Goal: Complete application form

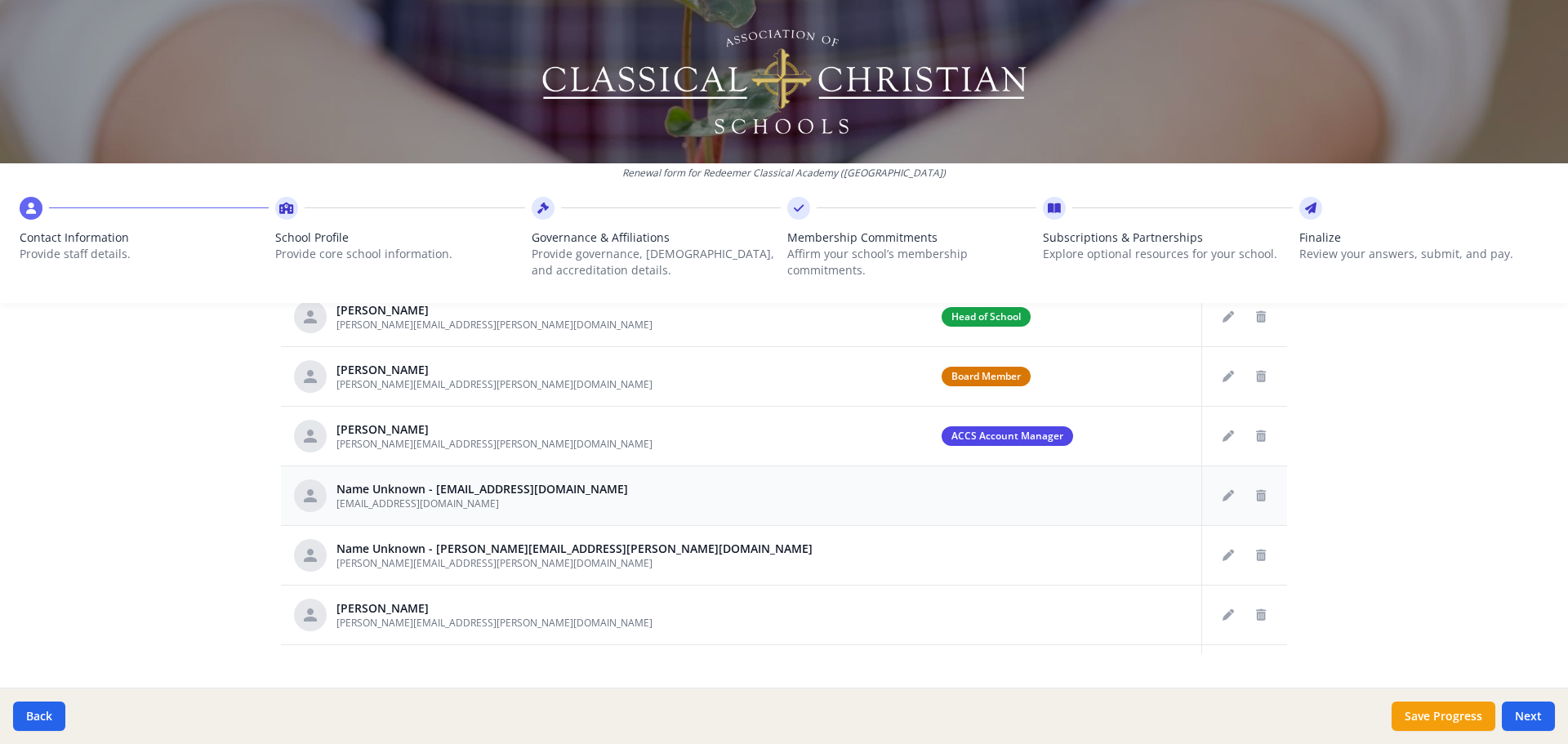
scroll to position [490, 0]
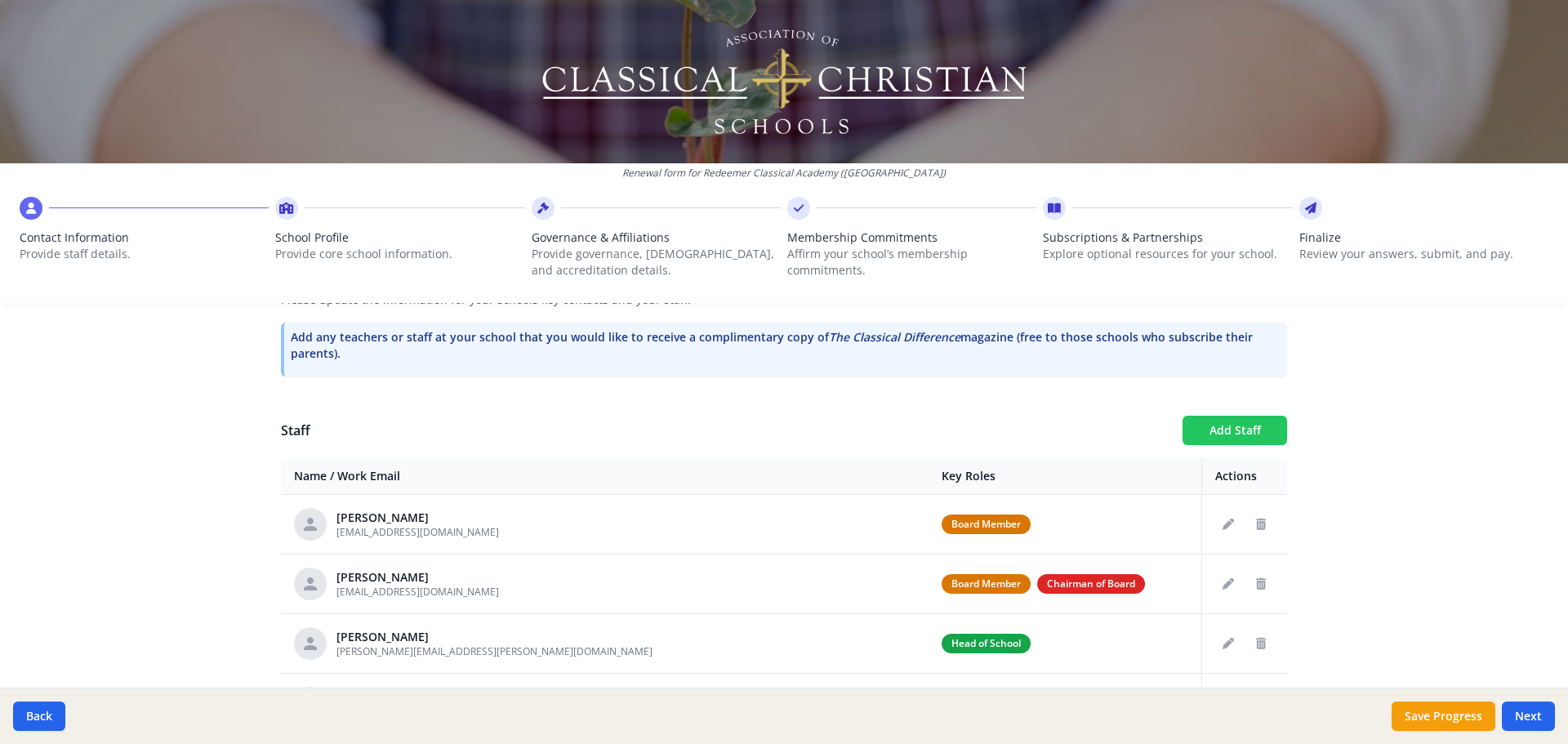
click at [1228, 430] on button "Add Staff" at bounding box center [1235, 430] width 104 height 29
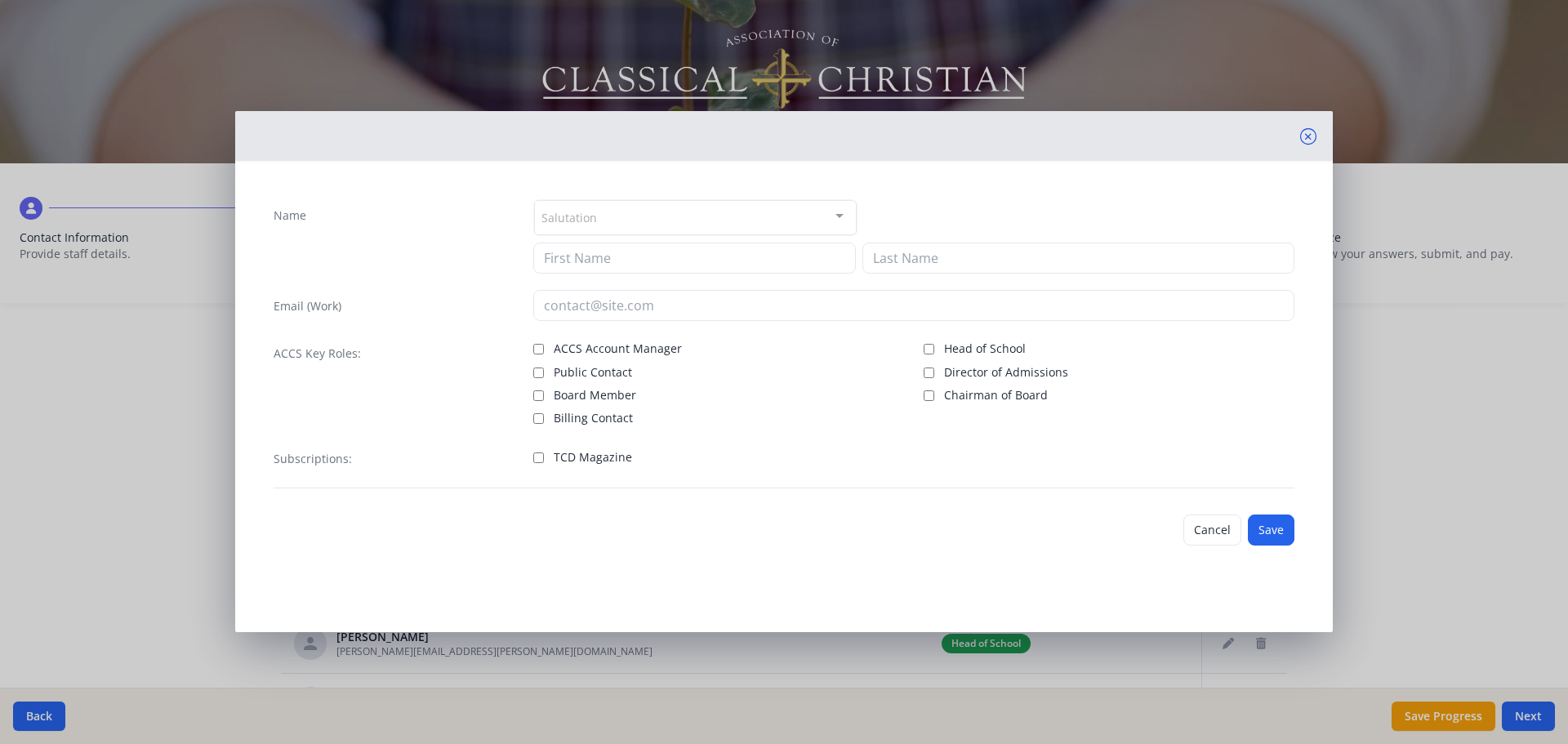
click at [1303, 137] on icon at bounding box center [1308, 136] width 16 height 16
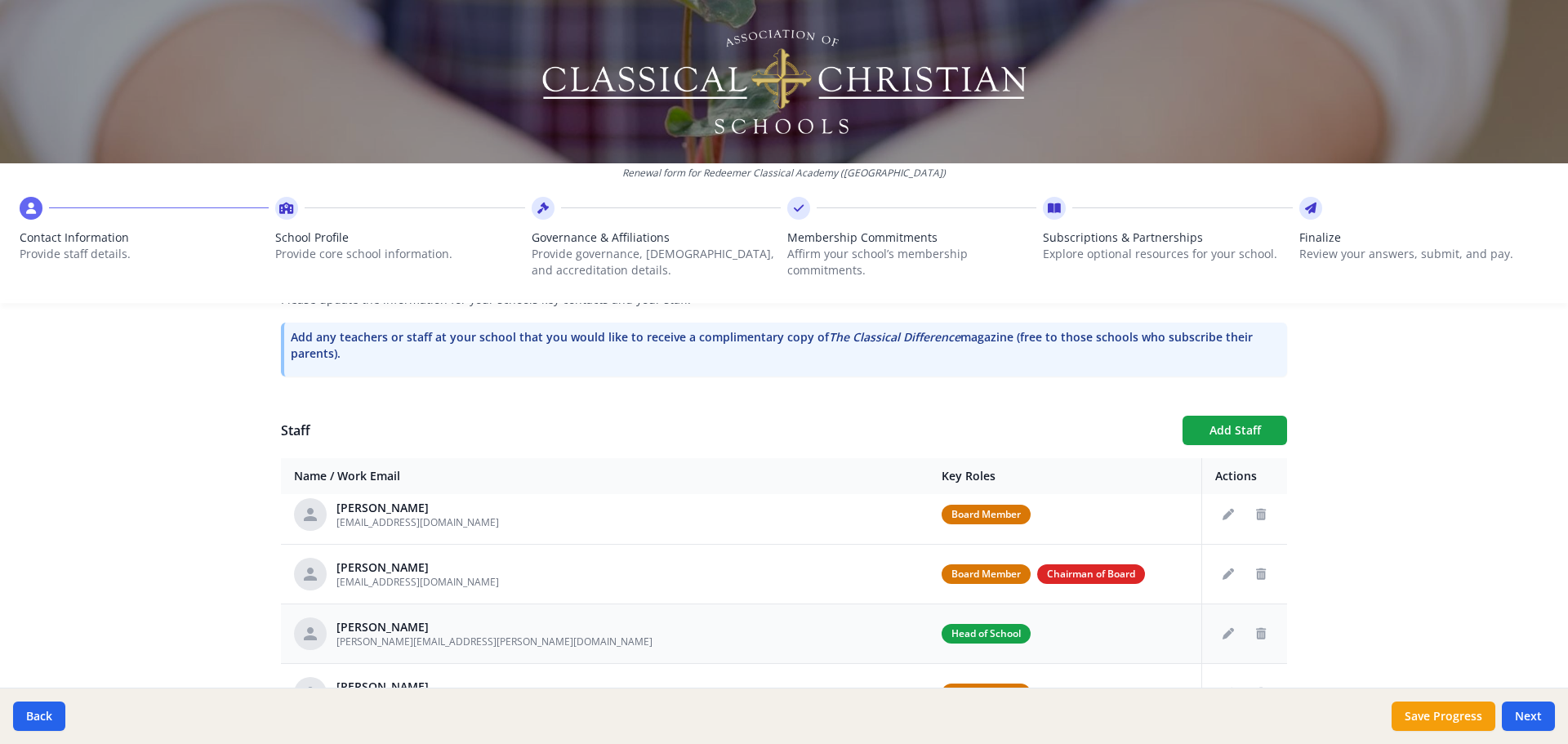
scroll to position [0, 0]
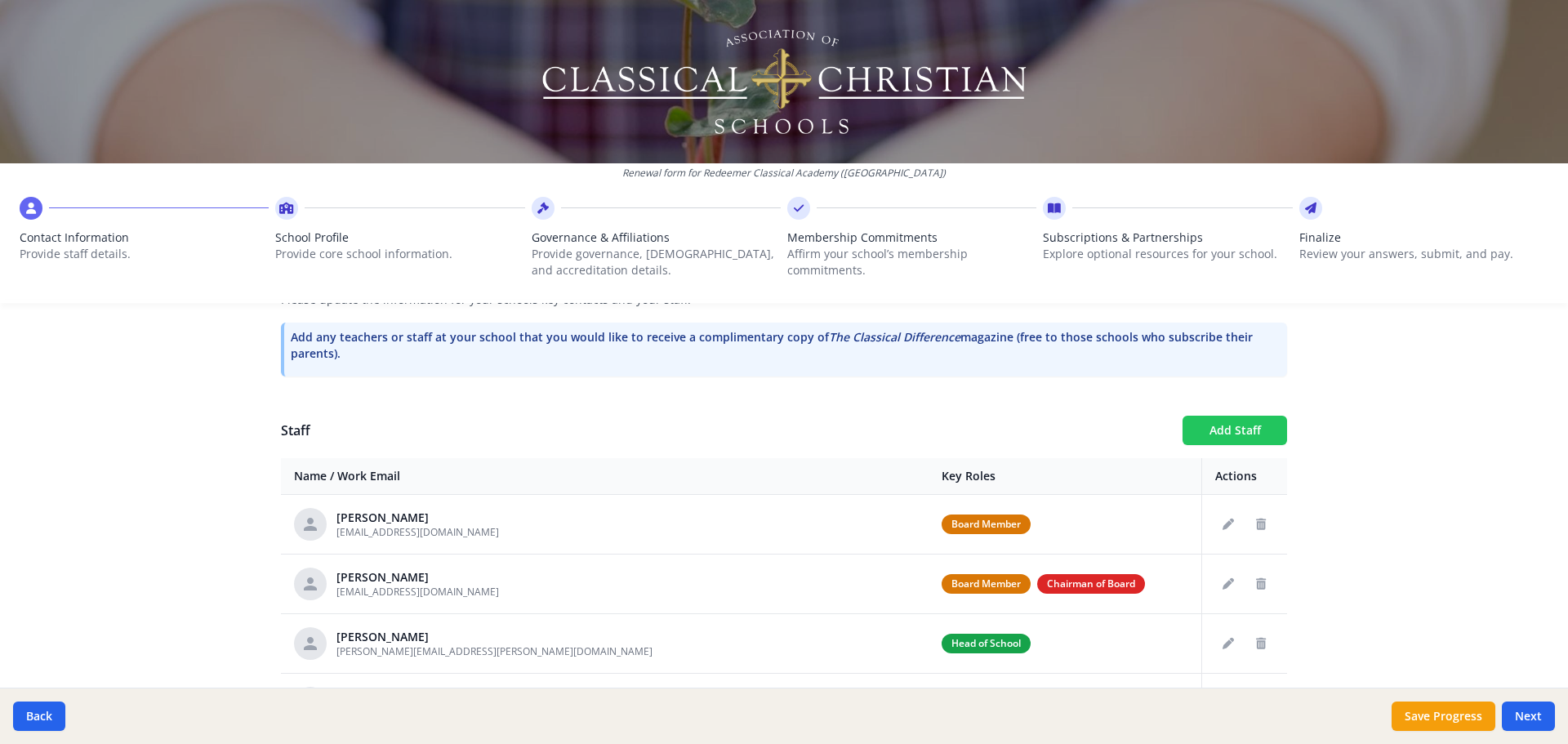
click at [1228, 424] on button "Add Staff" at bounding box center [1235, 430] width 104 height 29
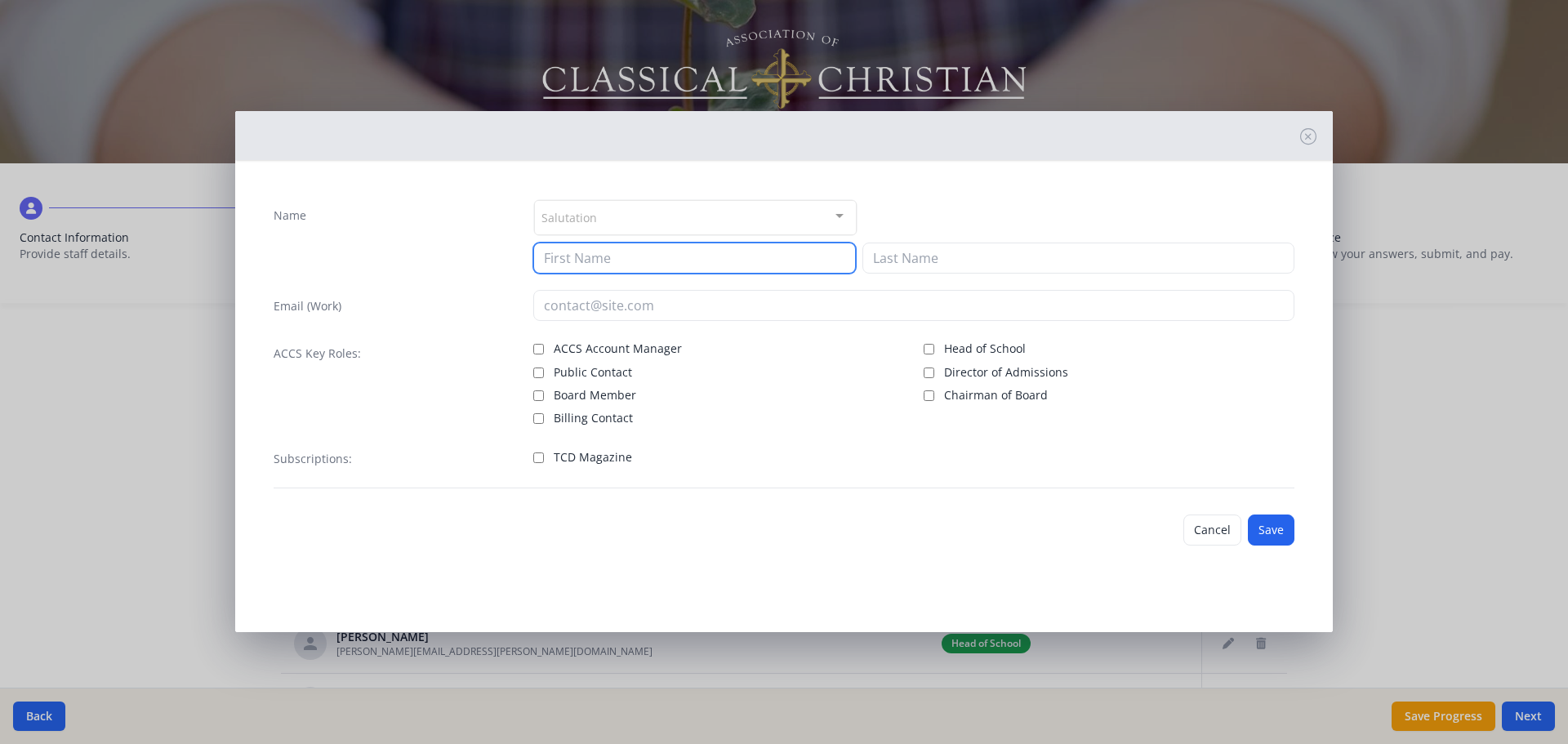
click at [573, 252] on input at bounding box center [695, 257] width 323 height 31
type input "Will"
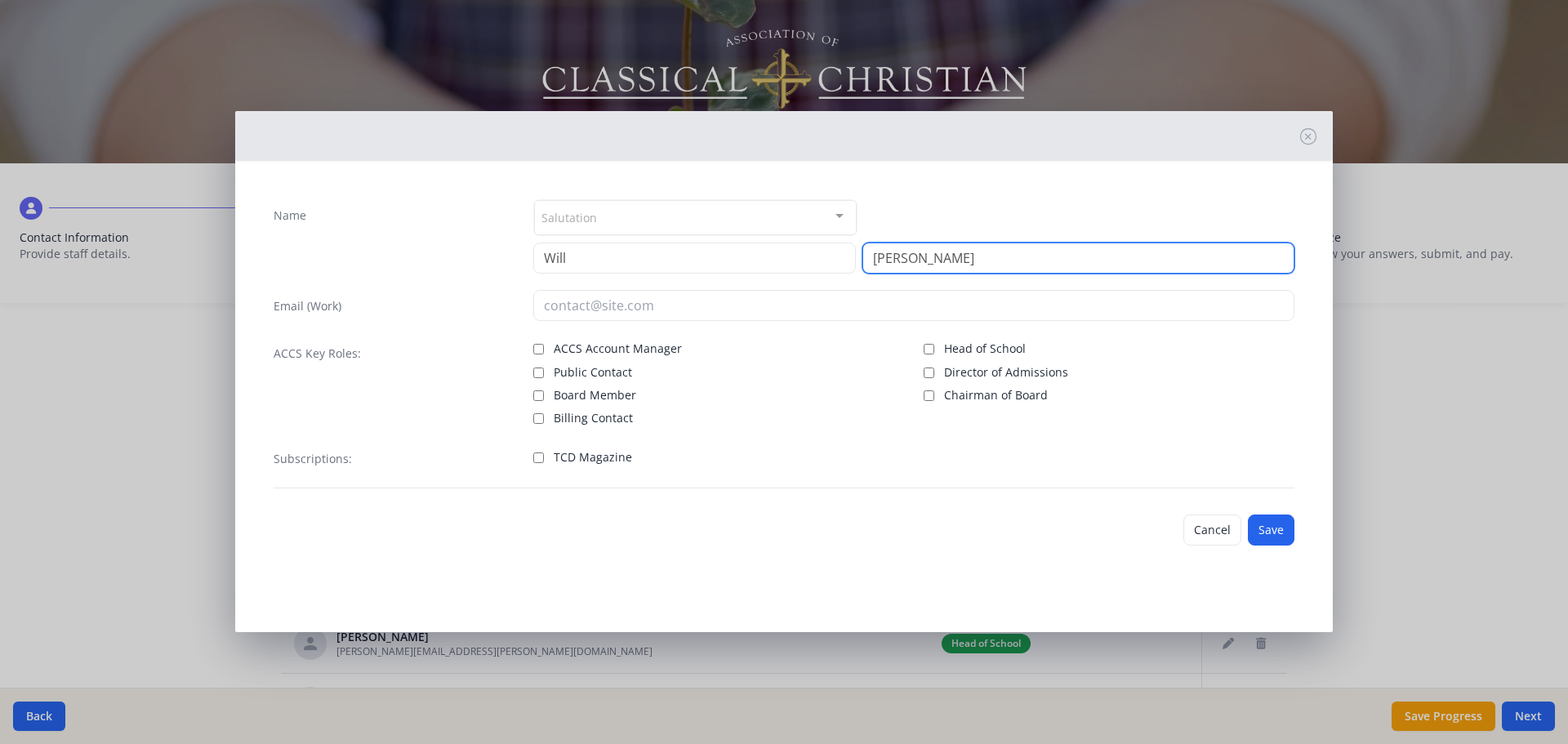
type input "Dement"
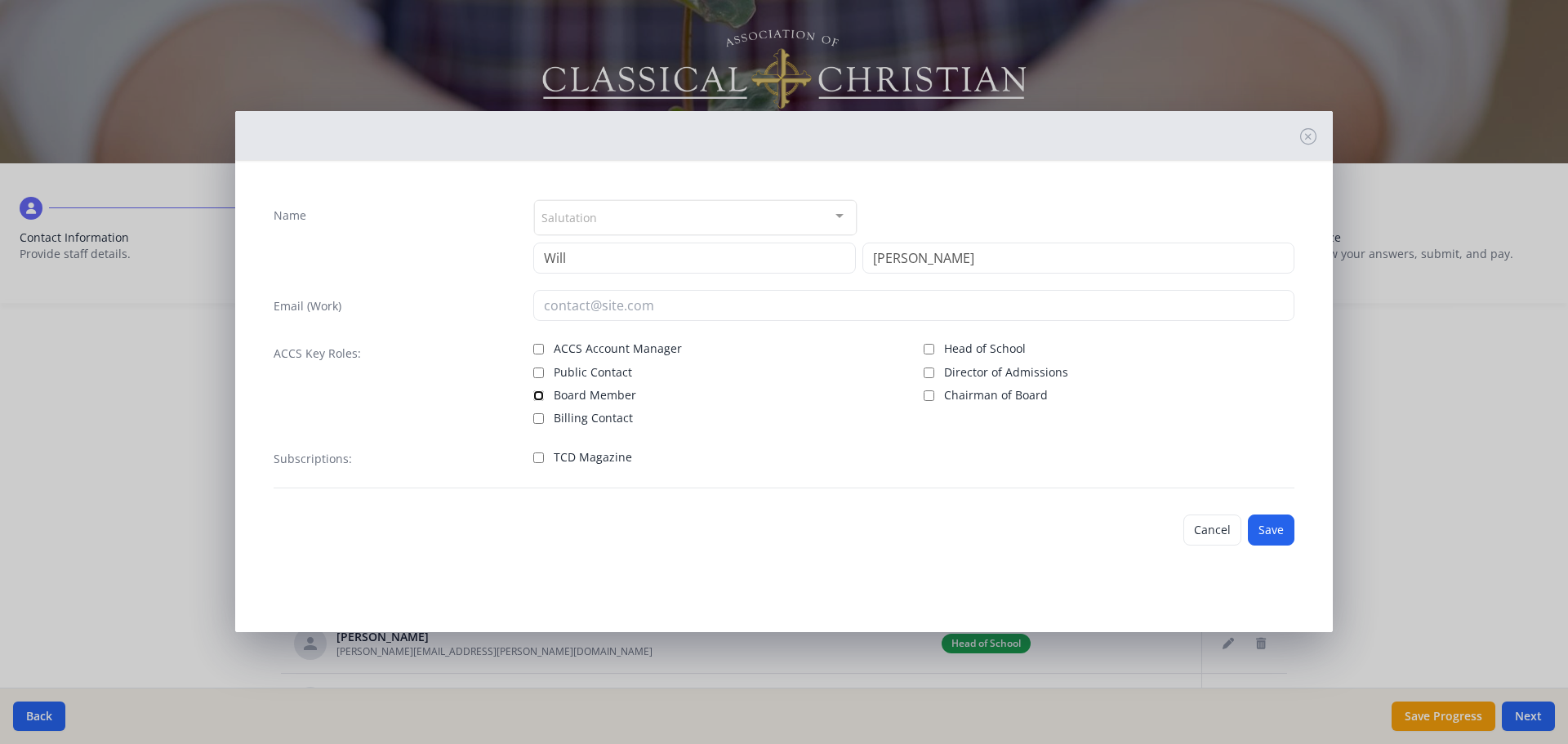
click at [536, 397] on input "Board Member" at bounding box center [539, 395] width 11 height 11
checkbox input "true"
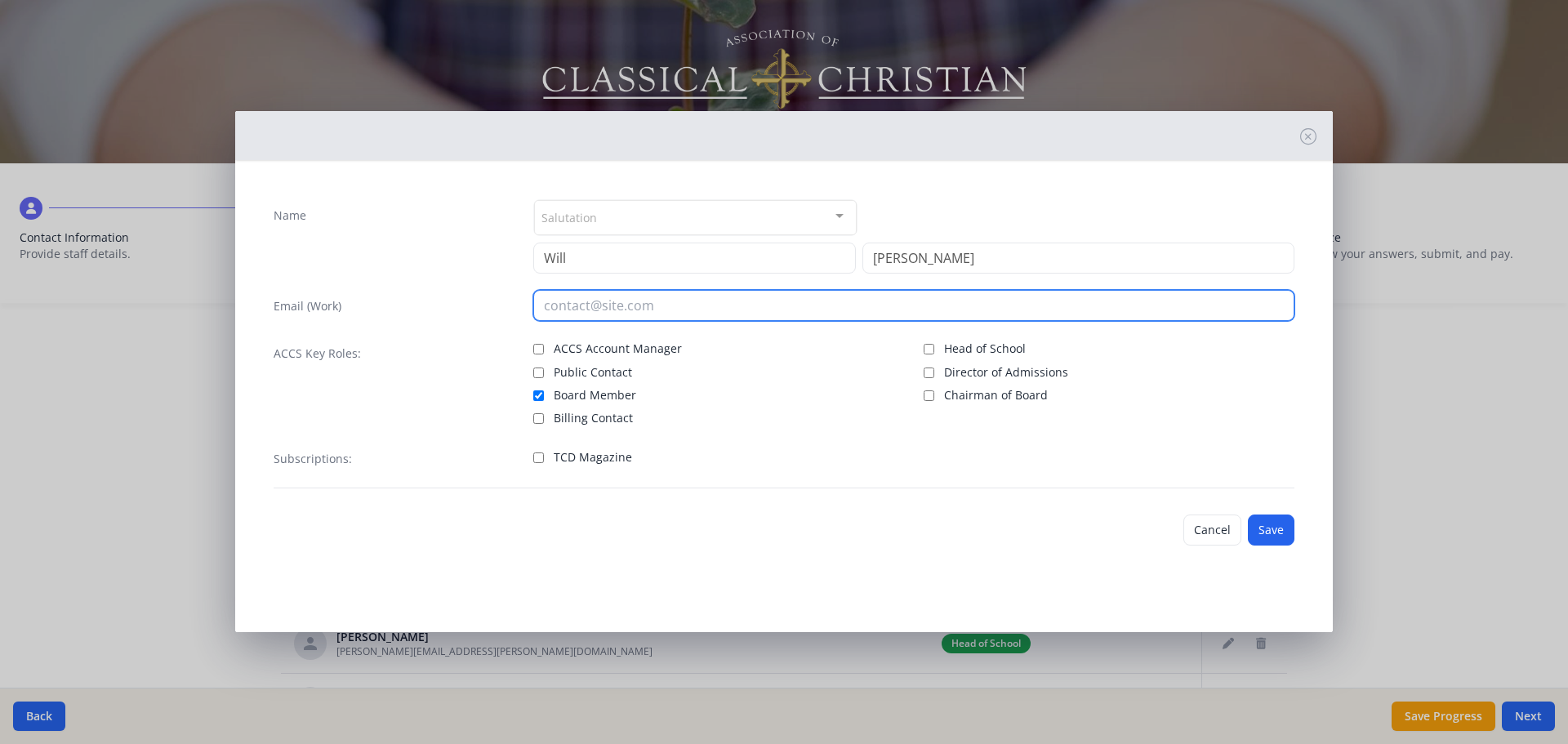
click at [579, 308] on input "email" at bounding box center [914, 305] width 762 height 31
click at [664, 308] on input "email" at bounding box center [914, 305] width 762 height 31
type input "willdement@gmail.com"
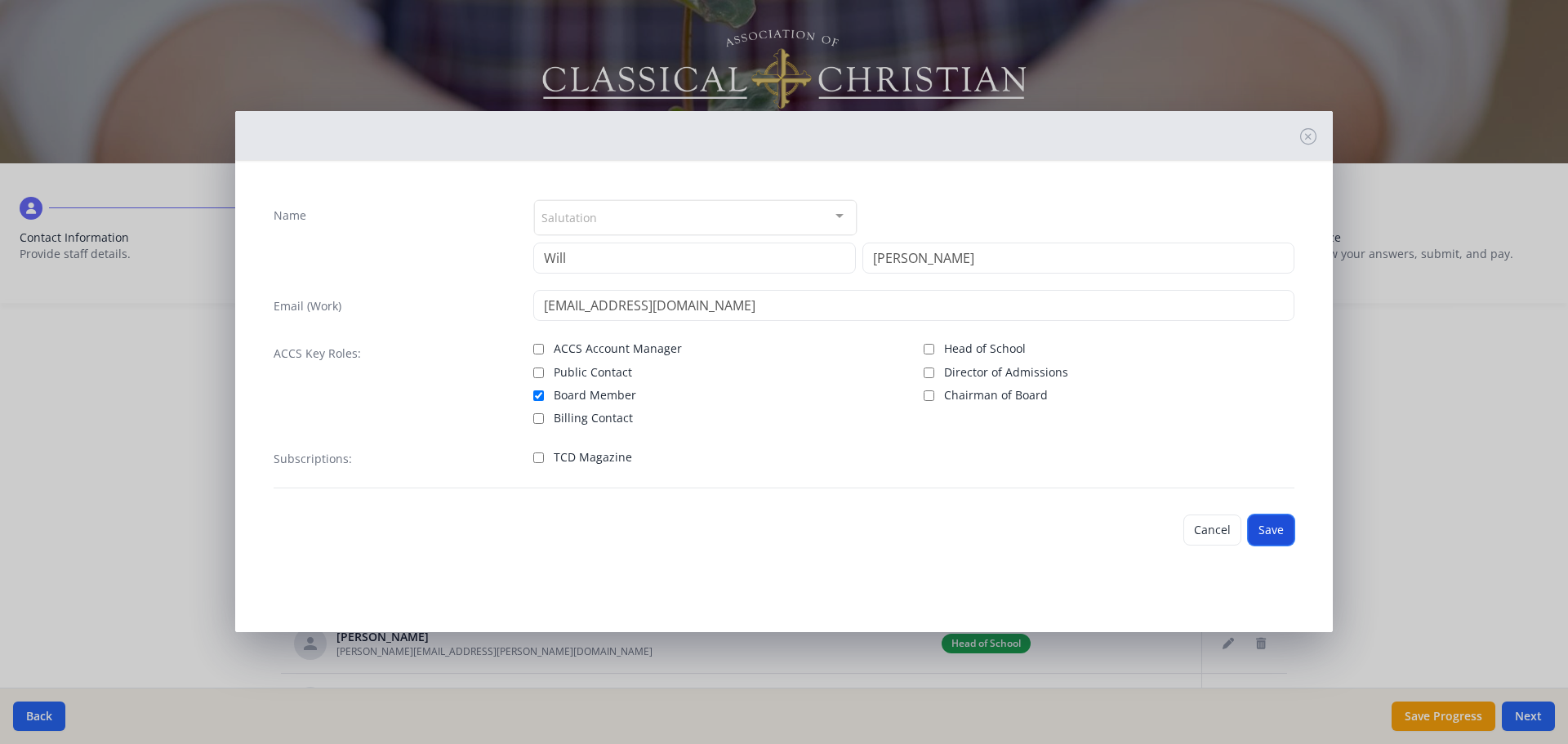
click at [1272, 526] on button "Save" at bounding box center [1271, 530] width 47 height 31
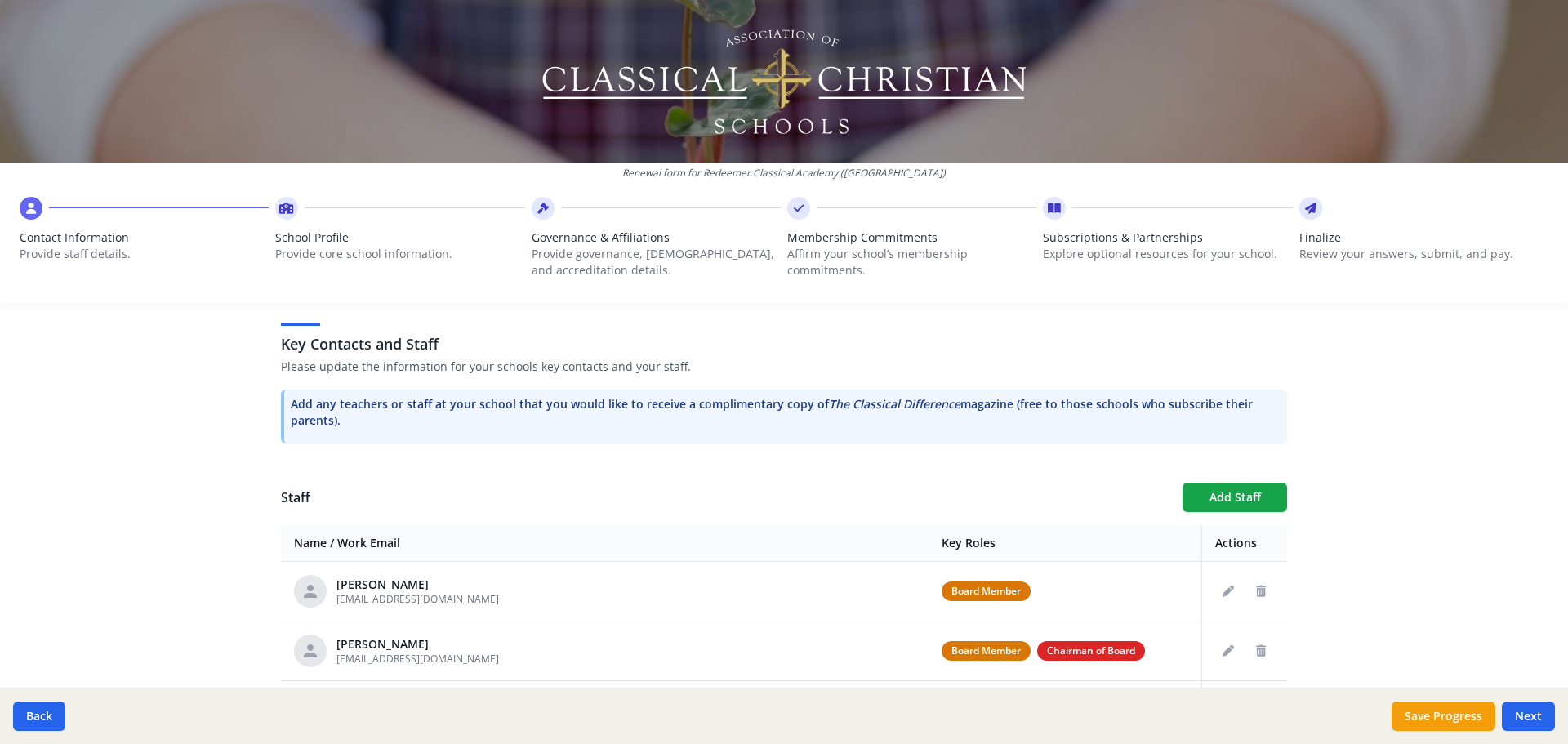
scroll to position [409, 0]
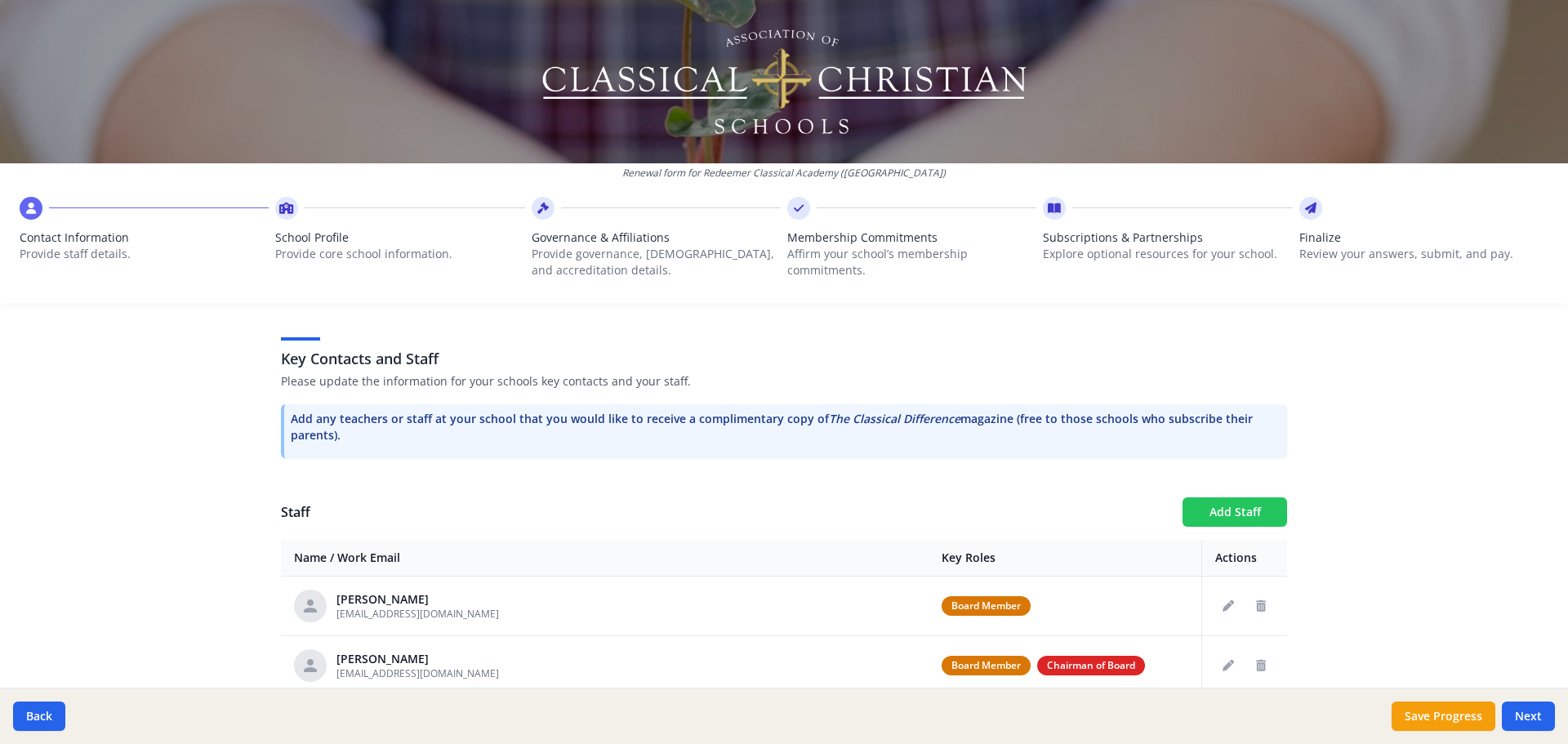
click at [1220, 513] on button "Add Staff" at bounding box center [1235, 511] width 104 height 29
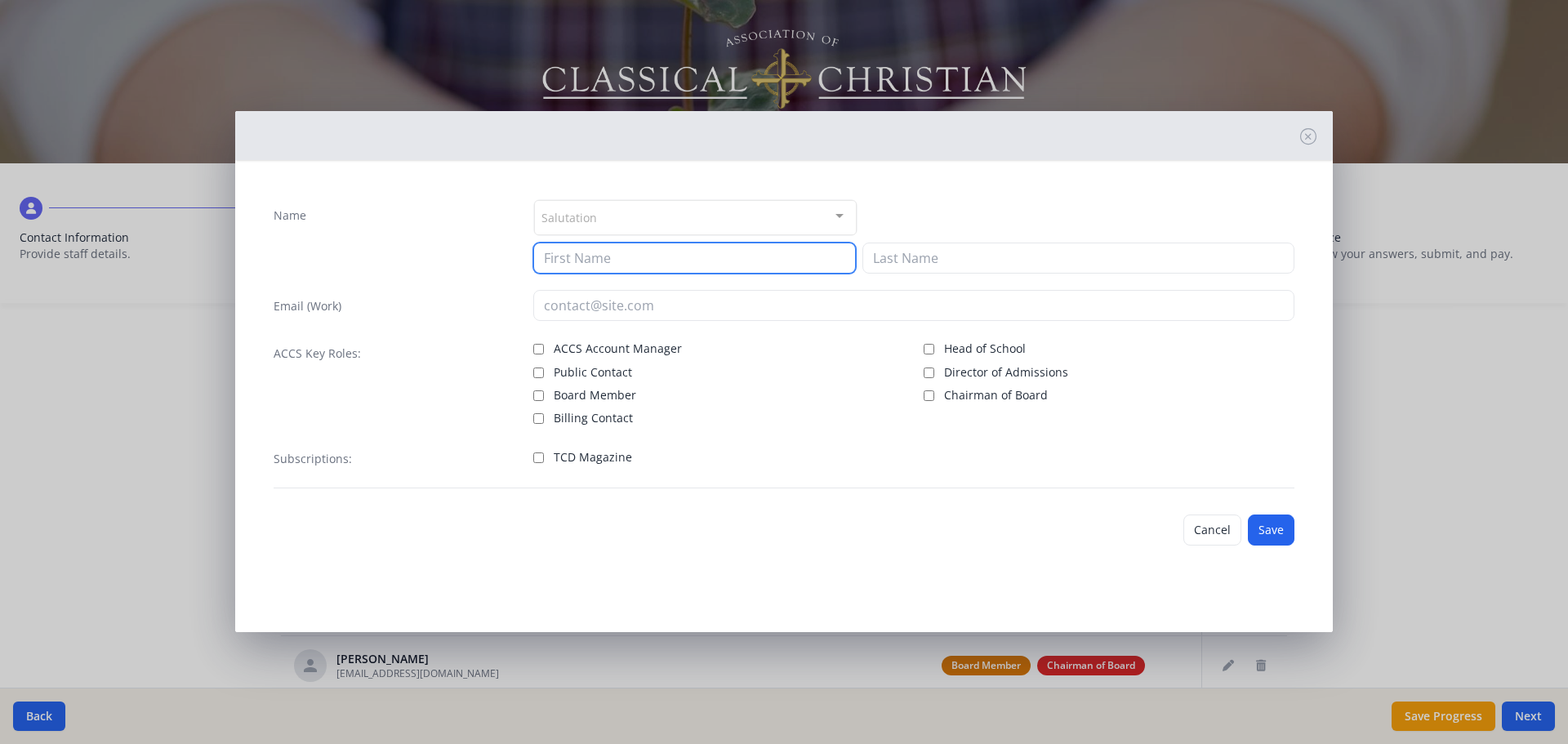
click at [714, 264] on input at bounding box center [695, 257] width 323 height 31
type input "Marynelle"
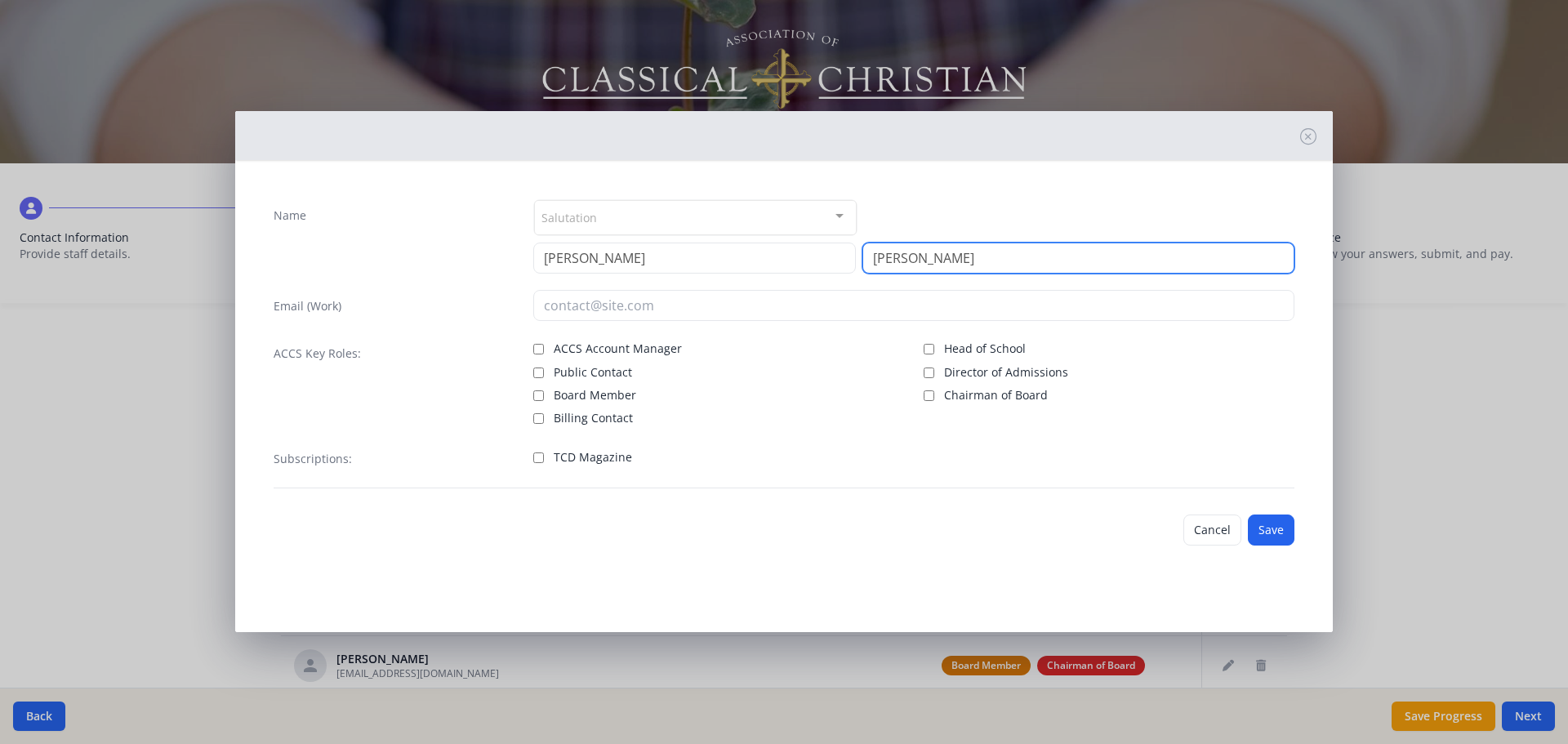
type input "Klumpe"
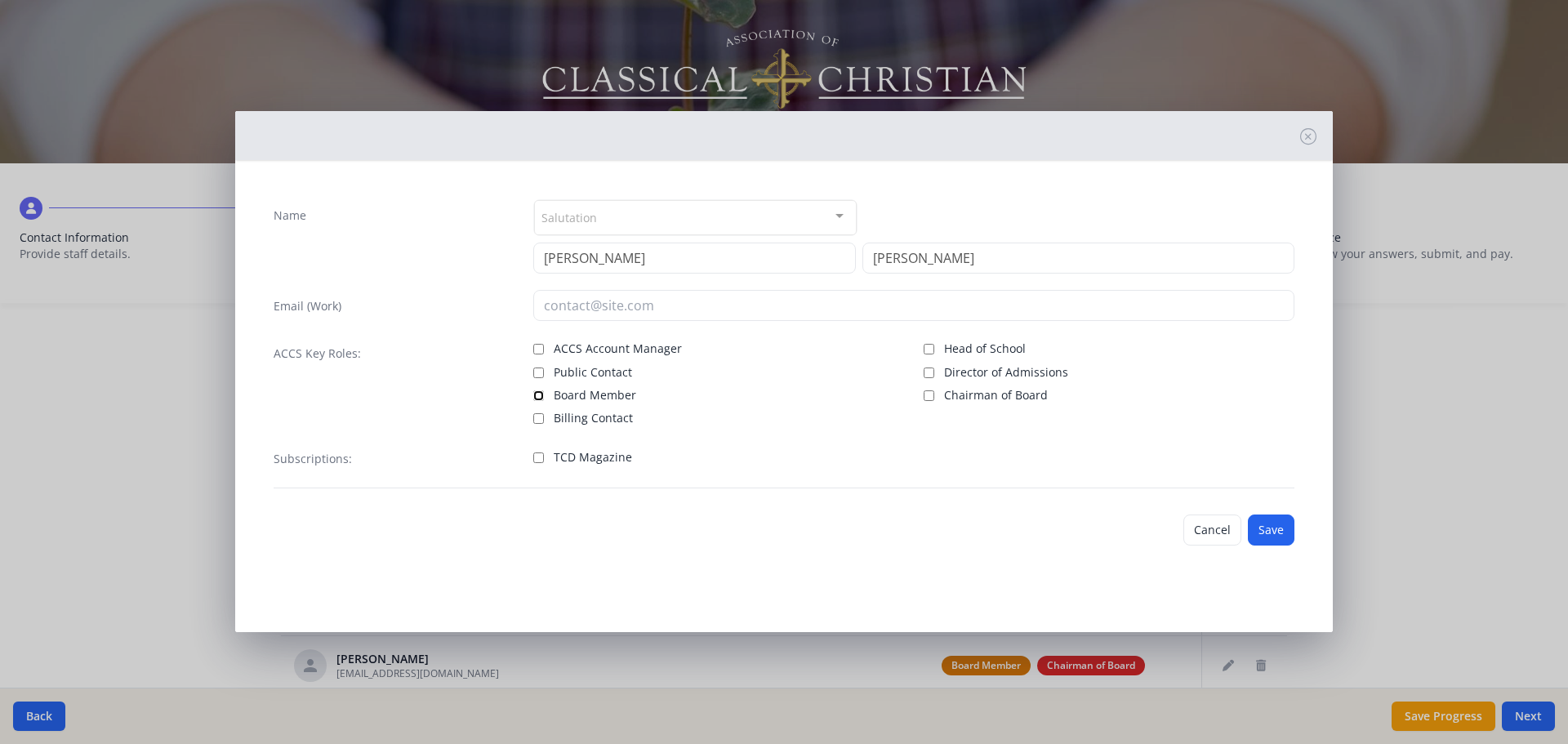
click at [538, 394] on input "Board Member" at bounding box center [539, 395] width 11 height 11
checkbox input "true"
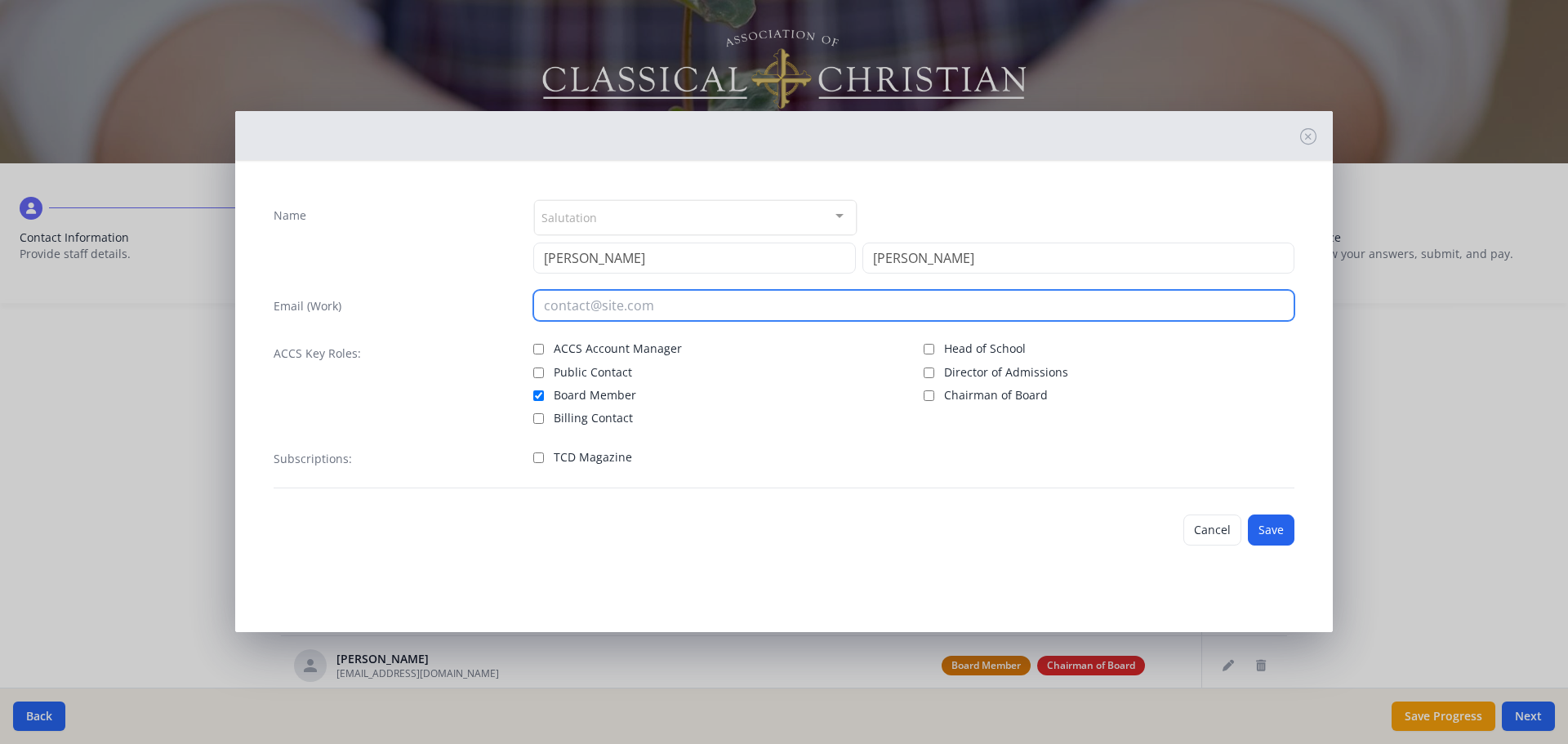
click at [573, 311] on input "email" at bounding box center [914, 305] width 762 height 31
click at [600, 311] on input "email" at bounding box center [914, 305] width 762 height 31
paste input "mjklumpe@gmail.com"
type input "mjklumpe@gmail.com"
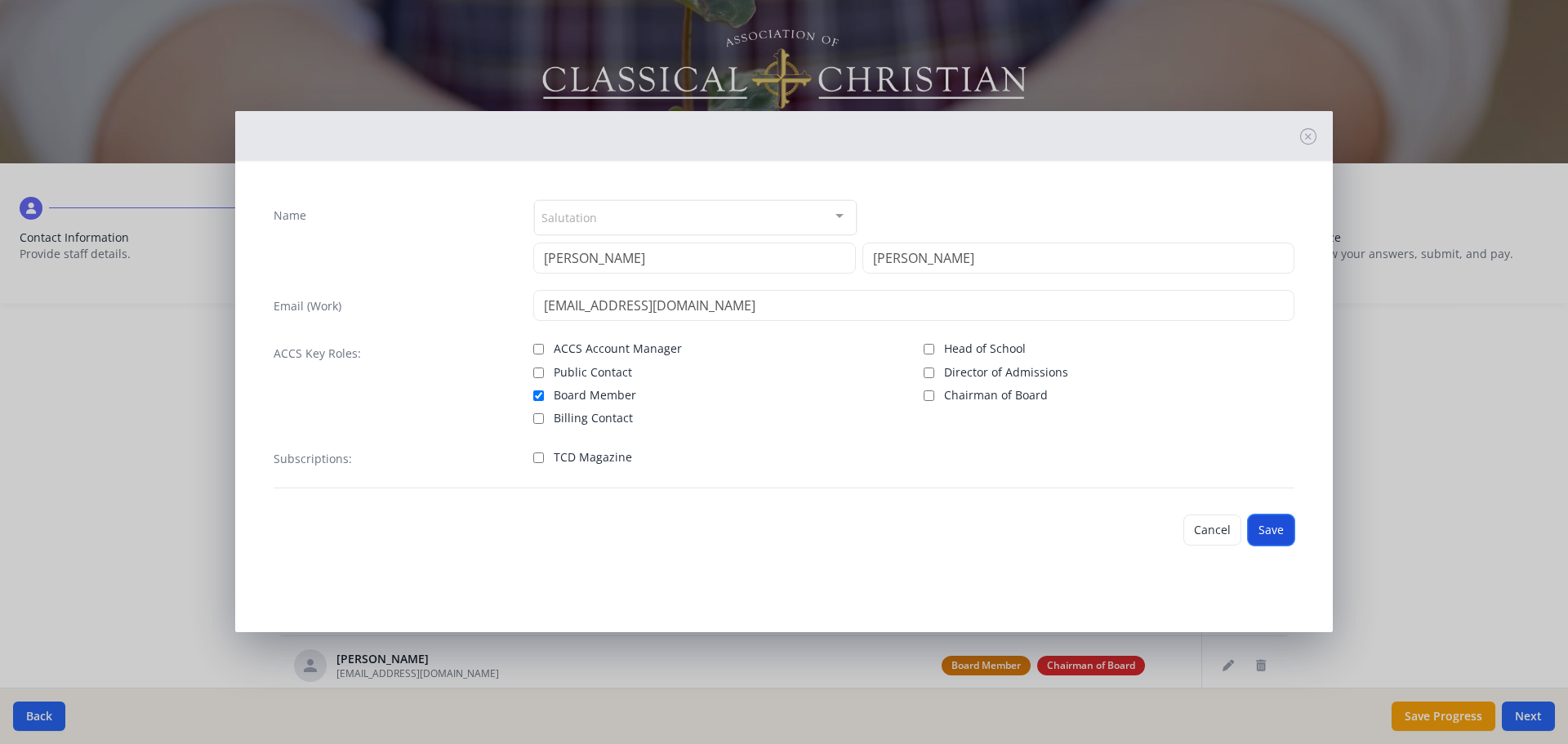
click at [1274, 527] on button "Save" at bounding box center [1271, 530] width 47 height 31
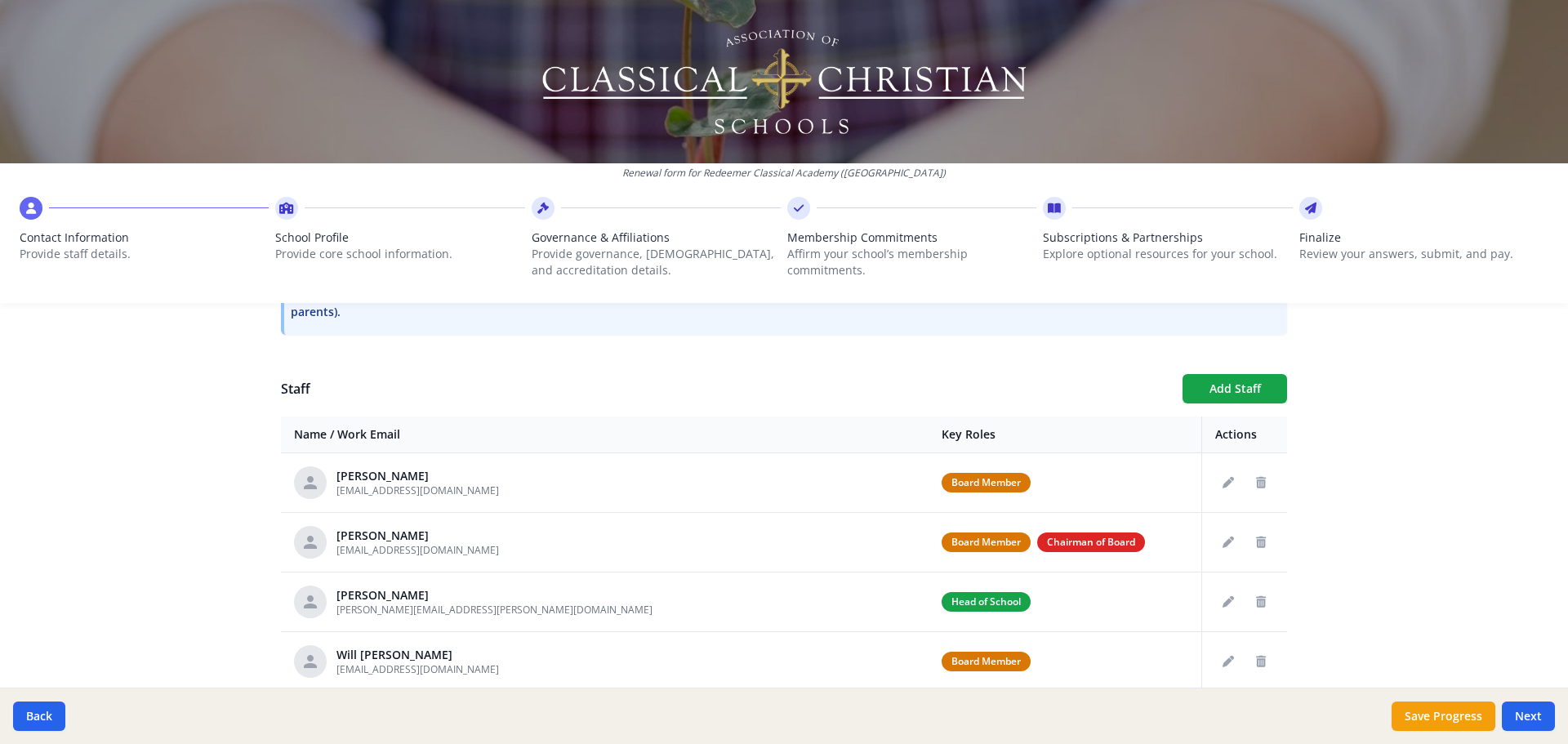
scroll to position [490, 0]
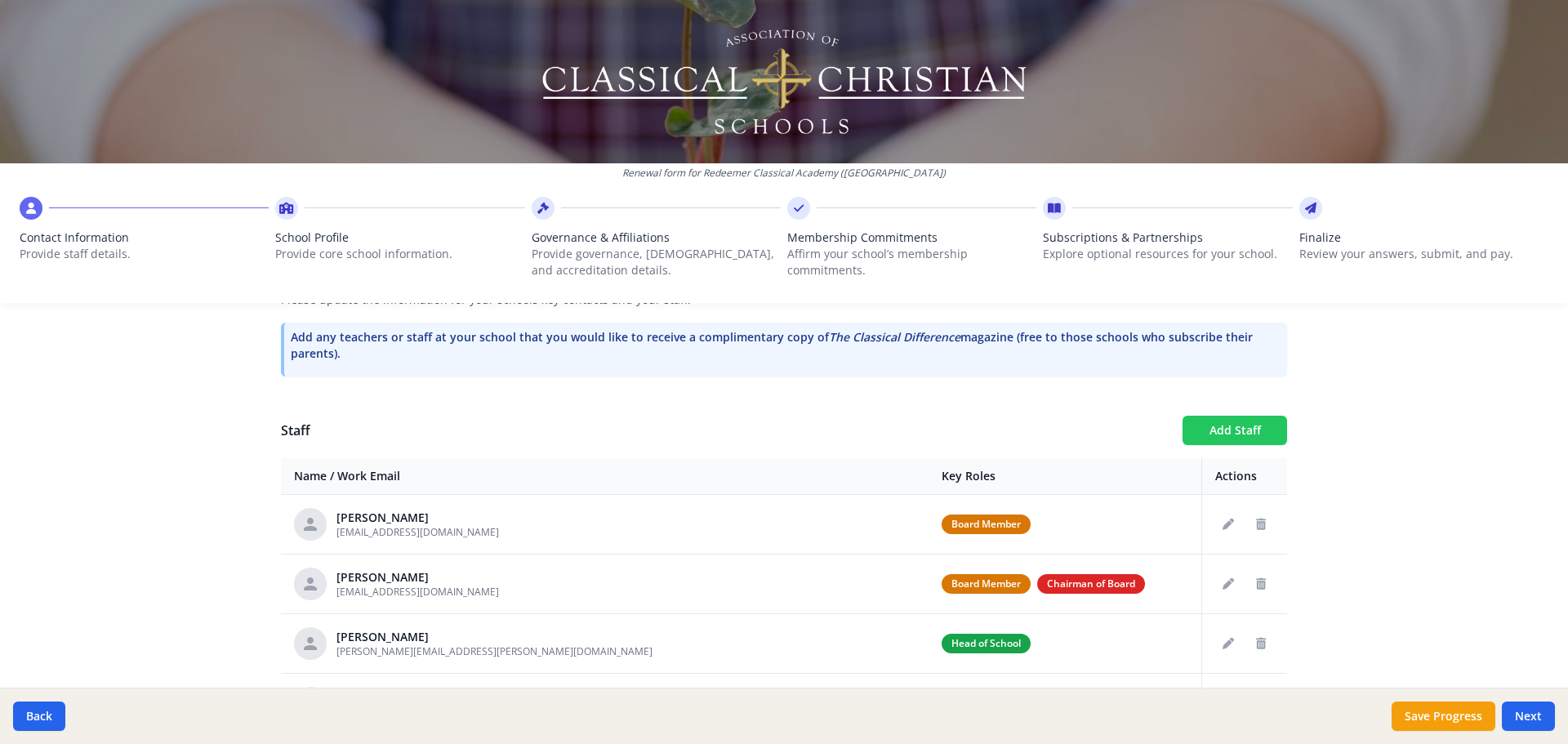
click at [1226, 431] on button "Add Staff" at bounding box center [1235, 430] width 104 height 29
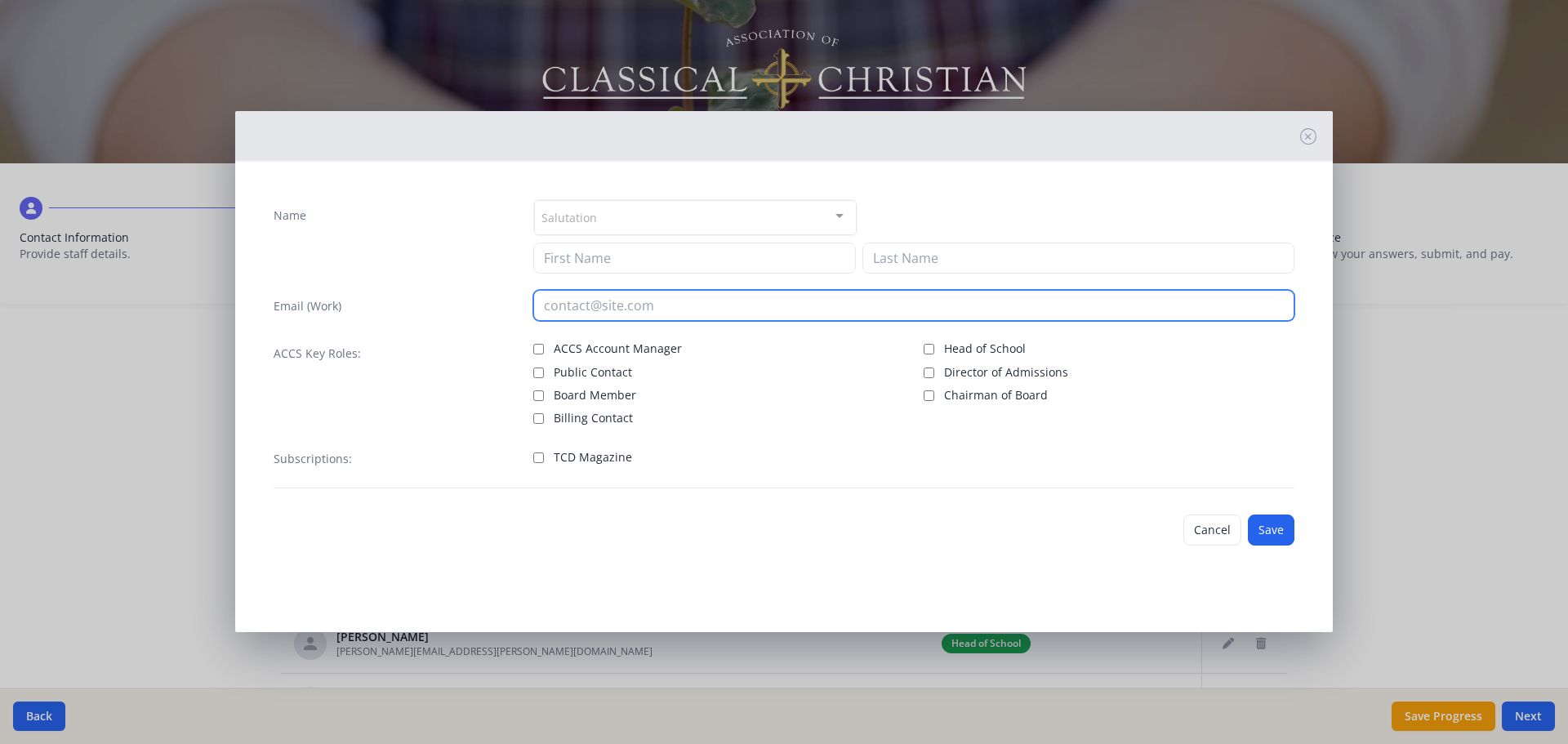
paste input "phil@stamfordsecuritytn.com"
type input "phil@stamfordsecuritytn.com"
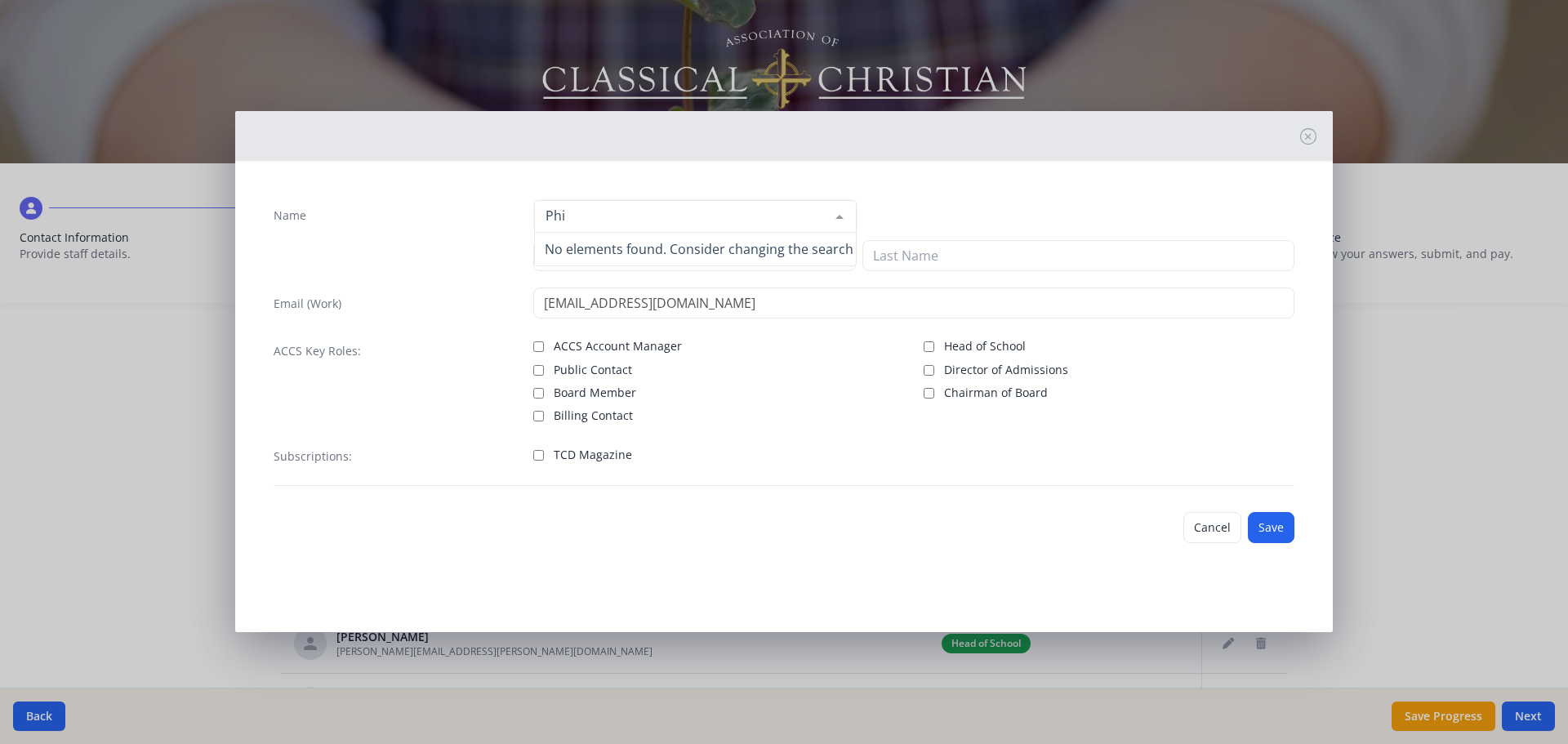
type input "Phil"
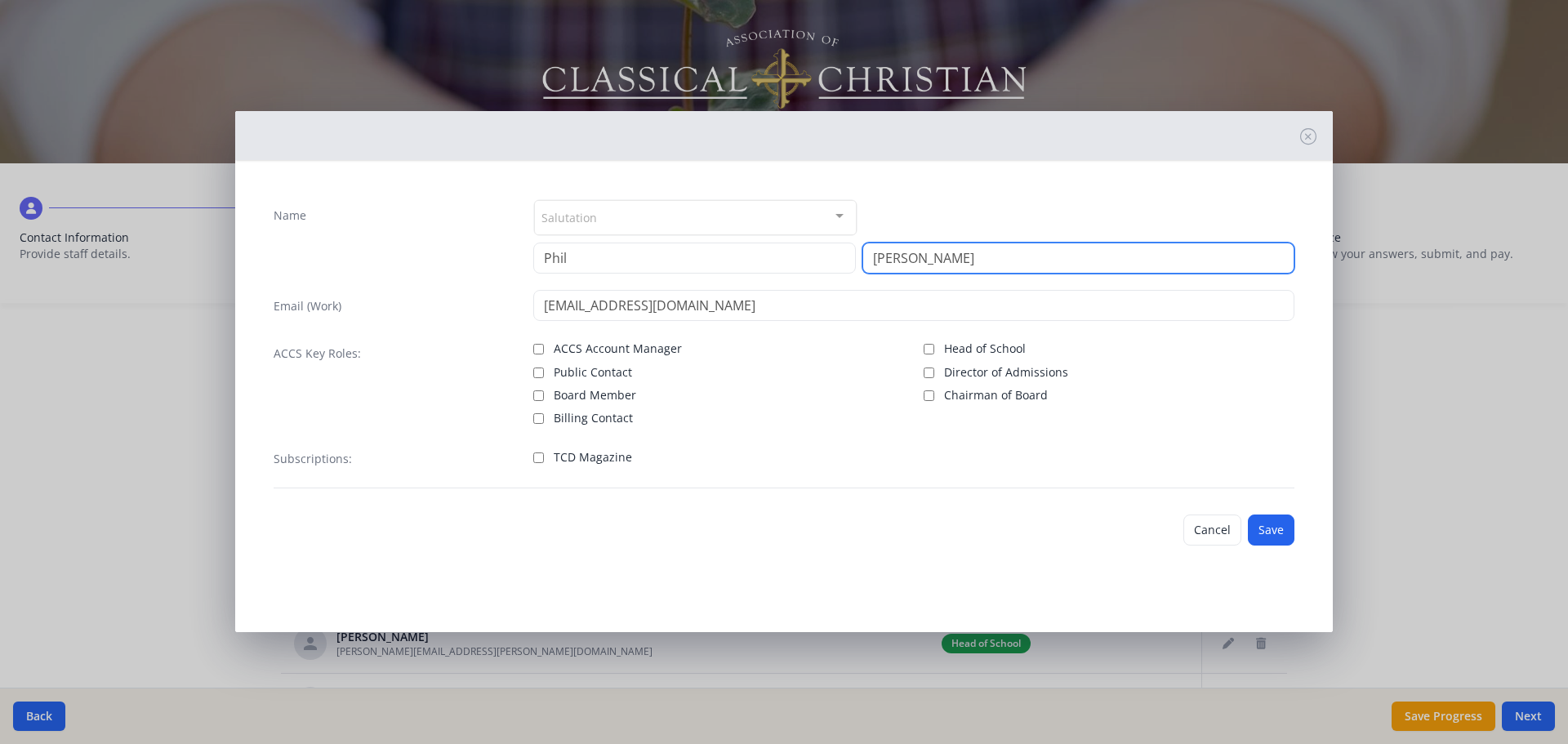
type input "Lindskog"
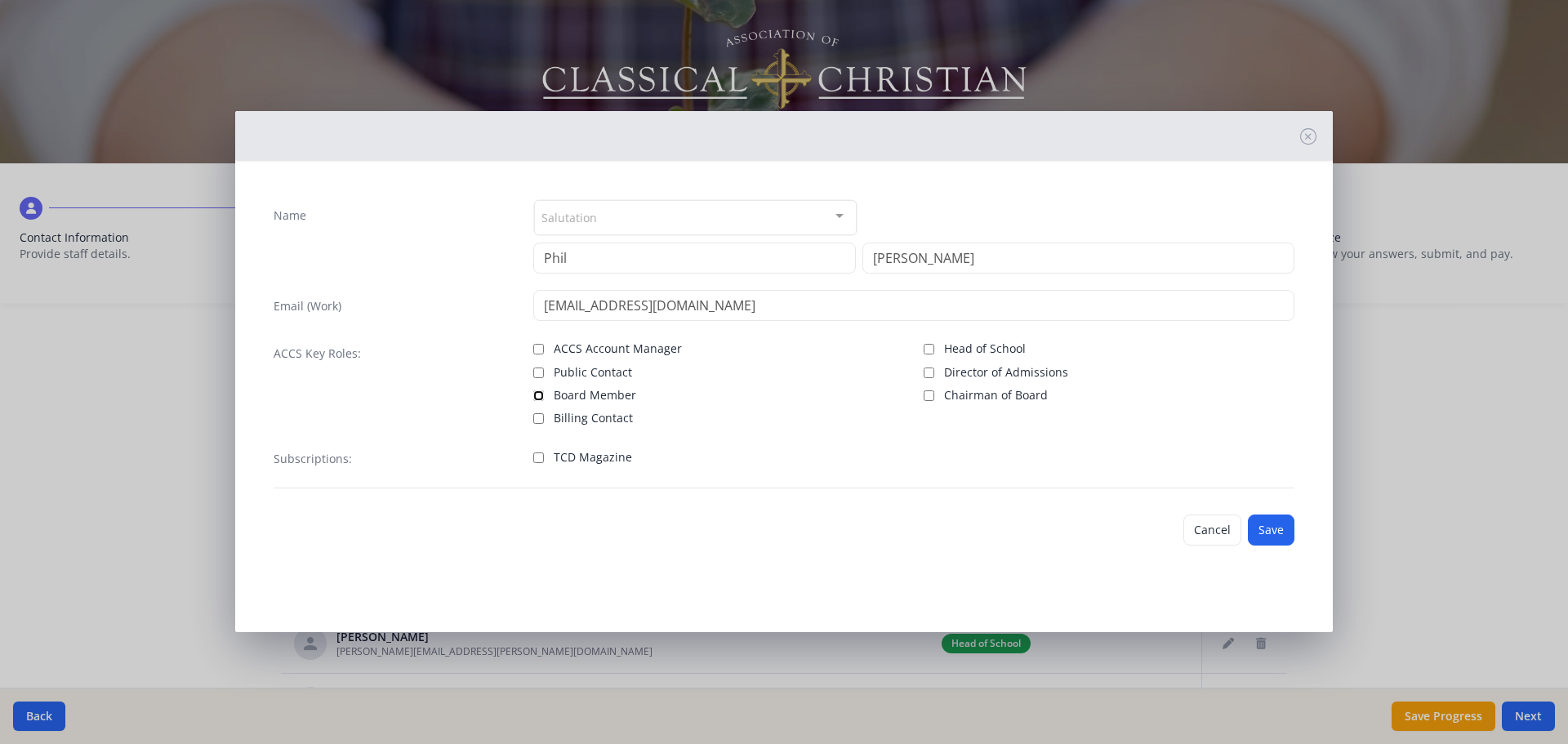
click at [537, 396] on input "Board Member" at bounding box center [539, 395] width 11 height 11
checkbox input "true"
click at [1277, 527] on button "Save" at bounding box center [1271, 530] width 47 height 31
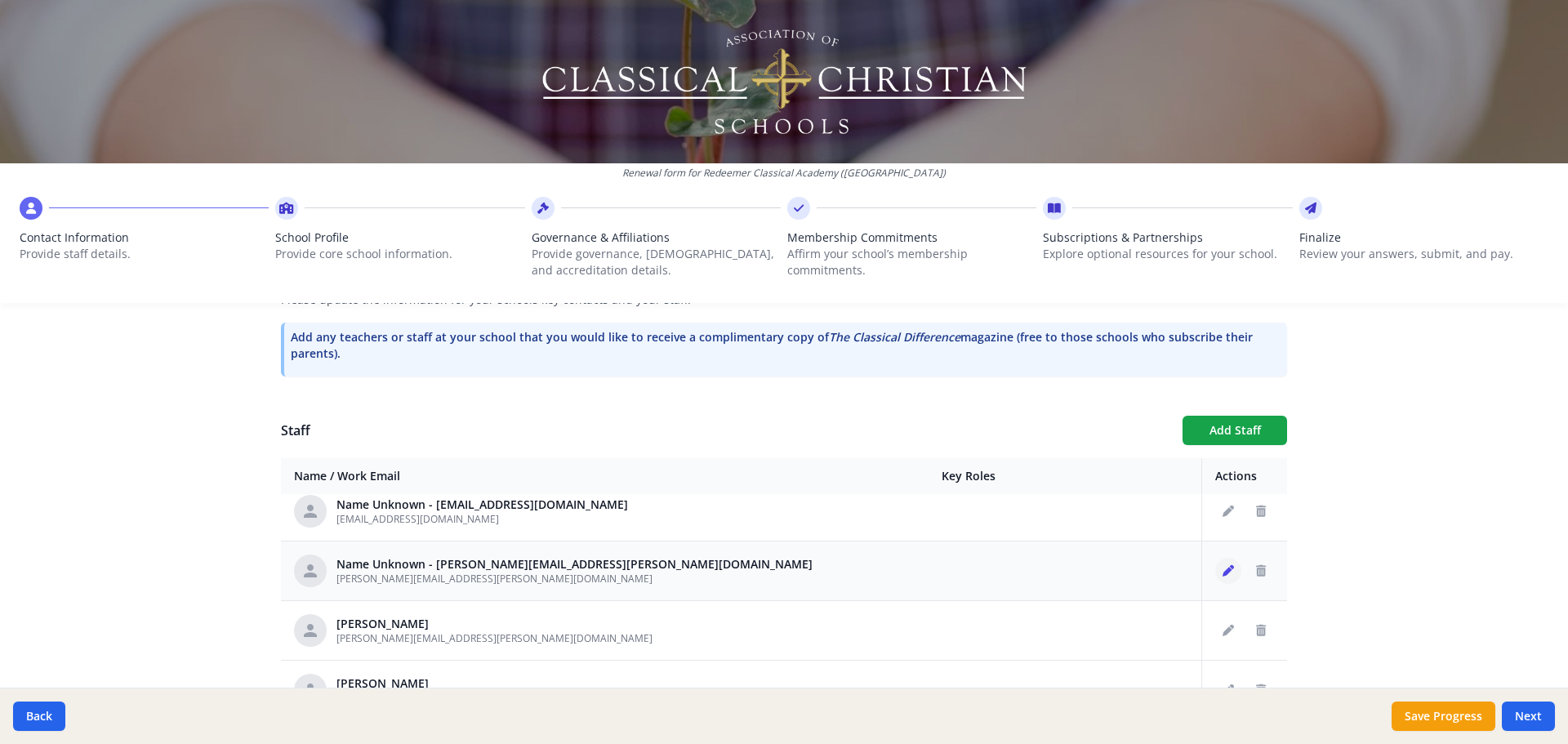
click at [1223, 568] on icon "Edit staff" at bounding box center [1228, 571] width 12 height 12
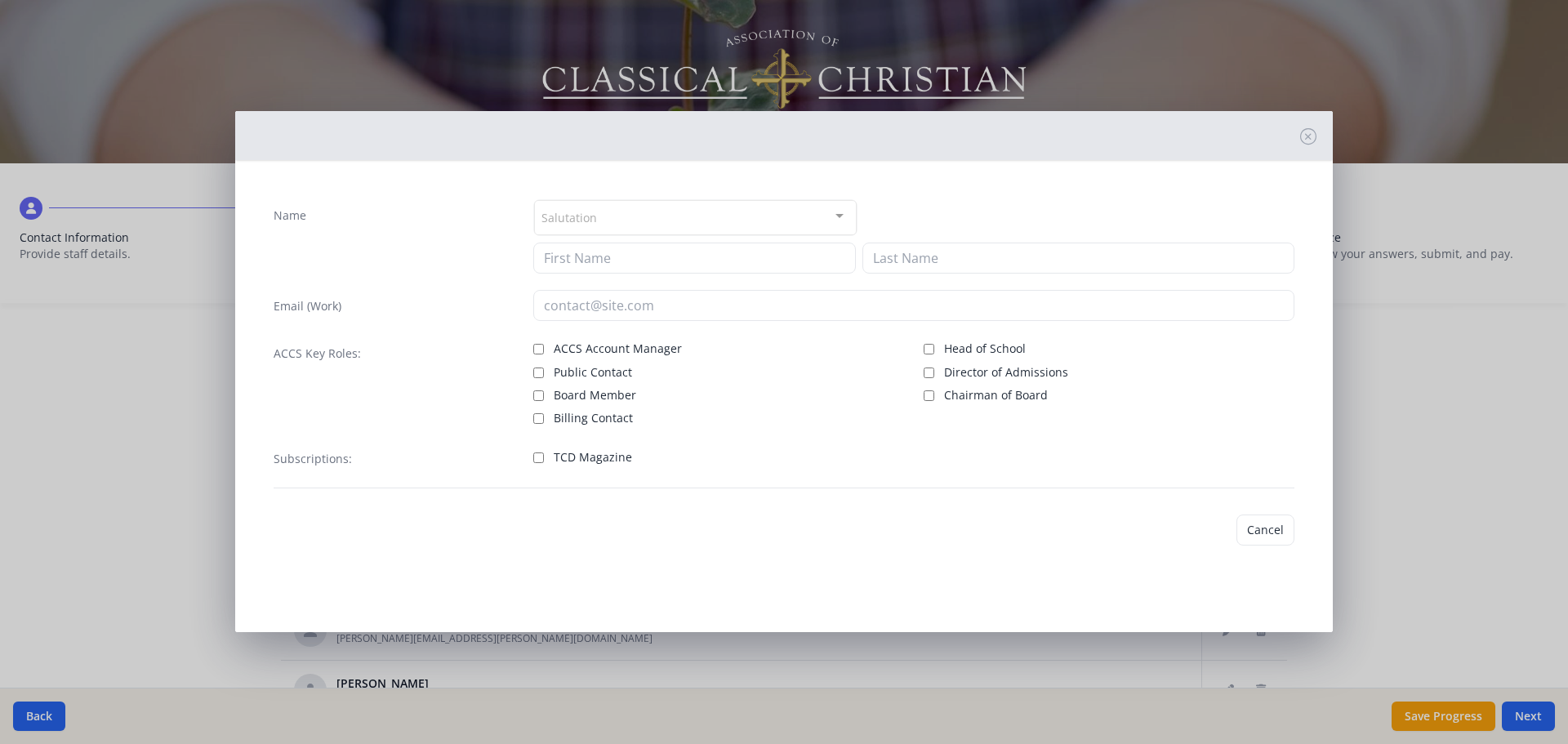
type input "jessica.baldwin@redeemerclassicalacademy.com"
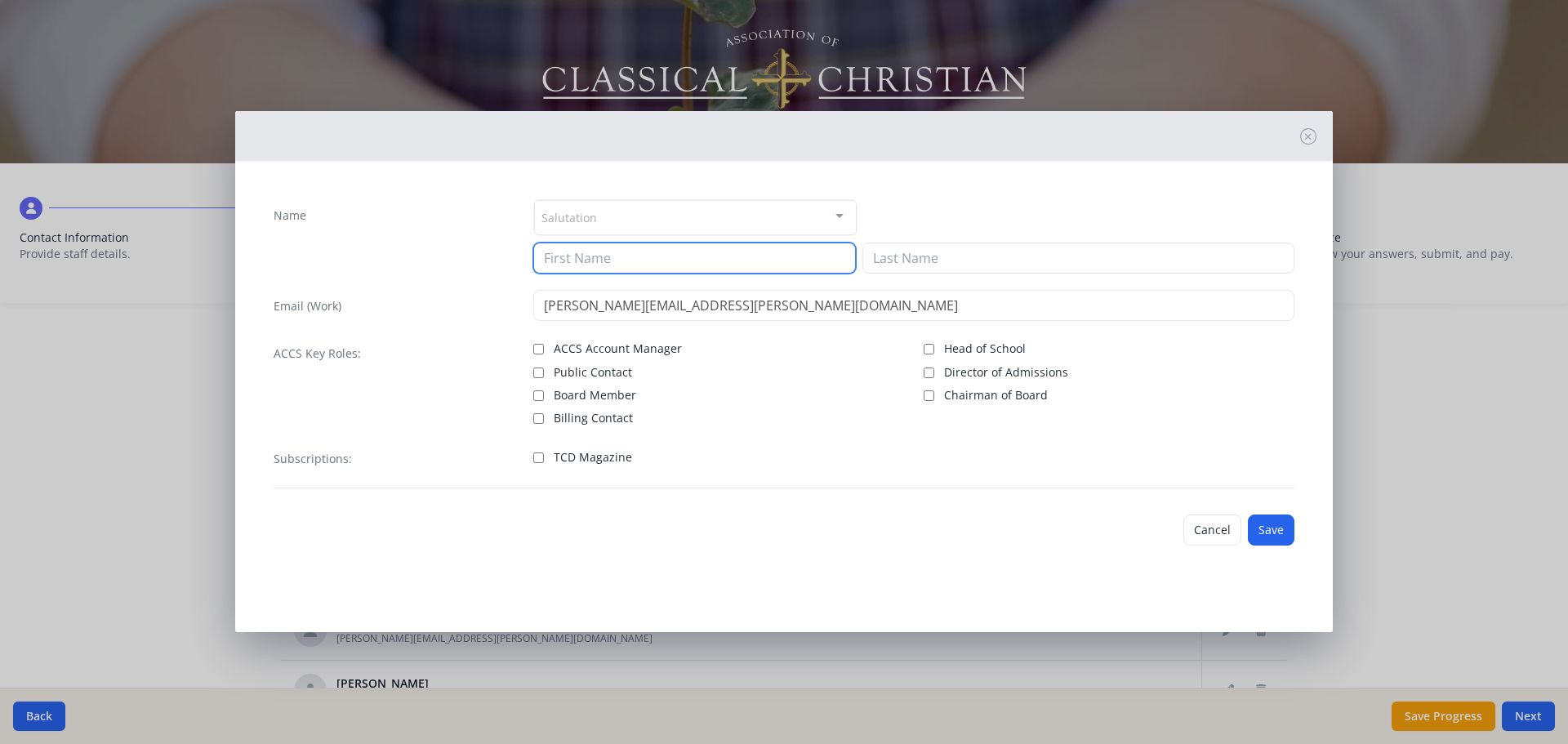
click at [588, 261] on input at bounding box center [695, 257] width 323 height 31
type input "Jessica"
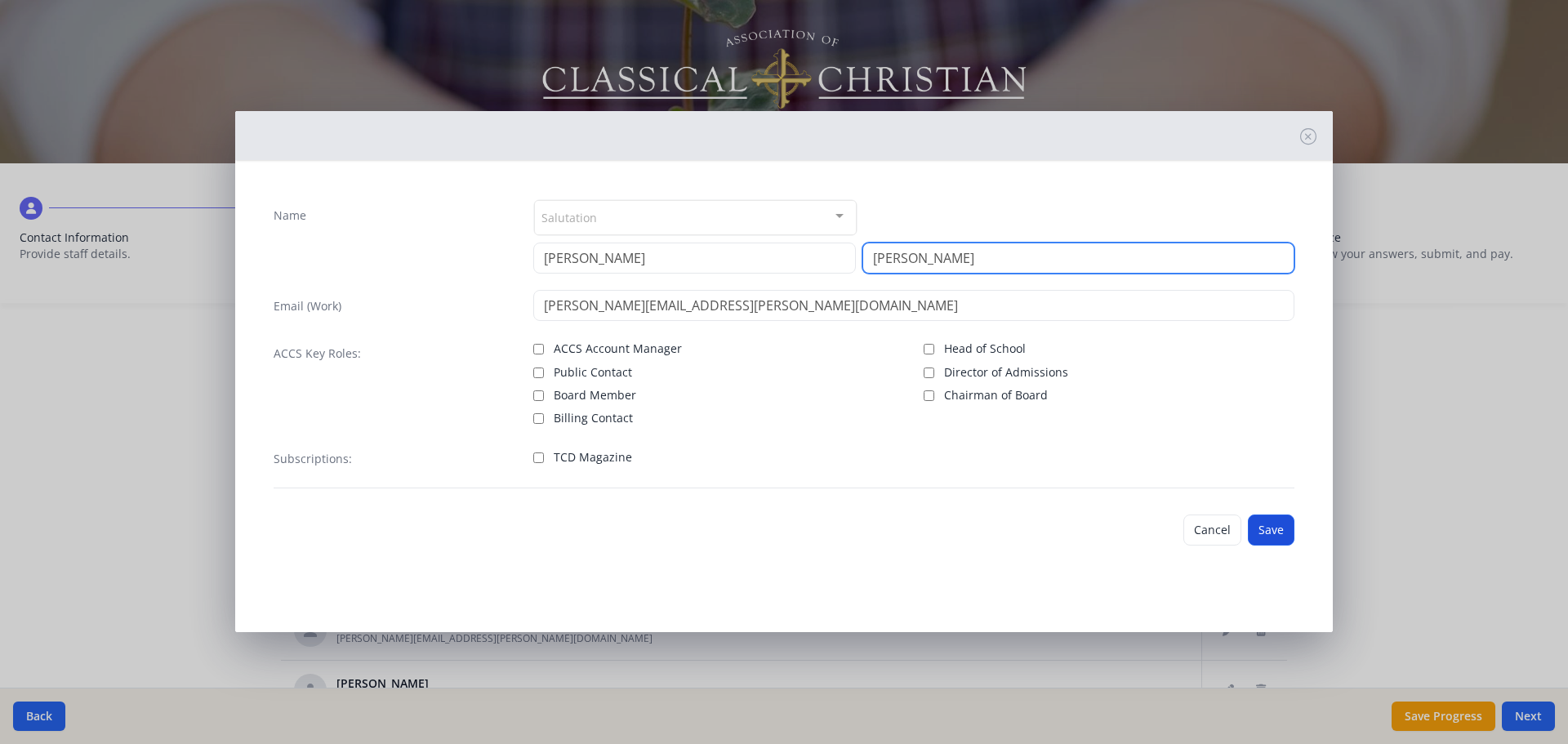
type input "Baldwin"
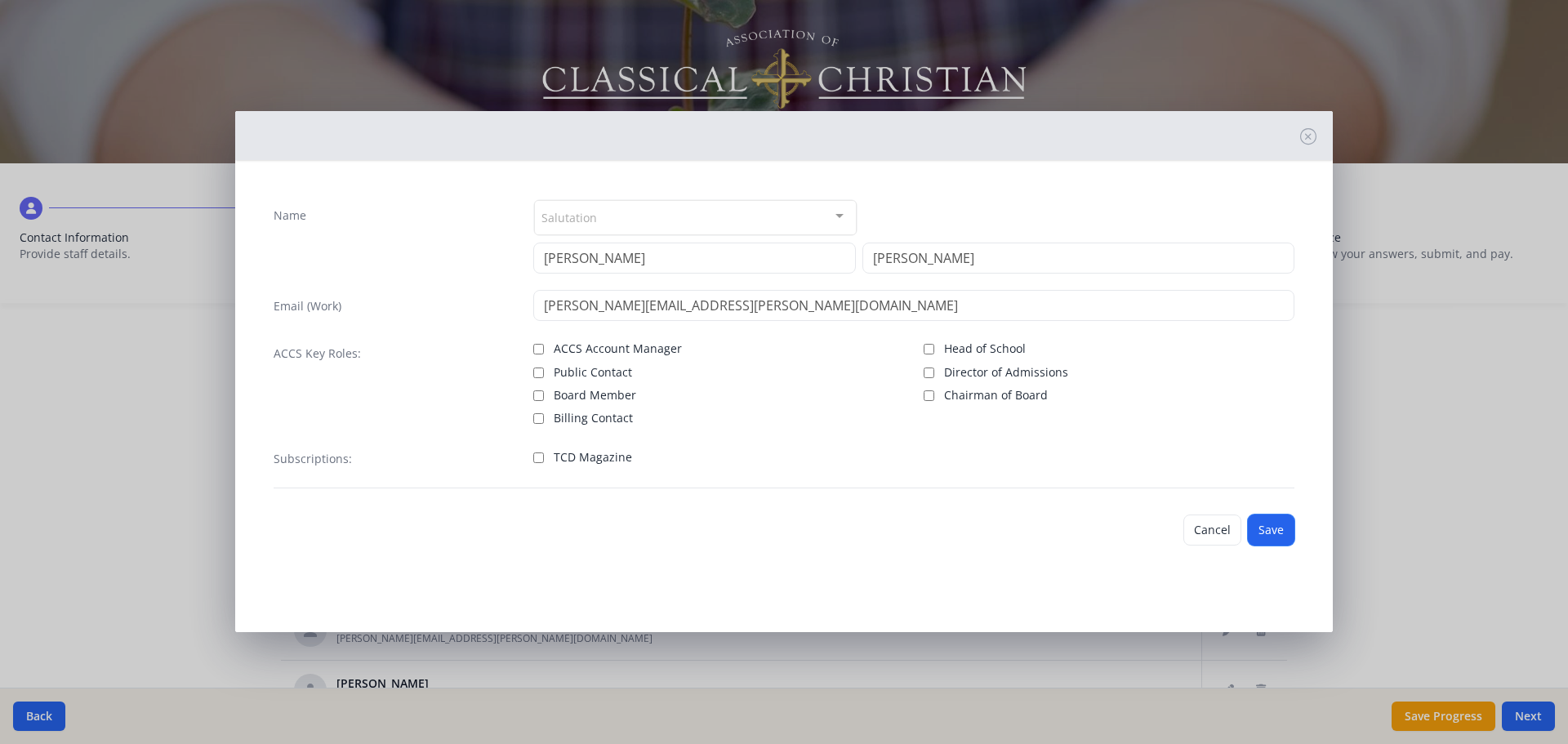
click at [1269, 524] on button "Save" at bounding box center [1271, 530] width 47 height 31
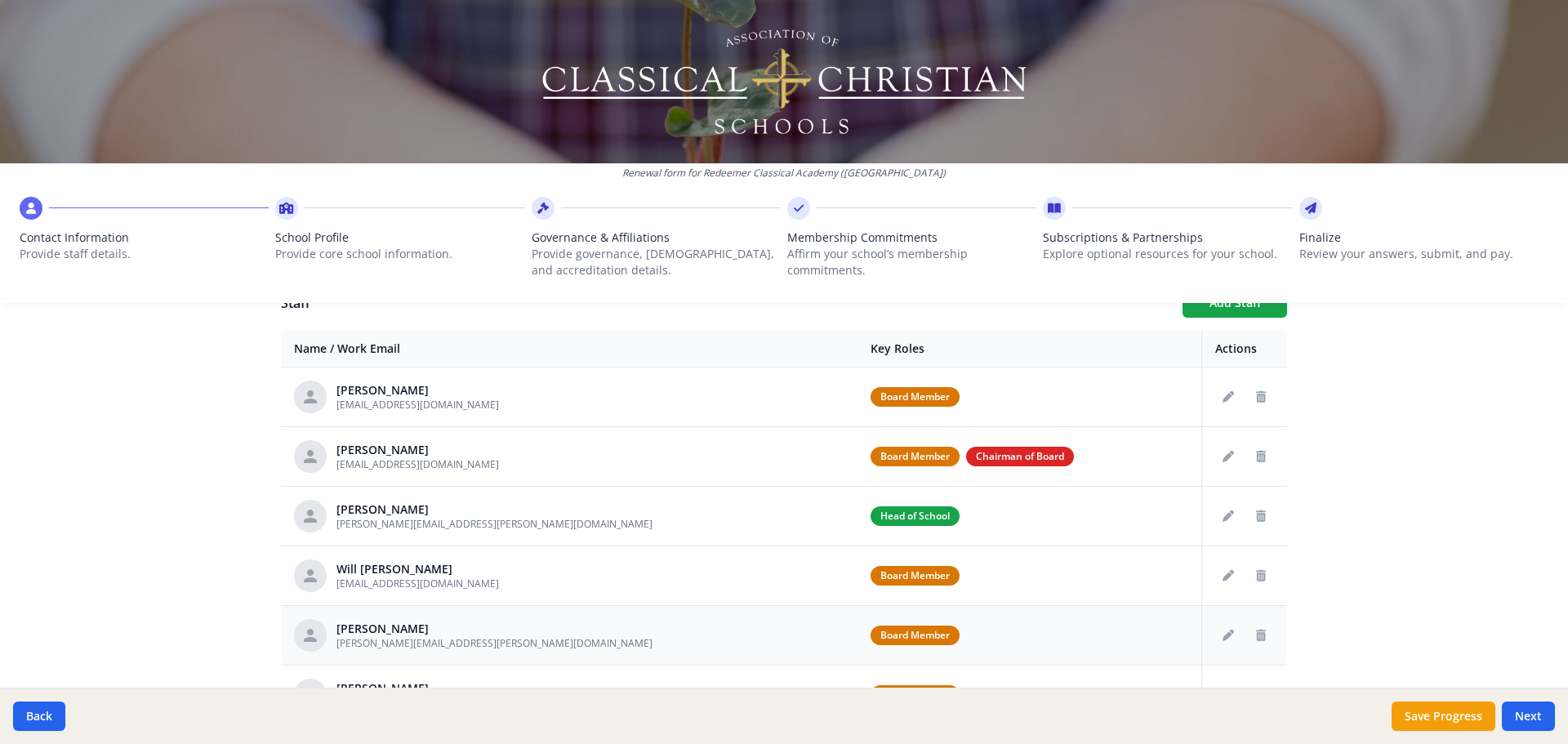
scroll to position [326, 0]
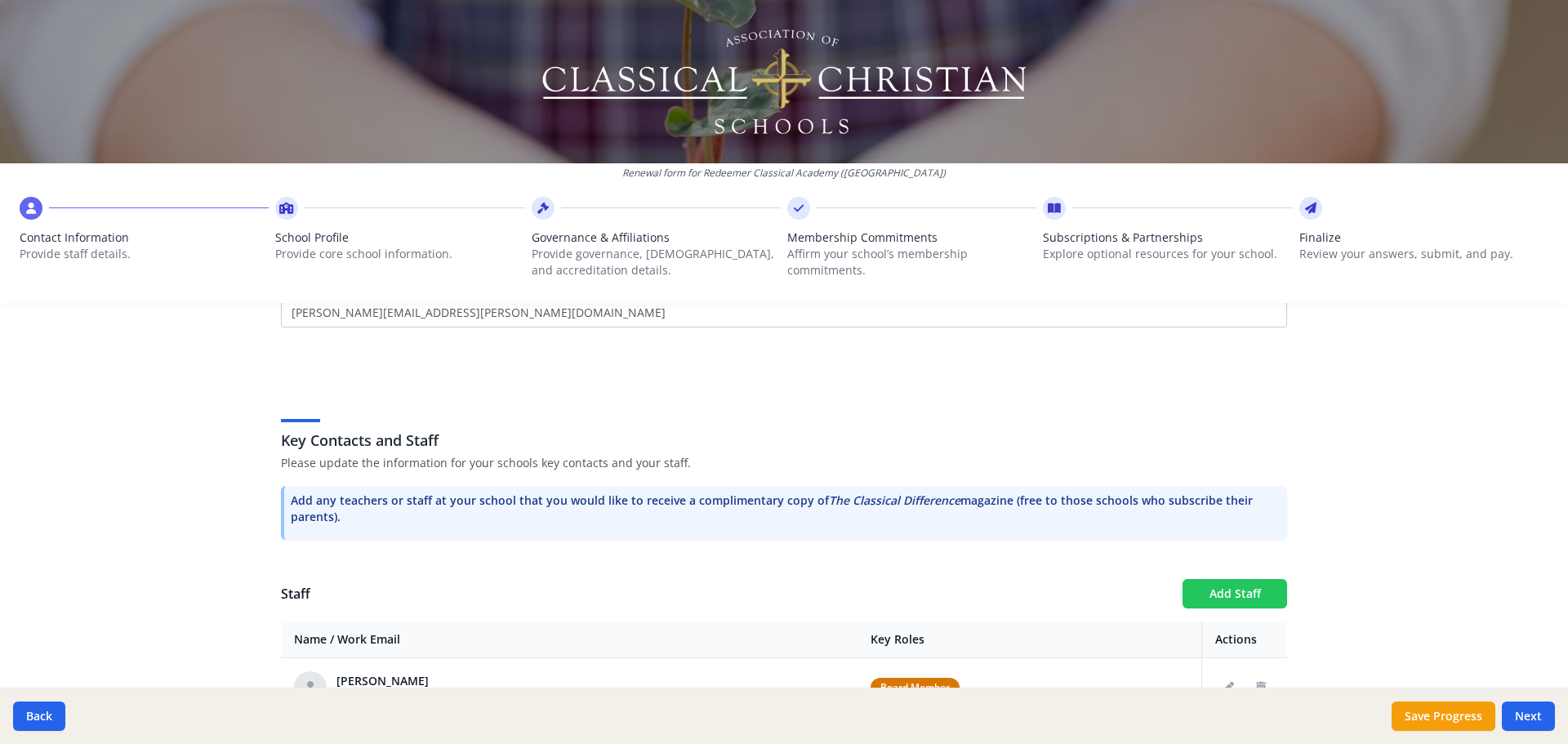
click at [1204, 586] on button "Add Staff" at bounding box center [1235, 593] width 104 height 29
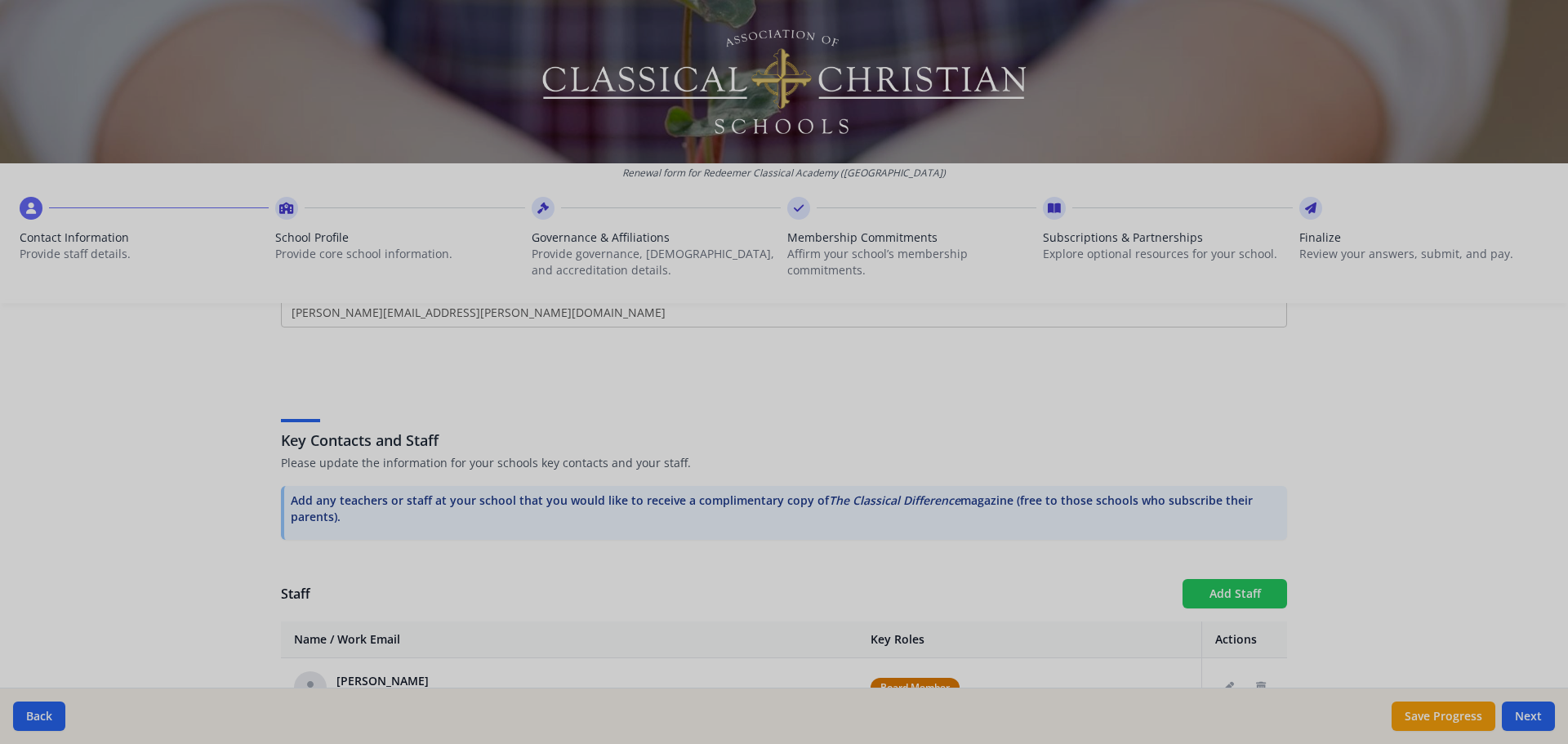
checkbox input "false"
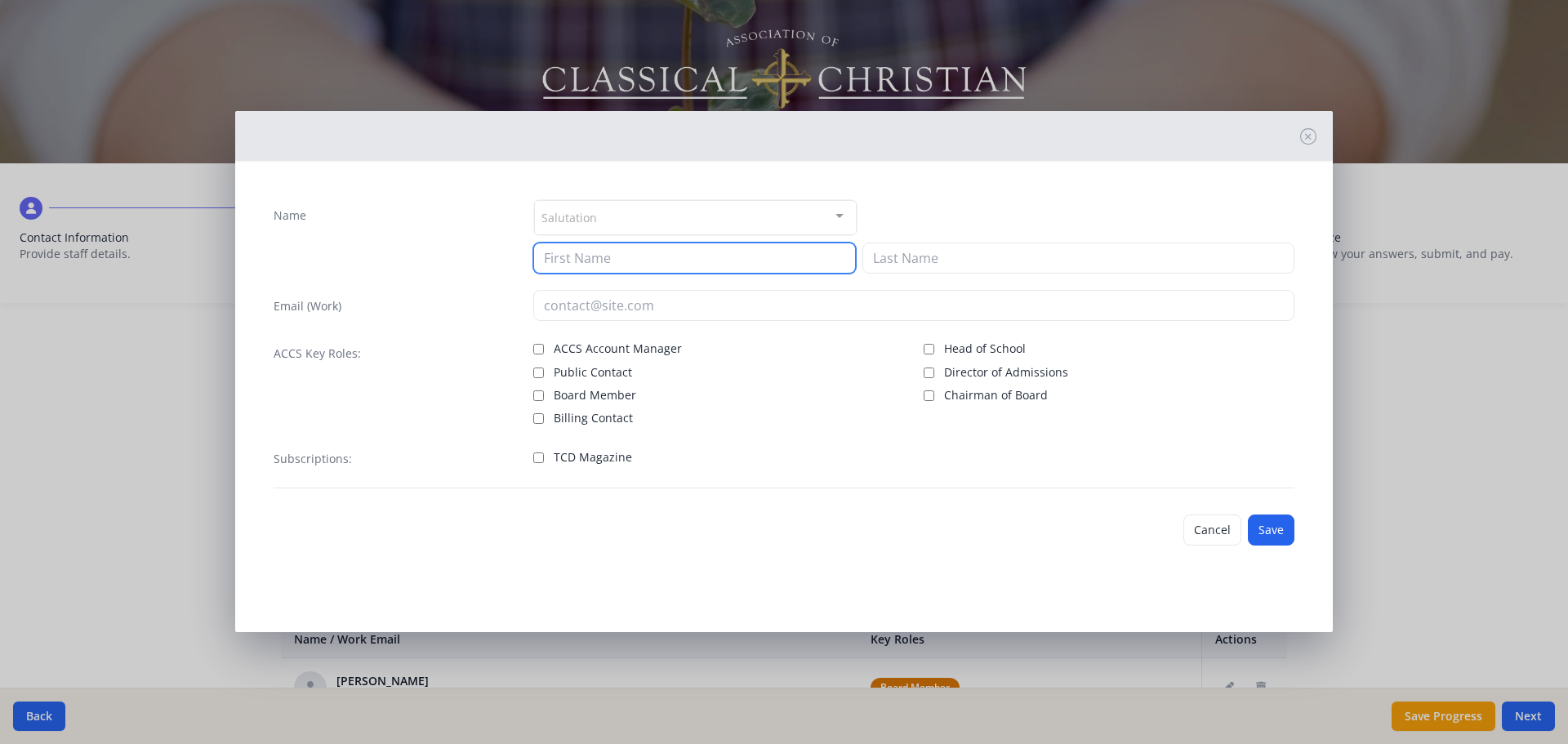
click at [646, 257] on input at bounding box center [695, 257] width 323 height 31
type input "Daniel"
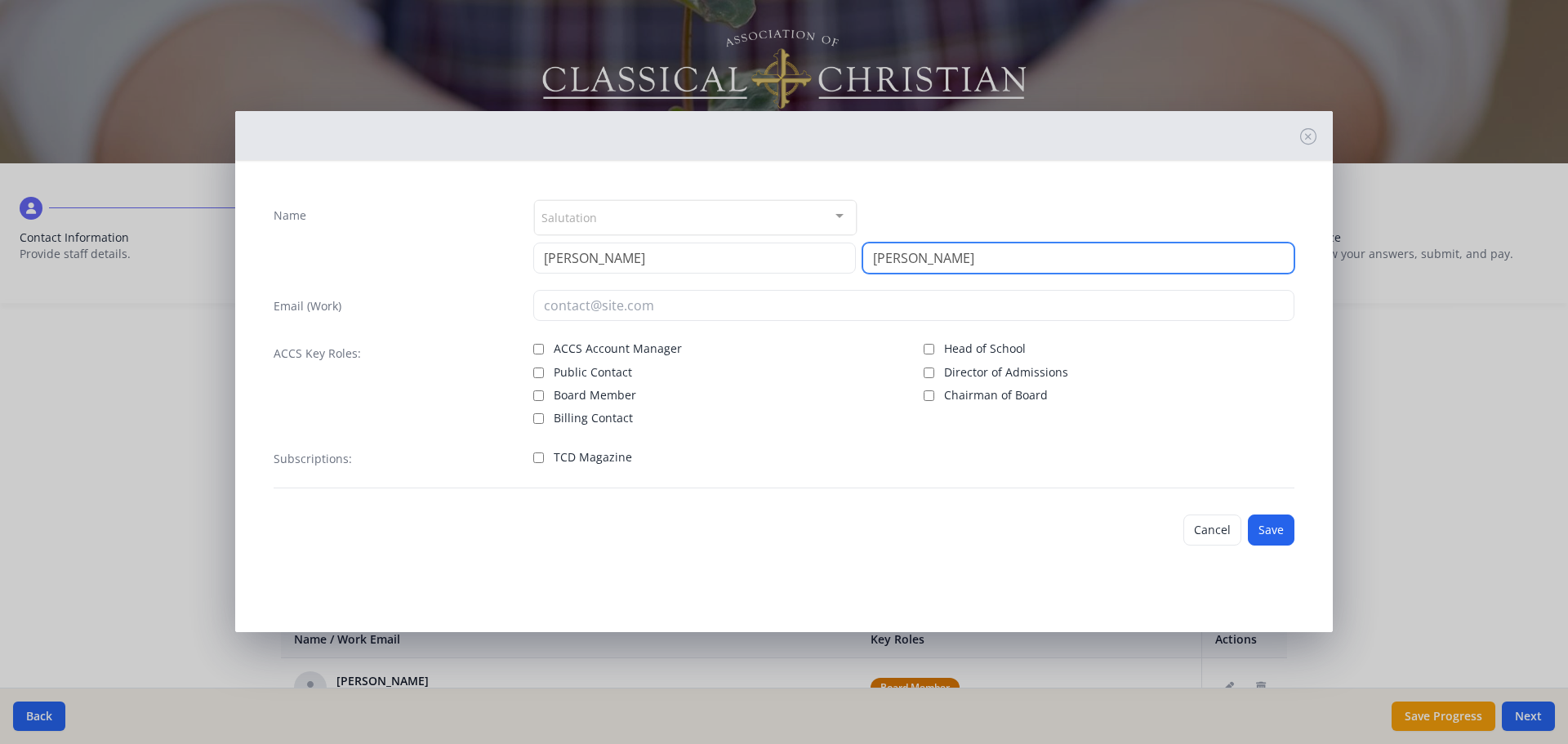
type input "Meyer"
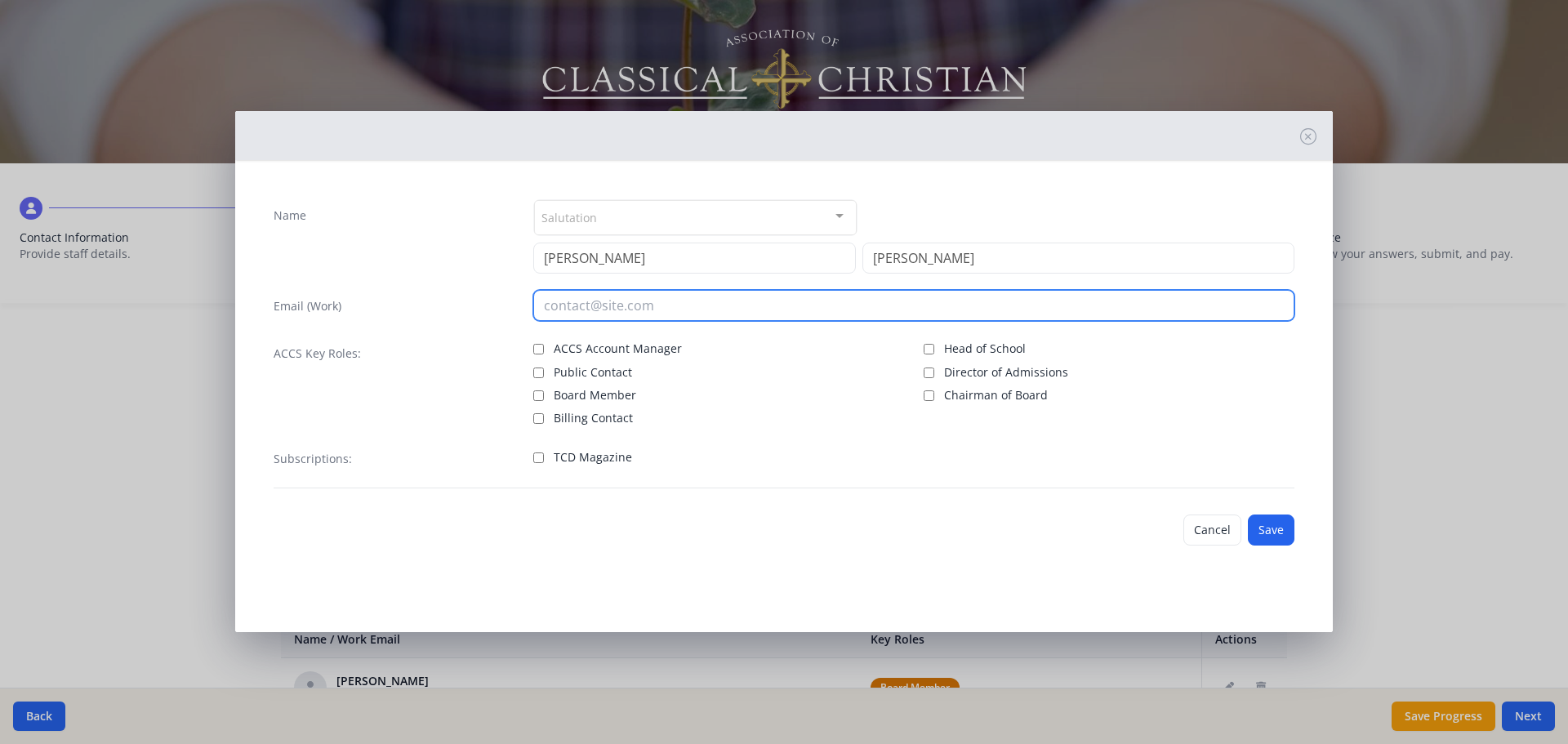
type input "c"
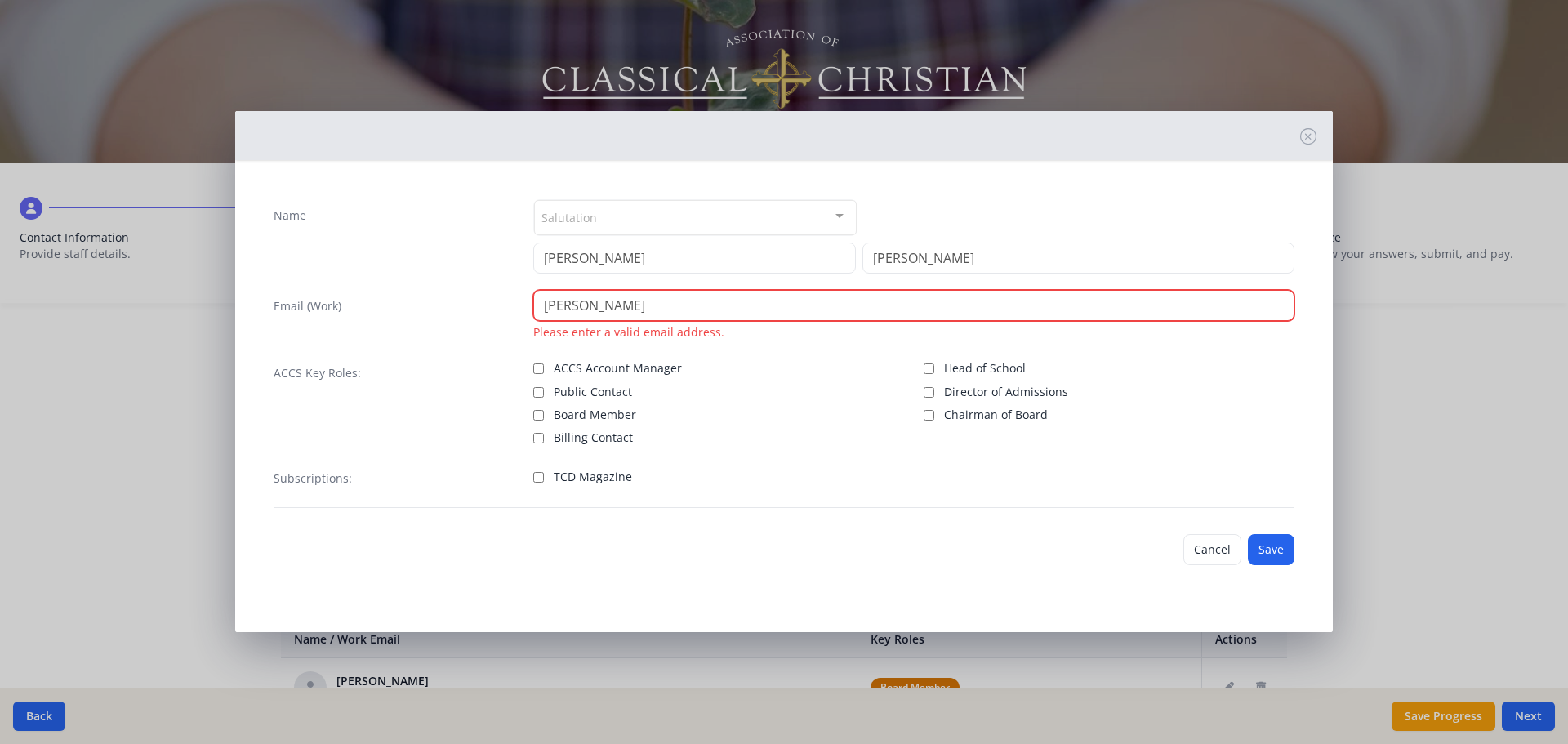
type input "daniel"
drag, startPoint x: 599, startPoint y: 304, endPoint x: 525, endPoint y: 303, distance: 74.0
click at [525, 303] on div "Email (Work) daniel Please enter a valid email address." at bounding box center [784, 315] width 1021 height 50
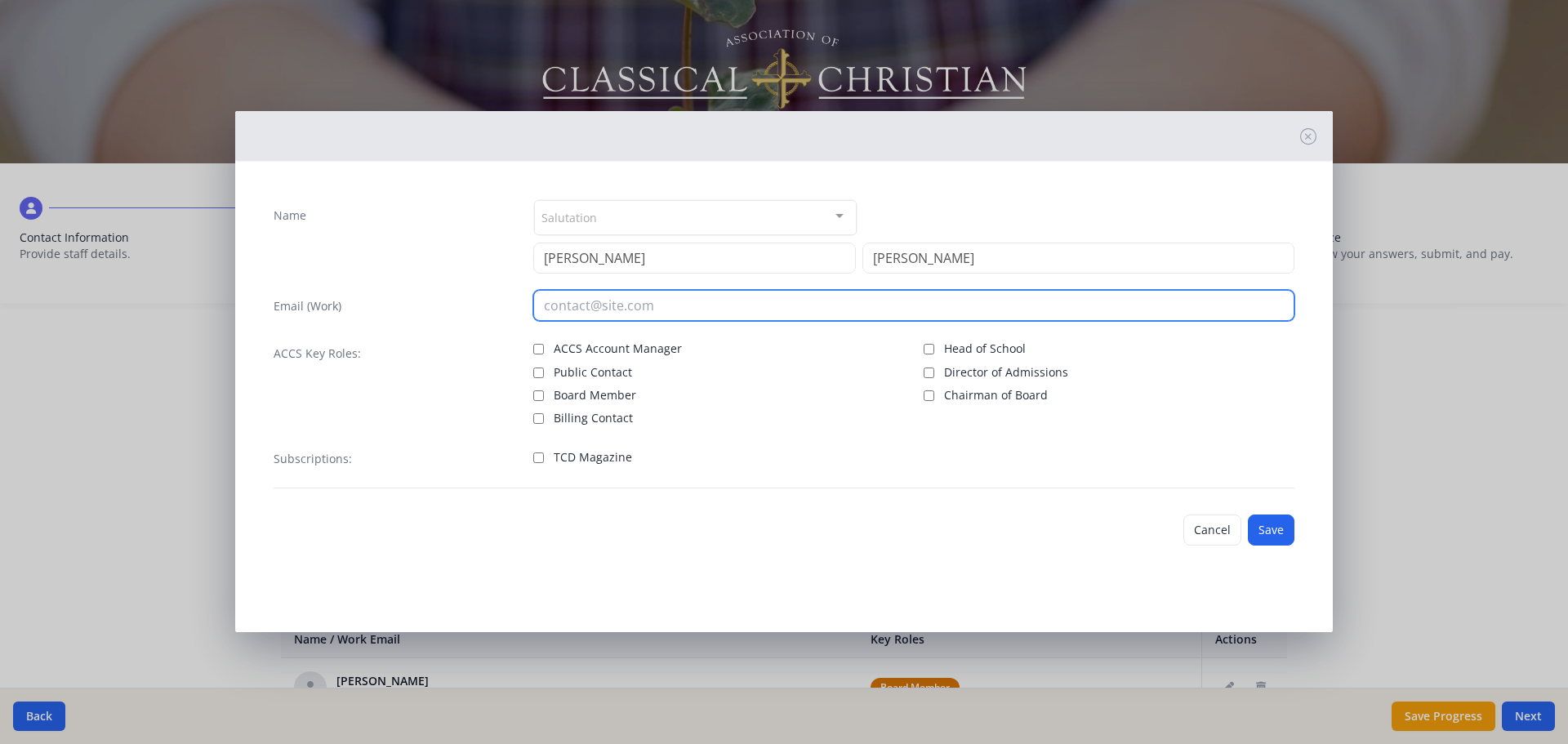
paste input "phil@stamfordsecuritytn.com"
type input "phil@stamfordsecuritytn.com"
drag, startPoint x: 649, startPoint y: 298, endPoint x: 484, endPoint y: 298, distance: 165.0
click at [484, 297] on div "Email (Work) phil@stamfordsecuritytn.com" at bounding box center [784, 305] width 1021 height 31
paste input "daniel@bellstonegrove.com"
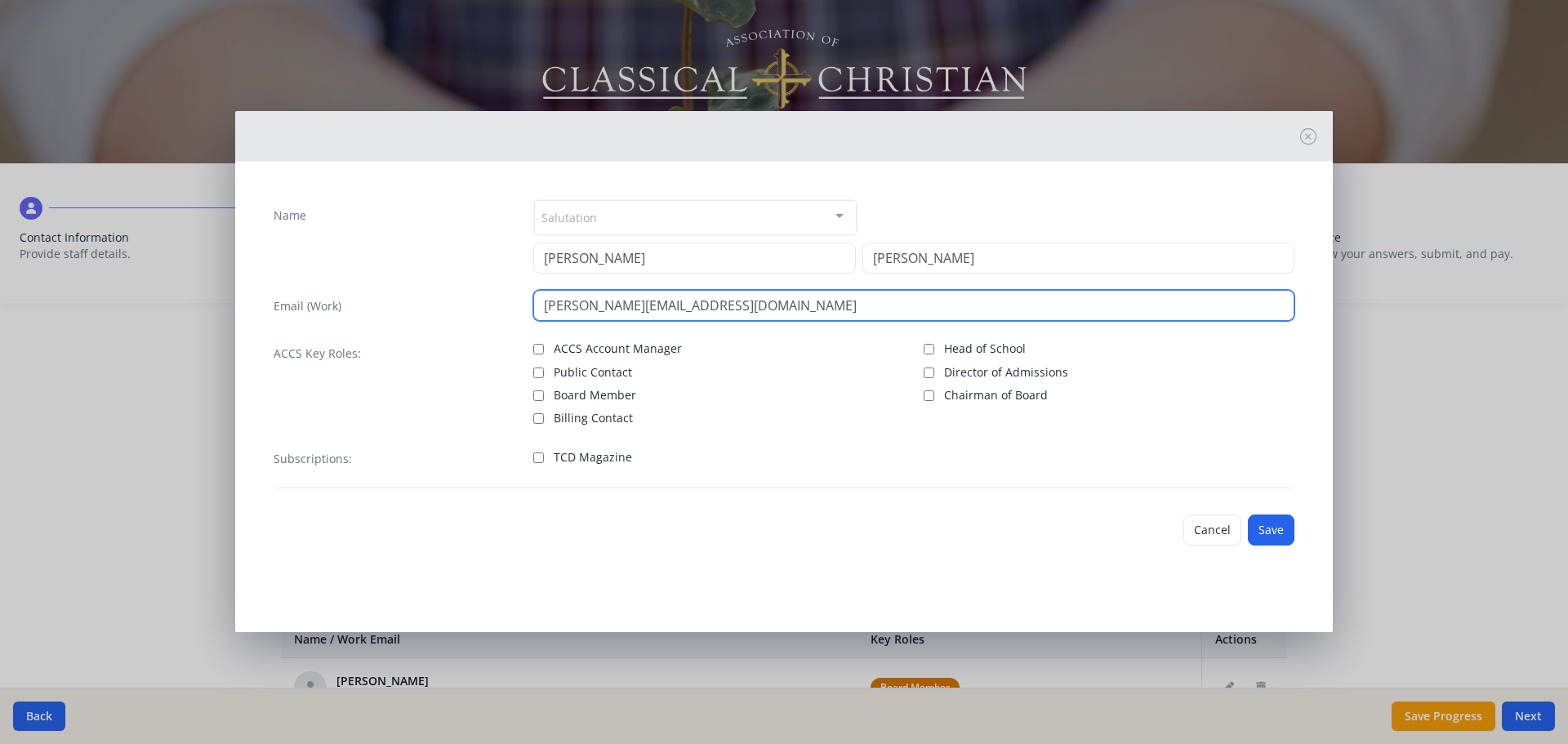
type input "daniel@bellstonegrove.com"
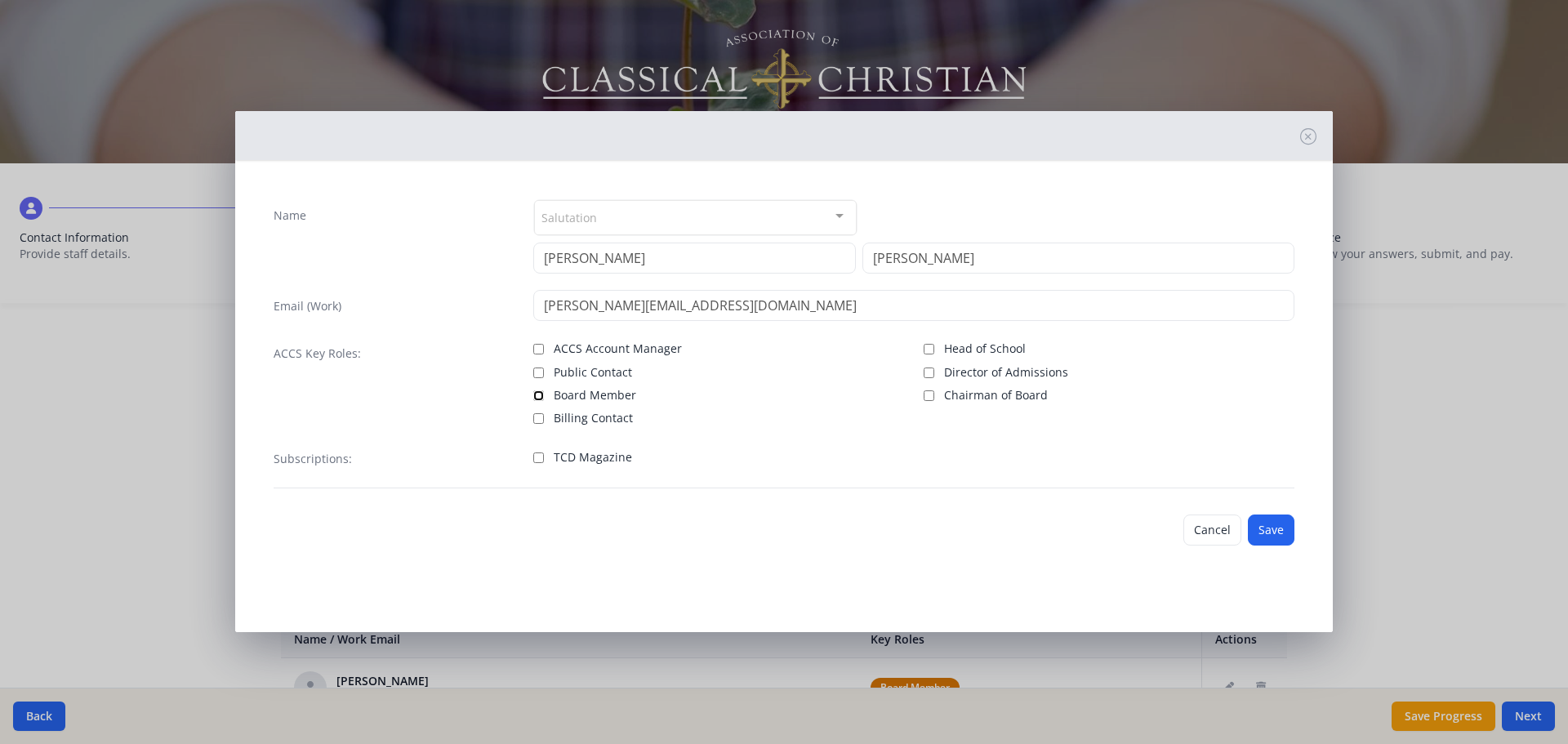
click at [540, 394] on input "Board Member" at bounding box center [539, 395] width 11 height 11
checkbox input "true"
click at [1264, 528] on button "Save" at bounding box center [1271, 530] width 47 height 31
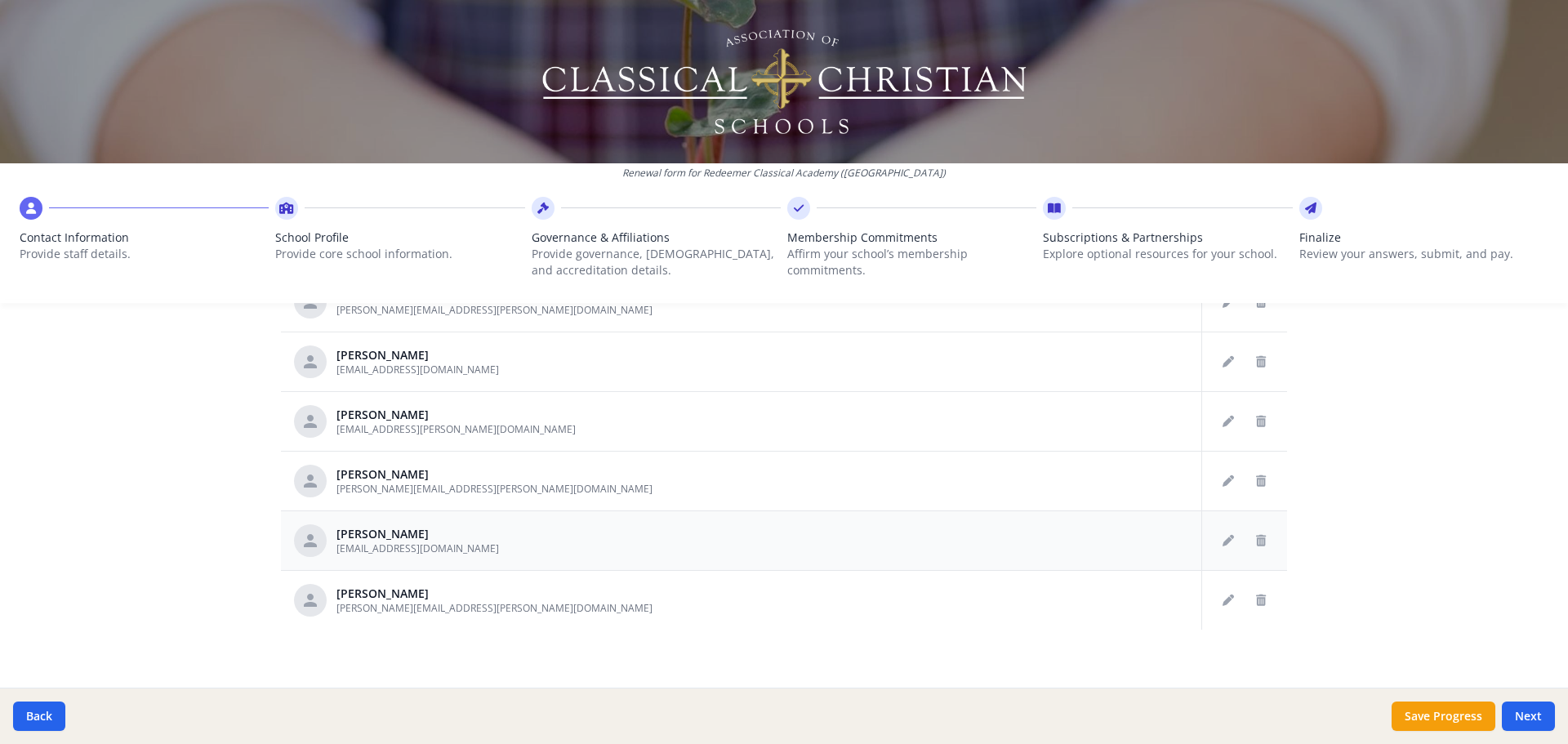
scroll to position [852, 0]
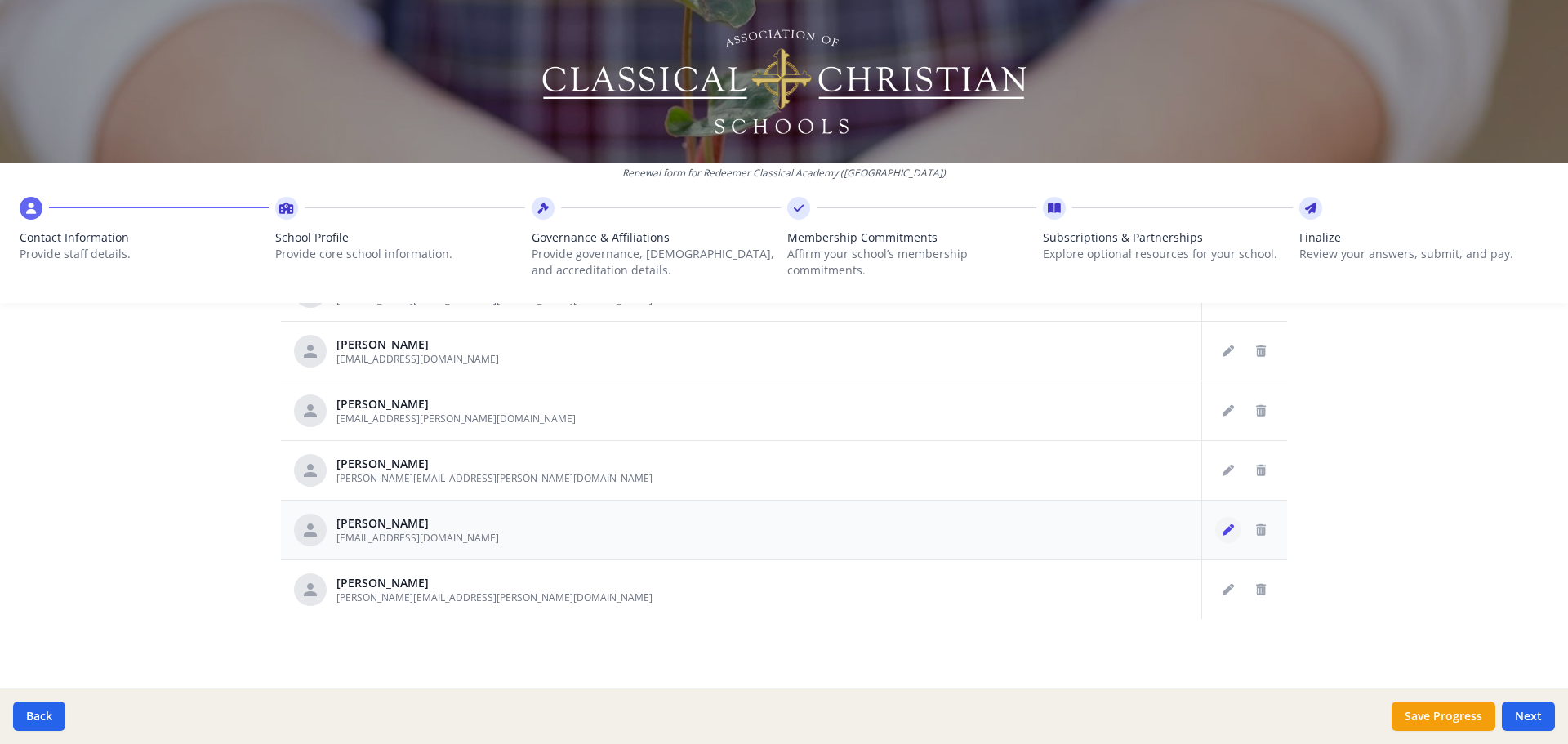
click at [1223, 530] on icon "Edit staff" at bounding box center [1228, 530] width 12 height 12
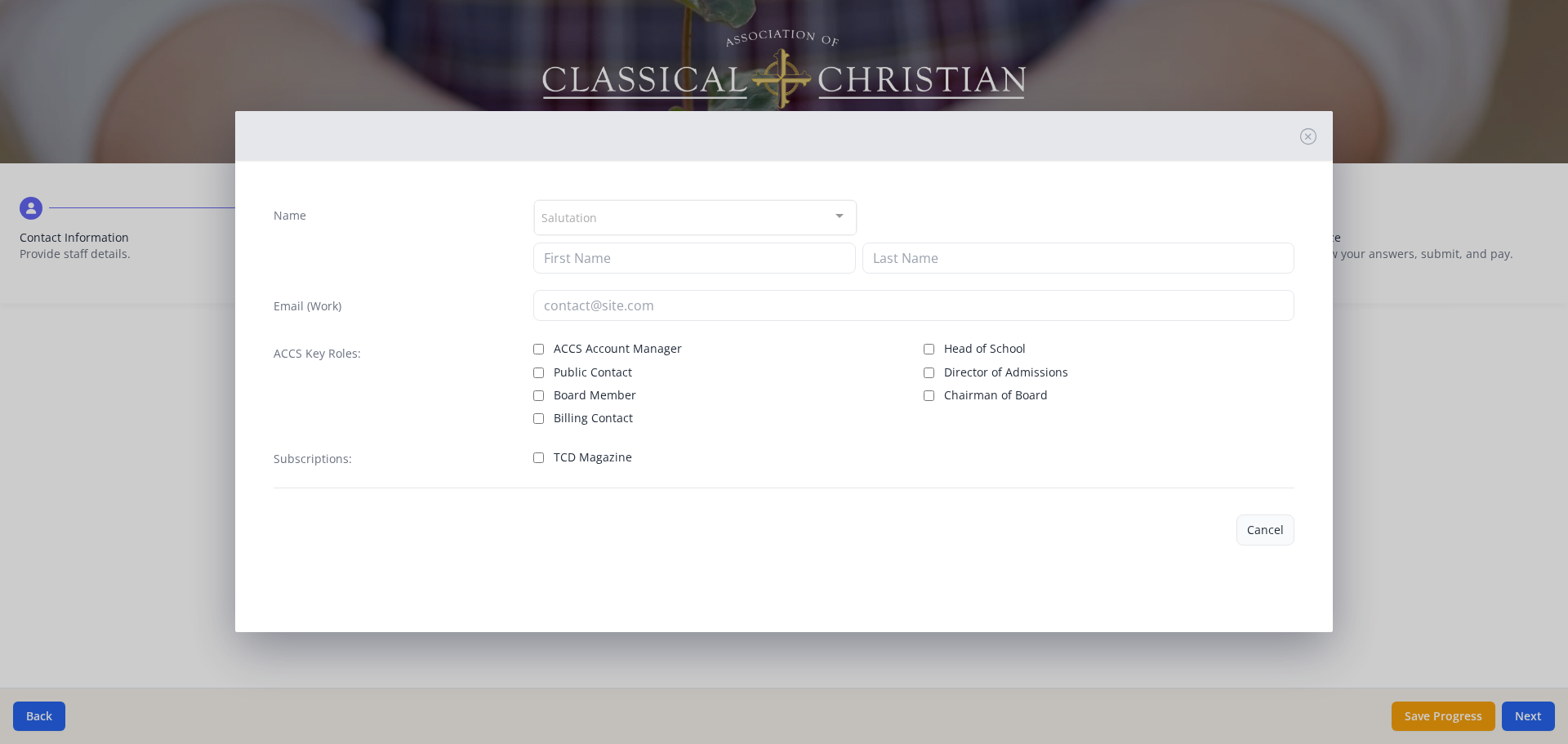
type input "Kristen"
type input "Topping-Mekic"
type input "ktmekic@comcast.net"
click at [539, 394] on input "Board Member" at bounding box center [539, 393] width 11 height 11
checkbox input "true"
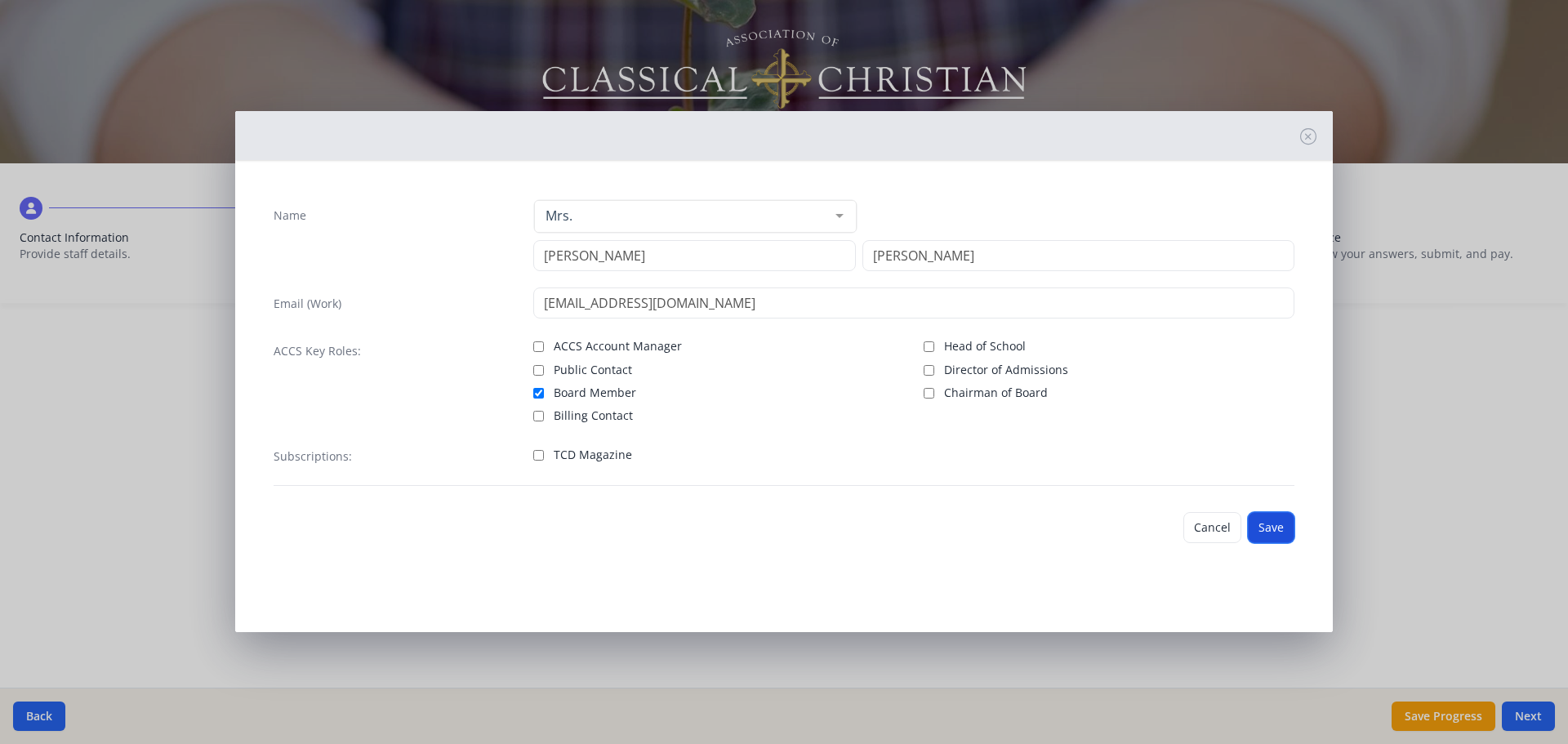
click at [1267, 521] on button "Save" at bounding box center [1271, 527] width 47 height 31
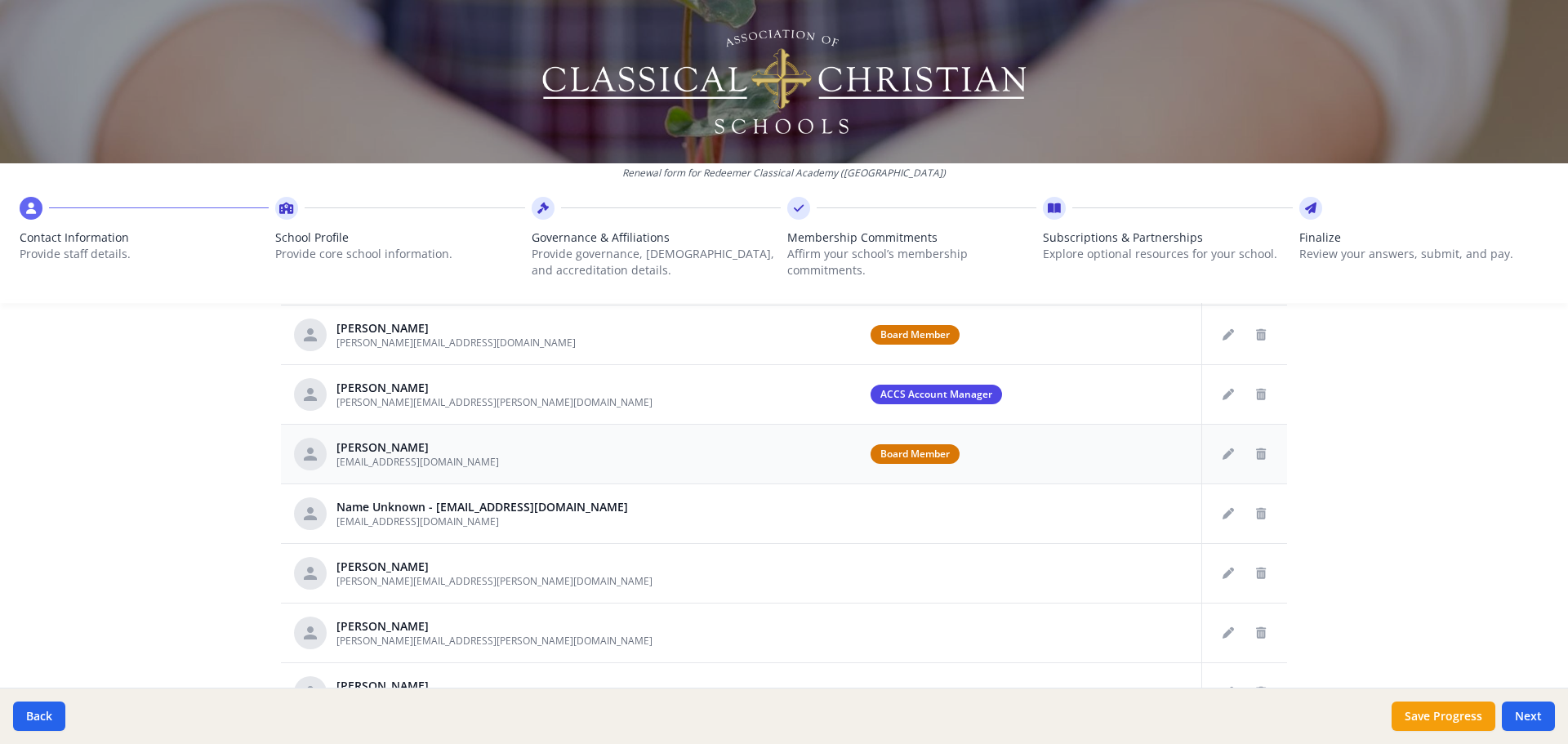
scroll to position [490, 0]
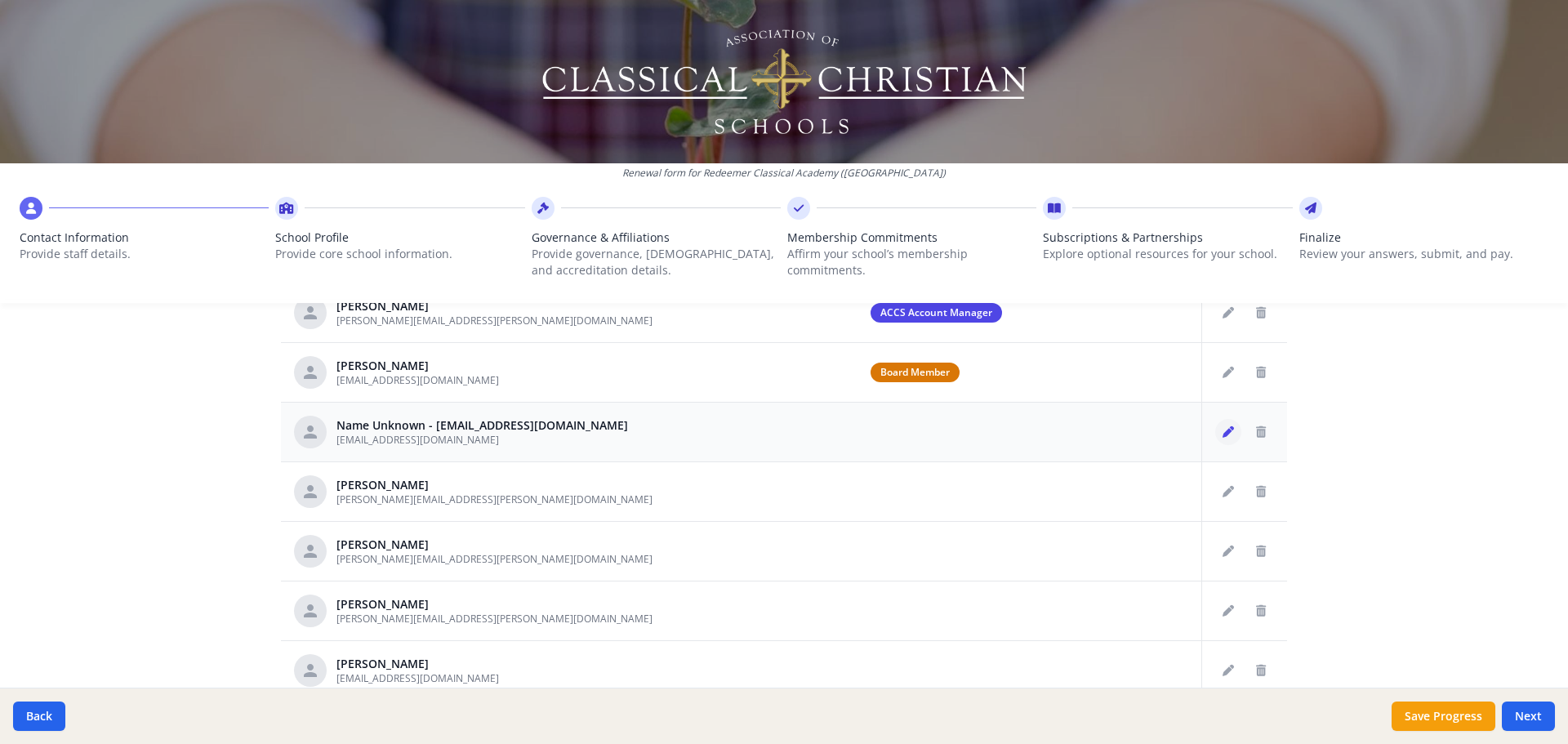
click at [1223, 433] on icon "Edit staff" at bounding box center [1228, 432] width 12 height 12
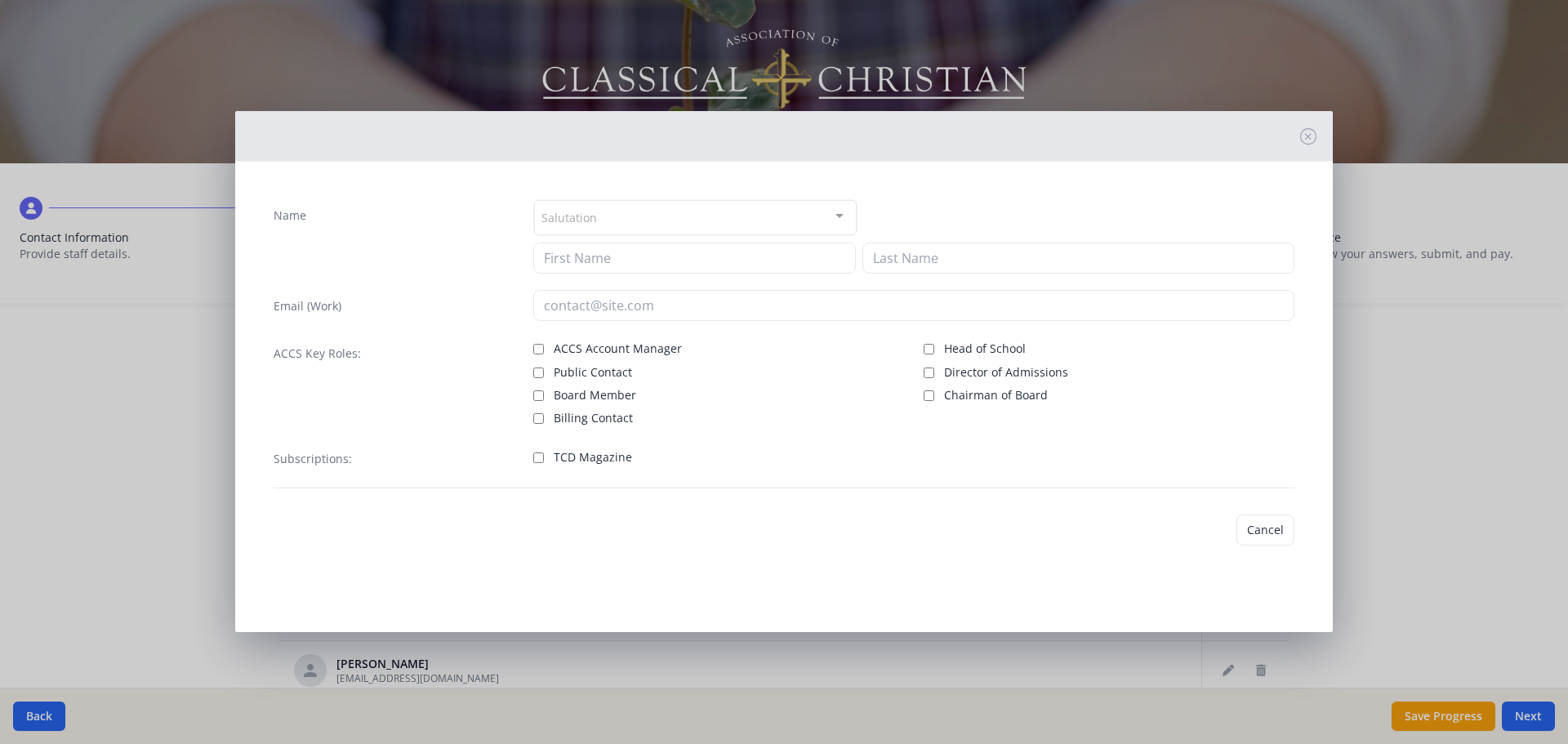
type input "info@redeemerclassicalacademy.com"
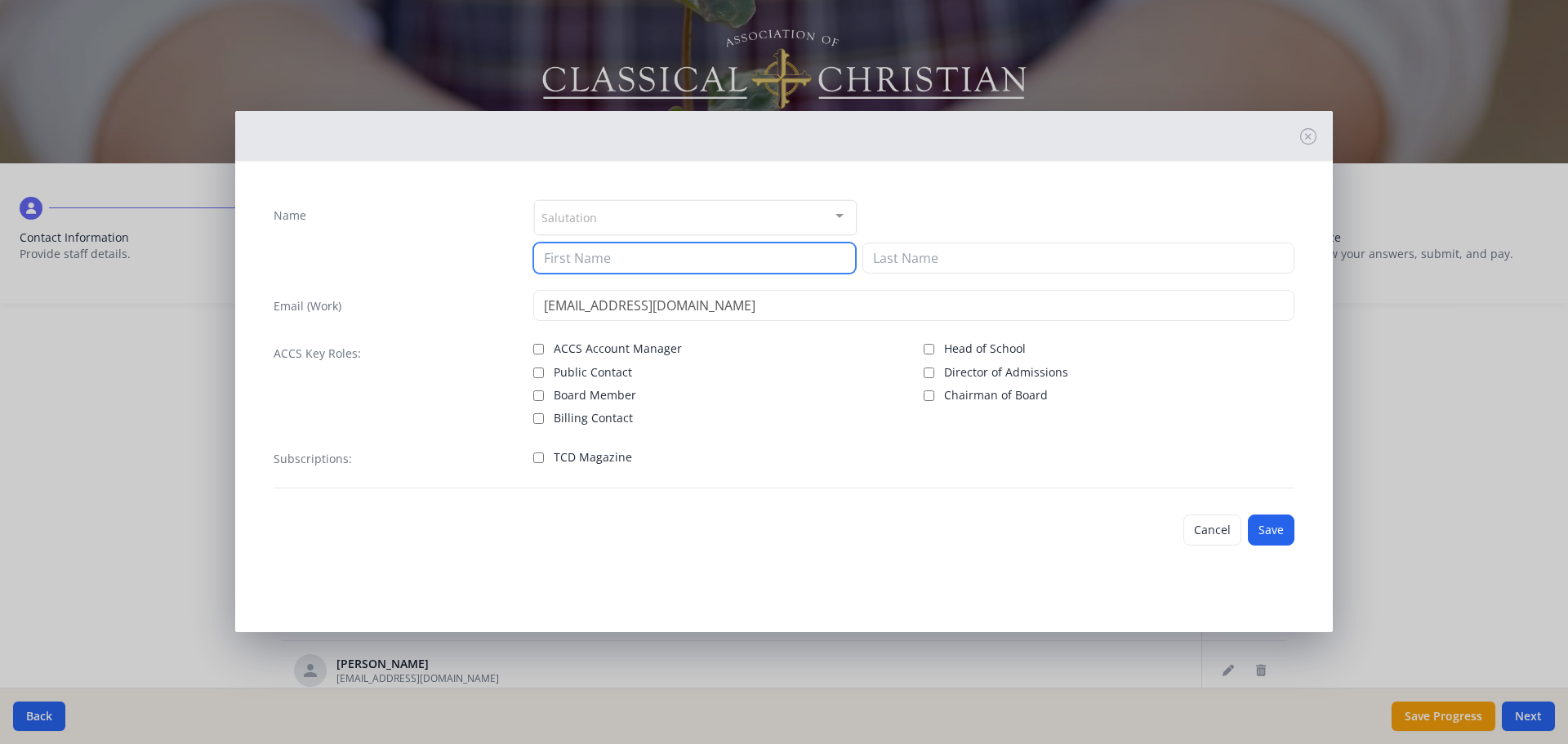
click at [592, 262] on input at bounding box center [695, 257] width 323 height 31
type input "Admin"
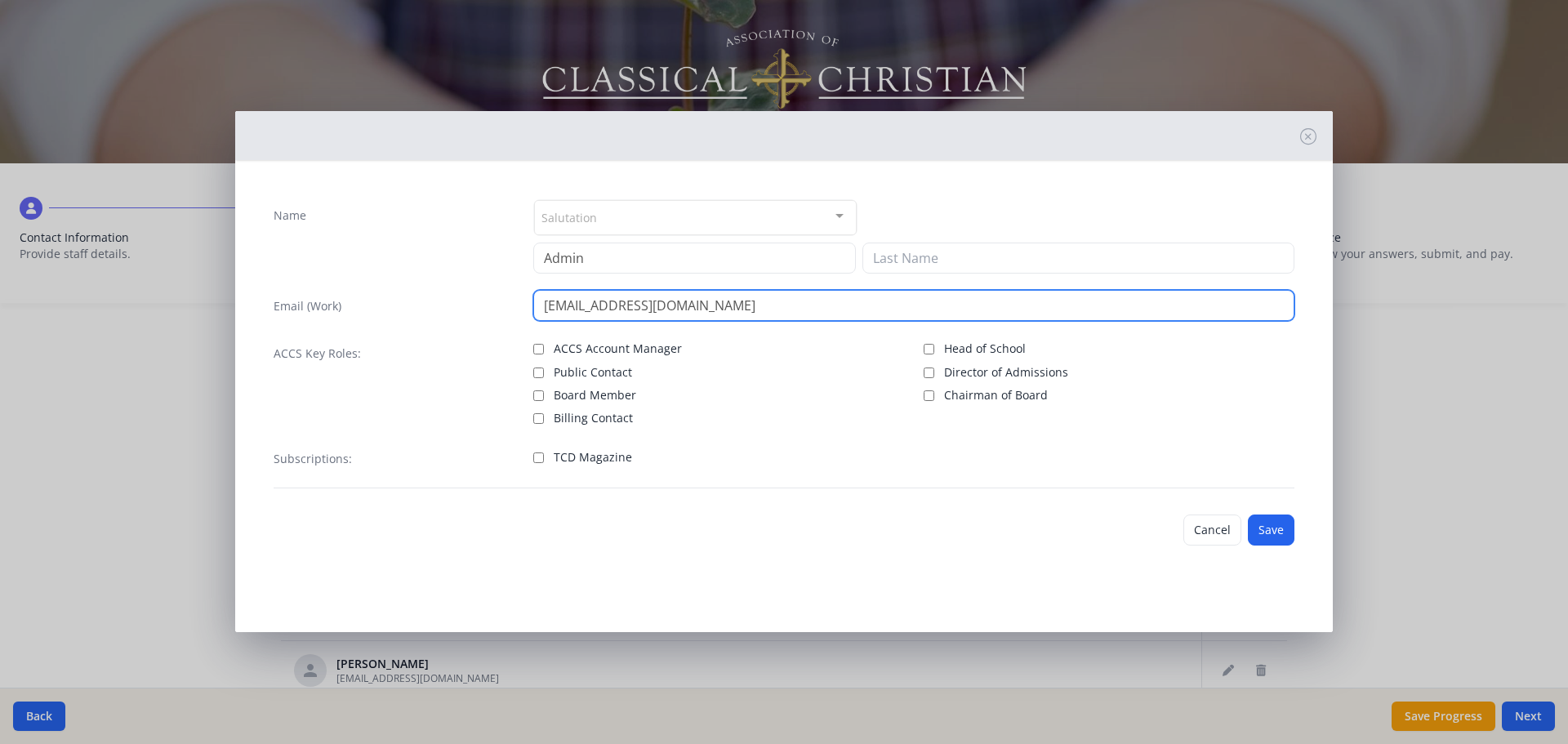
click at [579, 297] on input "info@redeemerclassicalacademy.com" at bounding box center [914, 305] width 762 height 31
drag, startPoint x: 565, startPoint y: 306, endPoint x: 472, endPoint y: 282, distance: 96.0
click at [472, 282] on div "Name Salutation Mr. Mrs. Ms. Dr. Rev. Fr. Esq. No elements found. Consider chan…" at bounding box center [783, 343] width 1047 height 315
type input "admin@redeemerclassicalacademy.com"
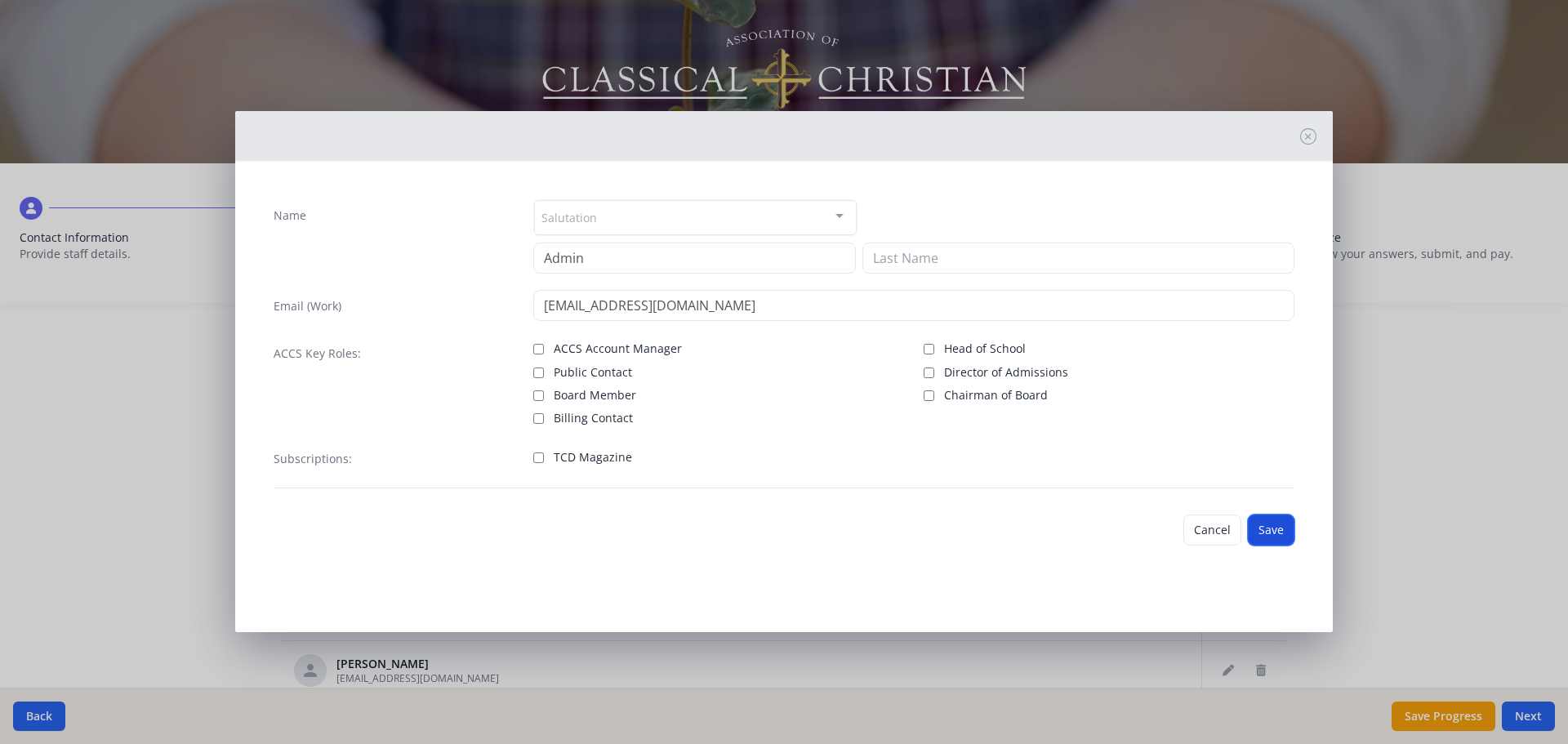
click at [1274, 534] on button "Save" at bounding box center [1271, 530] width 47 height 31
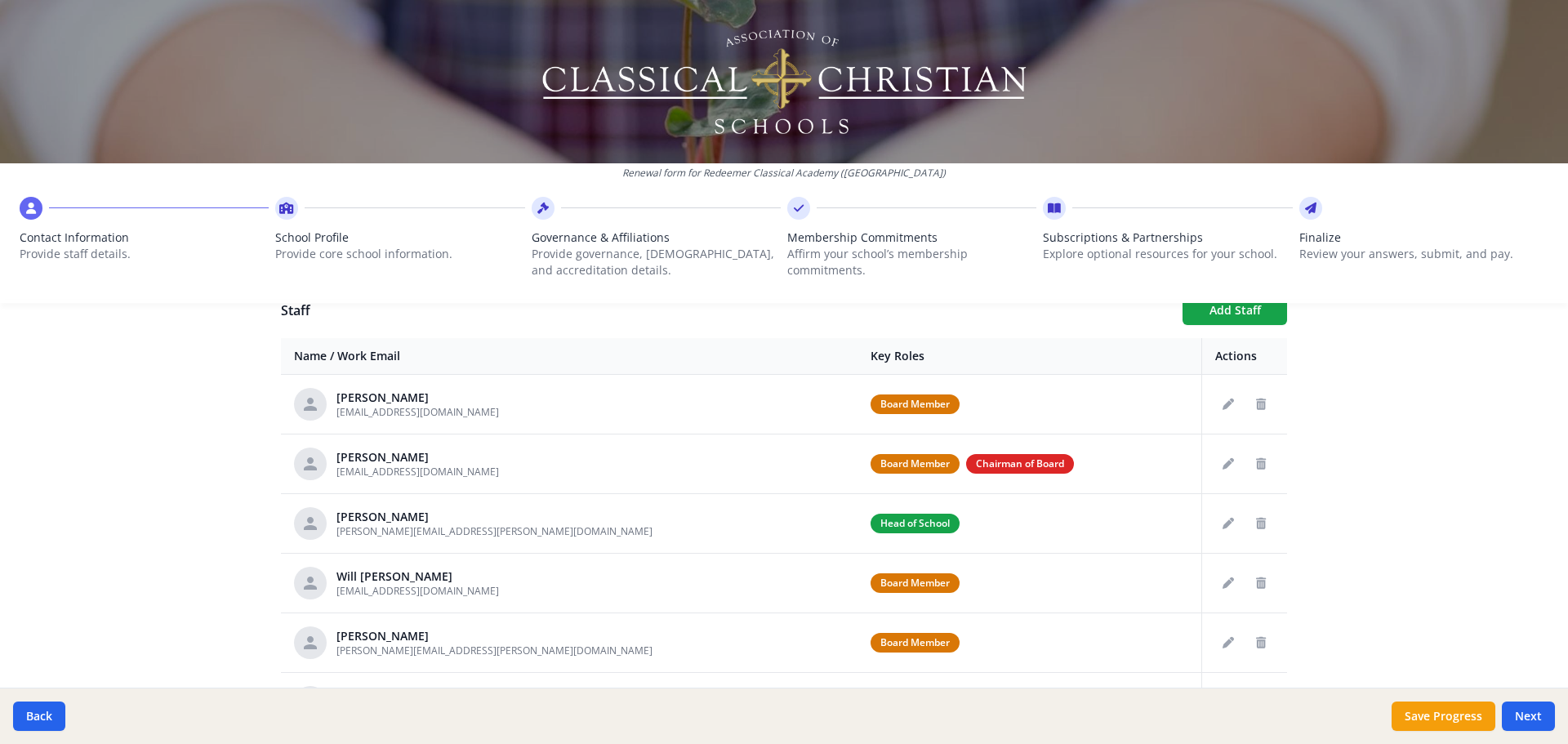
scroll to position [443, 0]
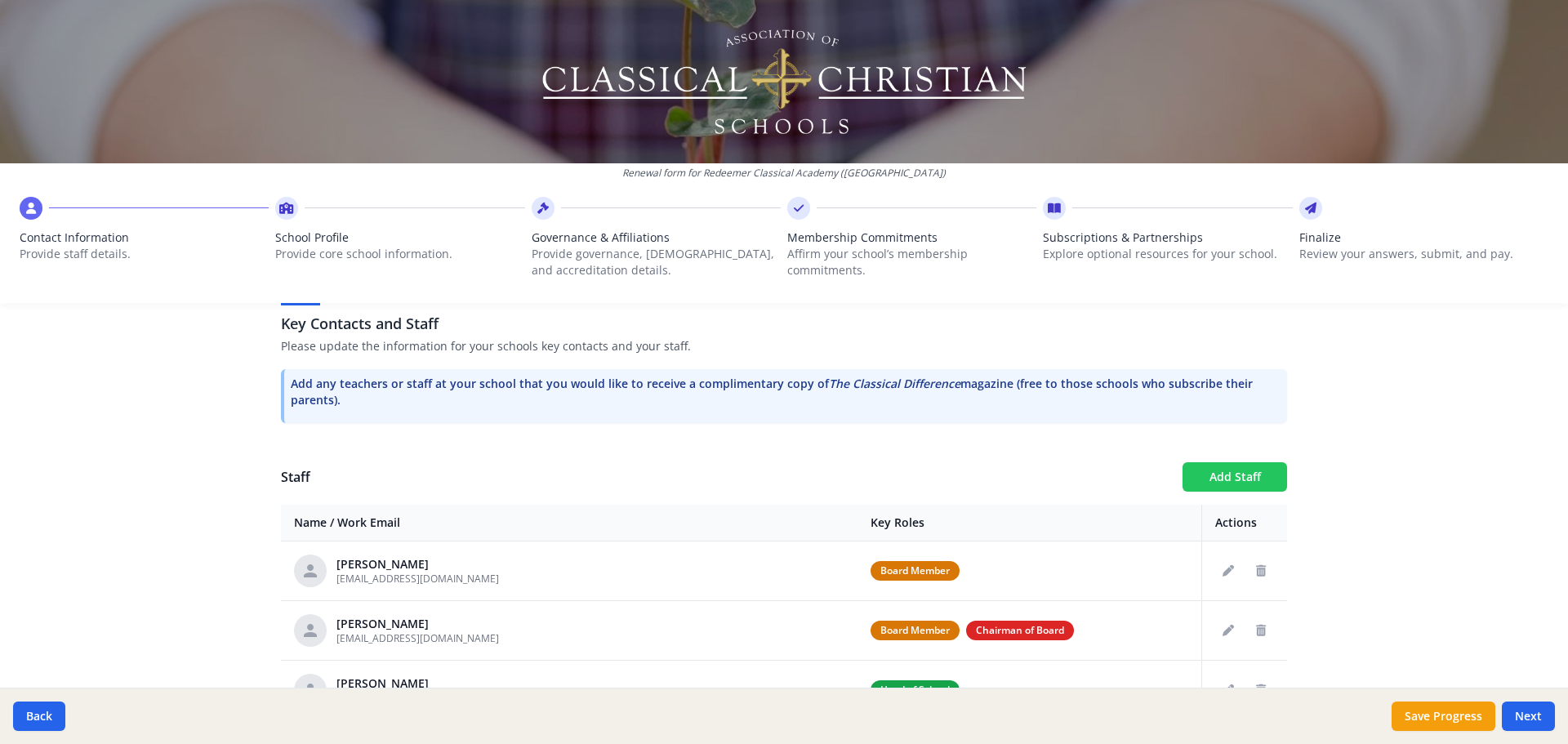
click at [1242, 471] on button "Add Staff" at bounding box center [1235, 476] width 104 height 29
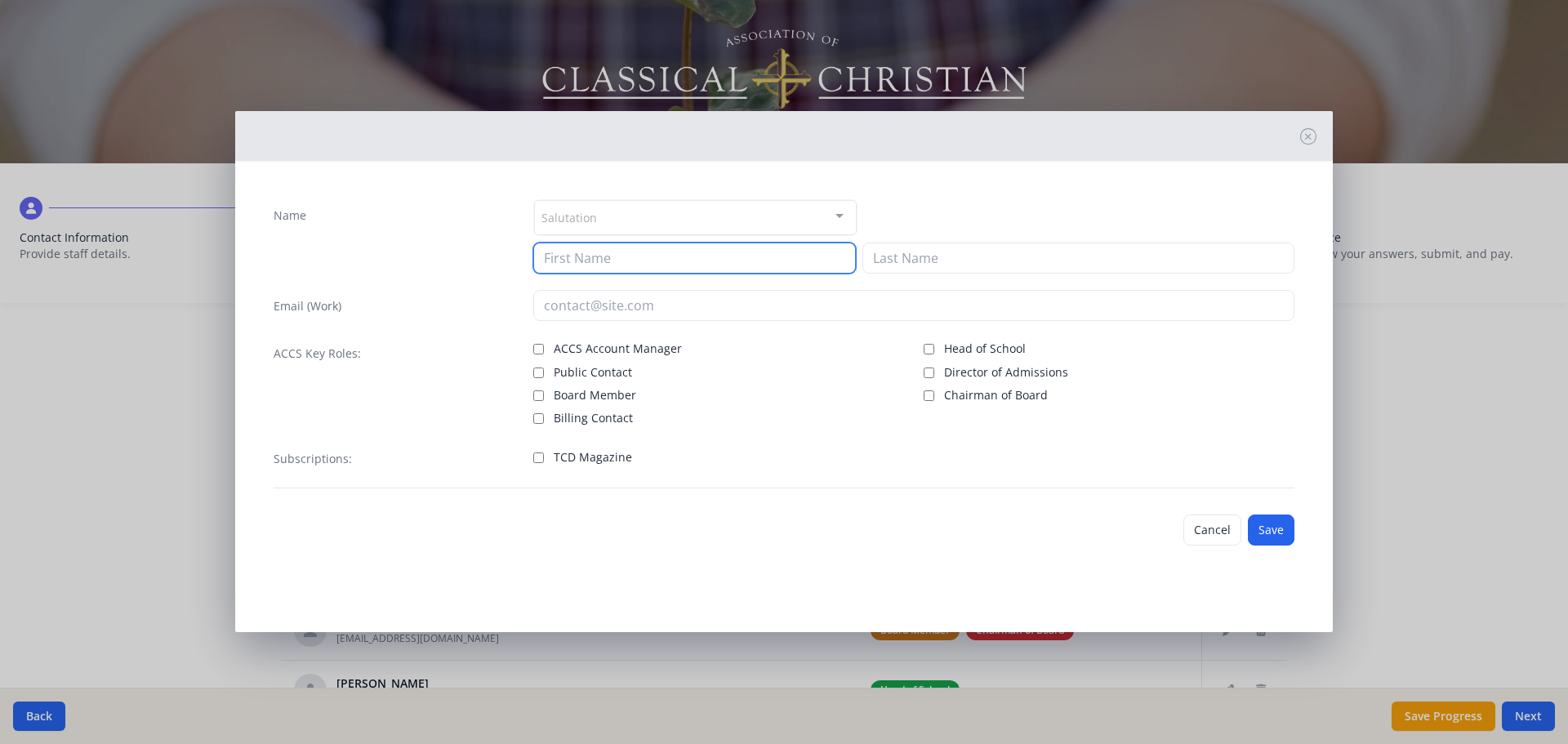
click at [575, 264] on input at bounding box center [695, 257] width 323 height 31
type input "Matt"
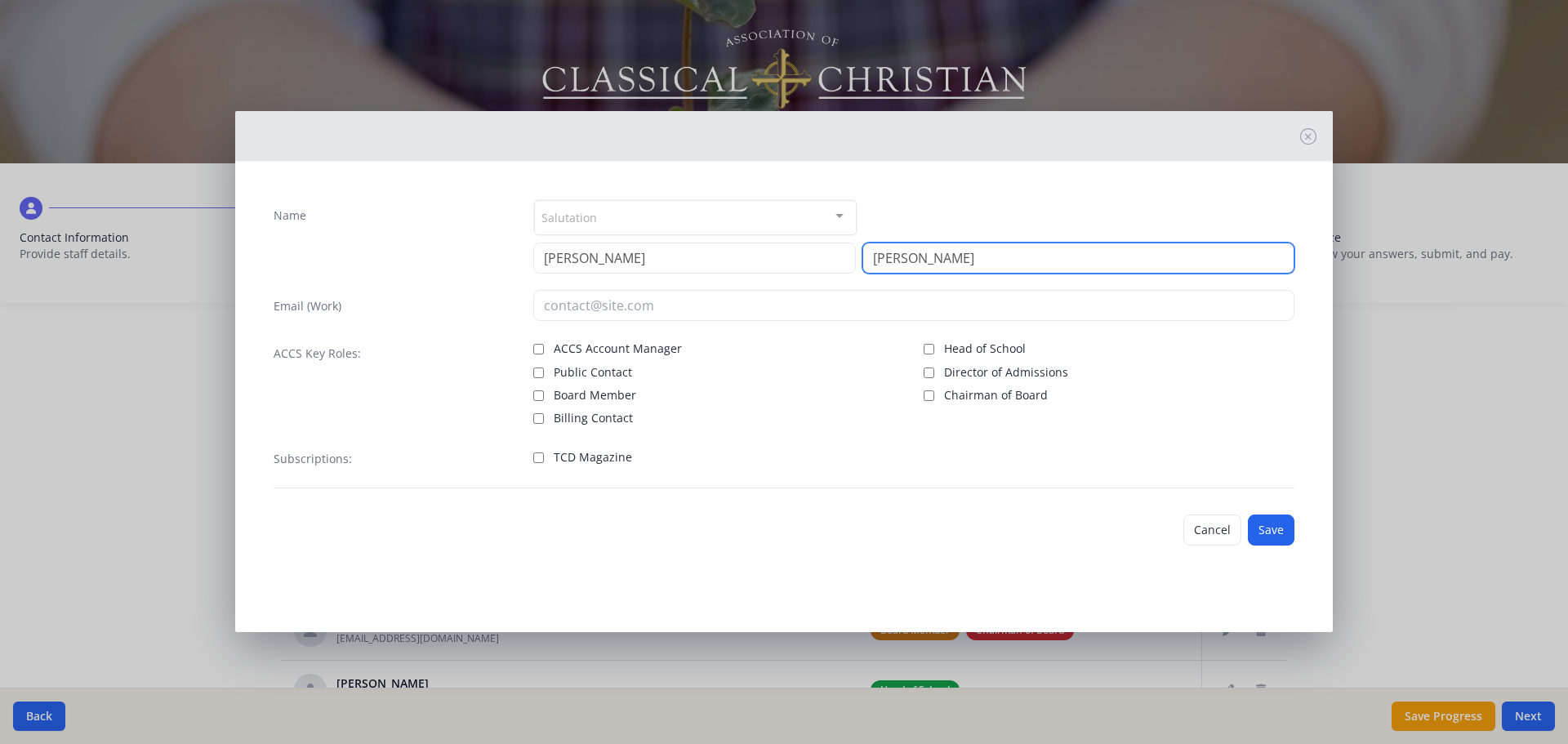
type input "Anderson"
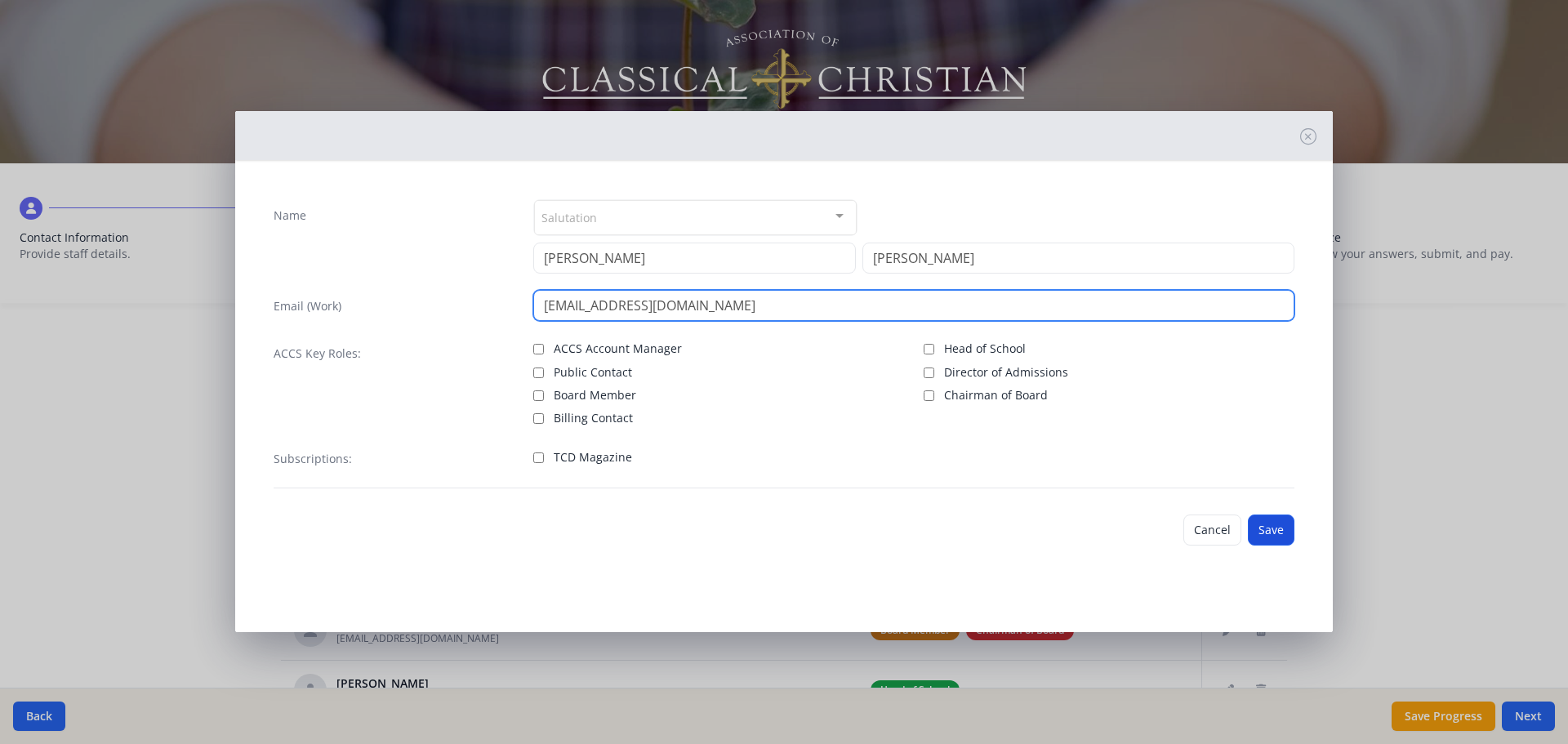
type input "matteanderson01@gmail.com"
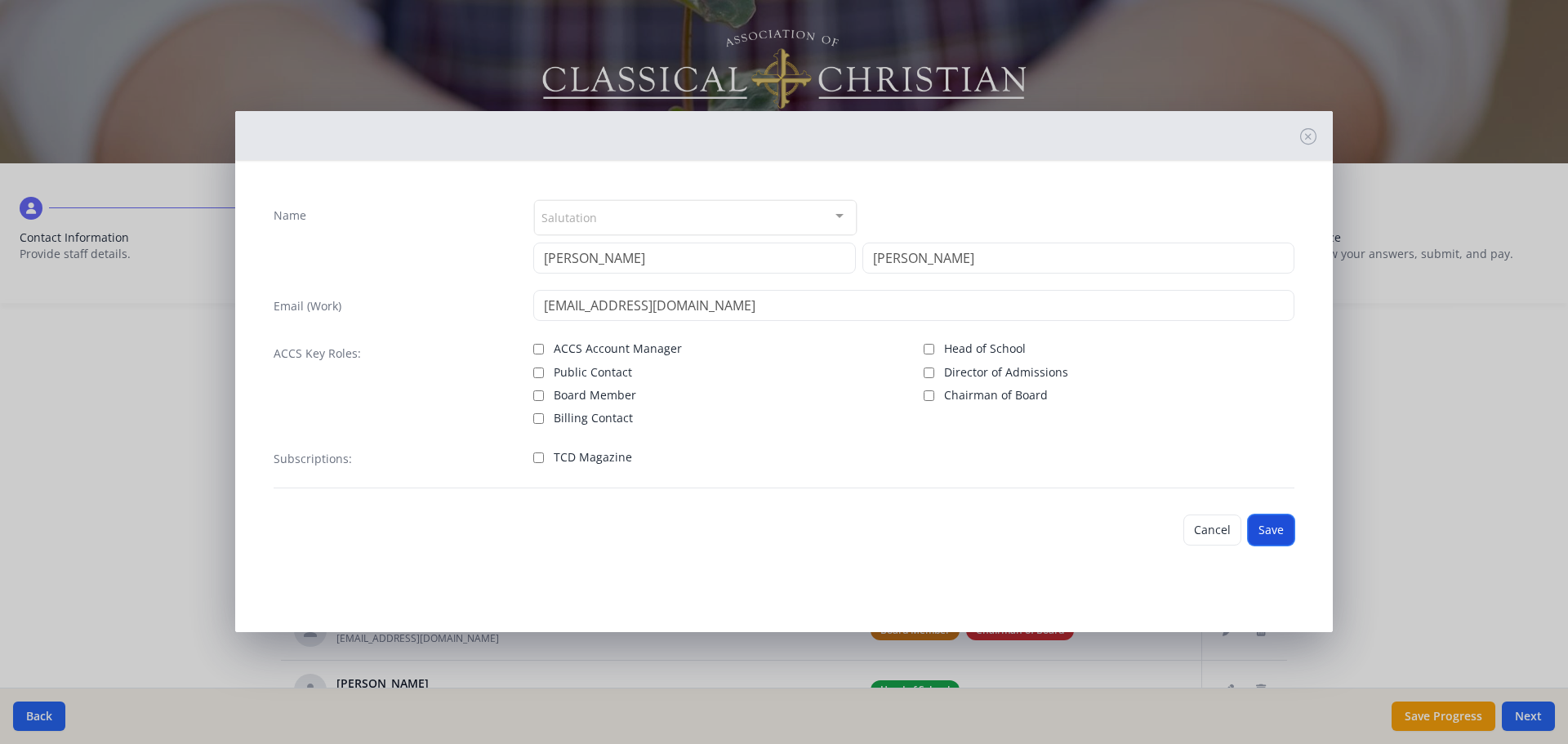
click at [1280, 534] on button "Save" at bounding box center [1271, 530] width 47 height 31
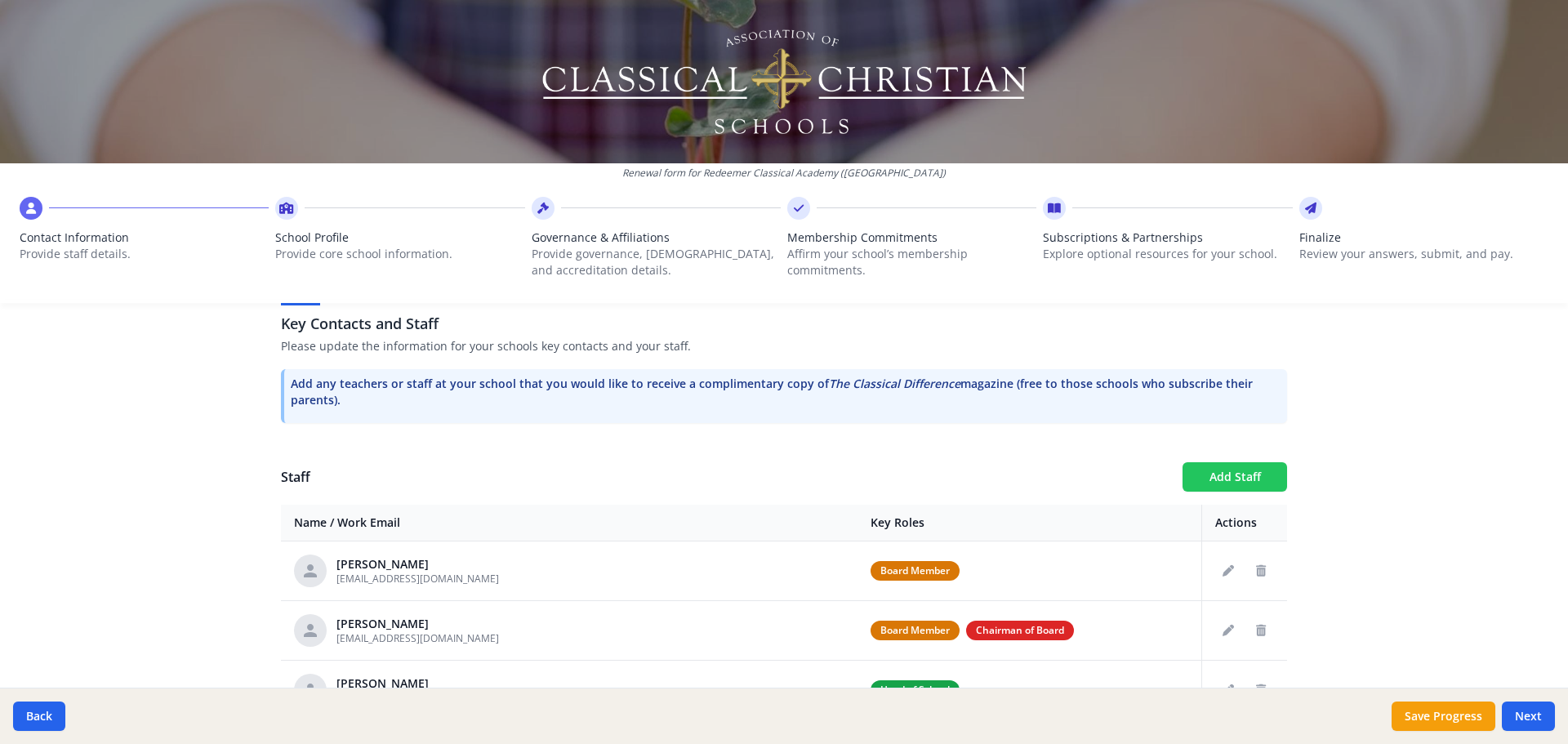
click at [1201, 475] on button "Add Staff" at bounding box center [1235, 476] width 104 height 29
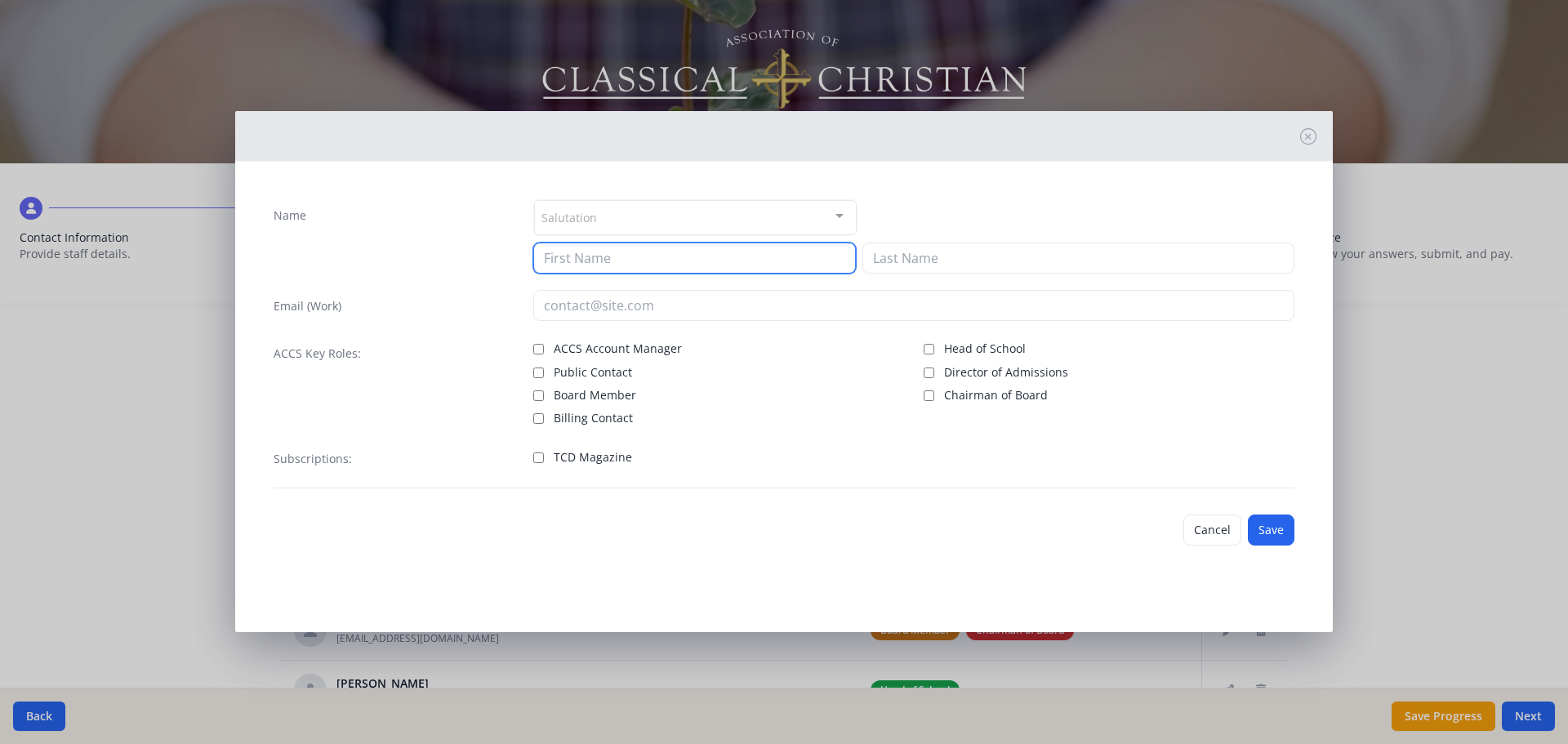
click at [603, 258] on input at bounding box center [695, 257] width 323 height 31
type input "Teresa"
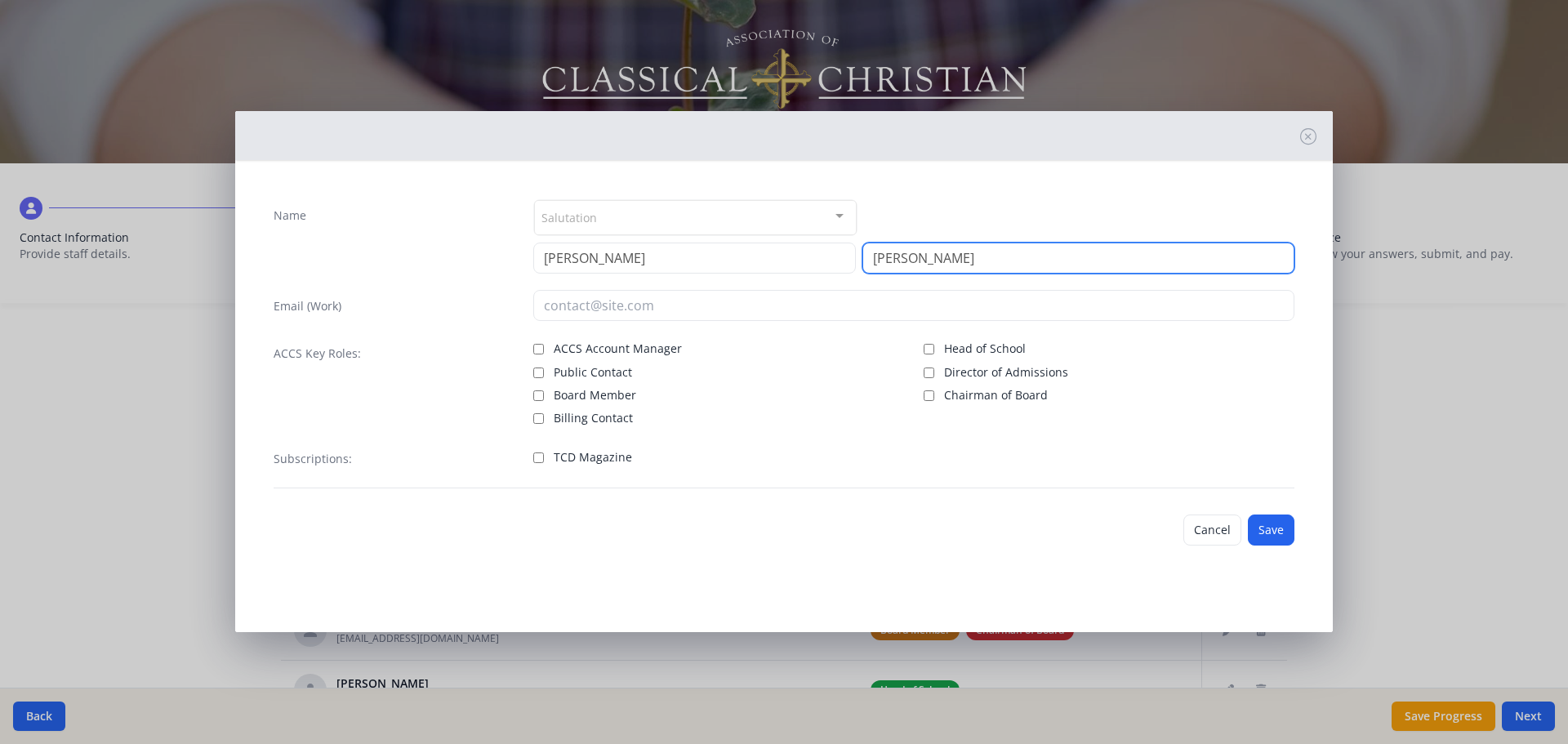
type input "Carney"
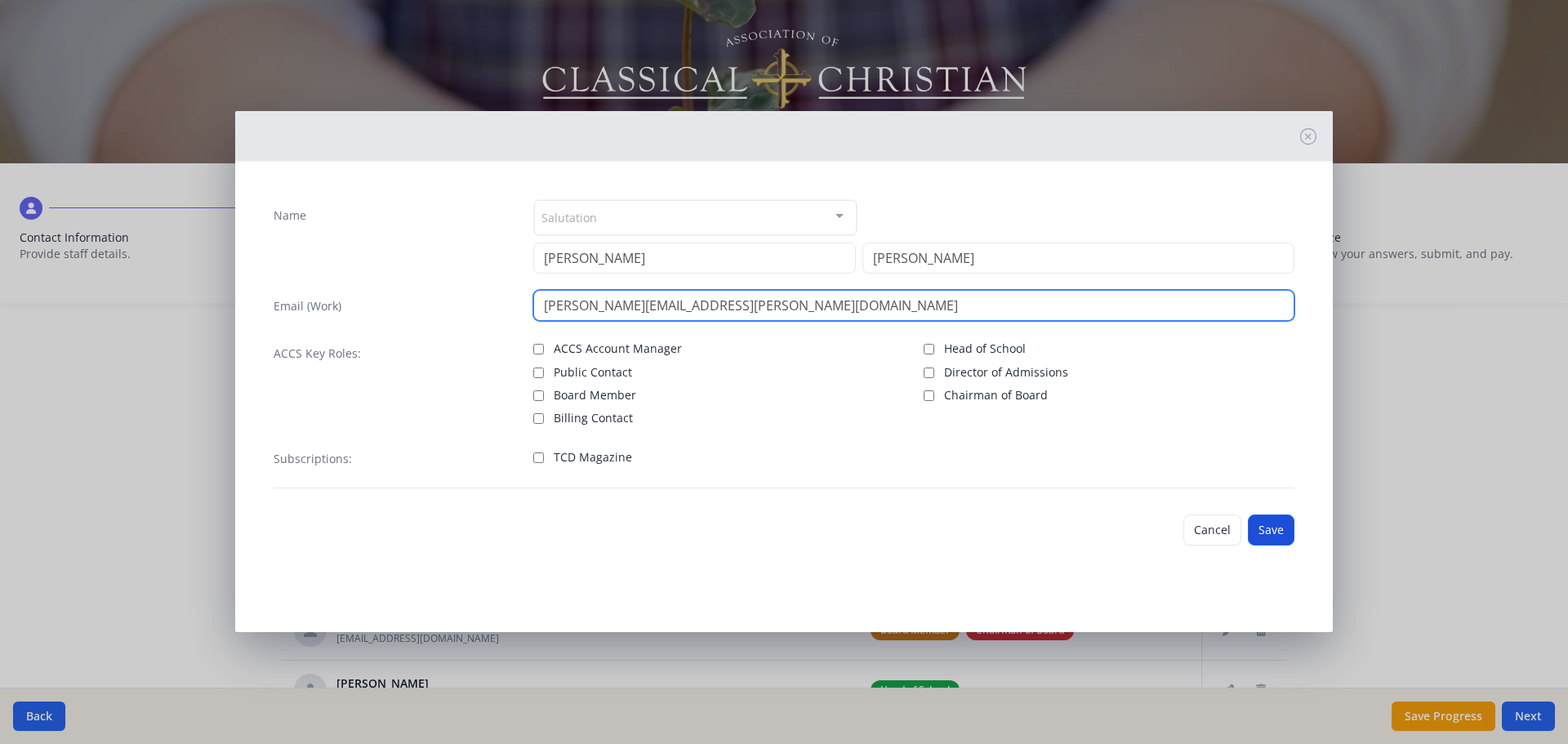
type input "teresa.carney@redeemerclassicalacademy.com"
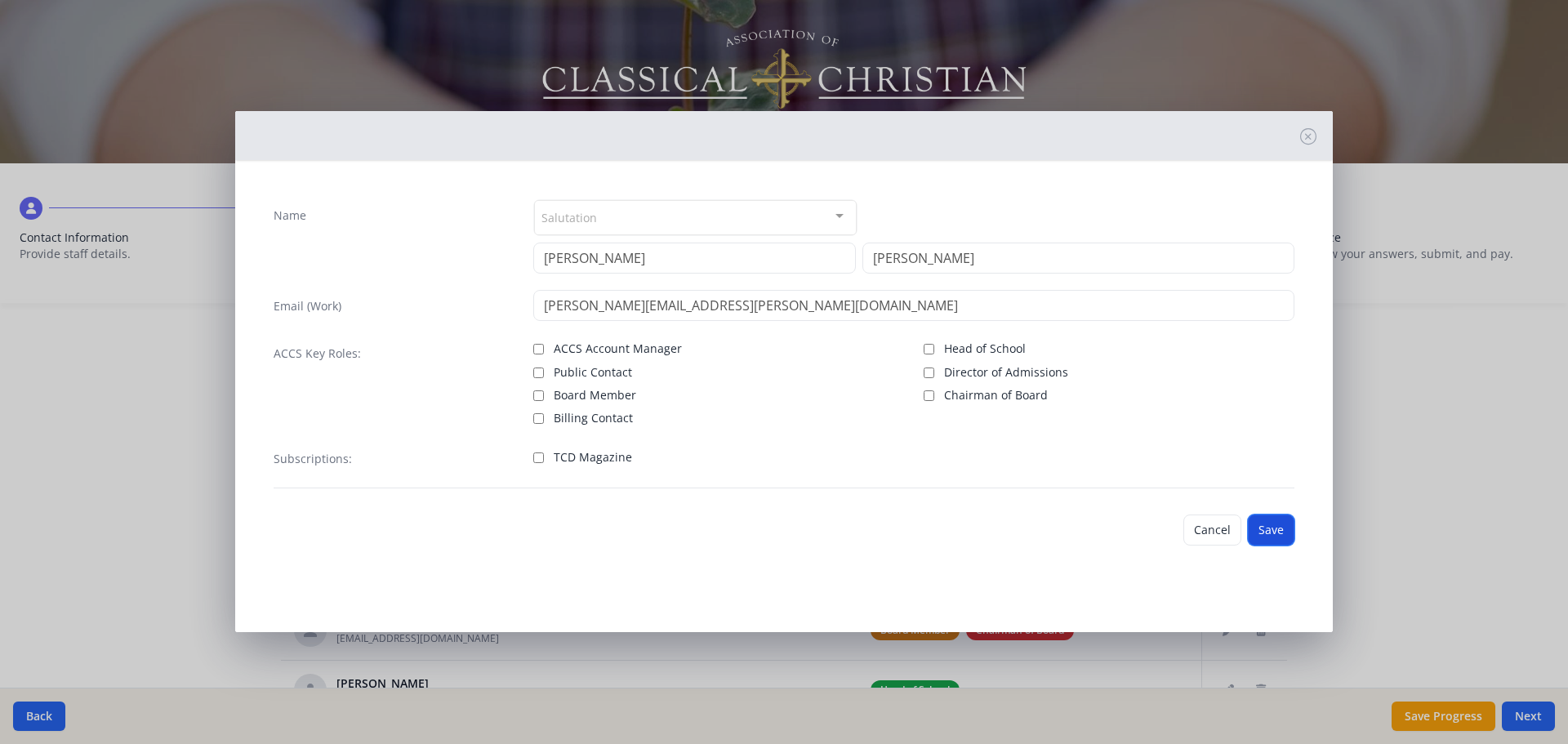
click at [1268, 527] on button "Save" at bounding box center [1271, 530] width 47 height 31
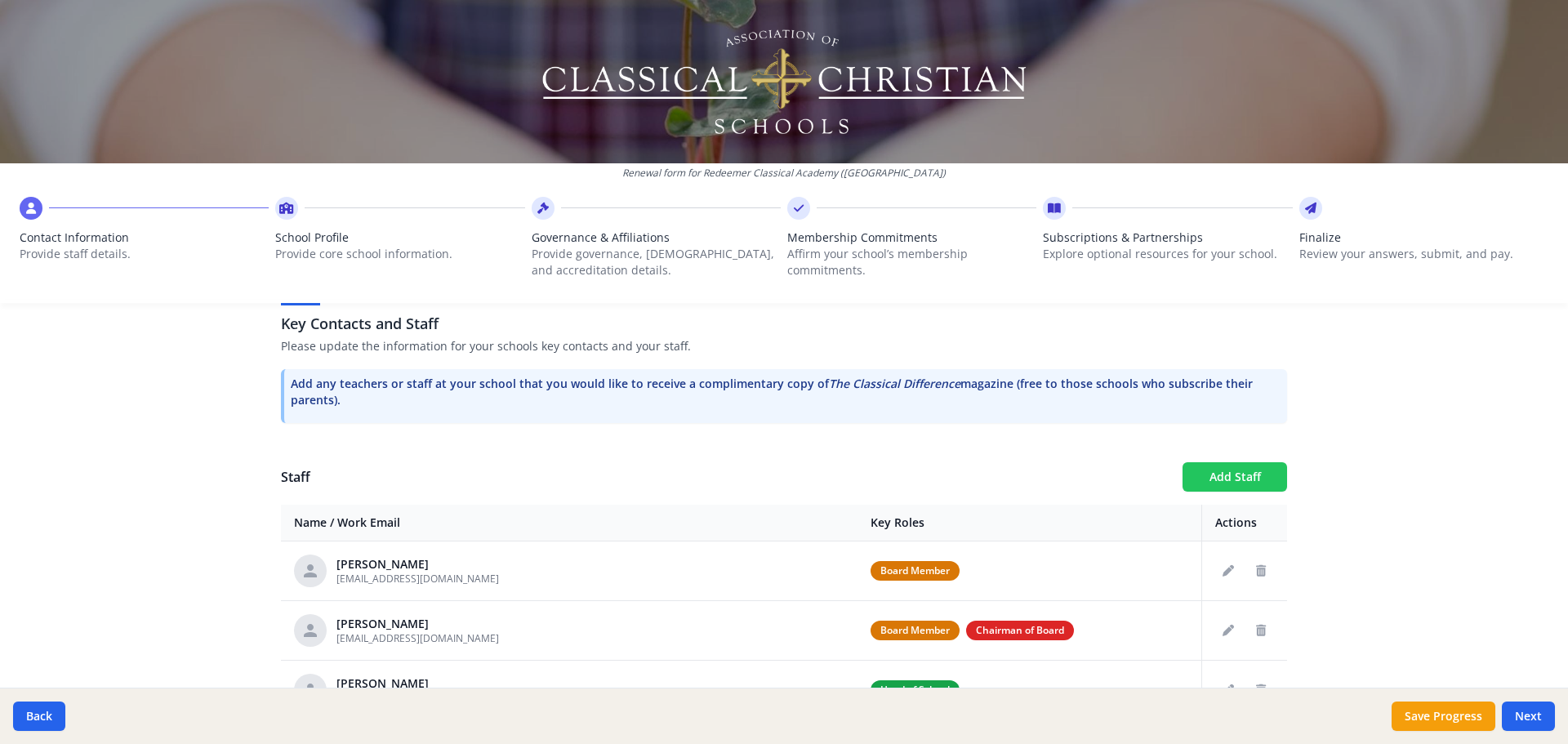
click at [1249, 480] on button "Add Staff" at bounding box center [1235, 476] width 104 height 29
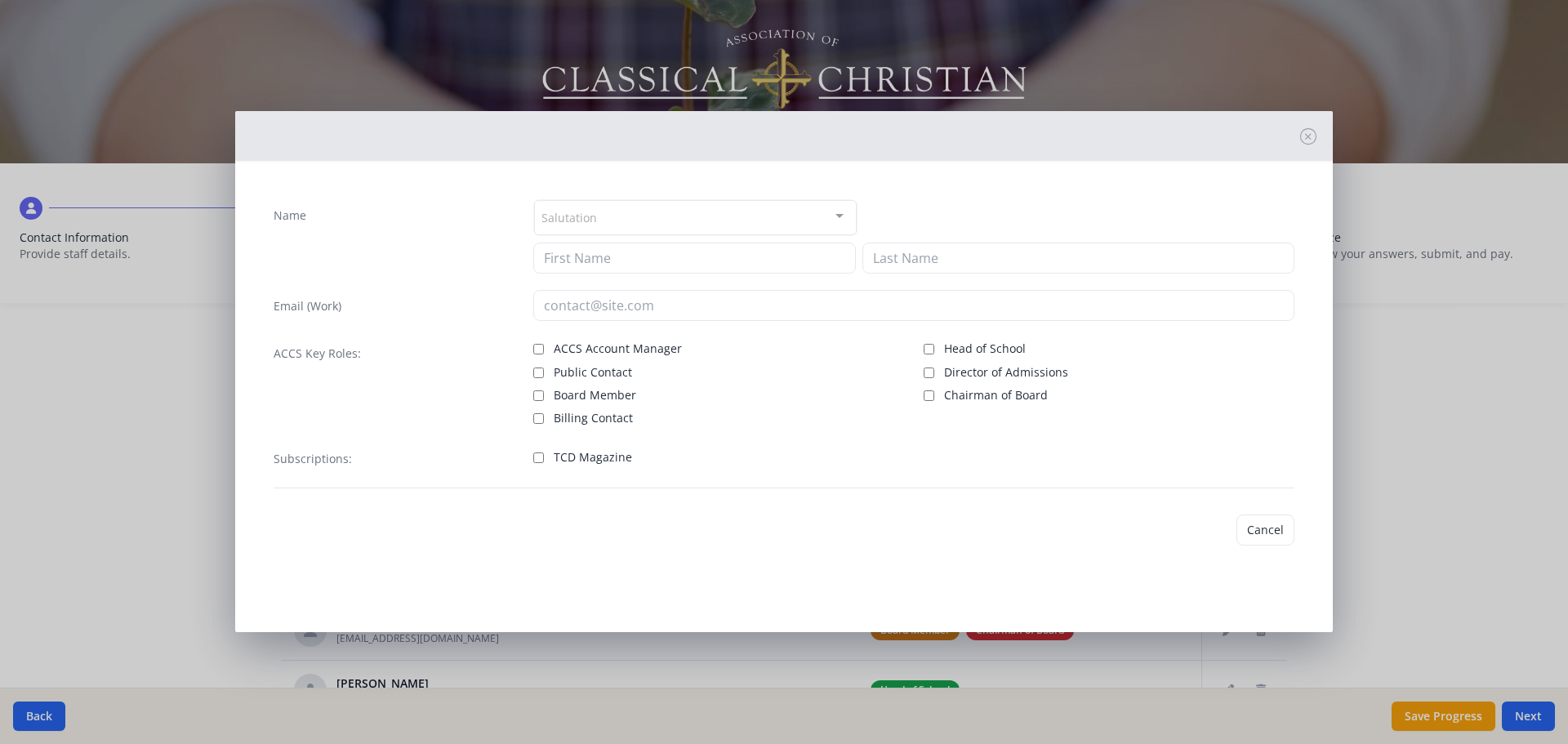
checkbox input "false"
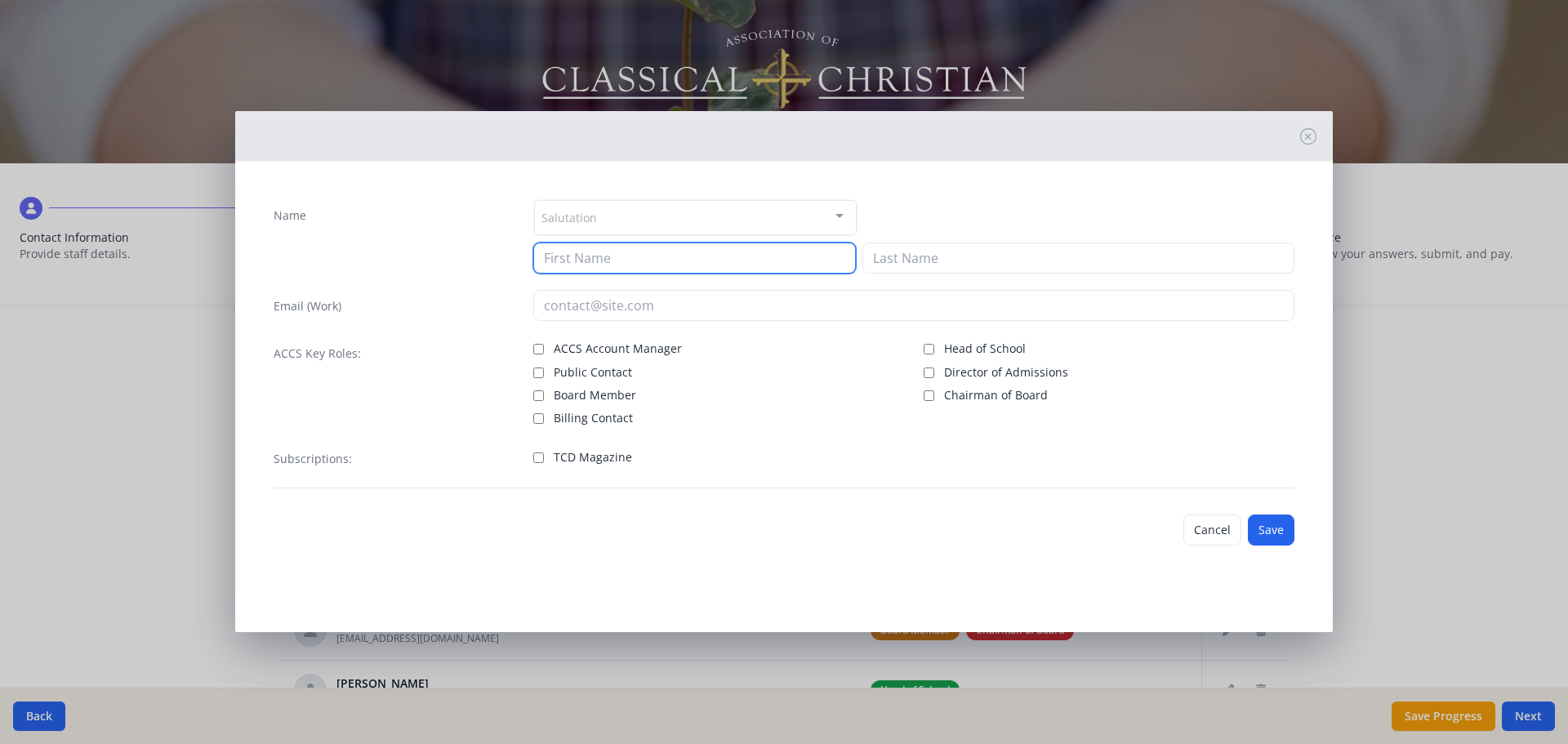
click at [696, 271] on input at bounding box center [695, 257] width 323 height 31
type input "kamille"
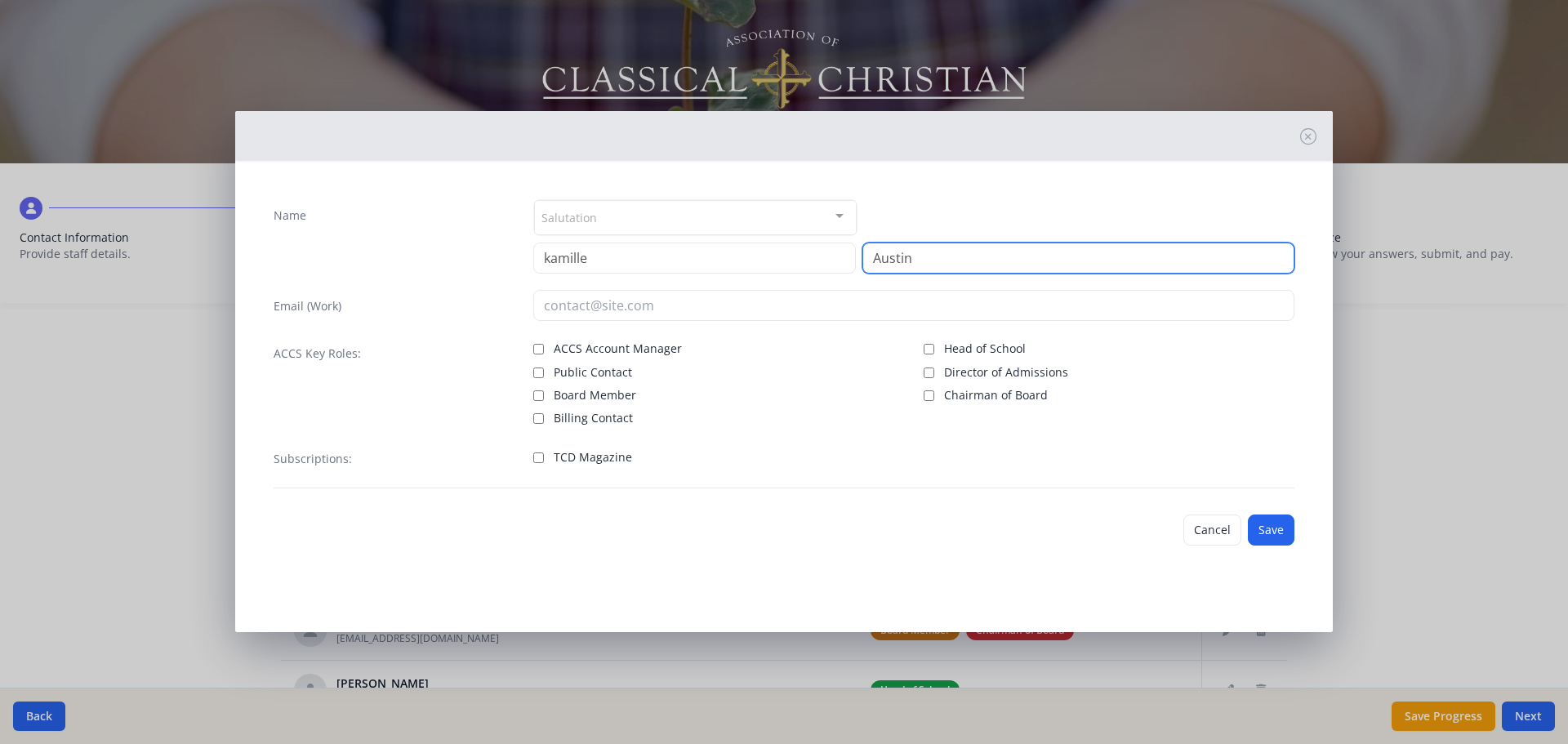
type input "Austin"
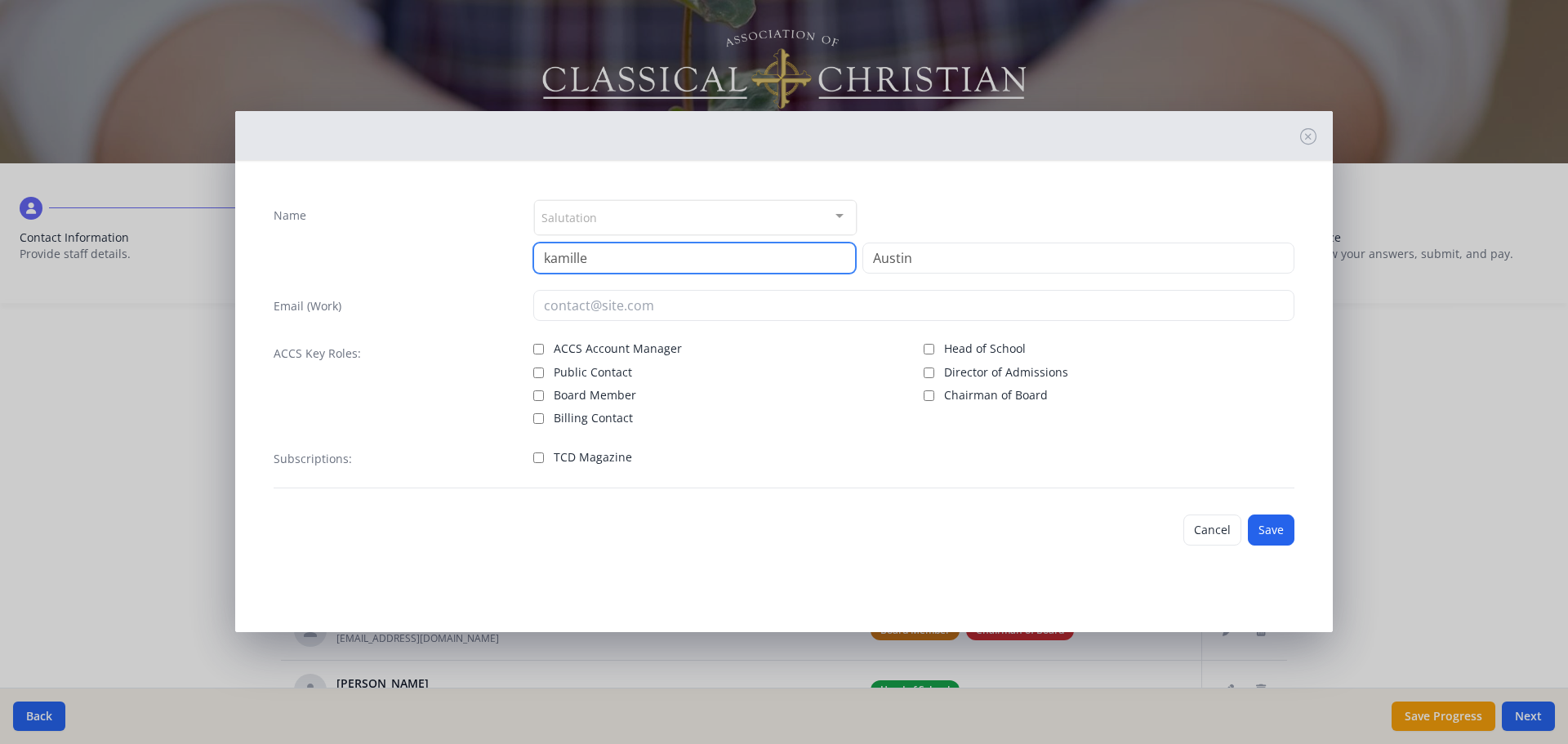
click at [548, 257] on input "kamille" at bounding box center [695, 257] width 323 height 31
type input "Kamille"
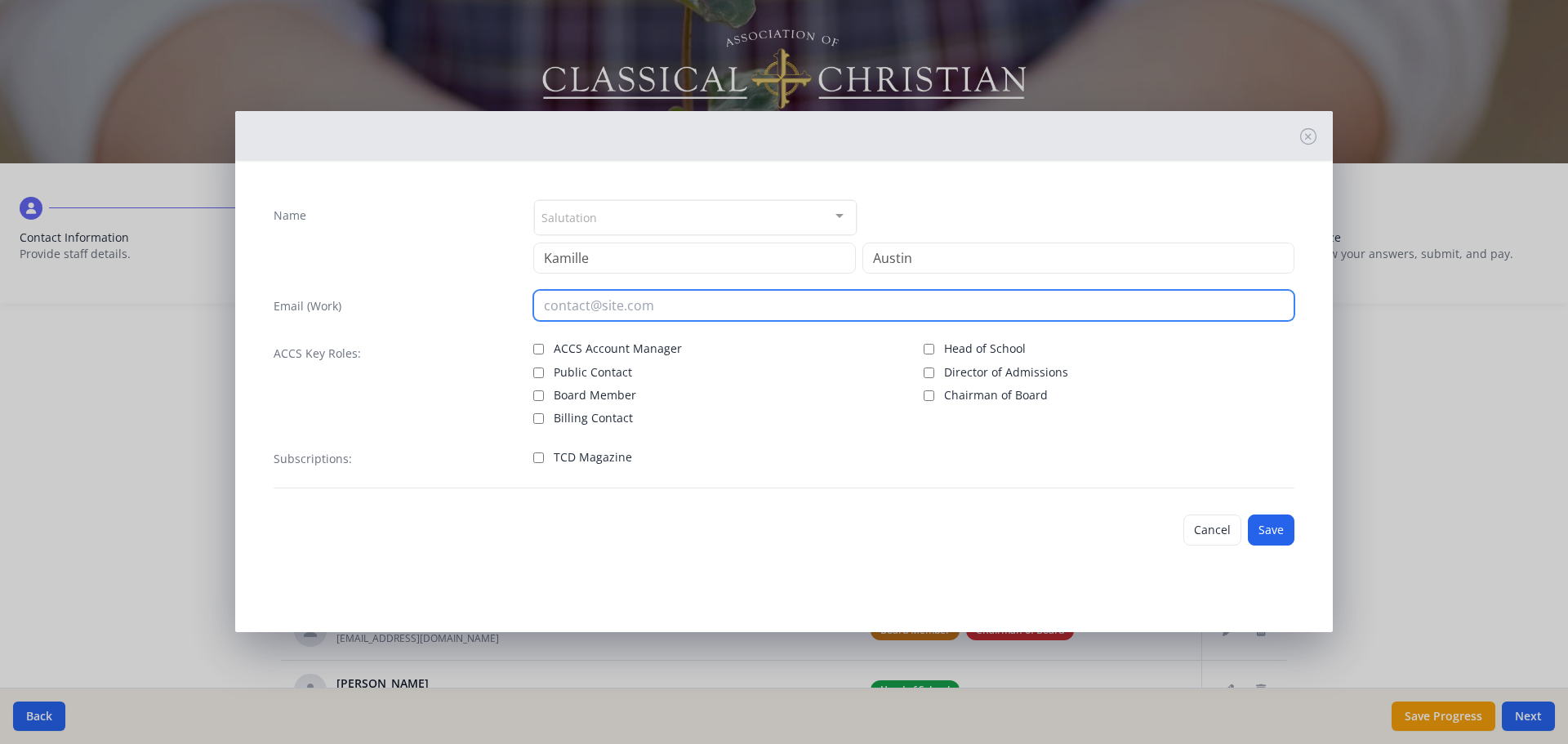
click at [589, 306] on input "email" at bounding box center [914, 305] width 762 height 31
type input "kamille.austin@redeemerclassicalacademy.com"
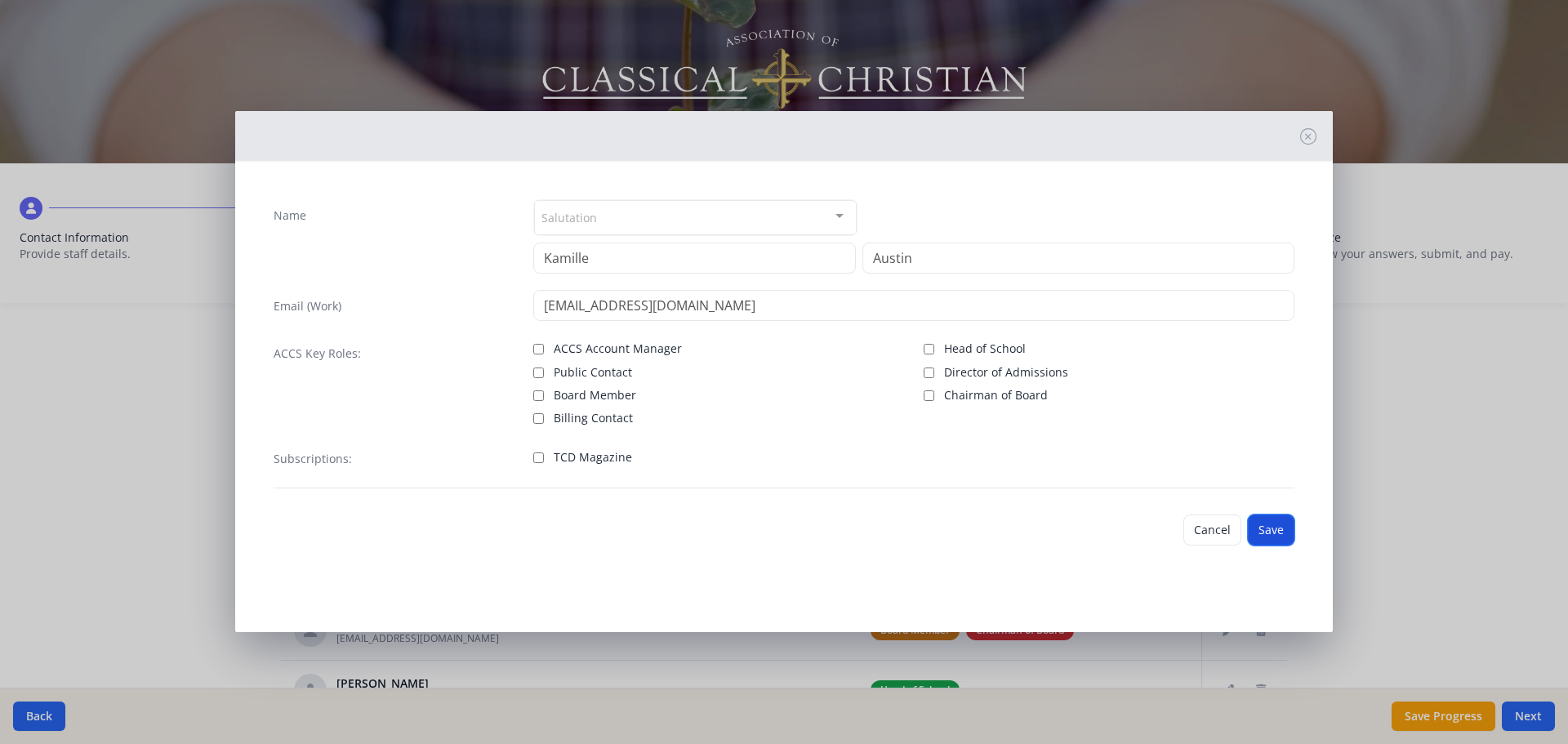
click at [1266, 534] on button "Save" at bounding box center [1271, 530] width 47 height 31
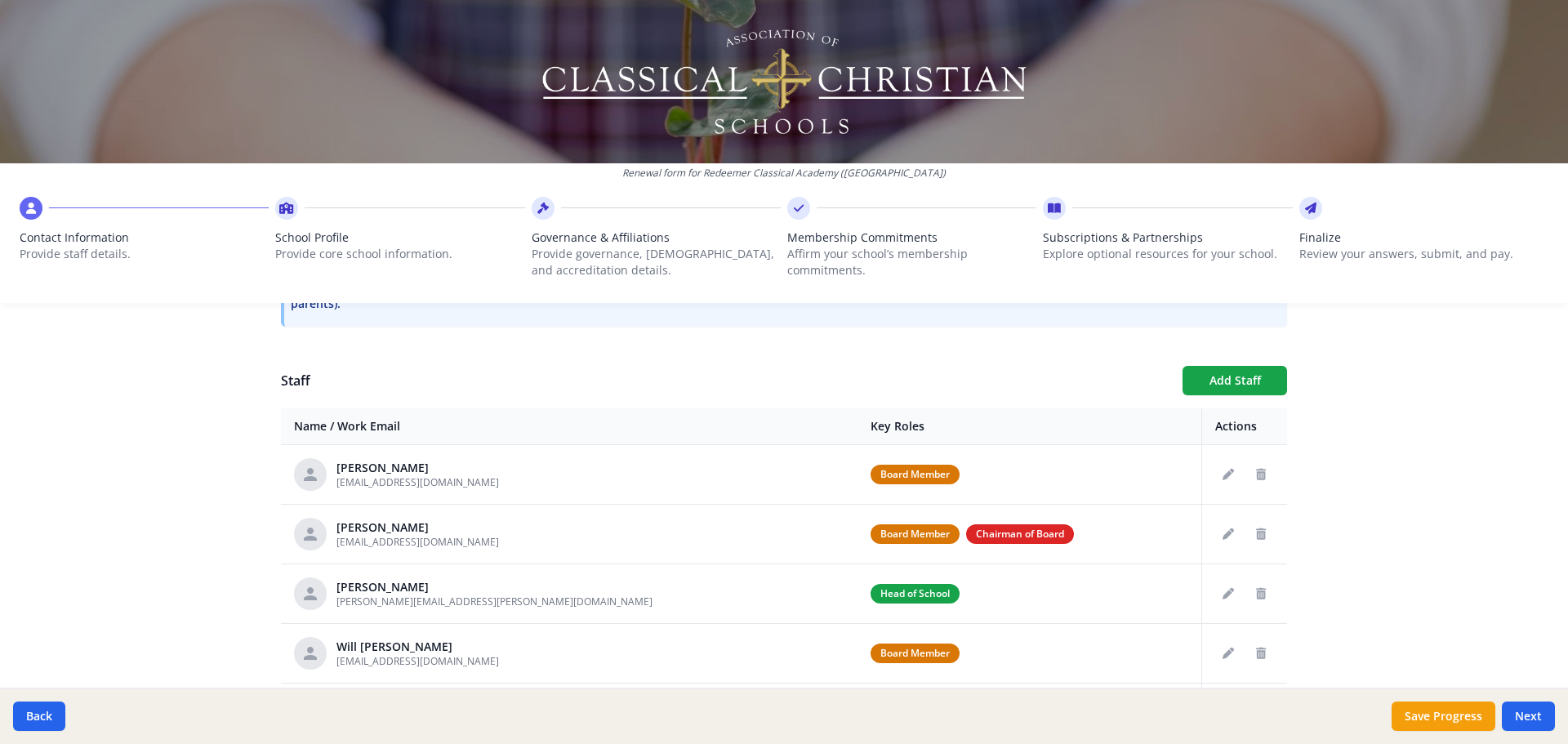
scroll to position [525, 0]
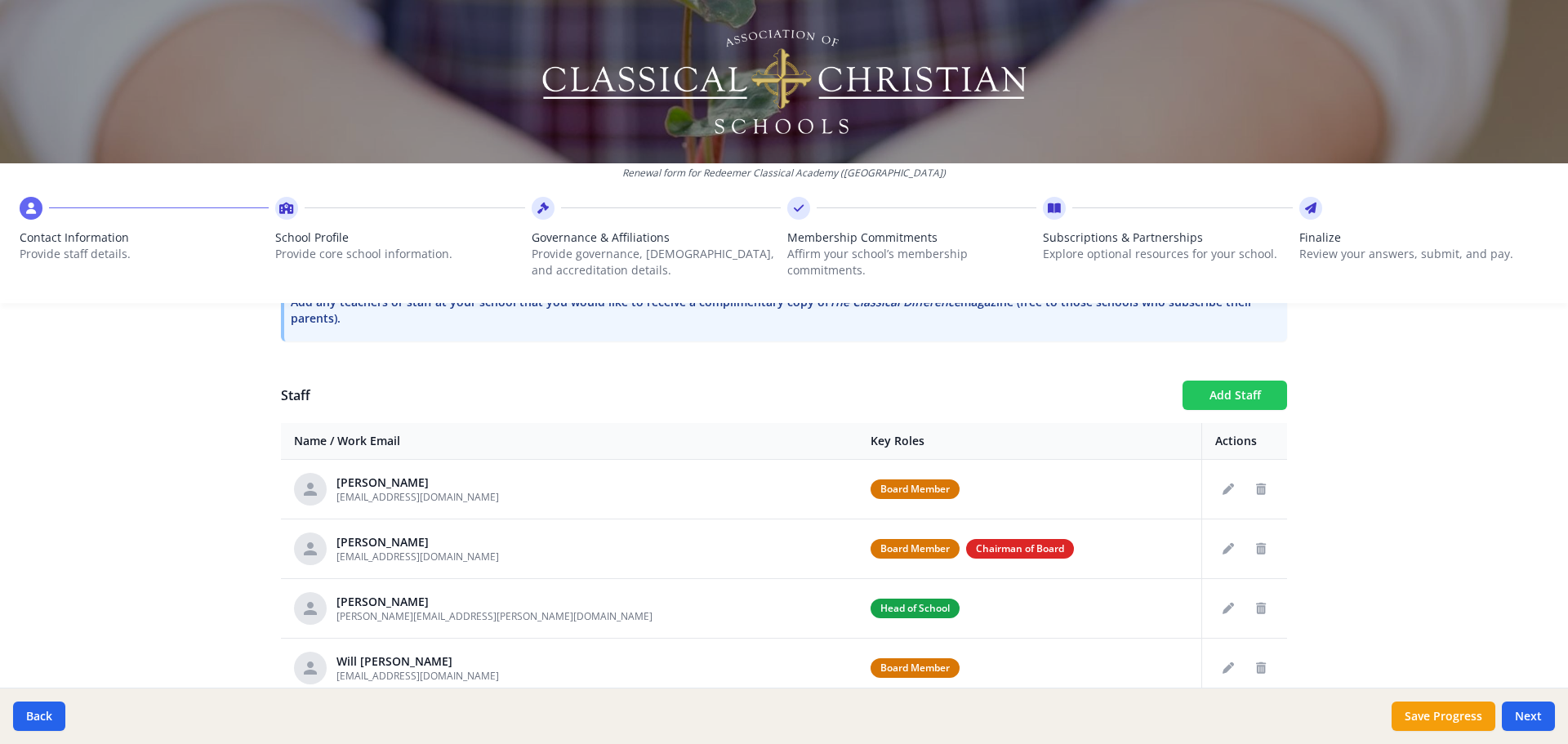
click at [1234, 387] on button "Add Staff" at bounding box center [1235, 395] width 104 height 29
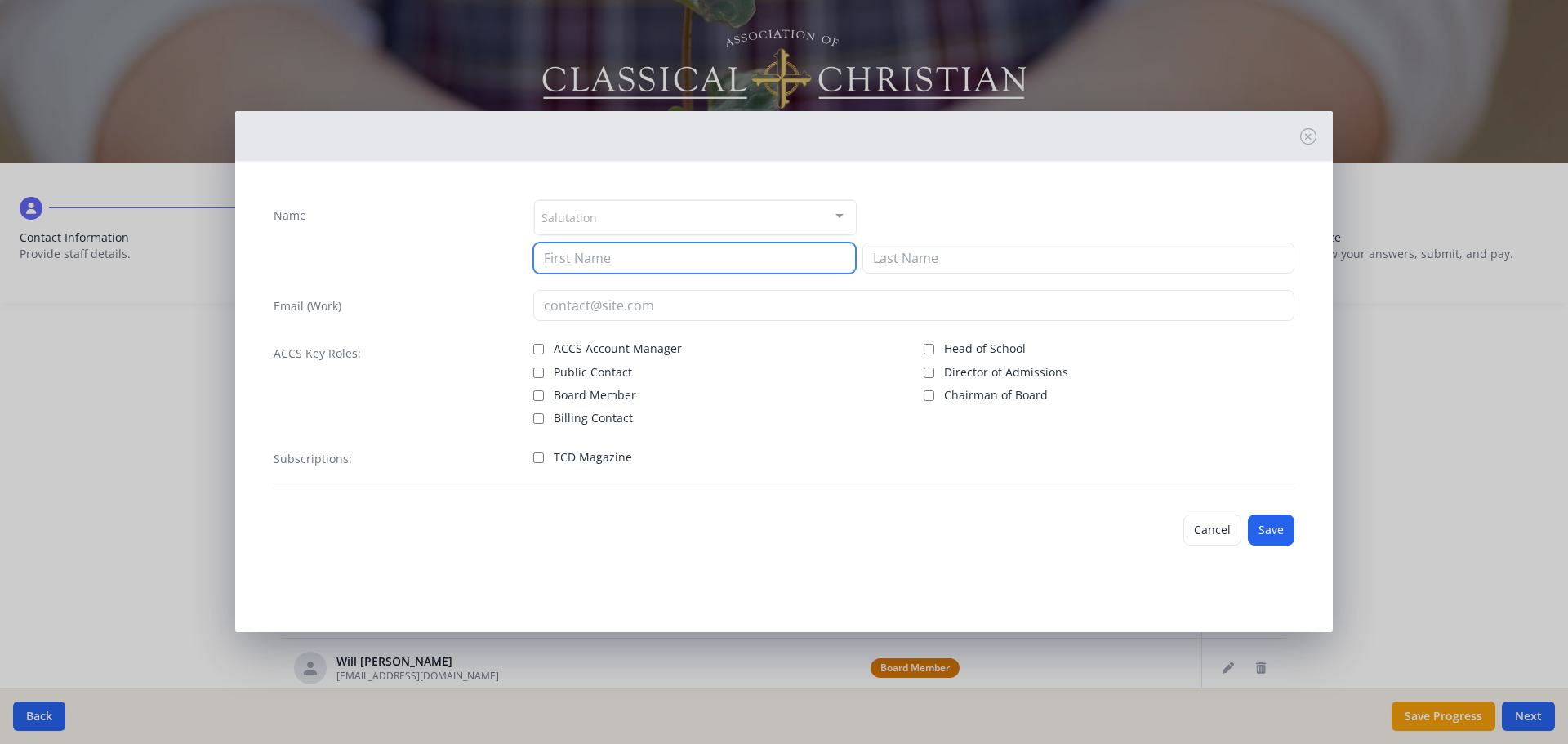
click at [671, 256] on input at bounding box center [695, 257] width 323 height 31
type input "Deborah"
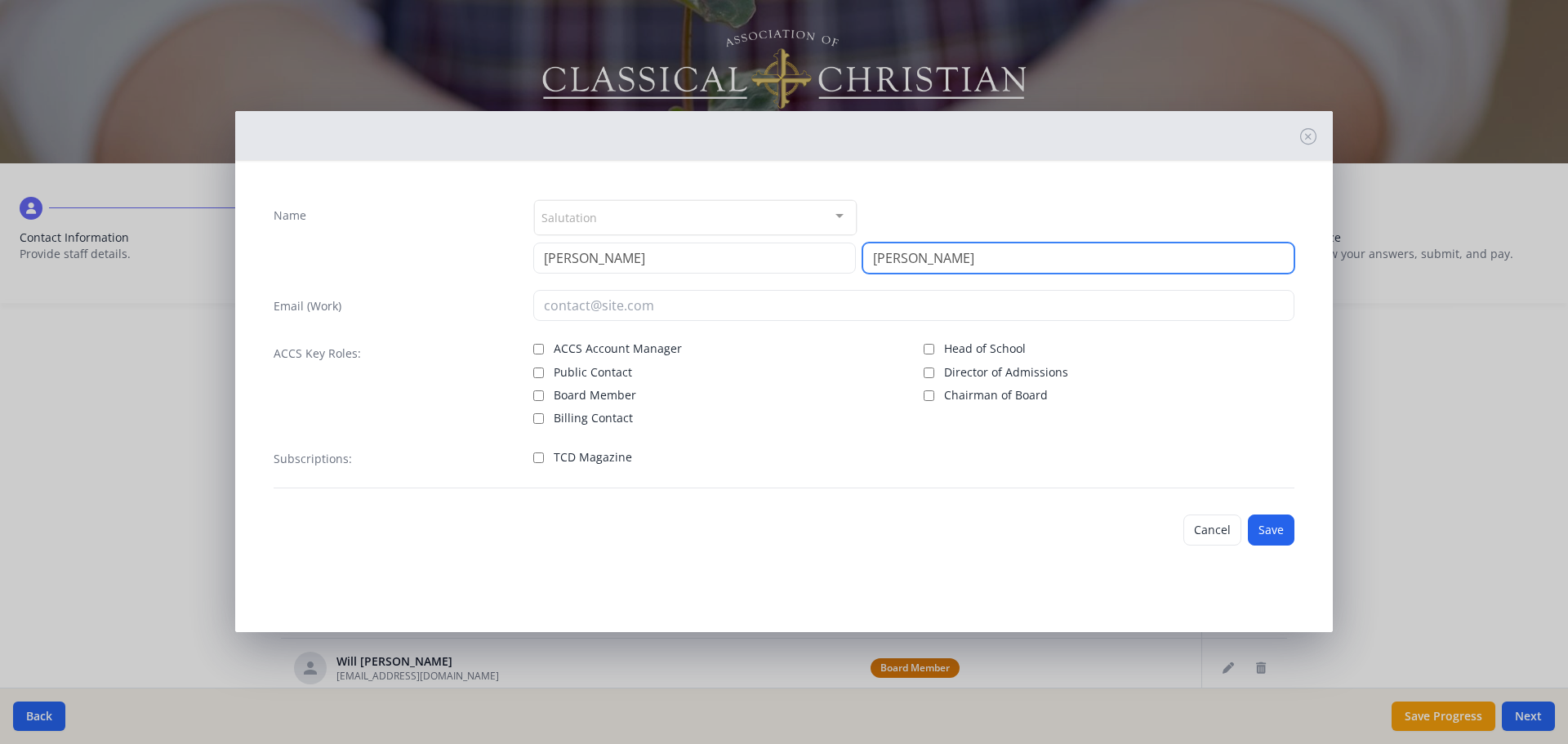
type input "Chandler"
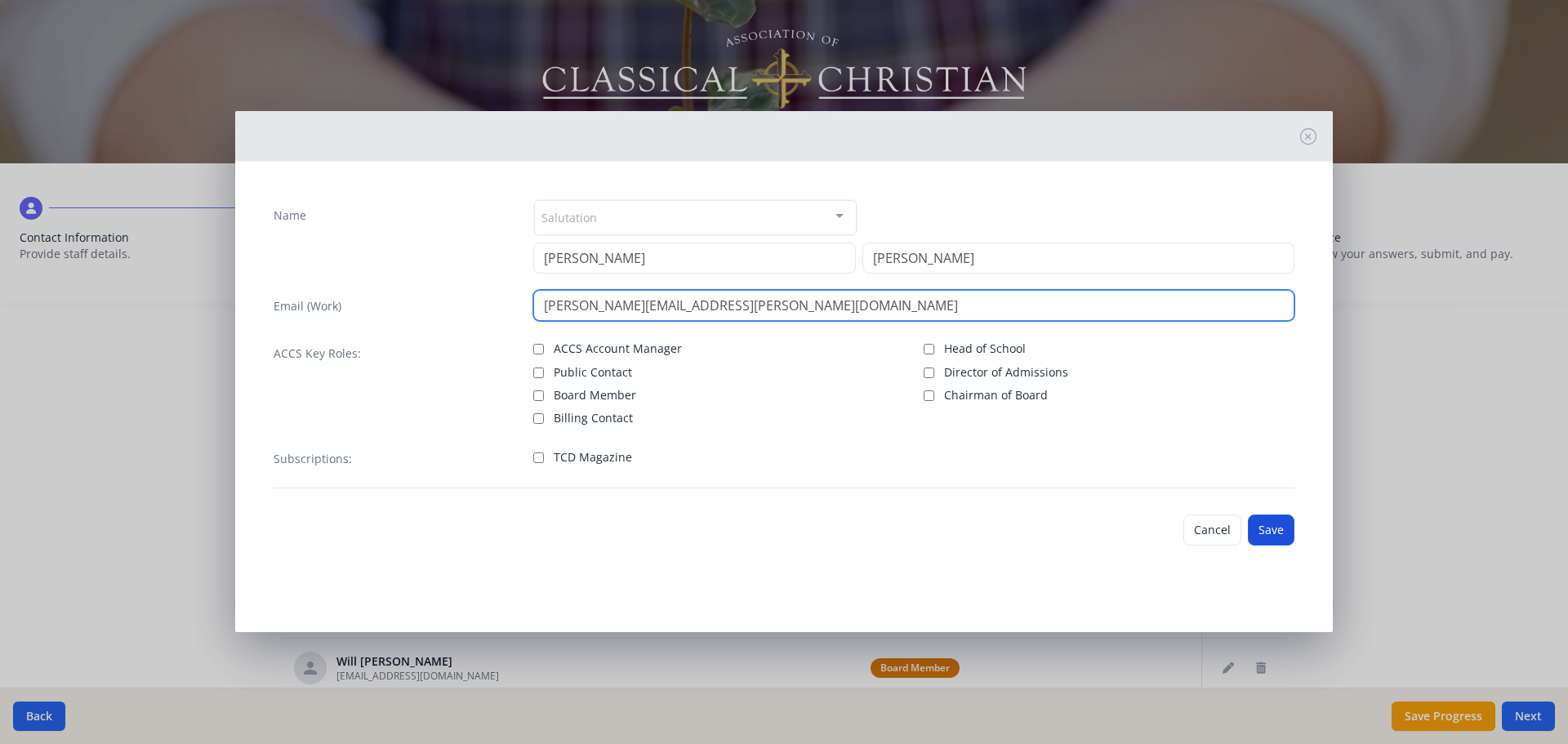
type input "deborah.chandler@redeemerclassicalacademy.com"
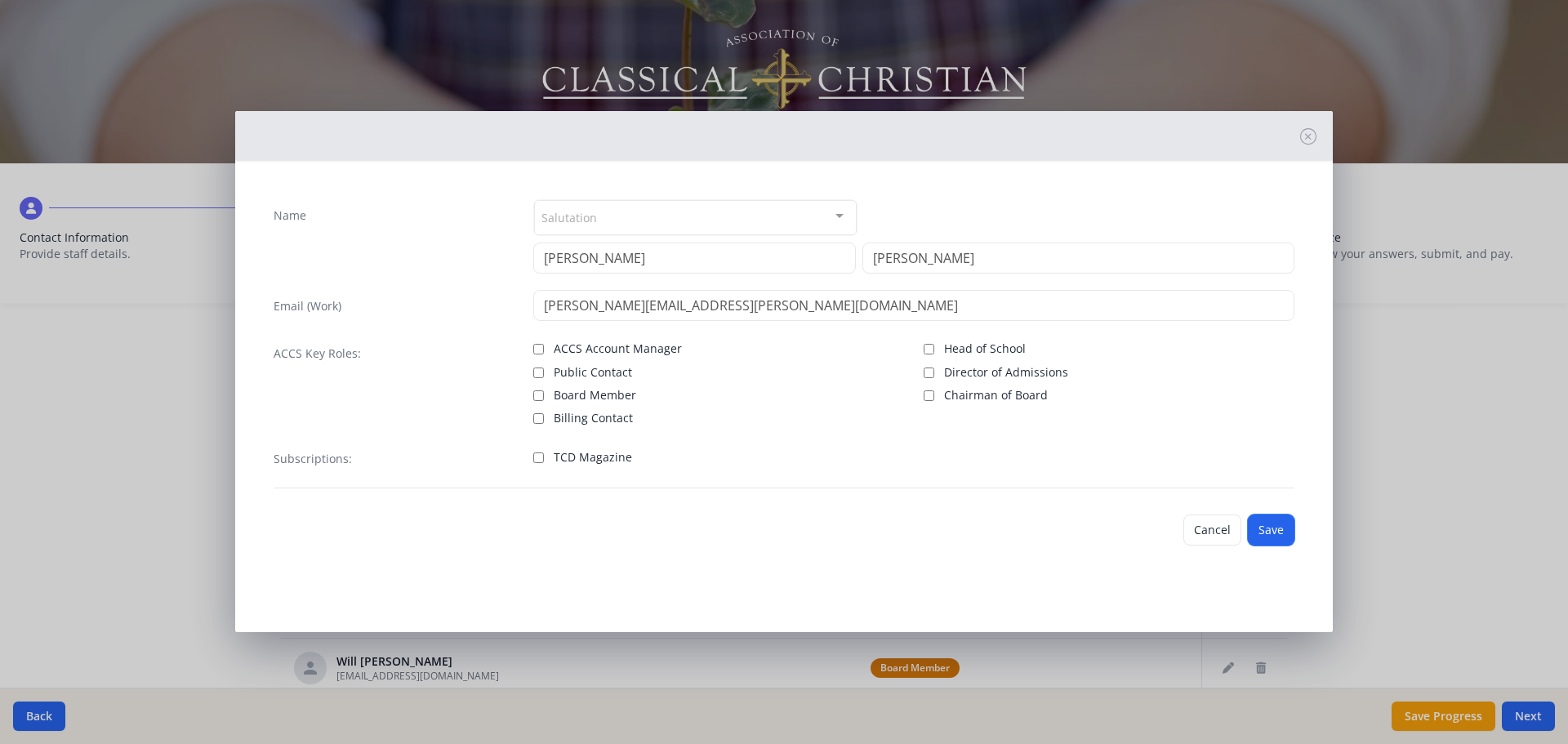
click at [1267, 525] on button "Save" at bounding box center [1271, 530] width 47 height 31
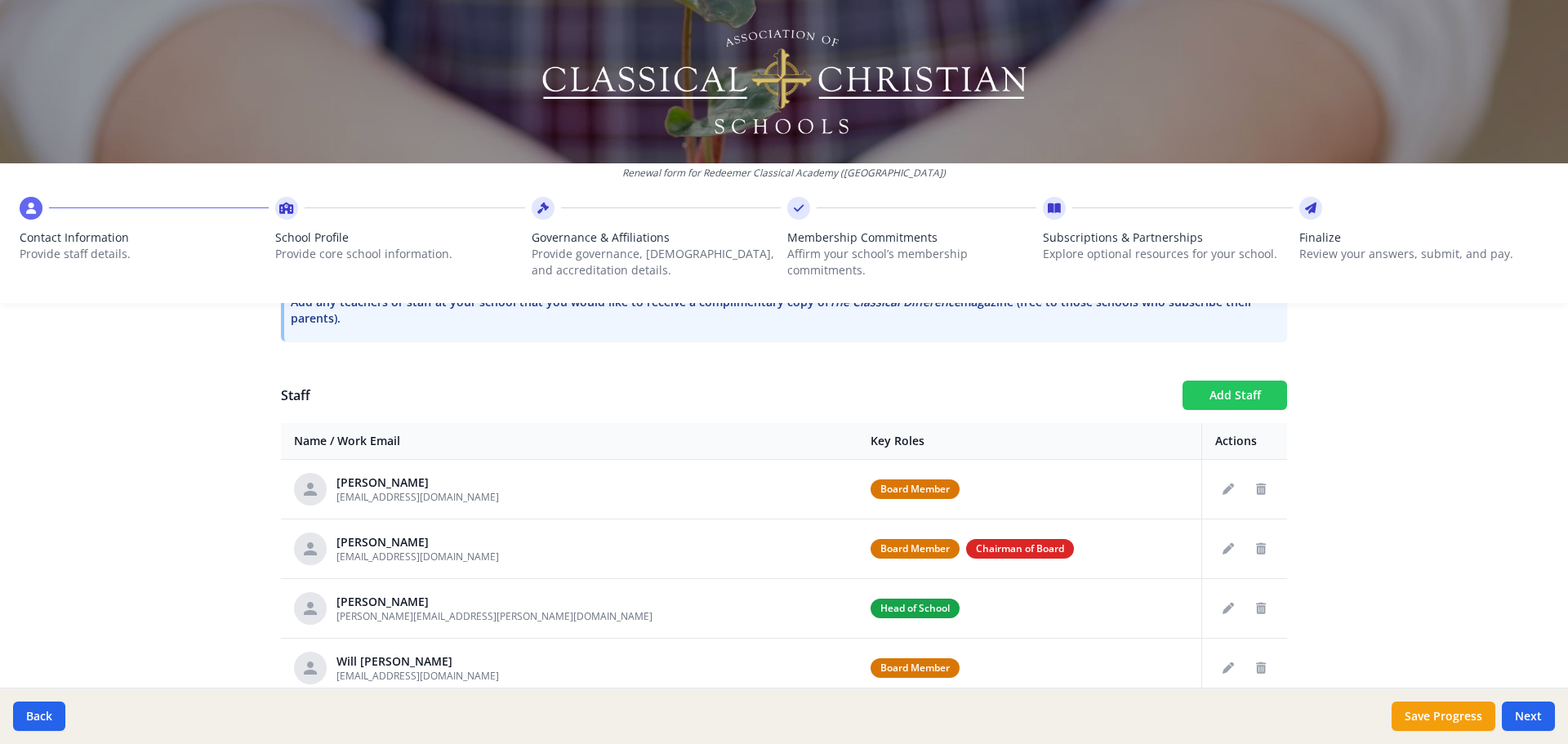
click at [1222, 389] on button "Add Staff" at bounding box center [1235, 395] width 104 height 29
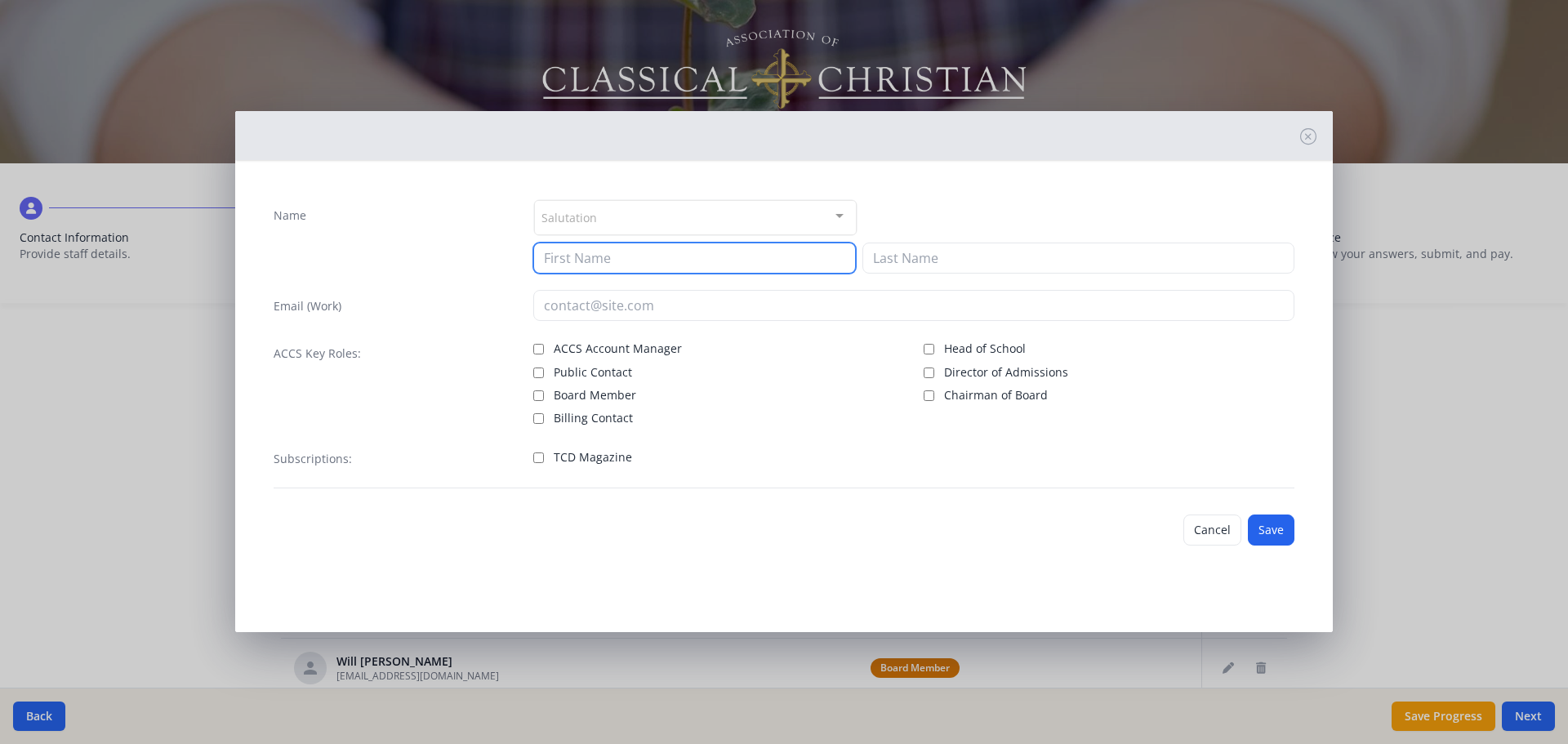
click at [682, 258] on input at bounding box center [695, 257] width 323 height 31
type input "Pat"
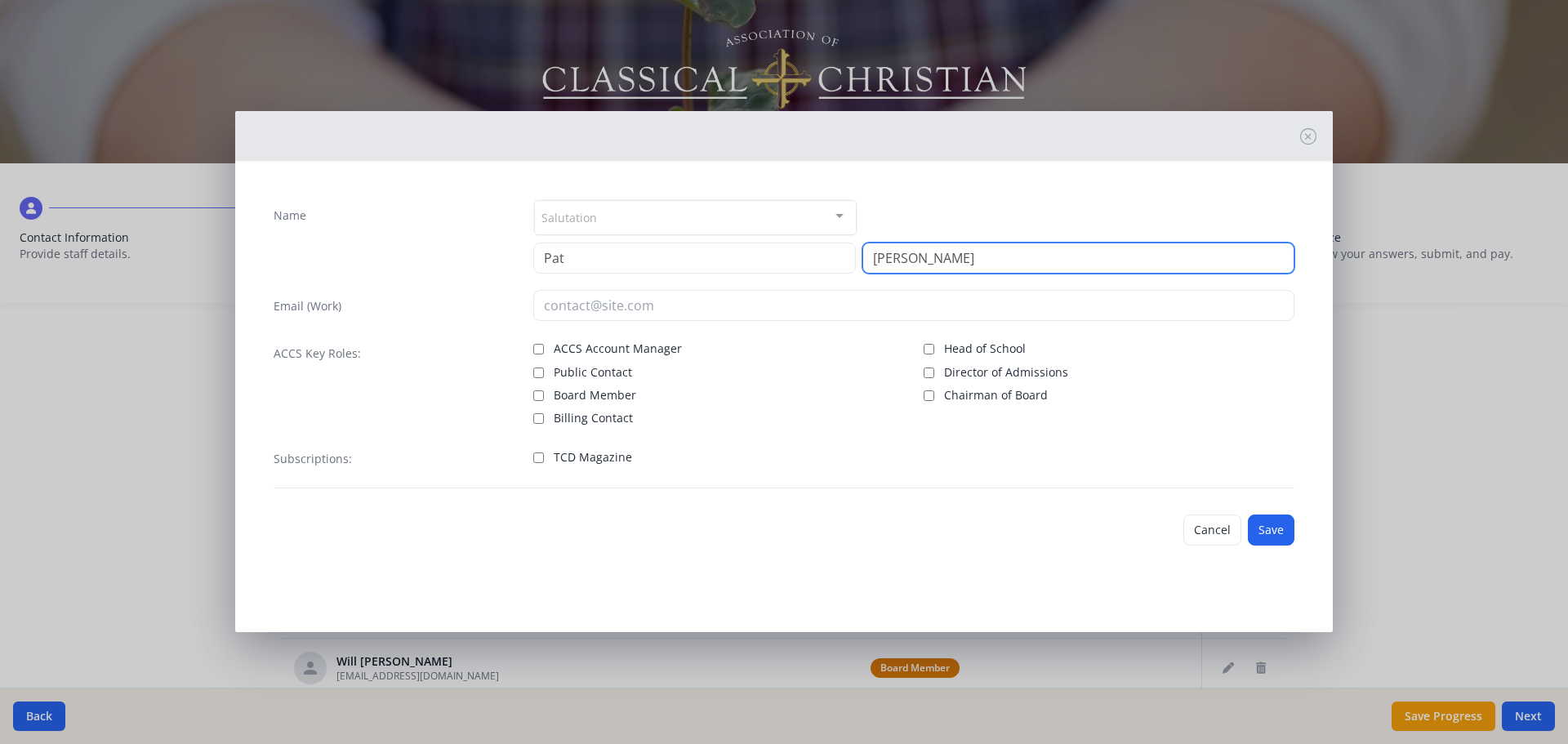
type input "DiMaria"
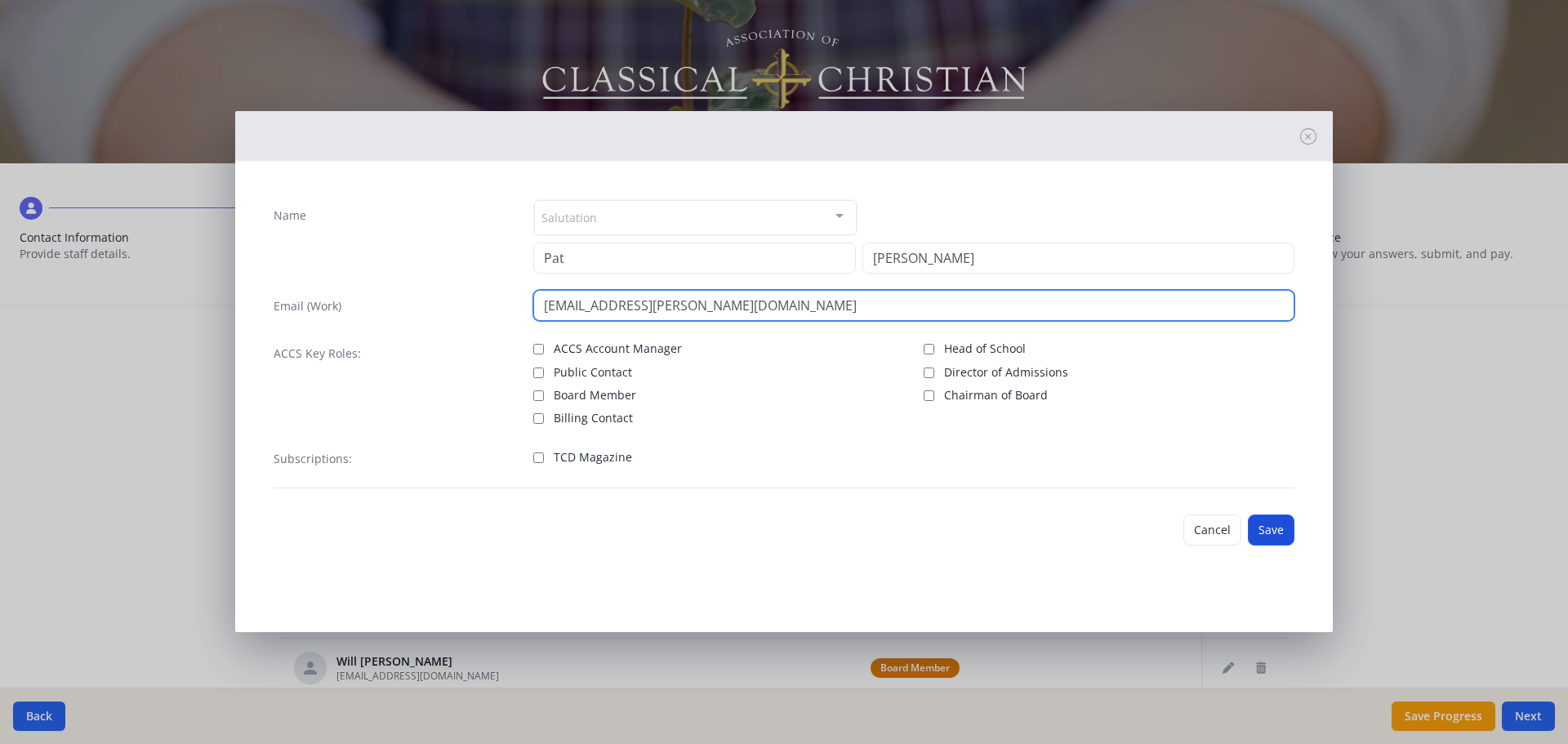
type input "pat.dimaria@redeemerclassicalacademy.com"
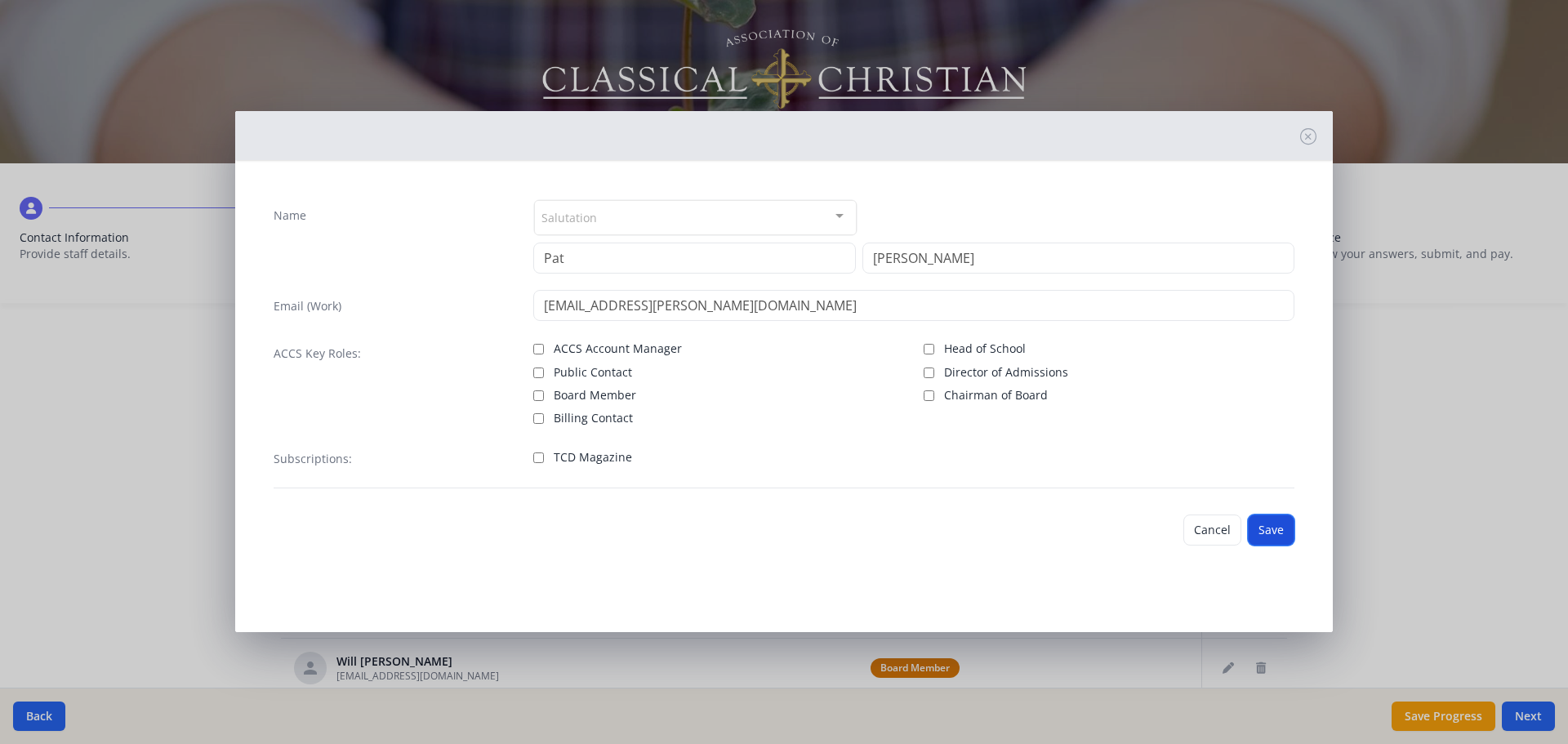
click at [1269, 523] on button "Save" at bounding box center [1271, 530] width 47 height 31
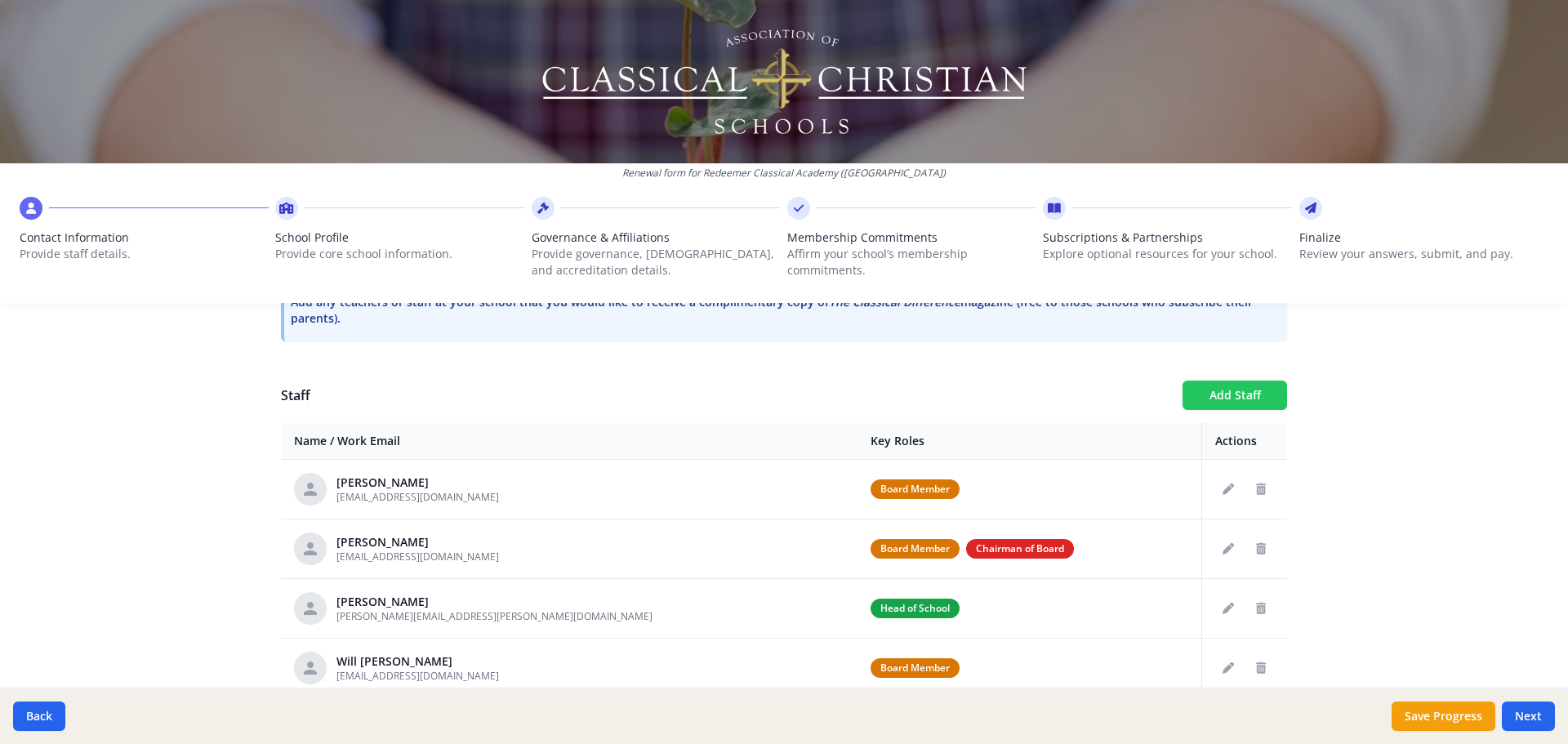
click at [1226, 390] on button "Add Staff" at bounding box center [1235, 395] width 104 height 29
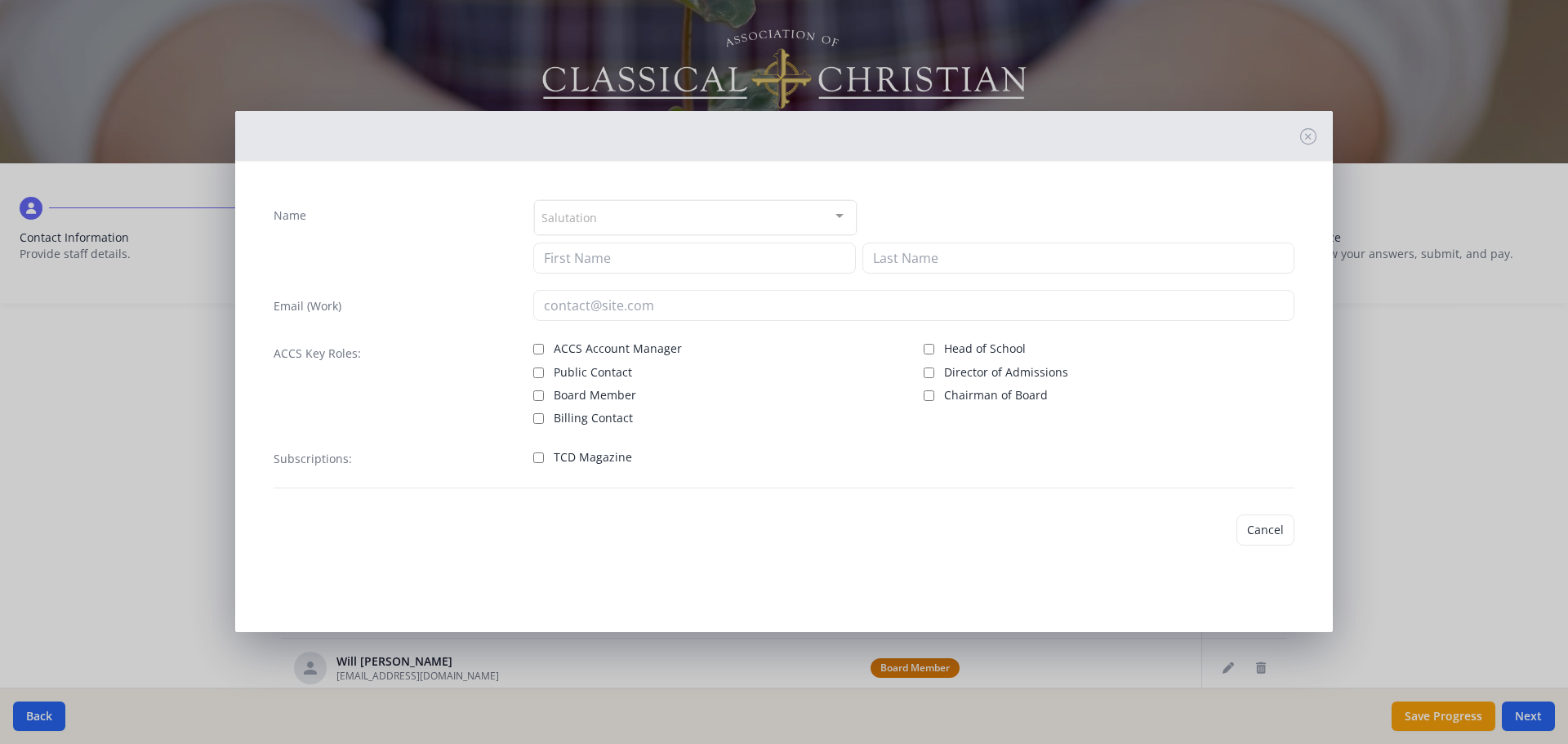
checkbox input "false"
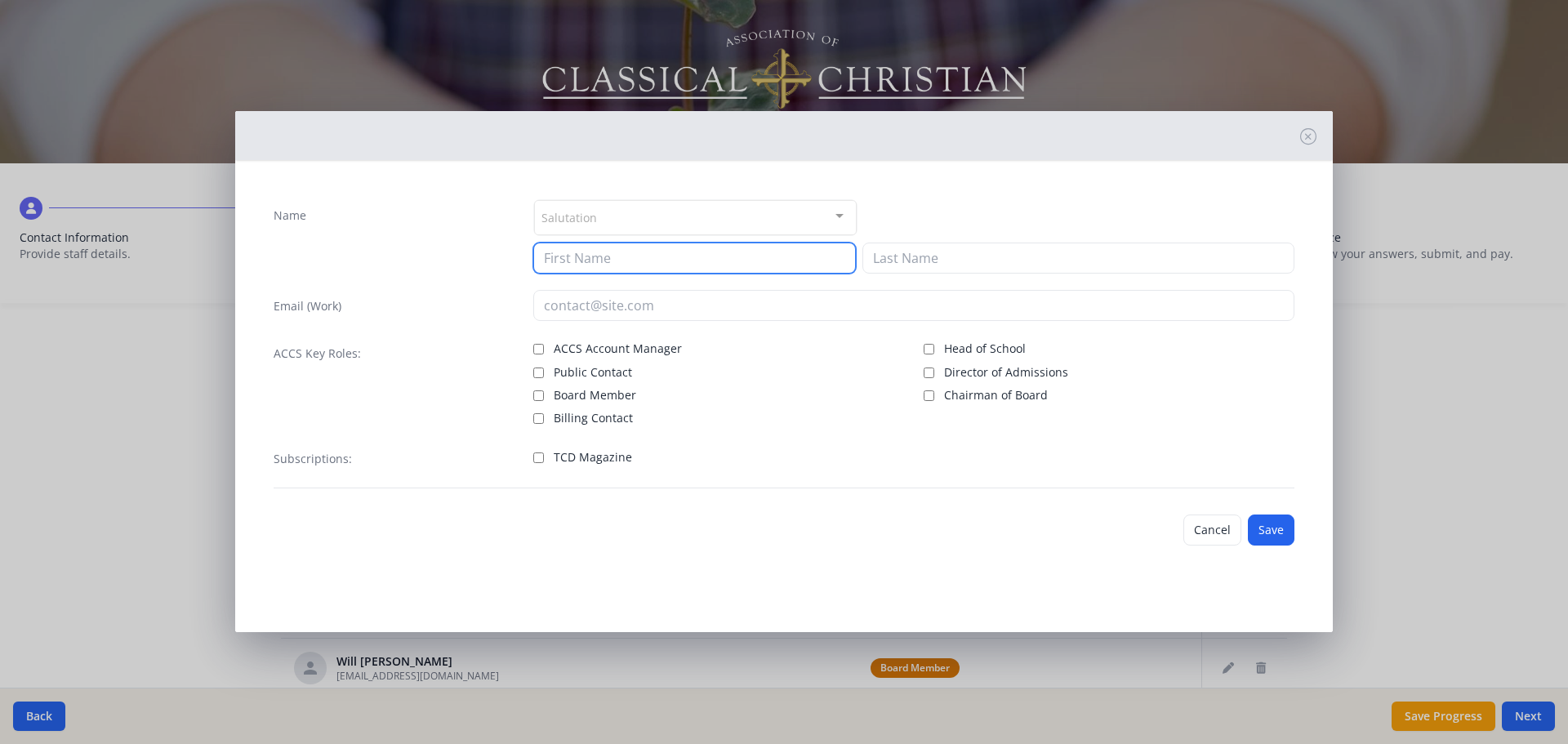
click at [579, 261] on input at bounding box center [695, 257] width 323 height 31
type input "Tara"
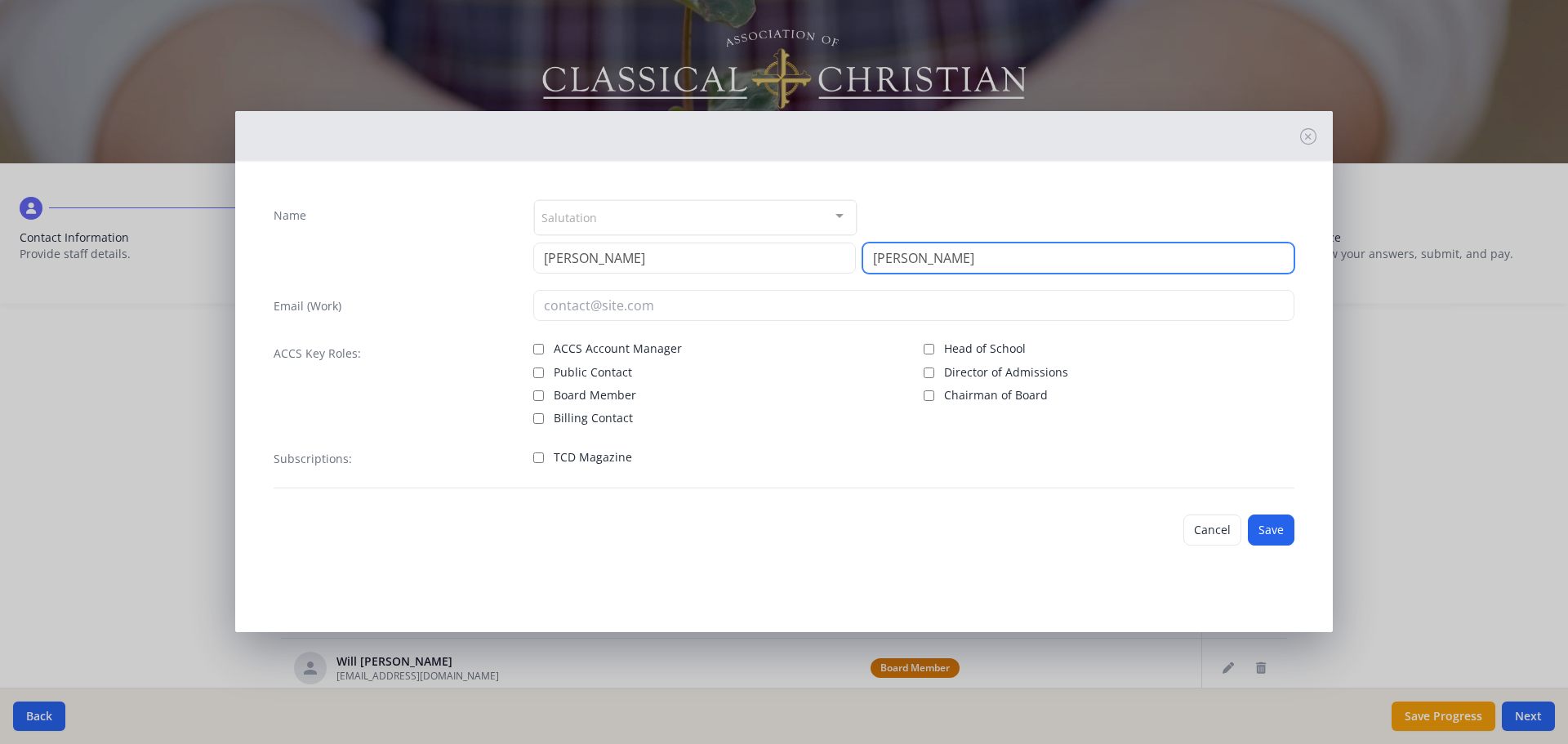
type input "Edens"
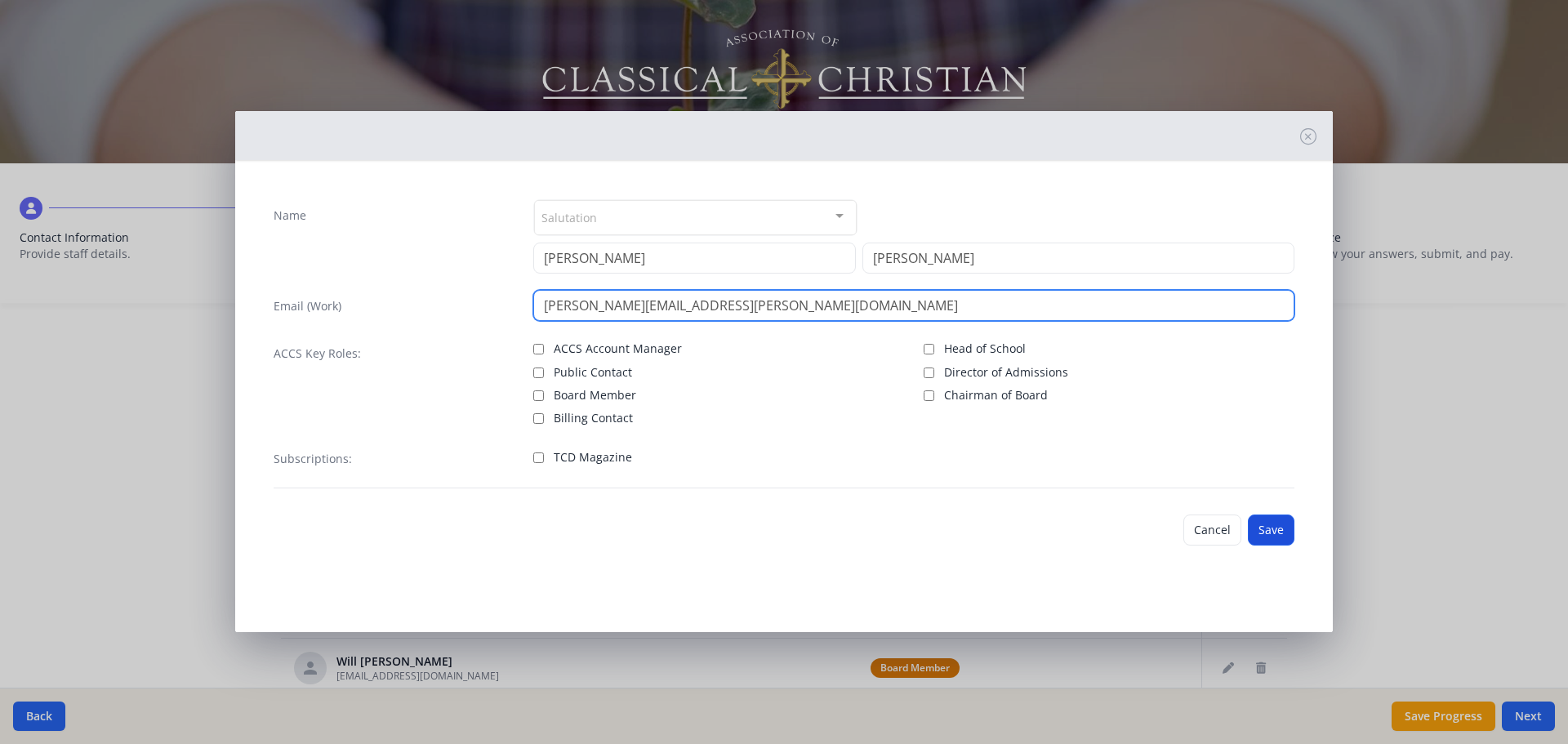
type input "tara.edens@redeemerclassicalacademy.com"
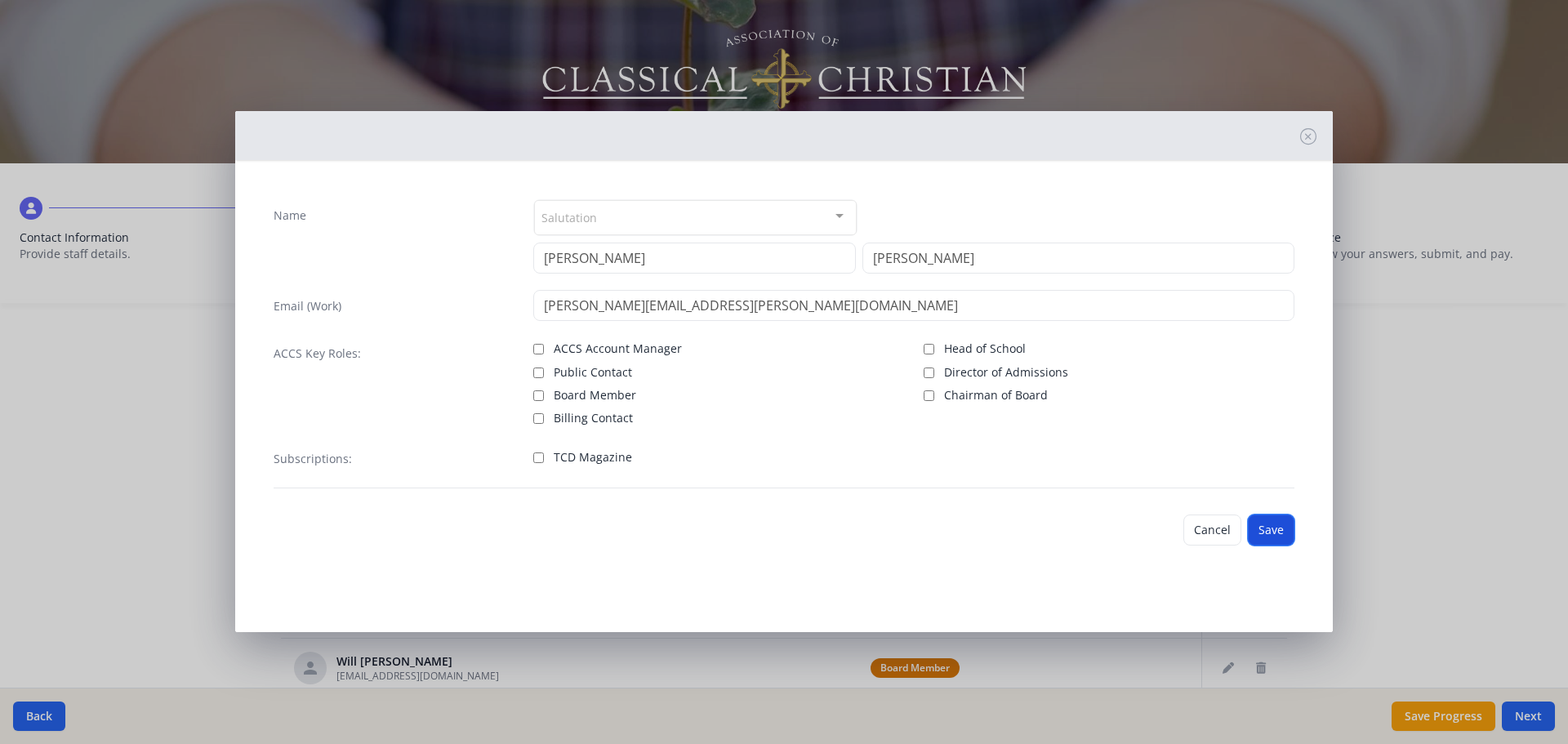
click at [1272, 525] on button "Save" at bounding box center [1271, 530] width 47 height 31
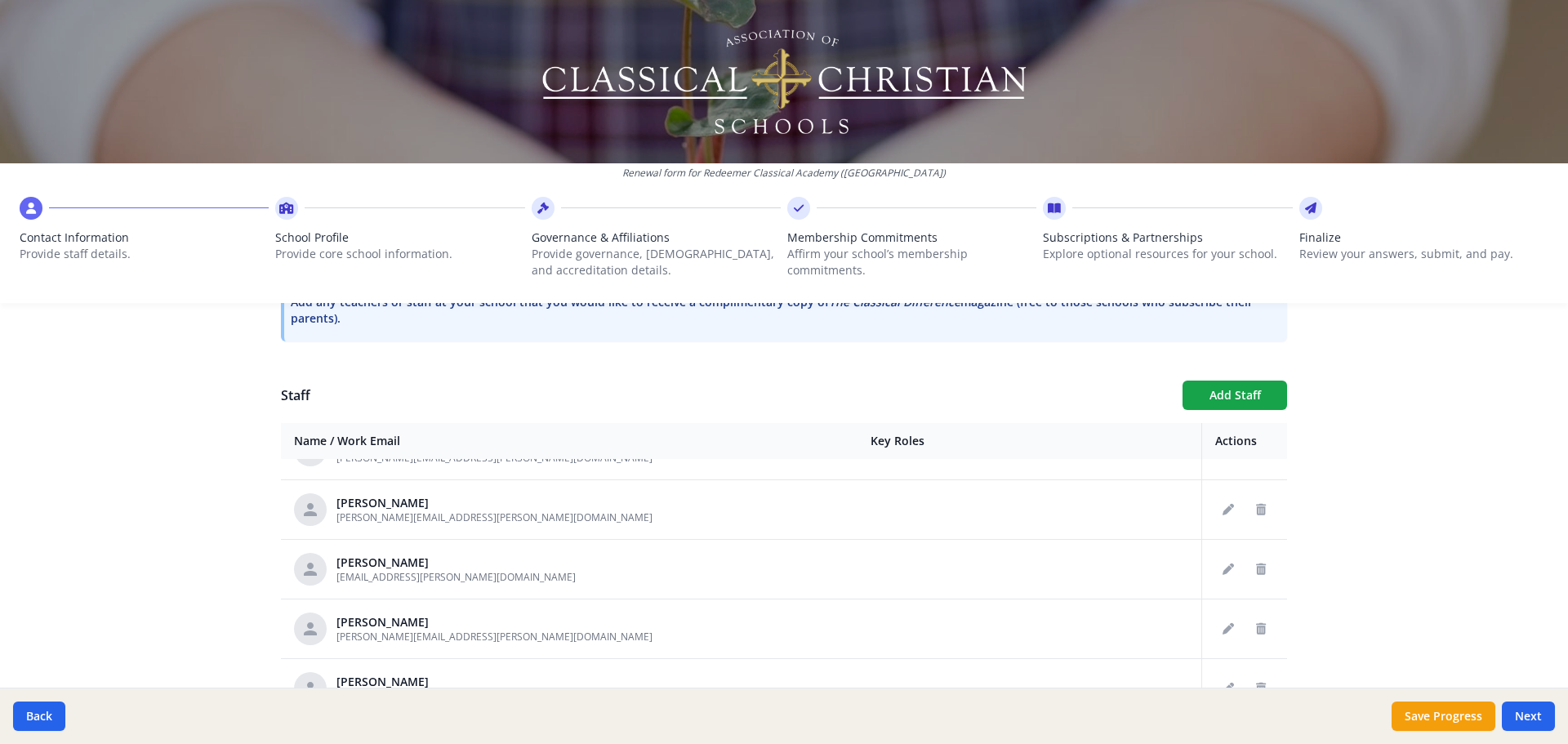
scroll to position [944, 0]
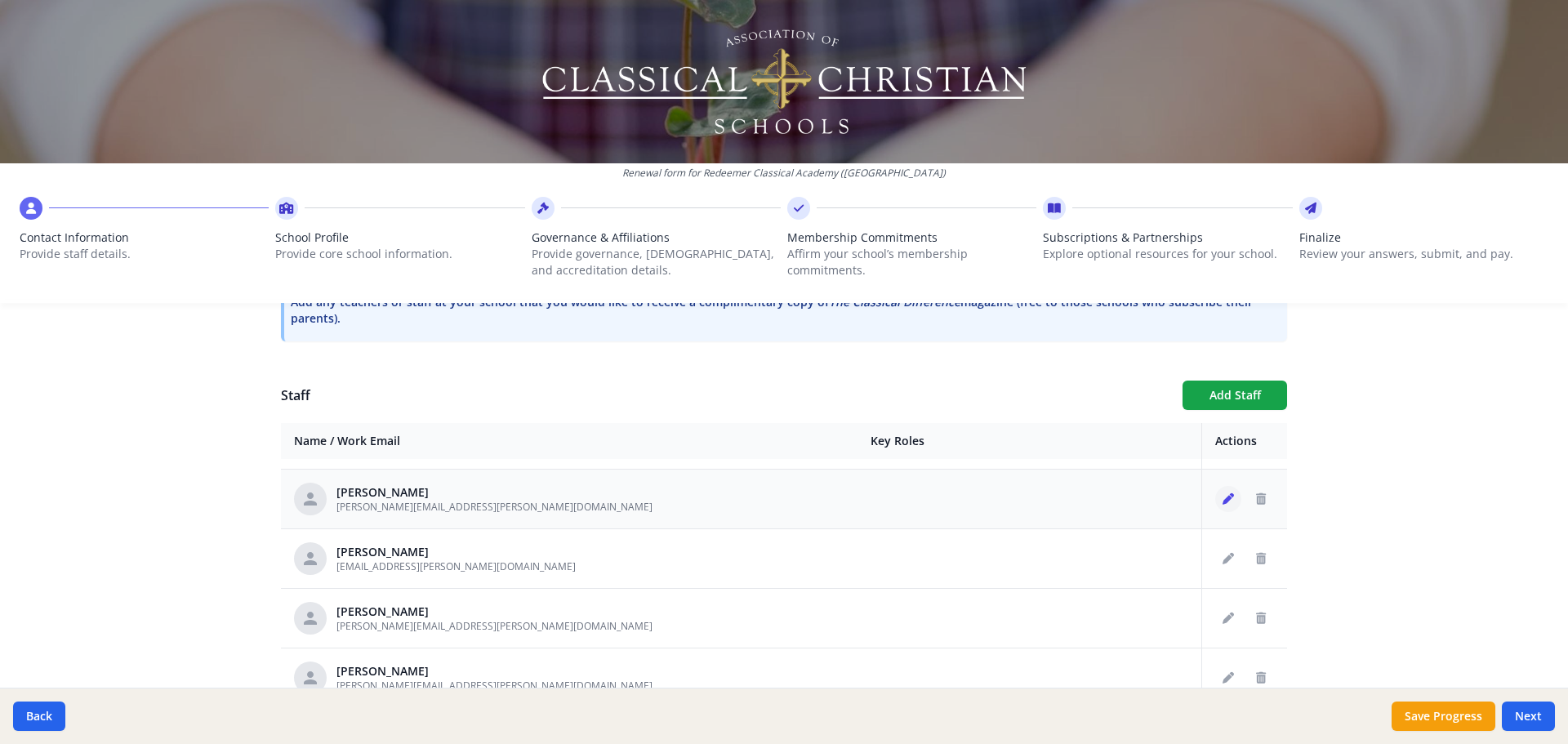
click at [1223, 496] on icon "Edit staff" at bounding box center [1228, 499] width 12 height 12
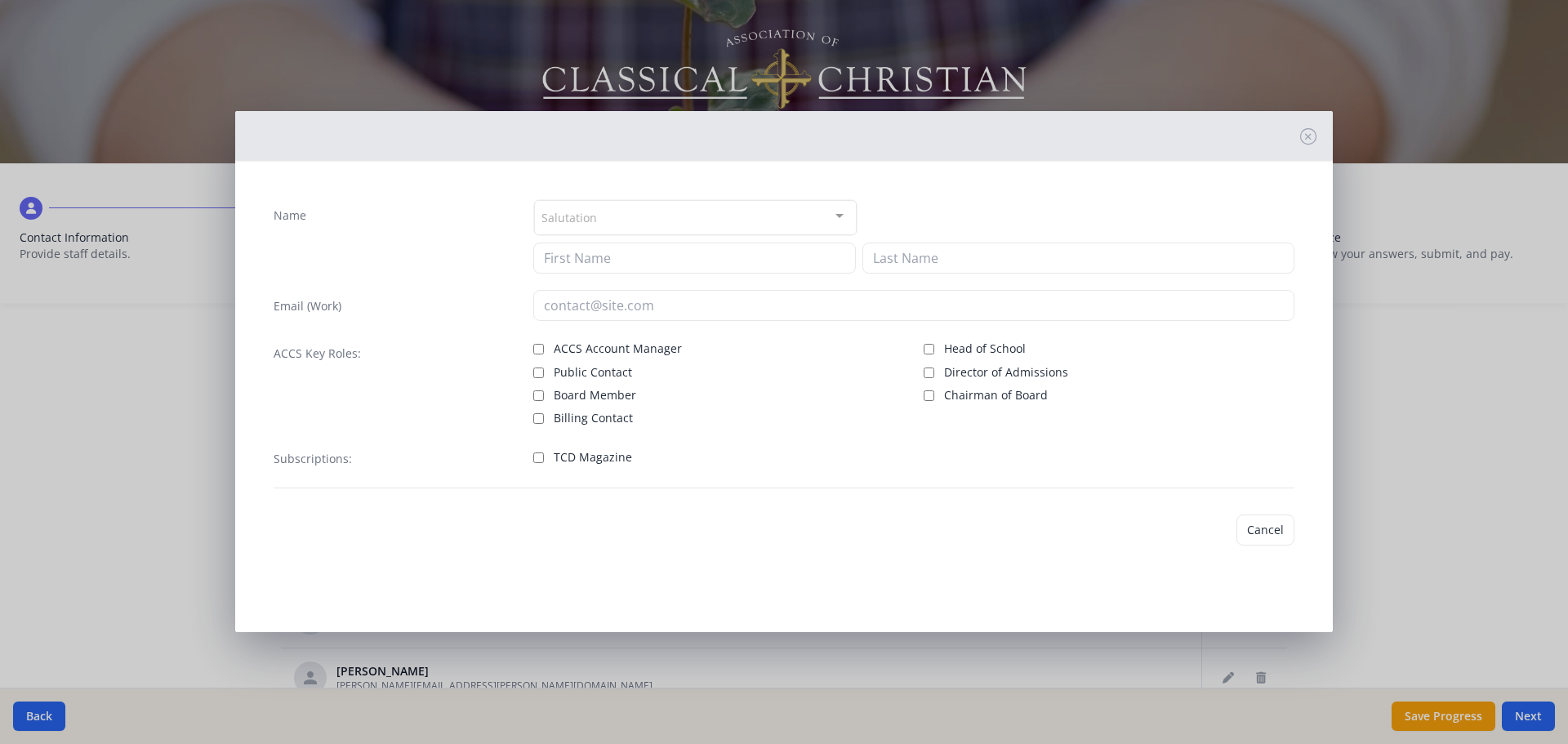
type input "Deborah"
type input "Chandler"
type input "deborah.chandler@redeemerclassicalacademy.com"
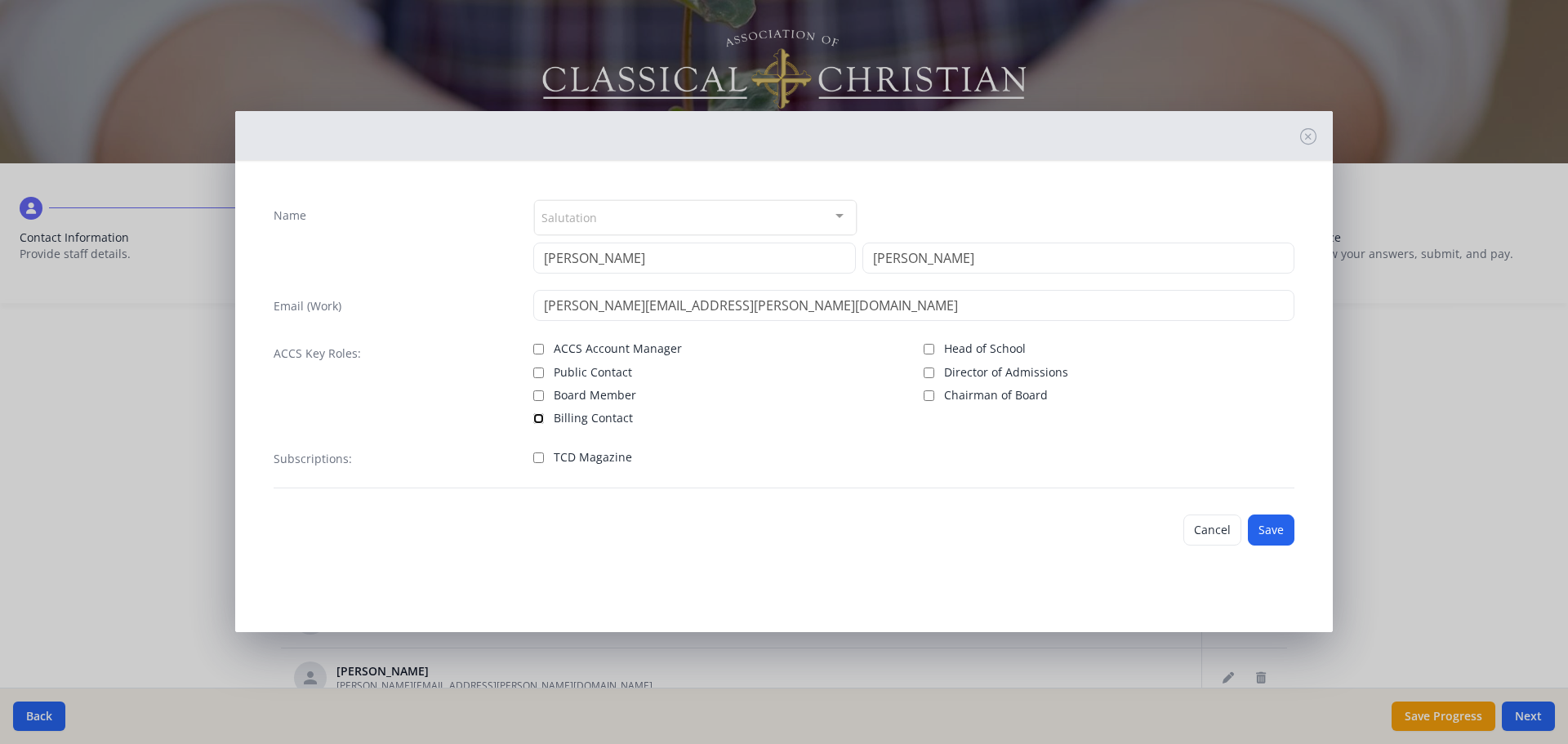
click at [536, 418] on input "Billing Contact" at bounding box center [539, 418] width 11 height 11
checkbox input "true"
click at [1273, 525] on button "Save" at bounding box center [1271, 530] width 47 height 31
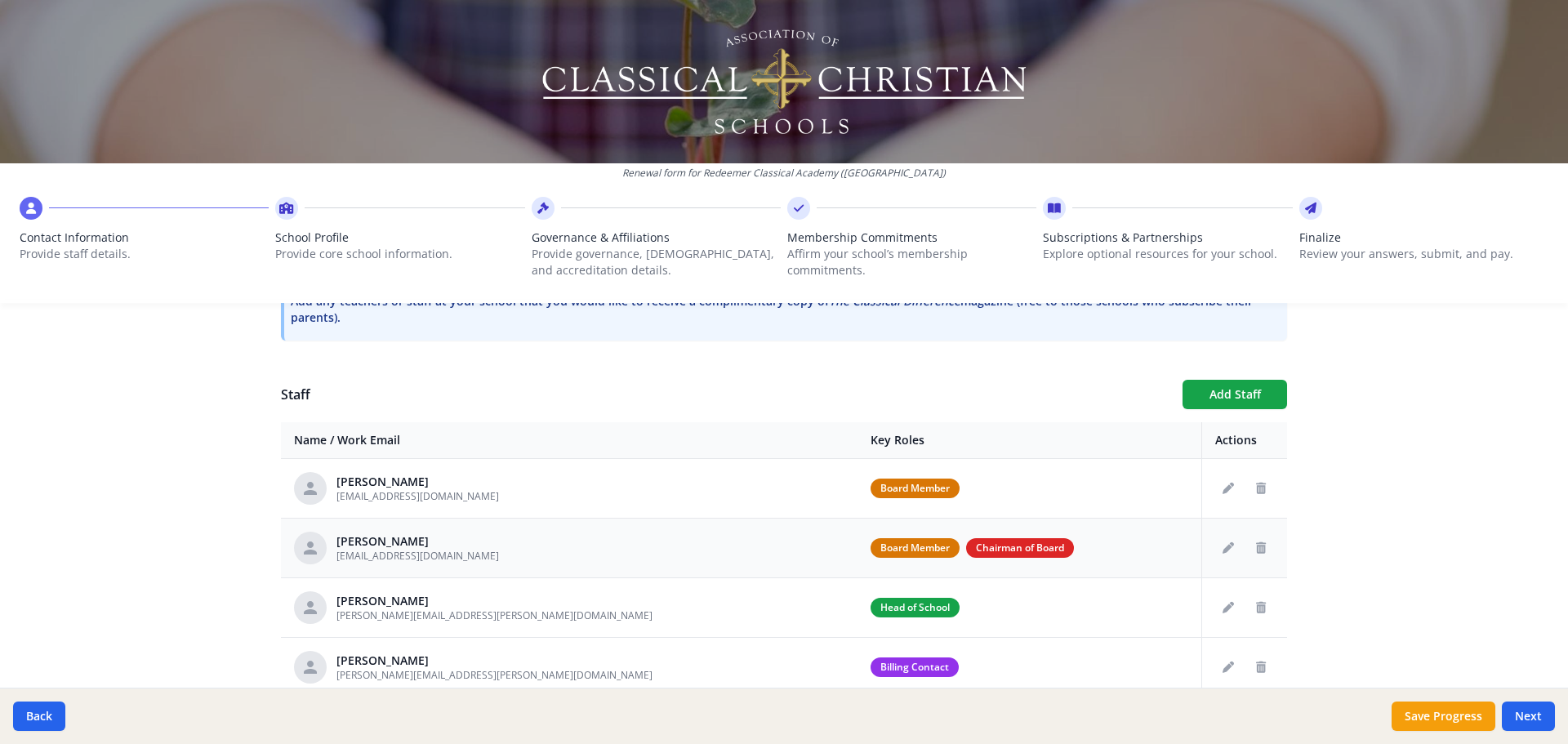
scroll to position [525, 0]
click at [1217, 385] on button "Add Staff" at bounding box center [1235, 395] width 104 height 29
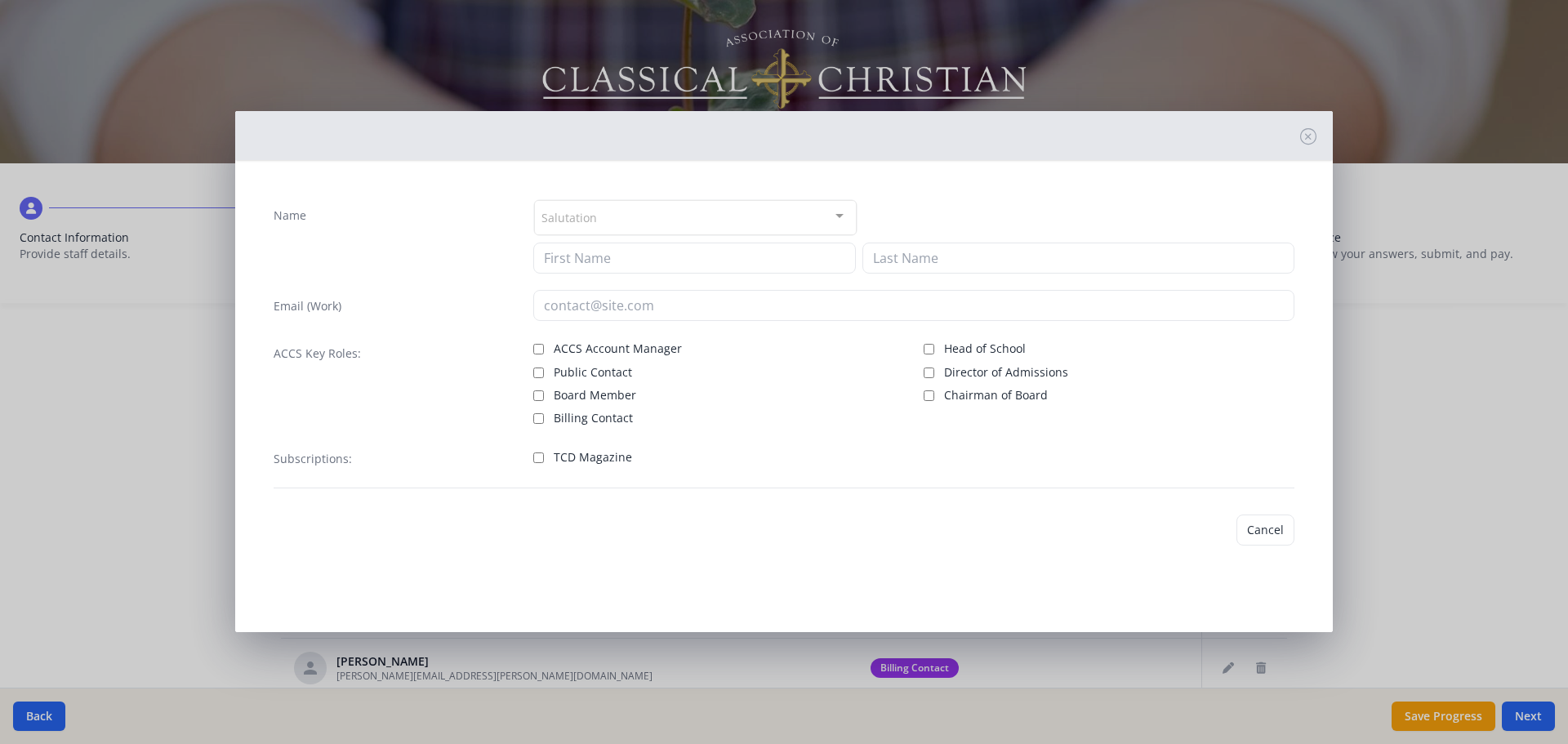
checkbox input "false"
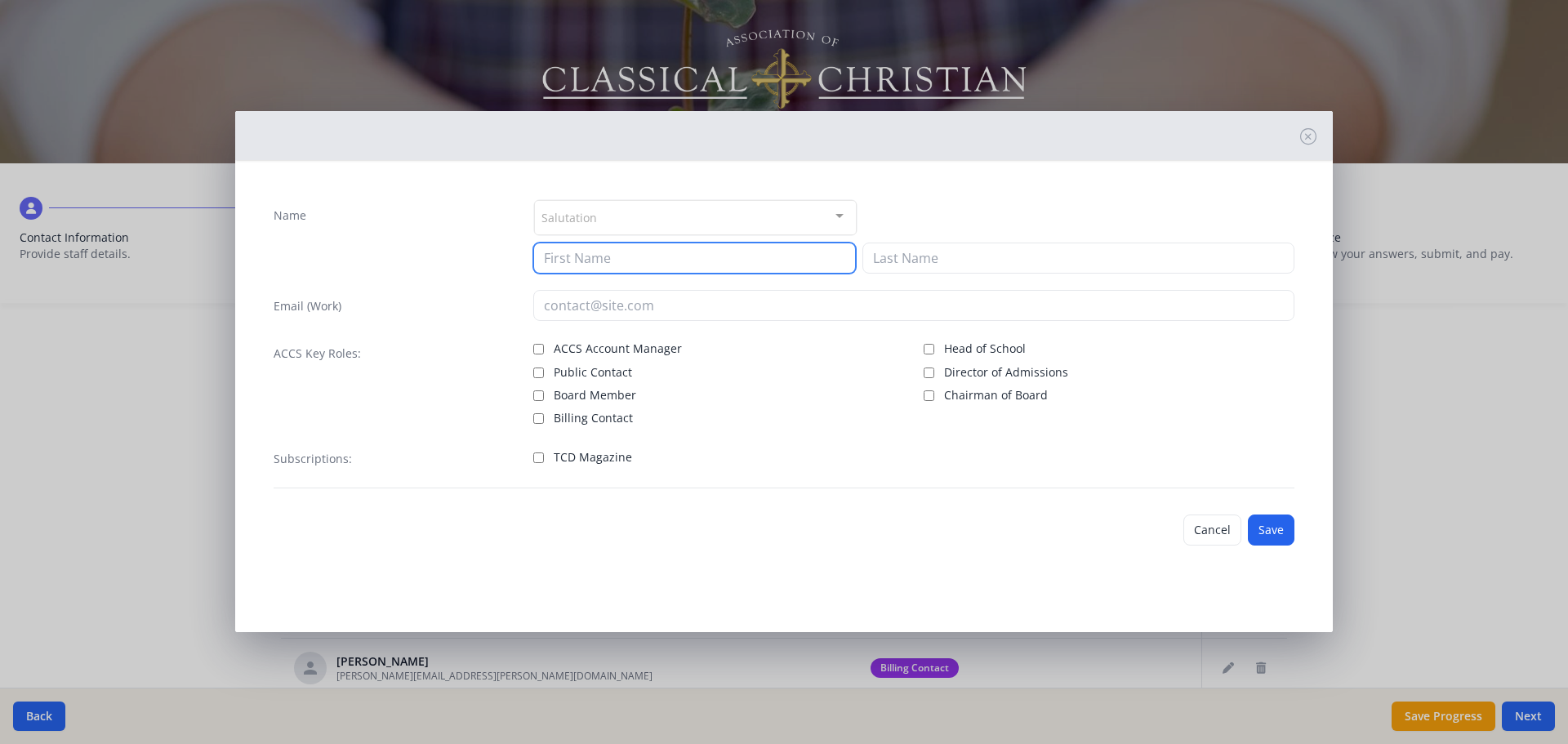
click at [611, 260] on input at bounding box center [695, 257] width 323 height 31
type input "Jessica"
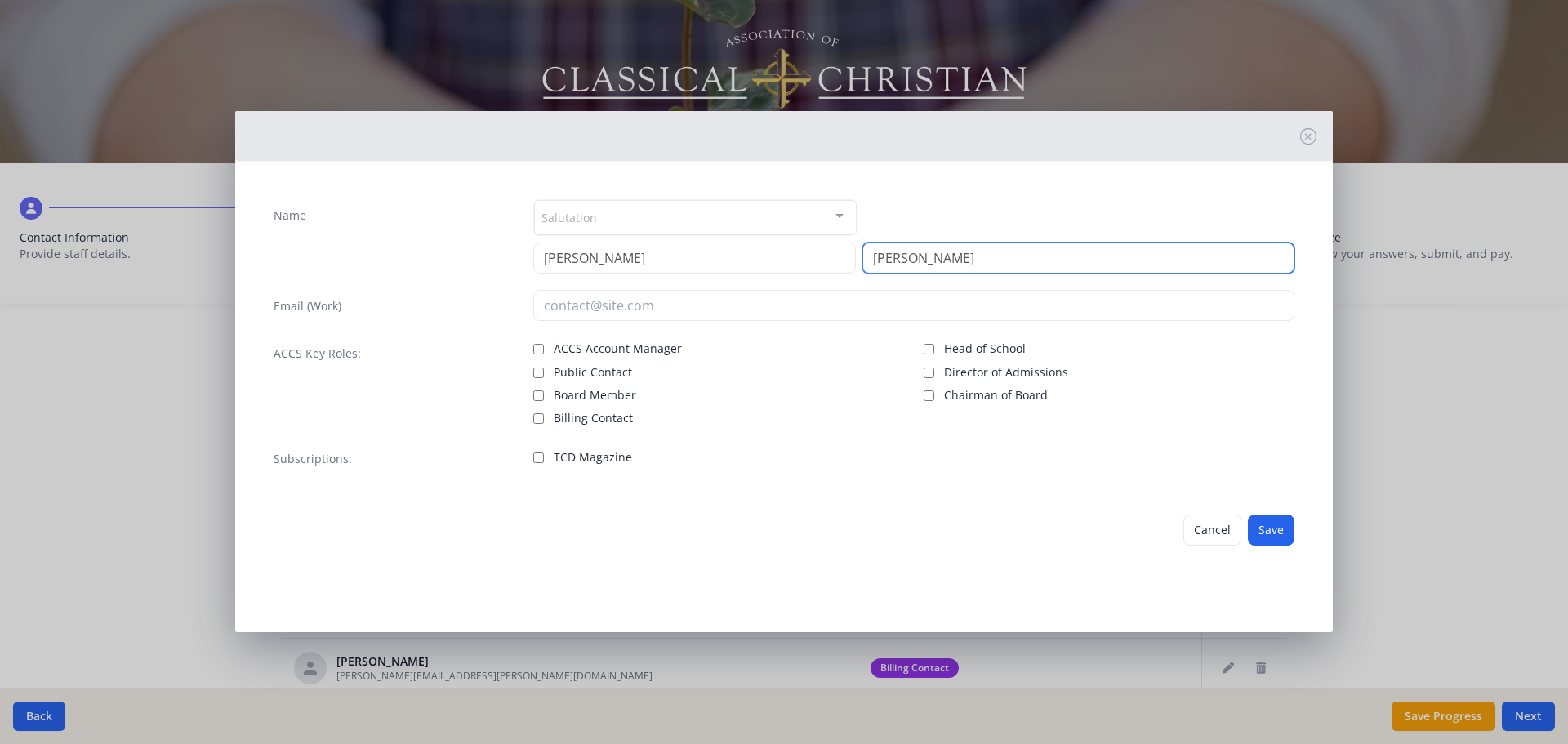
type input "Frizzell"
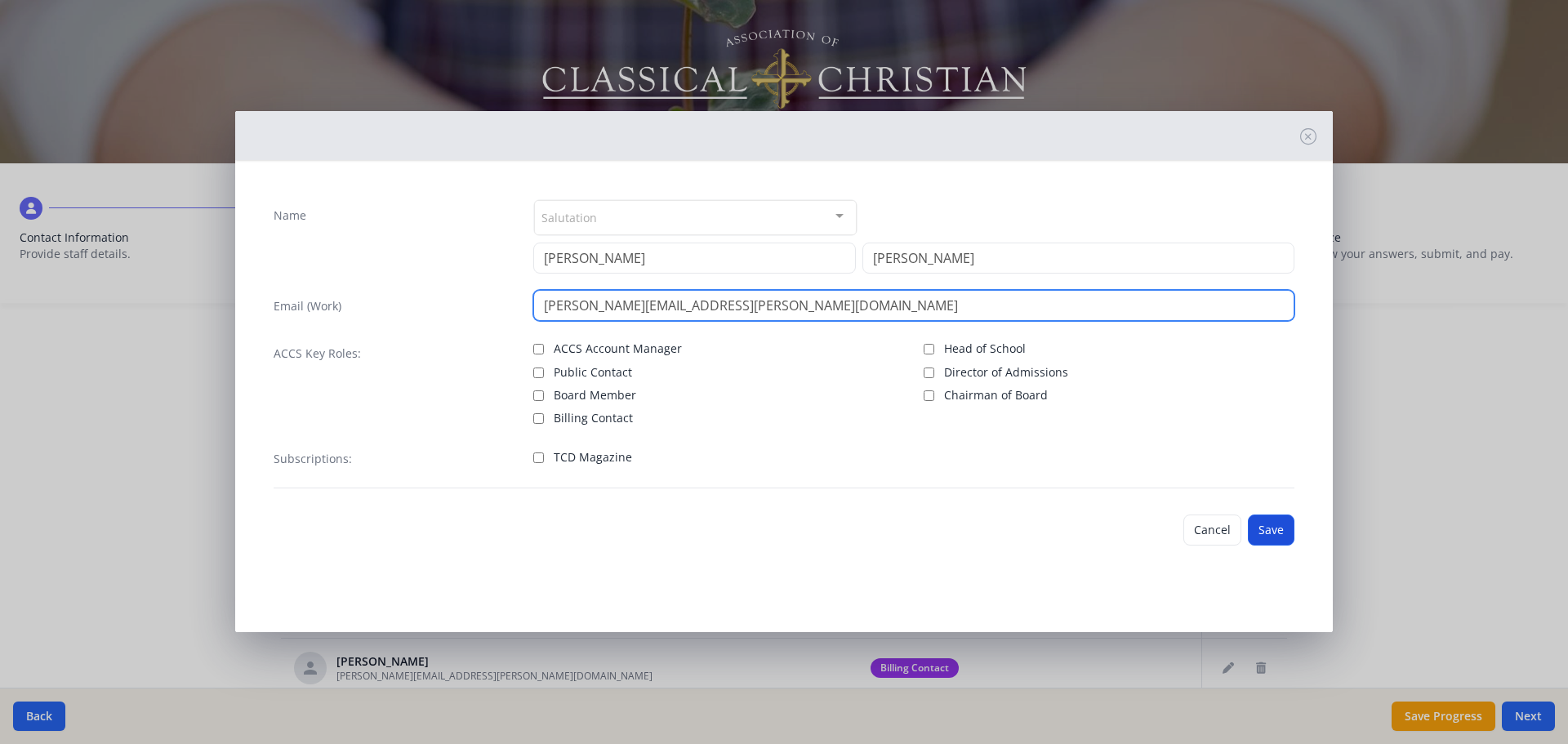
type input "jessica.frizzell@redeemerclassicalacademy.com"
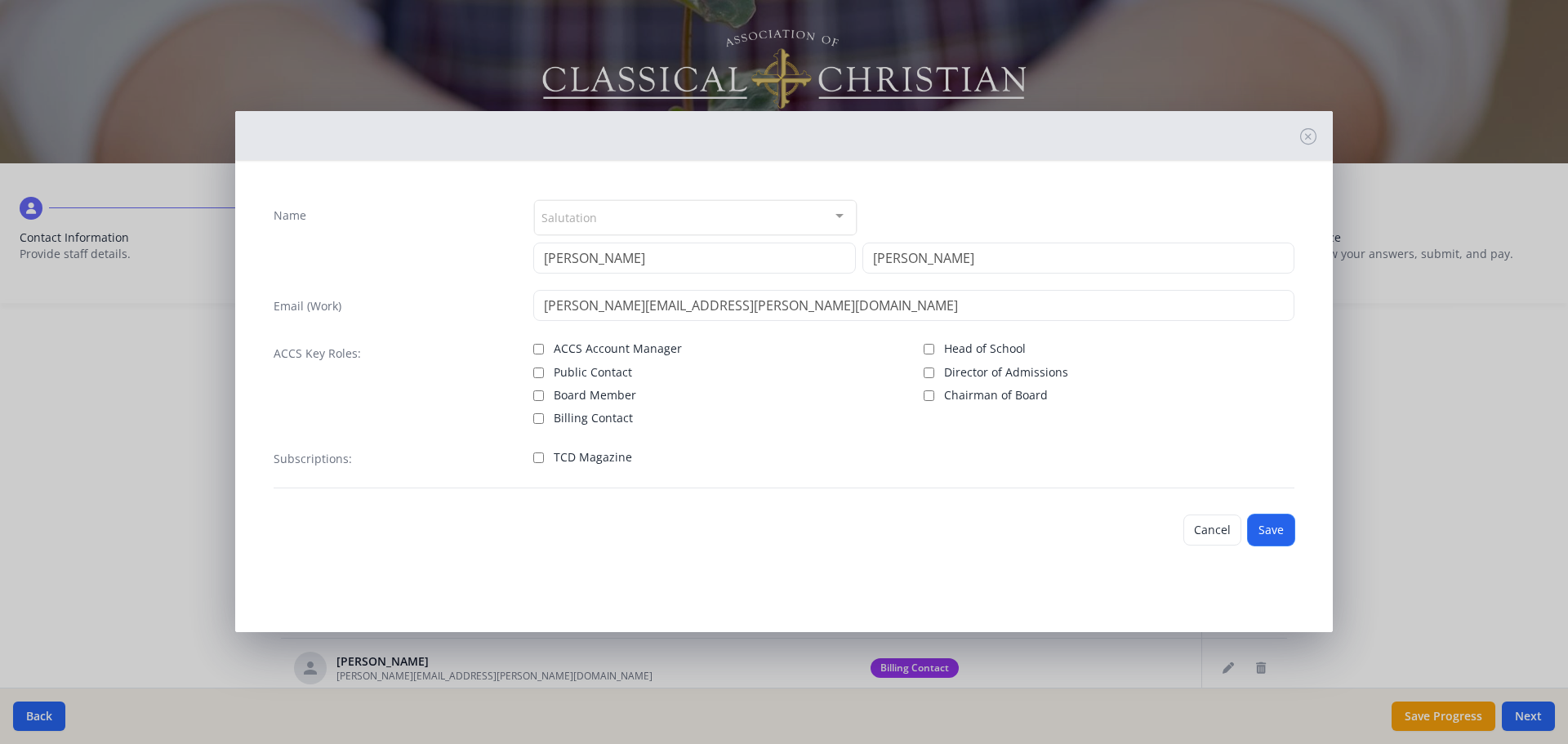
click at [1268, 527] on button "Save" at bounding box center [1271, 530] width 47 height 31
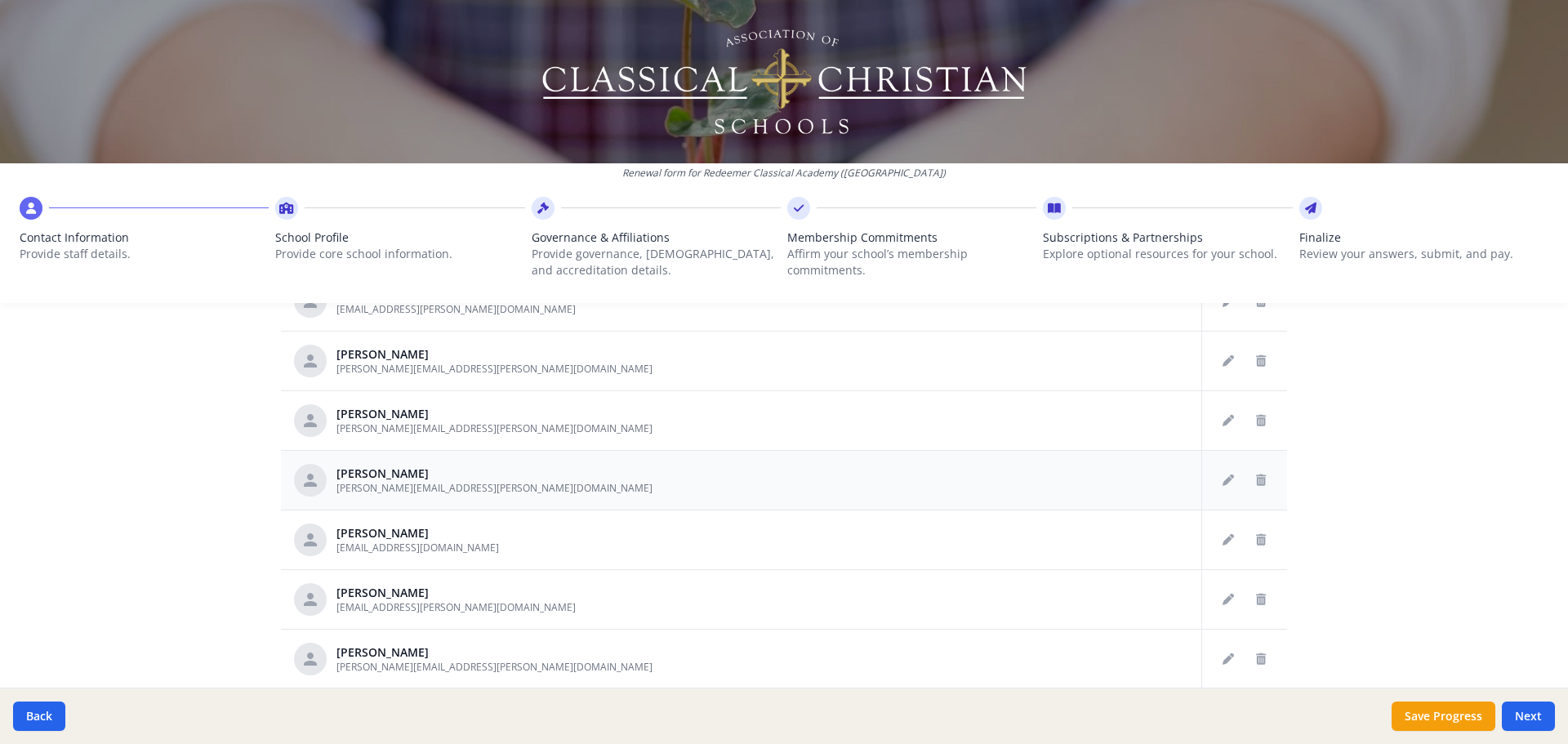
scroll to position [980, 0]
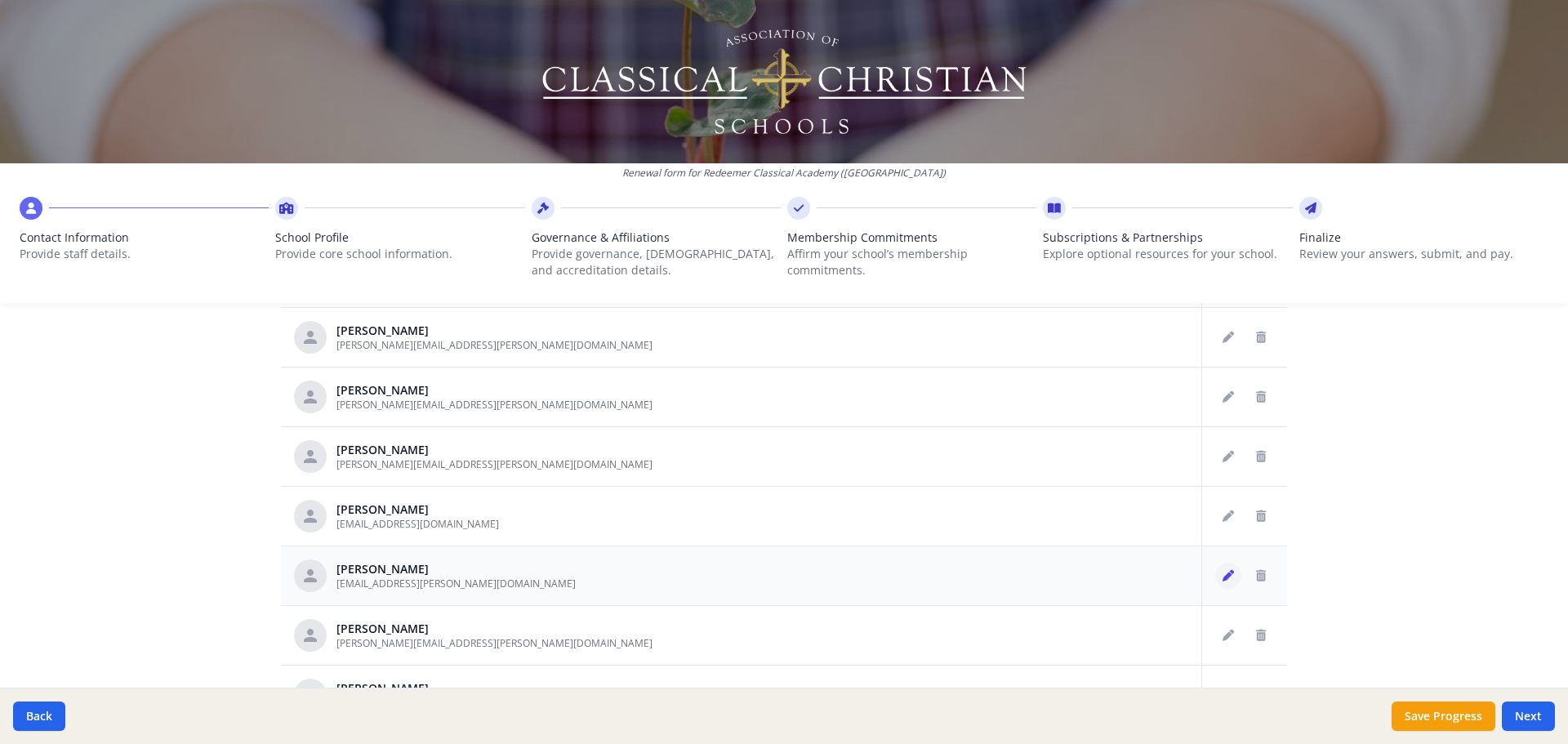
click at [1223, 576] on icon "Edit staff" at bounding box center [1228, 575] width 12 height 12
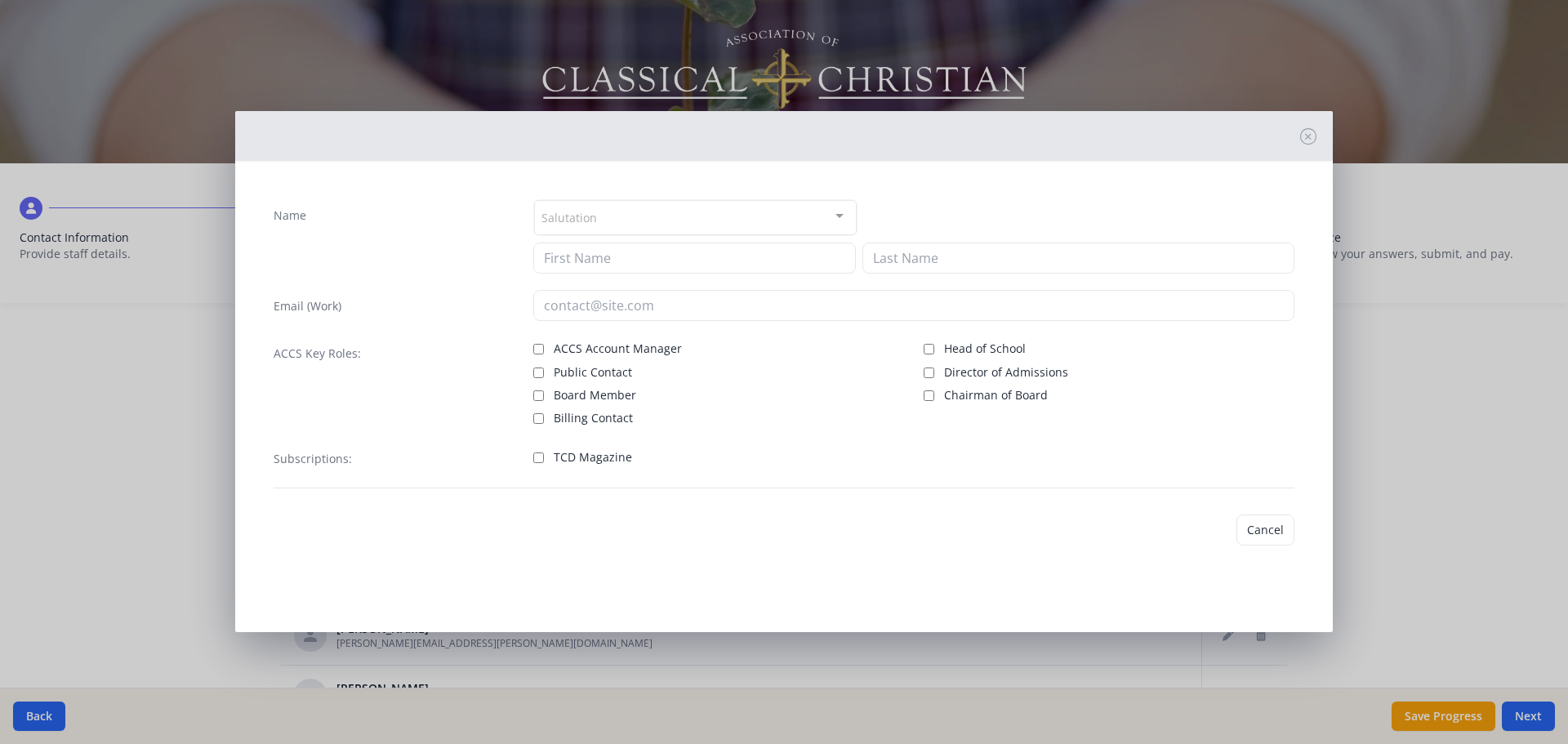
type input "Cayln"
type input "Jones"
type input "cayln.jones@redeemerclassicalacademy.com"
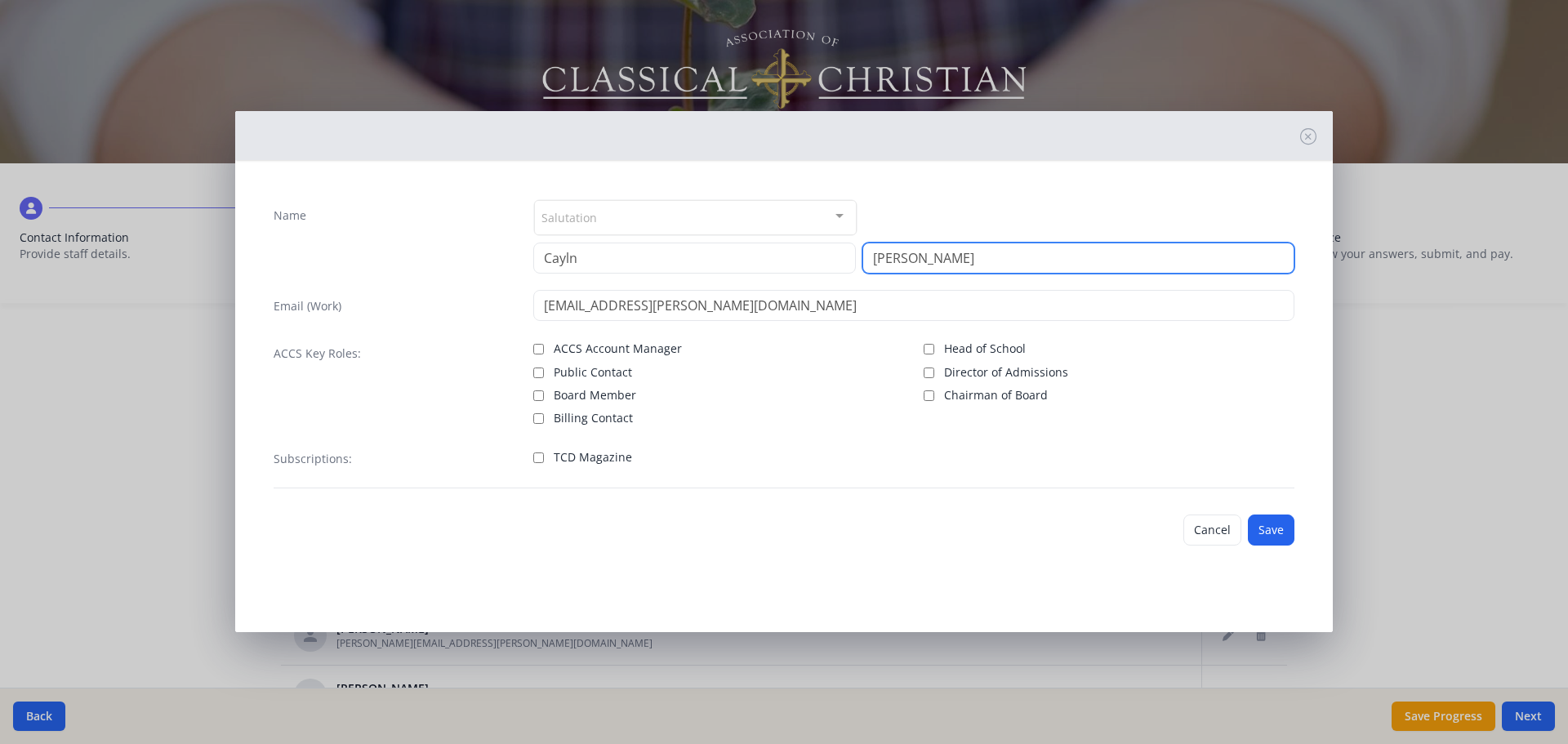
drag, startPoint x: 925, startPoint y: 264, endPoint x: 716, endPoint y: 260, distance: 209.0
click at [716, 260] on div "Cayln Jones" at bounding box center [914, 257] width 762 height 31
type input "Hilditch"
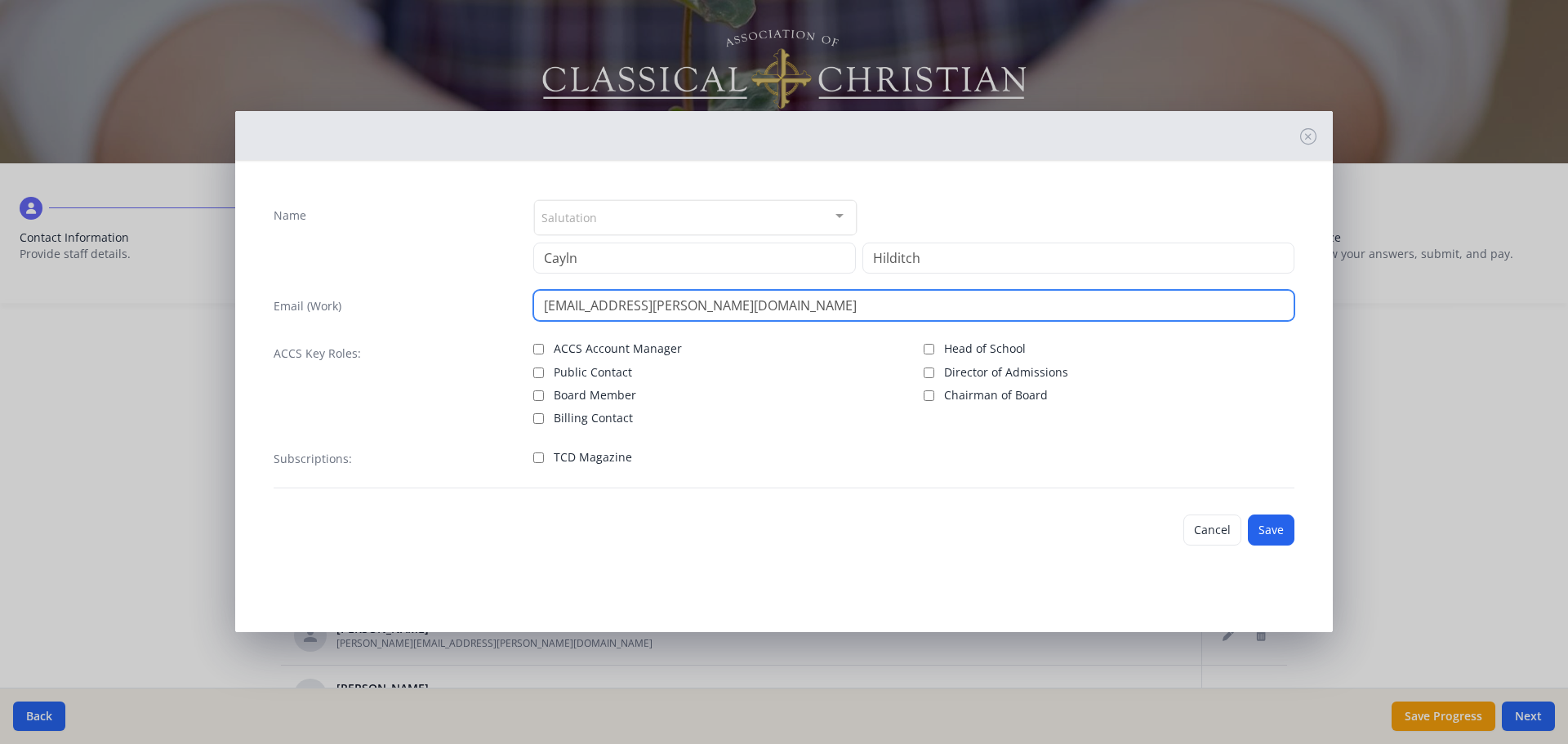
click at [611, 305] on input "cayln.jones@redeemerclassicalacademy.com" at bounding box center [914, 305] width 762 height 31
type input "cayln.hilditch@redeemerclassicalacademy.com"
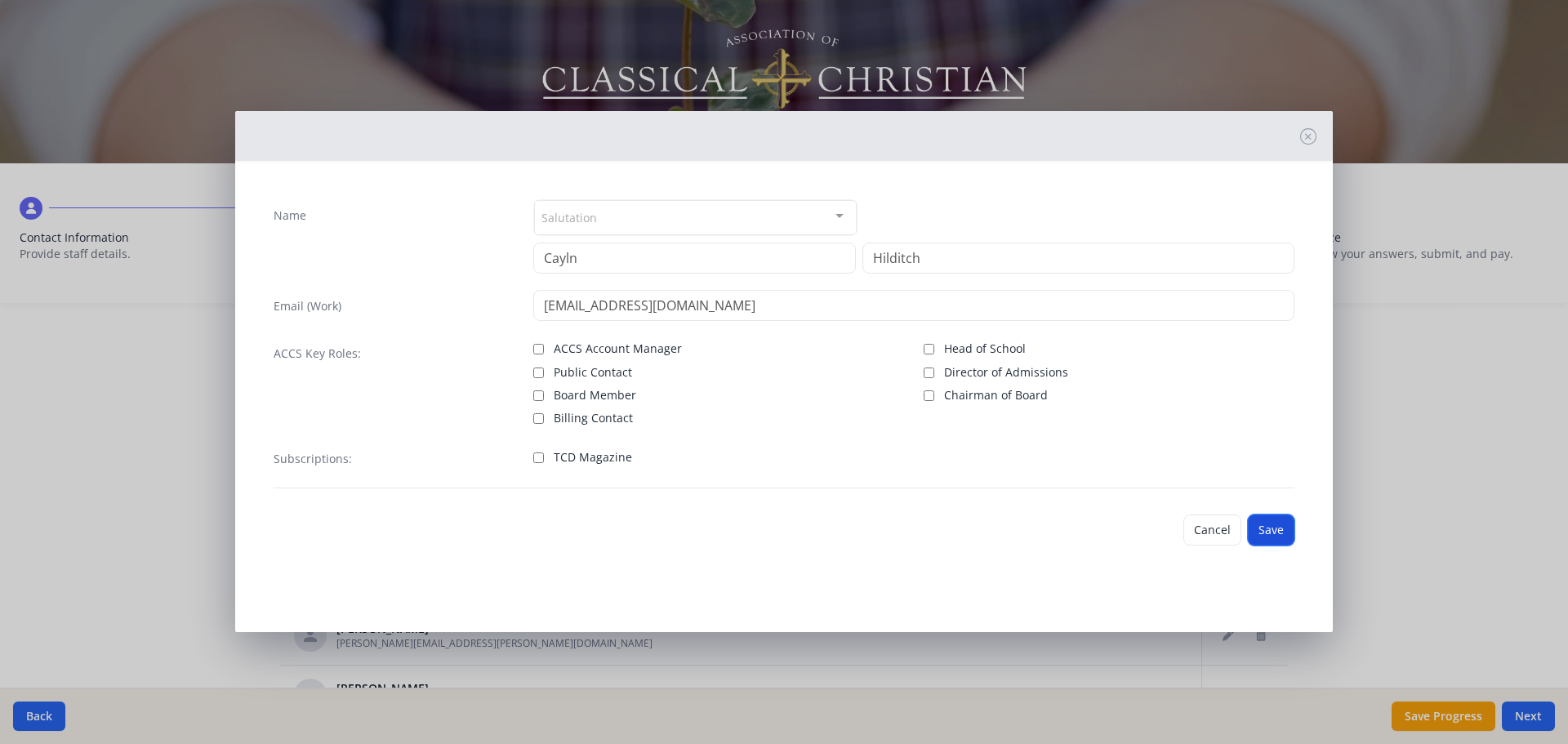
click at [1269, 526] on button "Save" at bounding box center [1271, 530] width 47 height 31
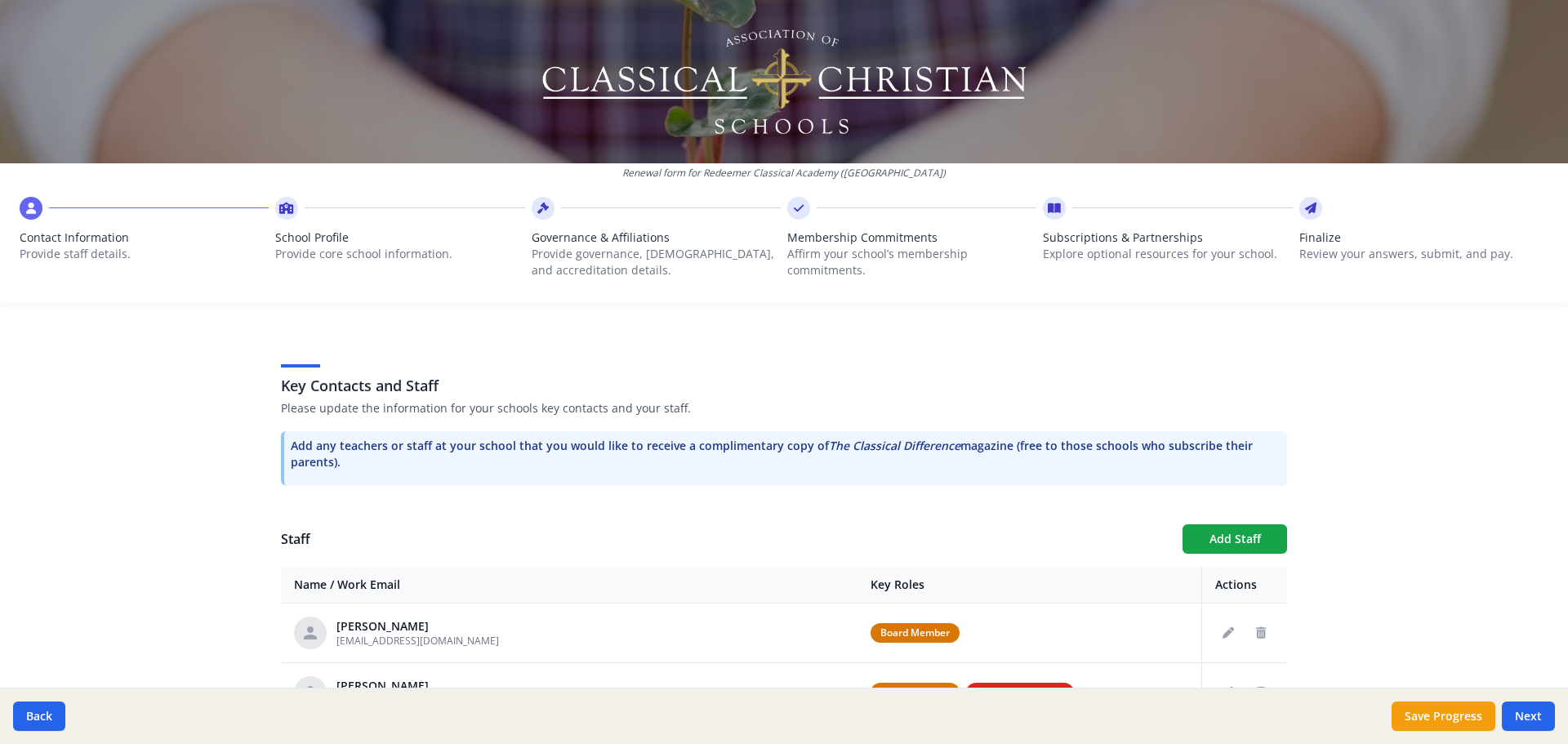
scroll to position [362, 0]
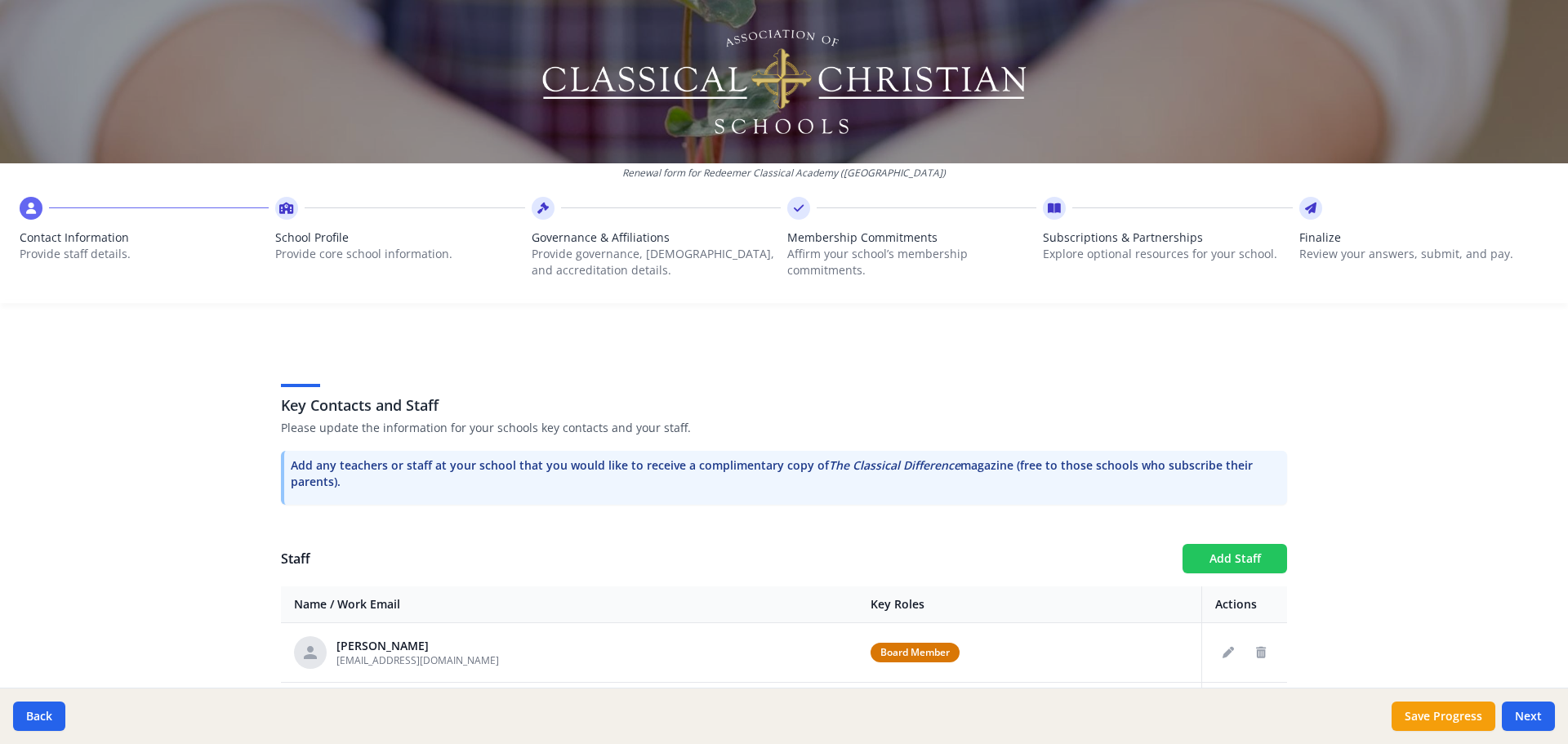
click at [1238, 554] on button "Add Staff" at bounding box center [1235, 558] width 104 height 29
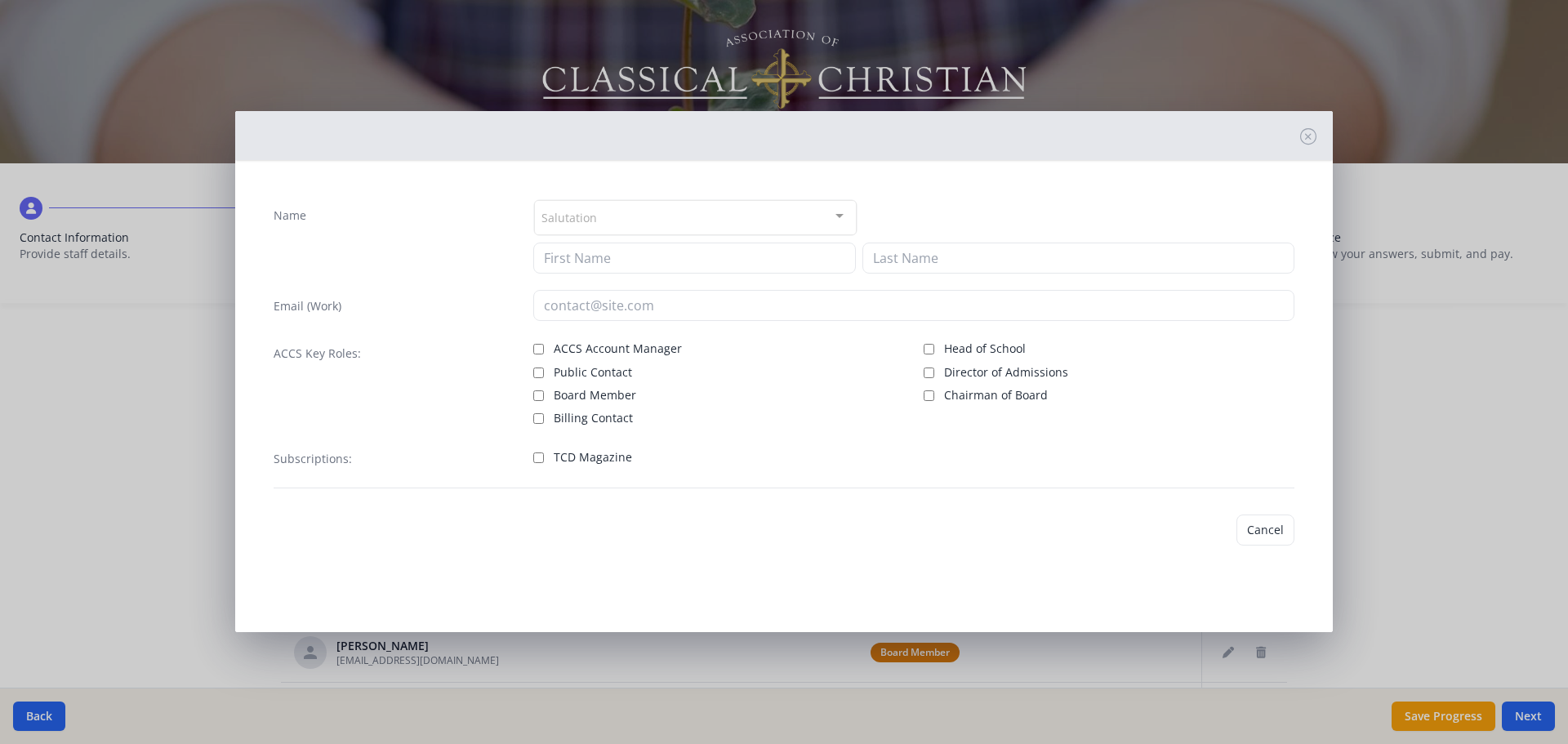
checkbox input "false"
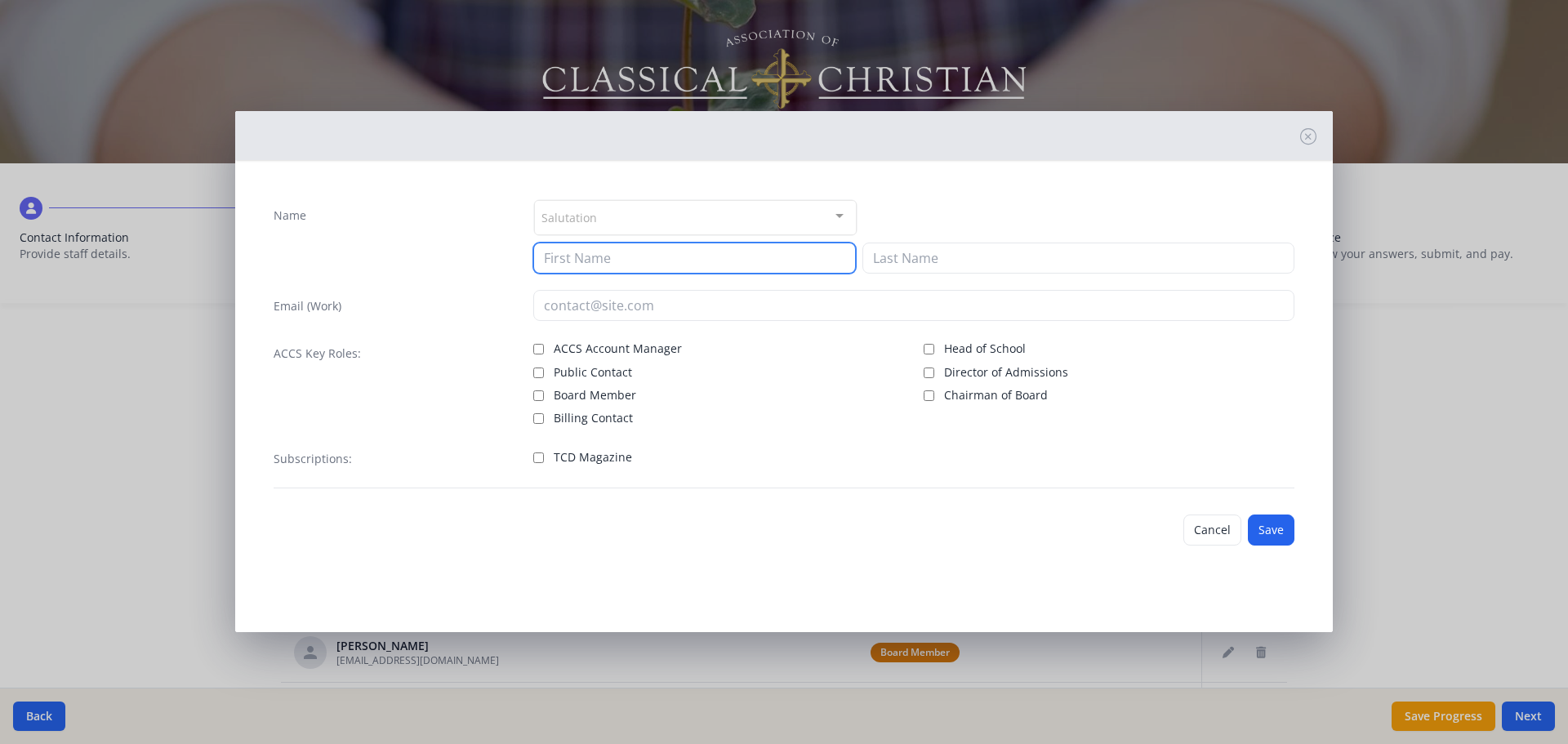
click at [626, 264] on input at bounding box center [695, 257] width 323 height 31
type input "Brian"
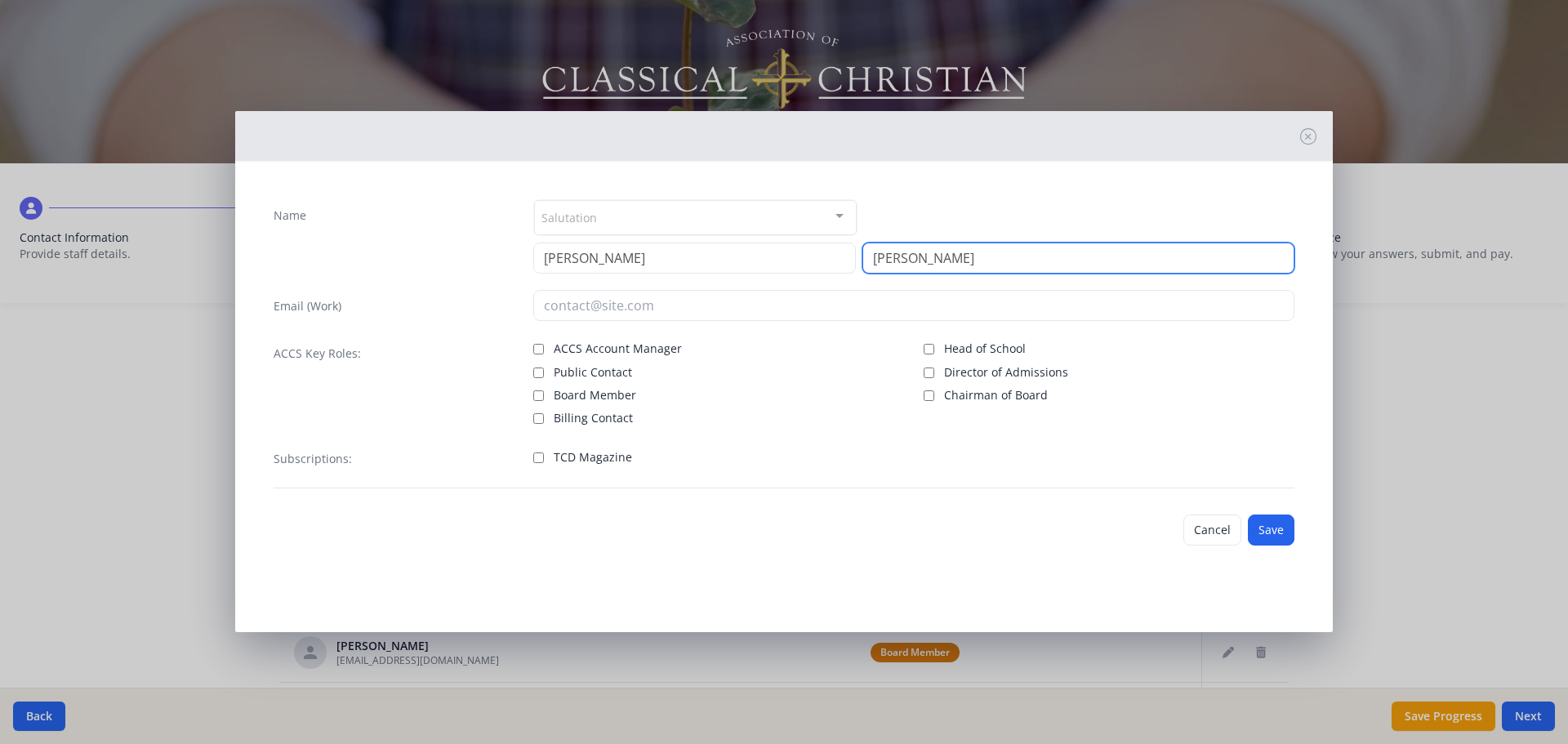
type input "Lawson"
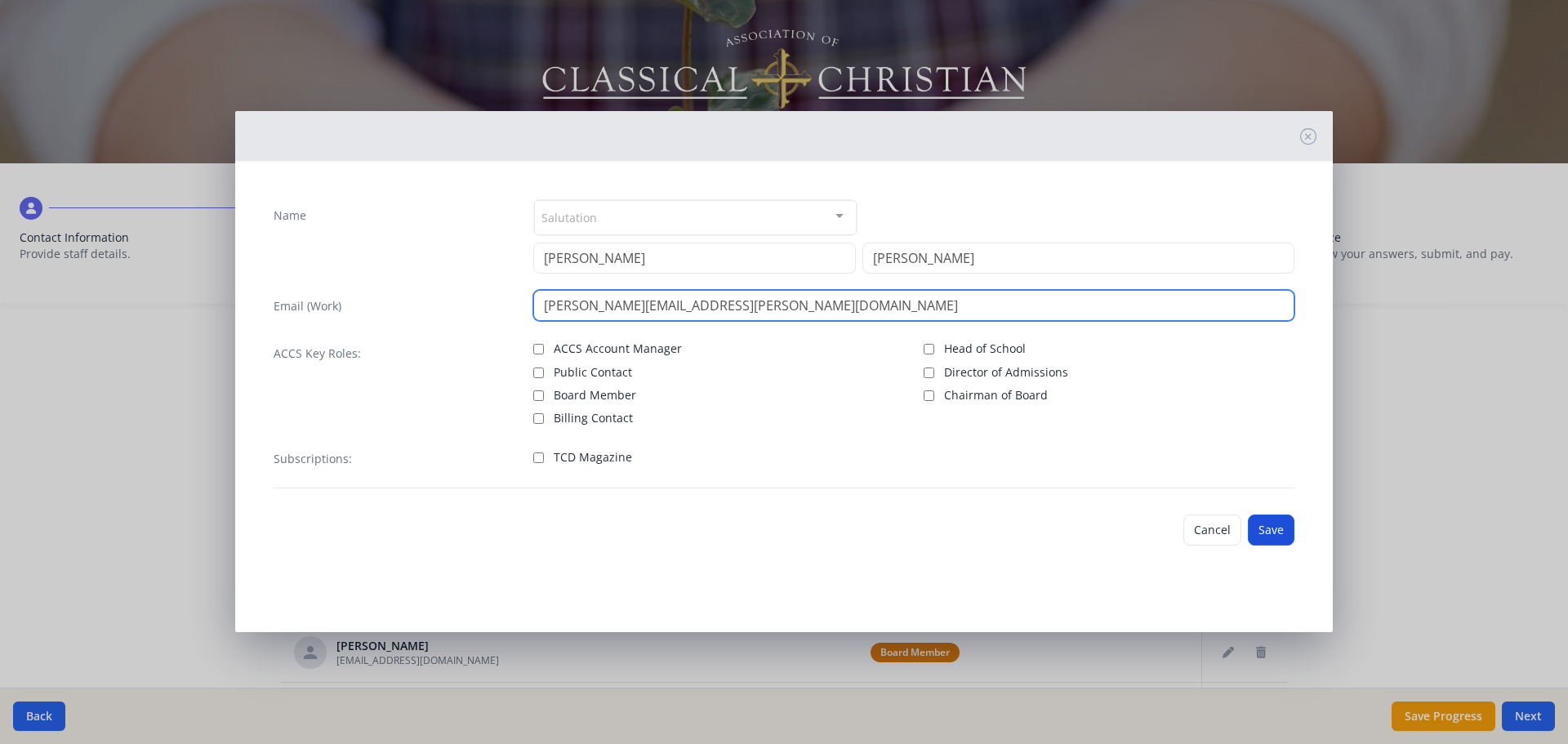
type input "brian.lawson@redeemerclassicalacademy.com"
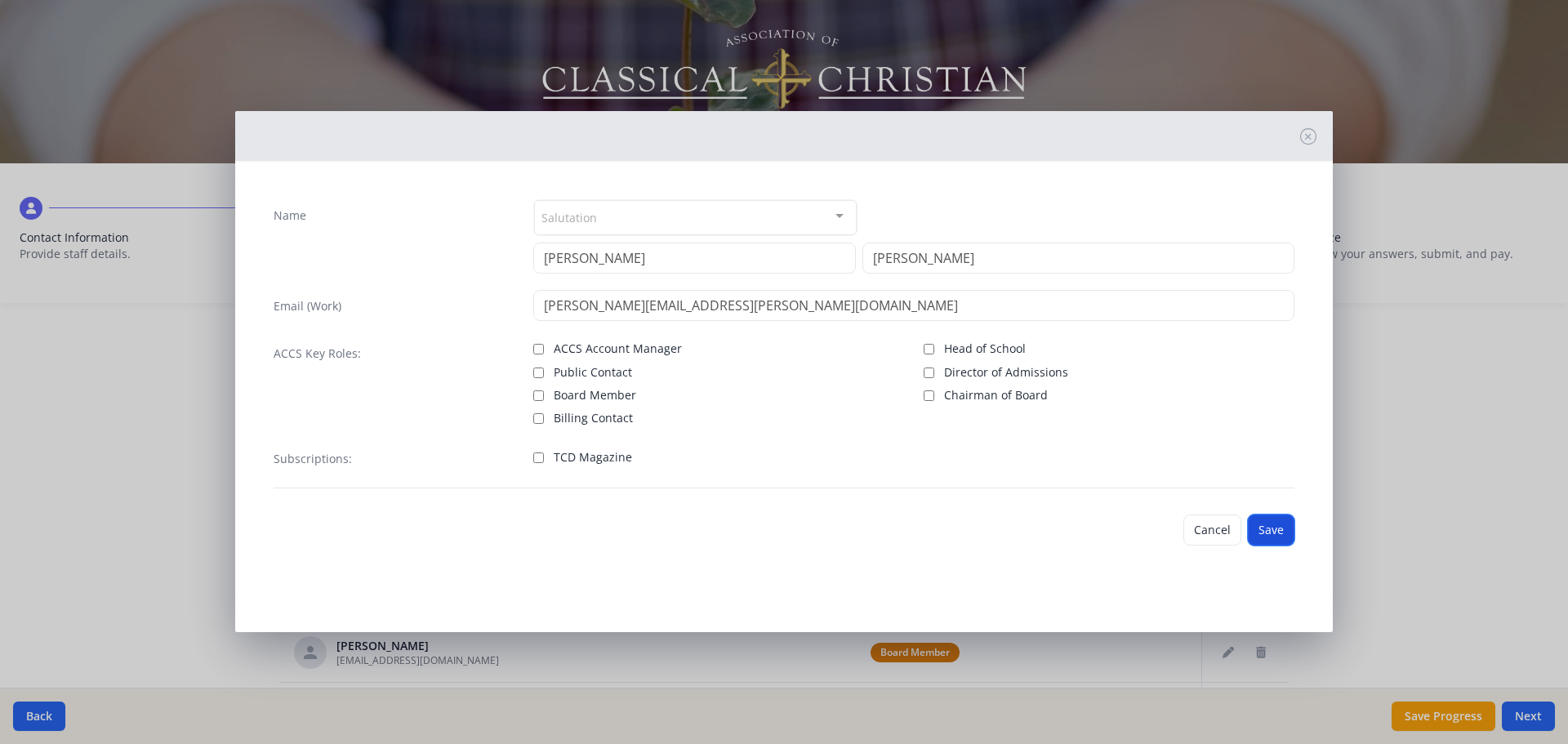
click at [1281, 528] on button "Save" at bounding box center [1271, 530] width 47 height 31
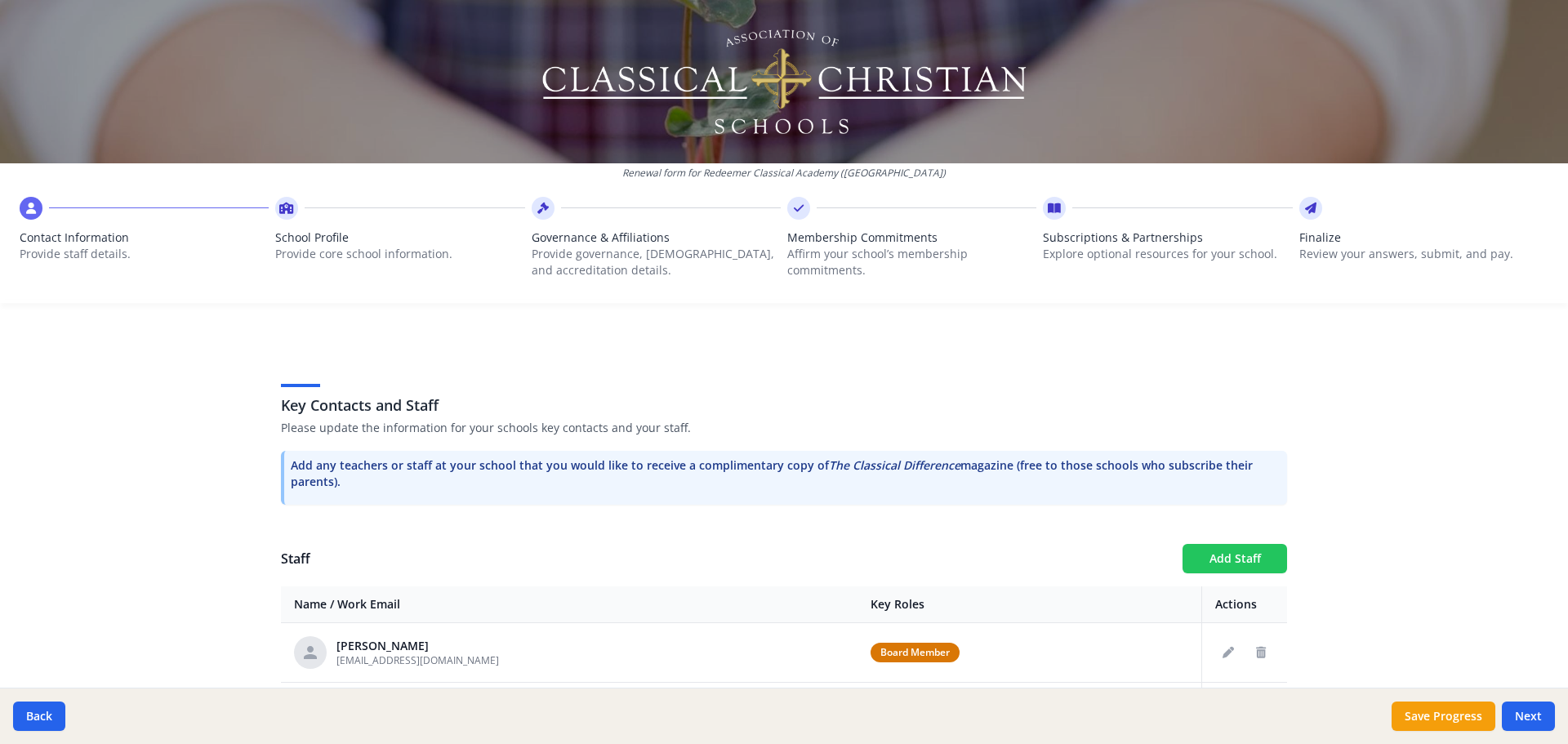
click at [1206, 547] on button "Add Staff" at bounding box center [1235, 558] width 104 height 29
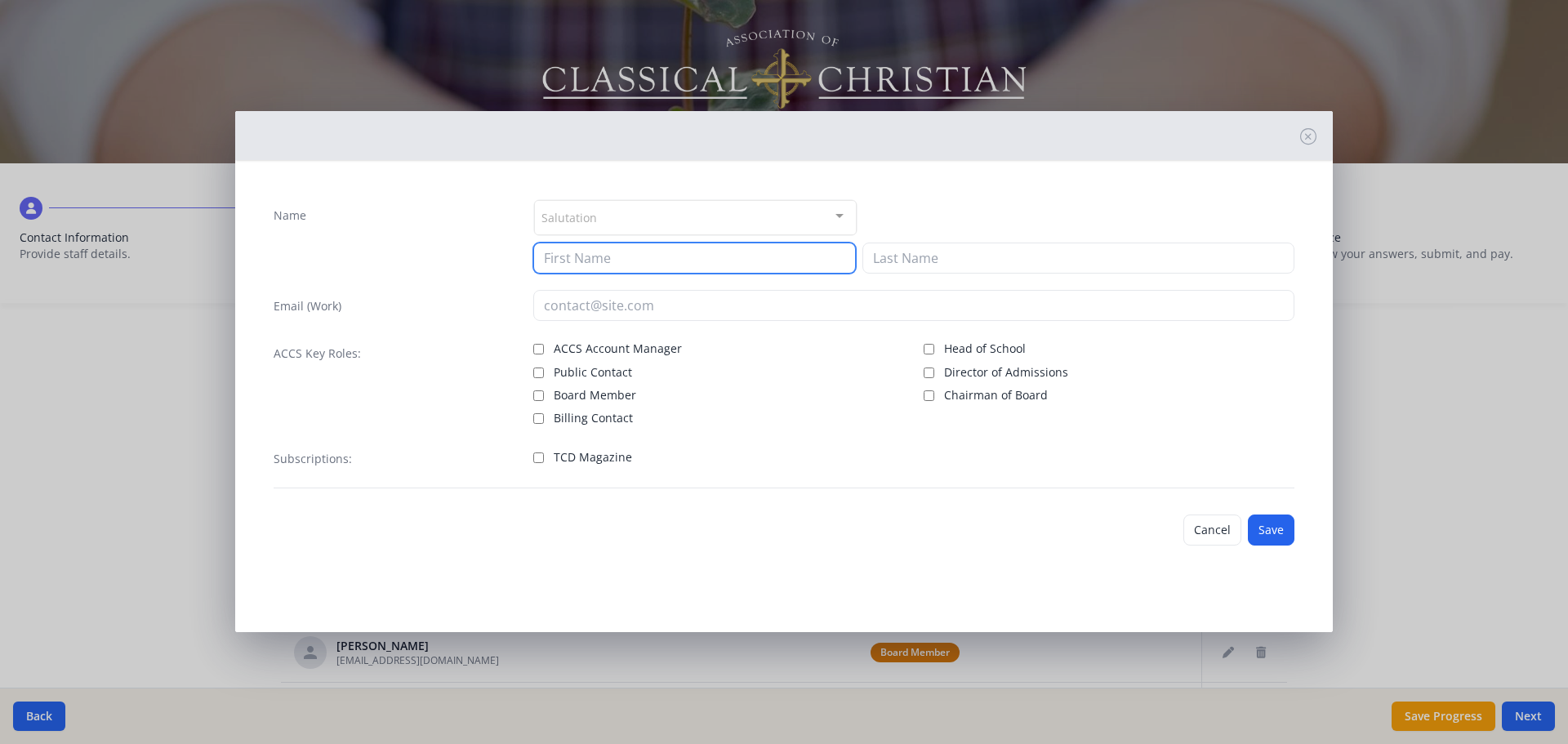
click at [642, 260] on input at bounding box center [695, 257] width 323 height 31
type input "Diane"
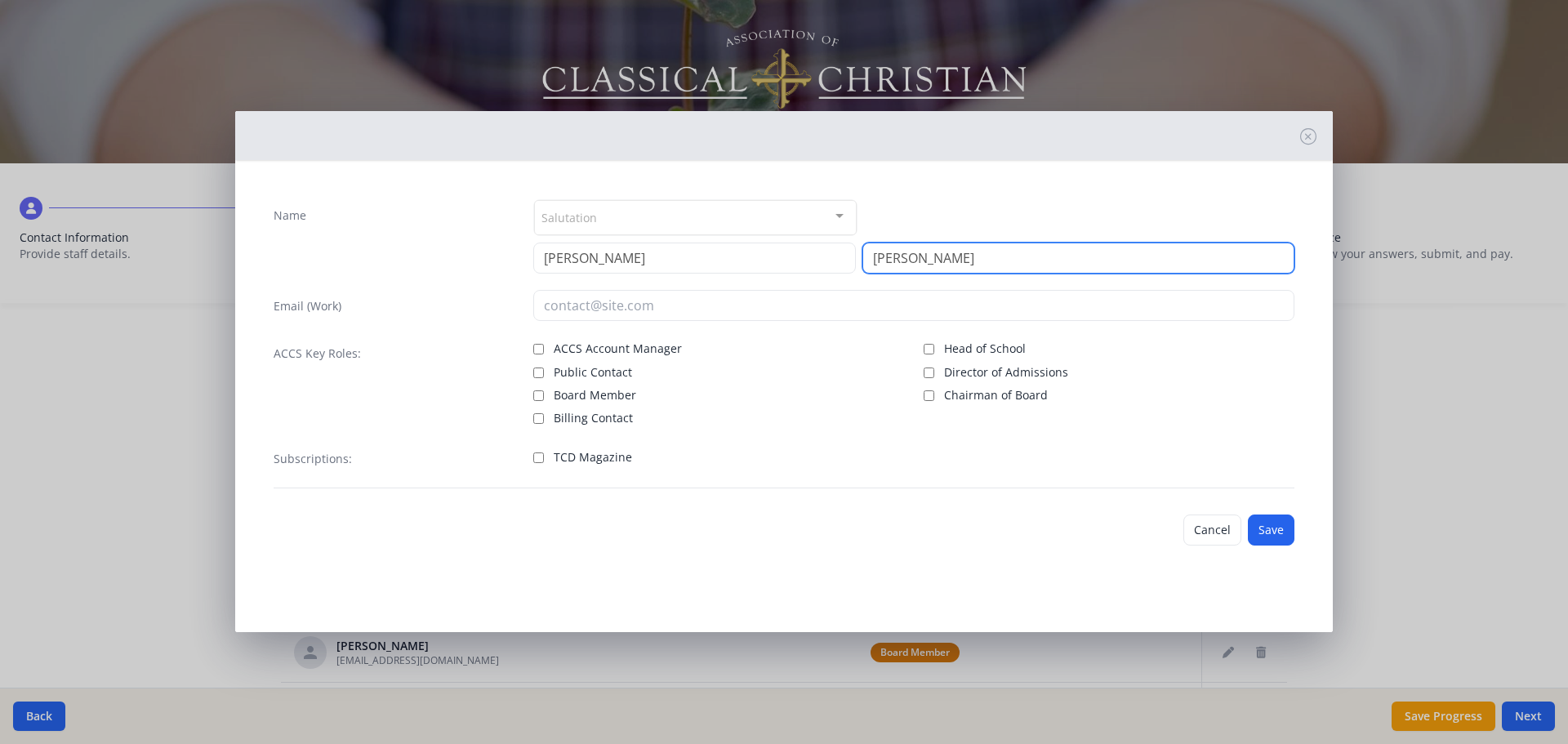
type input "Smith"
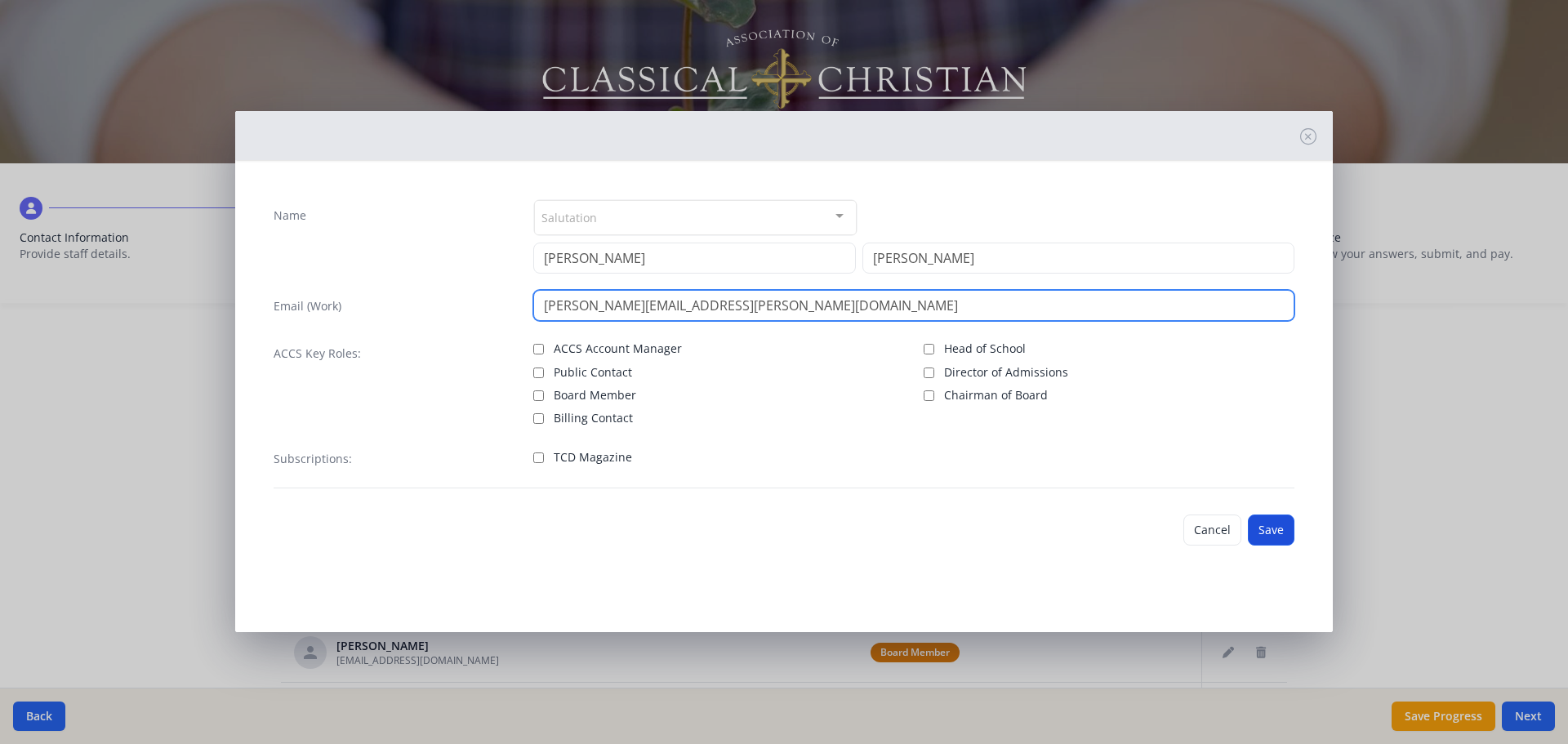
type input "diane.smith@redeemerclassicalacademy.com"
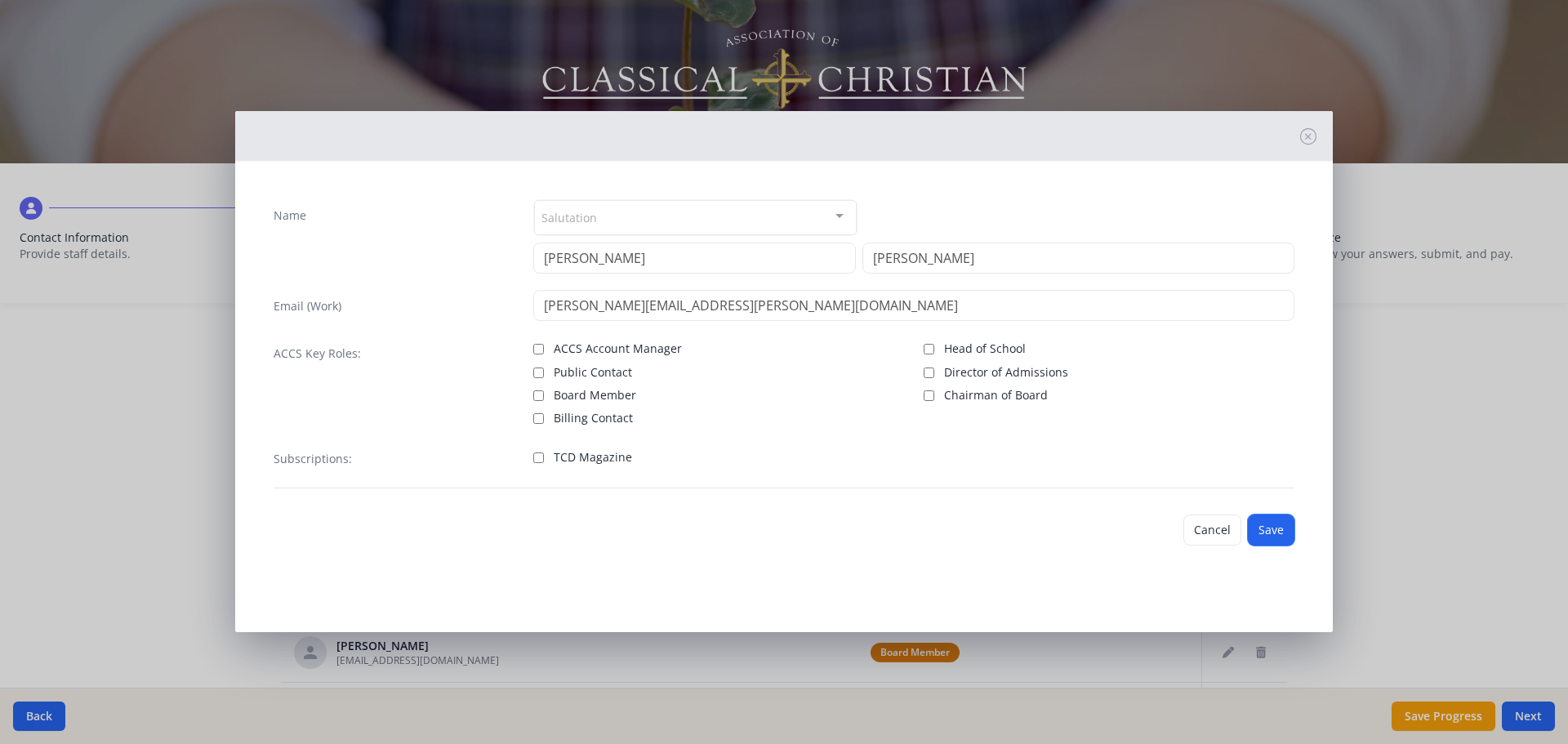
click at [1281, 528] on button "Save" at bounding box center [1271, 530] width 47 height 31
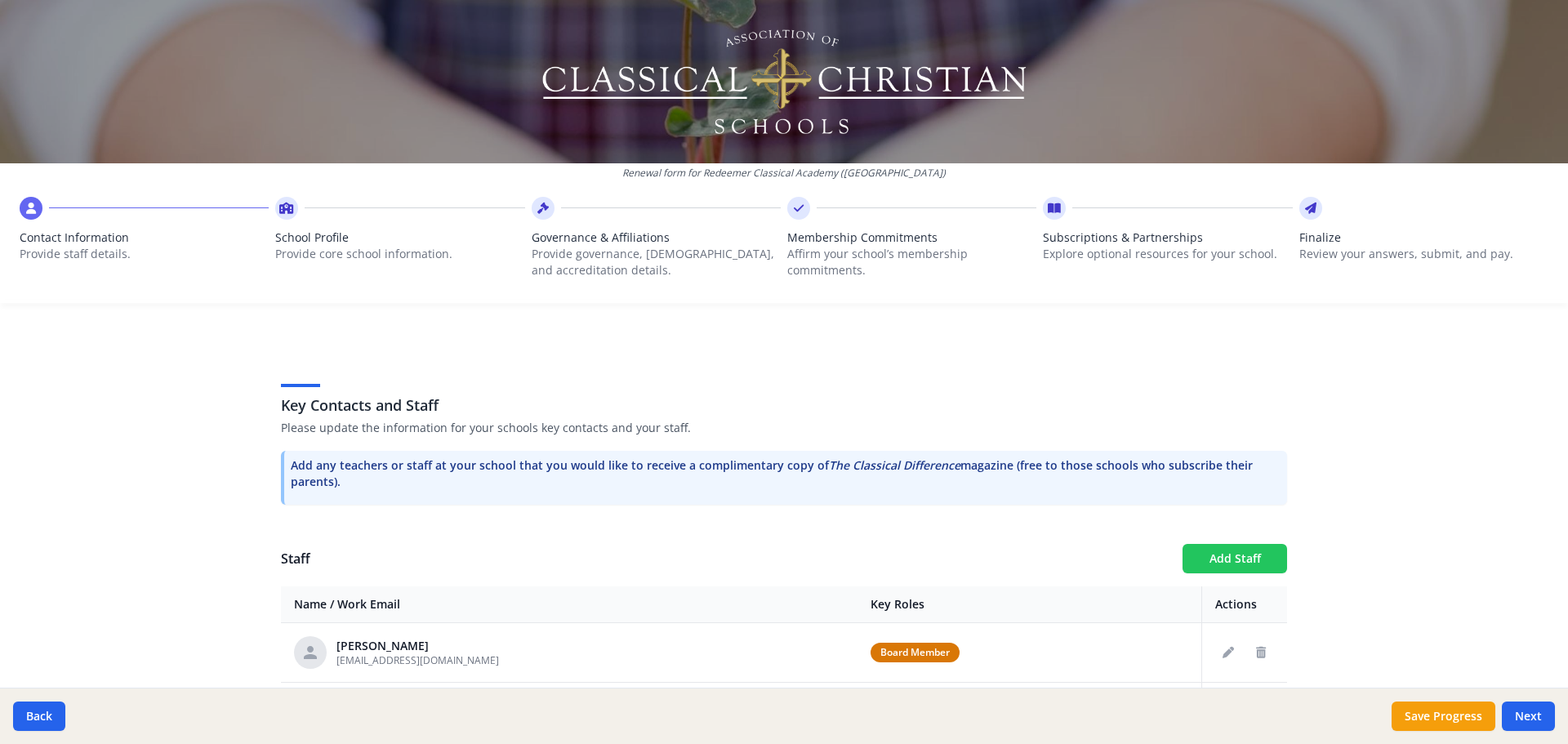
click at [1222, 560] on button "Add Staff" at bounding box center [1235, 558] width 104 height 29
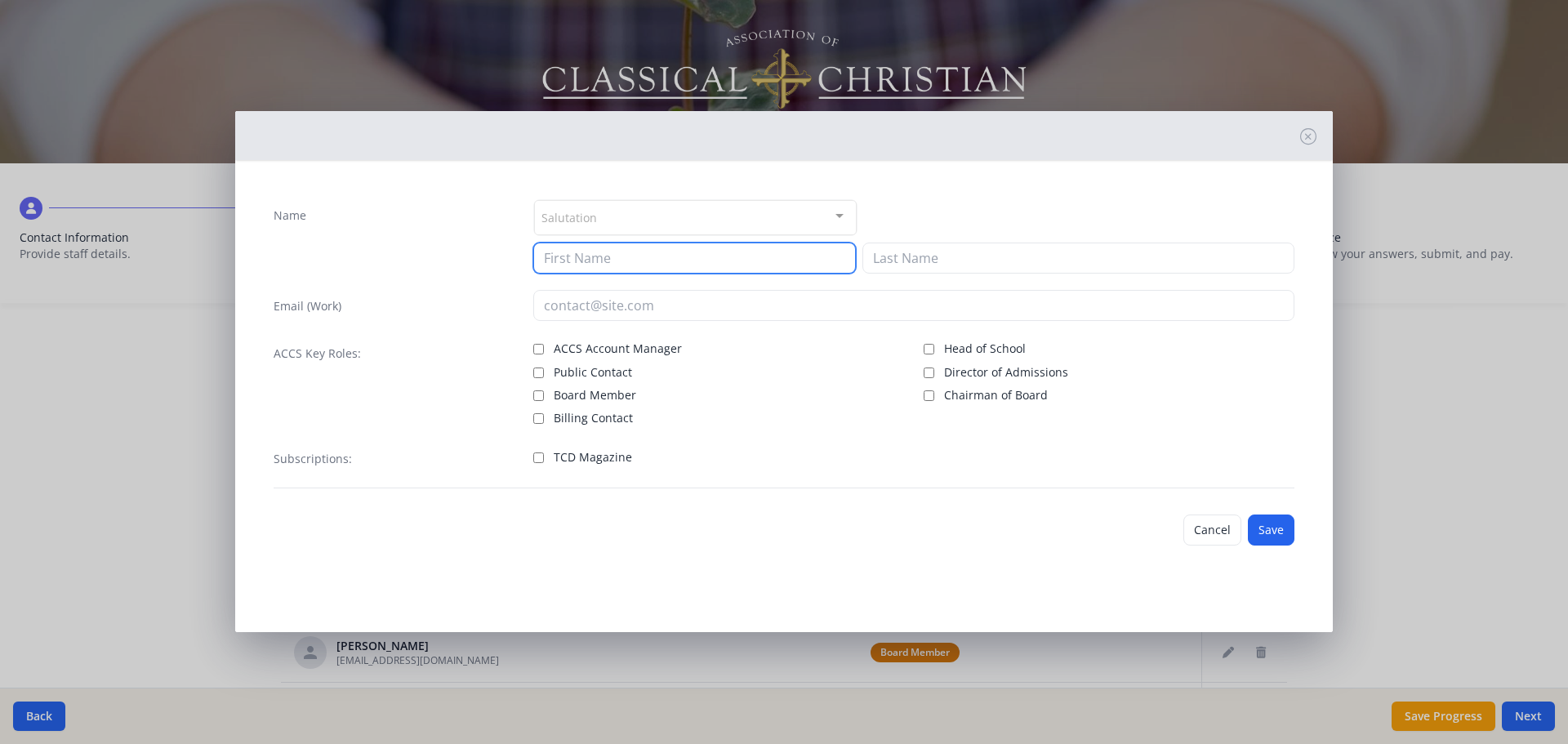
click at [564, 251] on input at bounding box center [695, 257] width 323 height 31
type input "AJ"
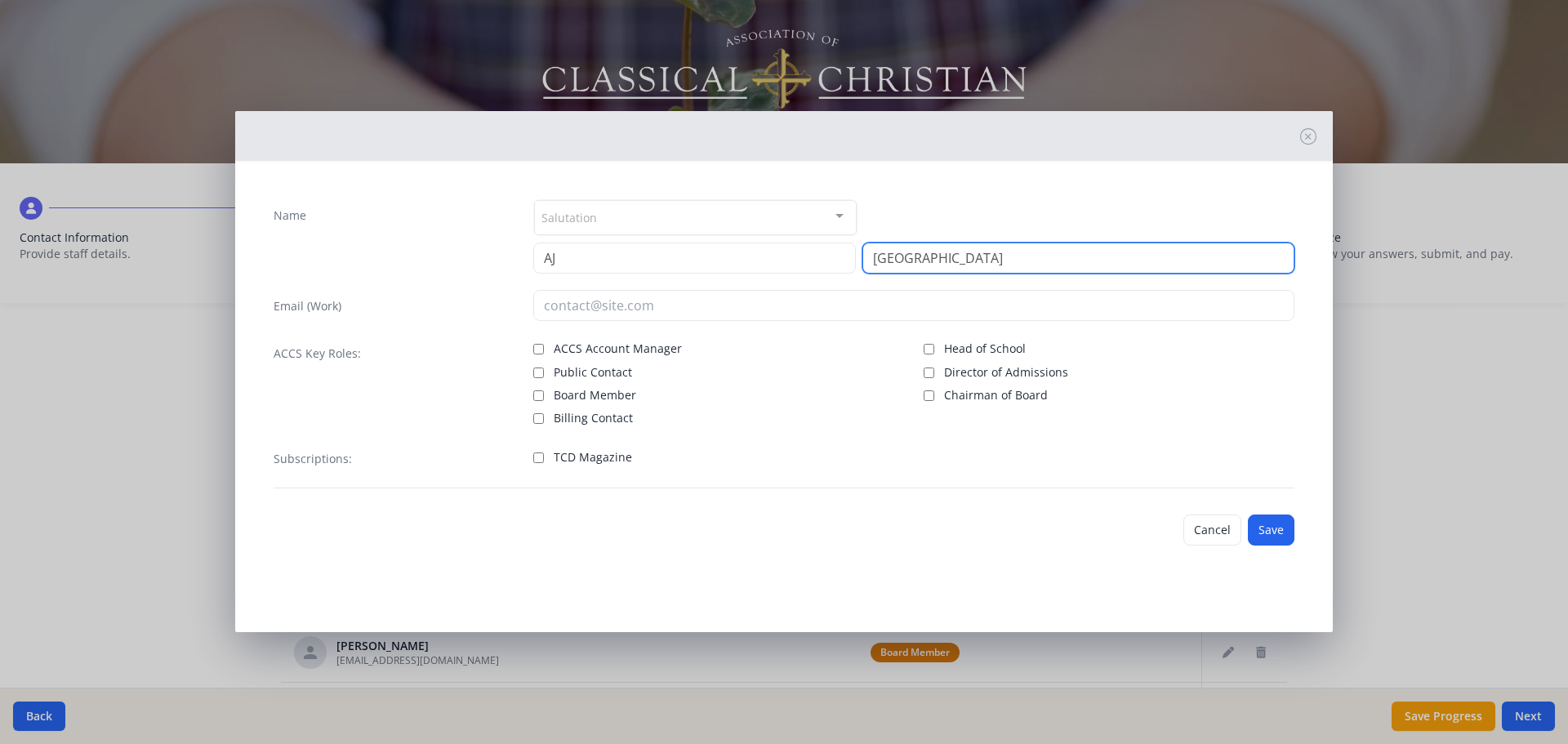
type input "Swafford"
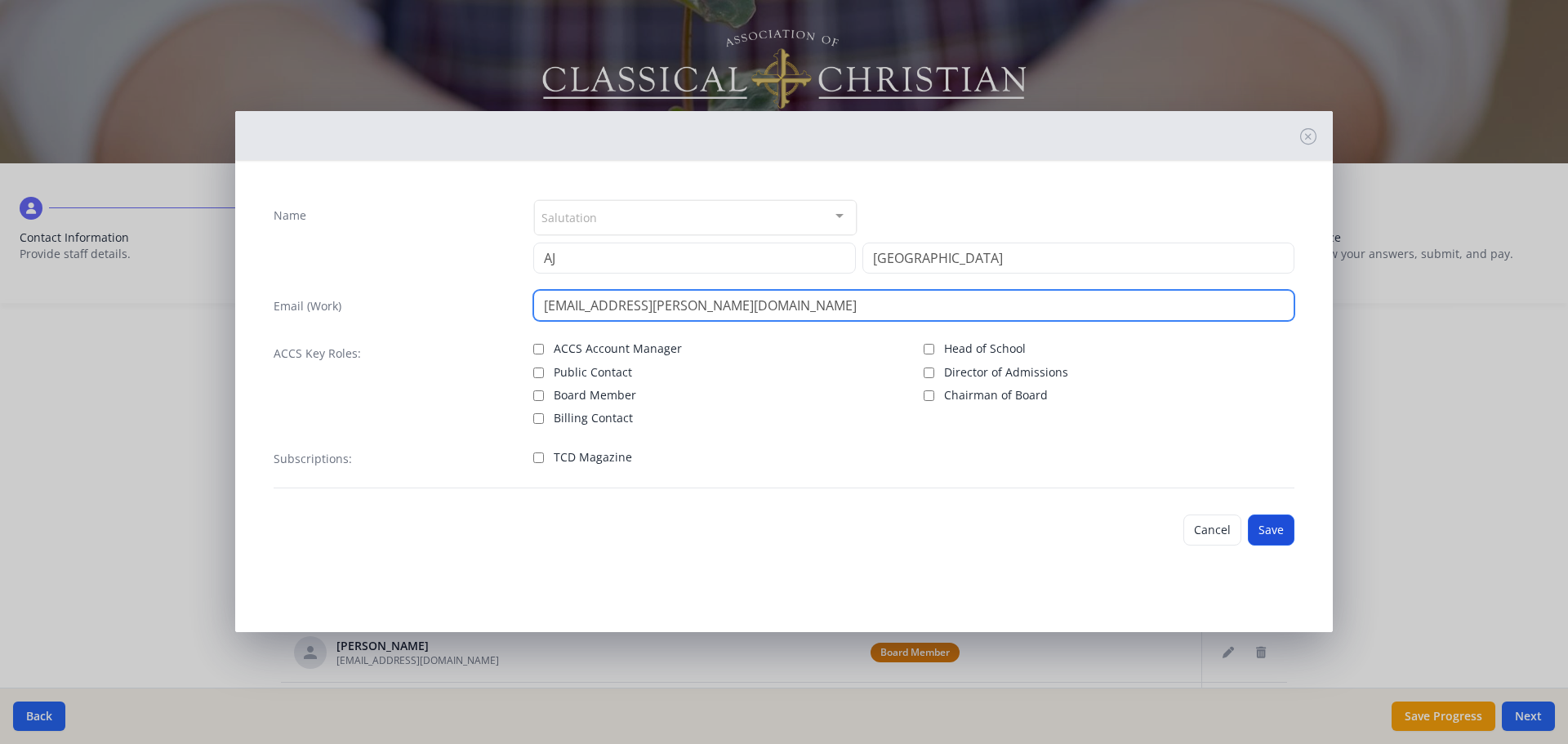
type input "aj.swafford@redeemerclassicalacademy.com"
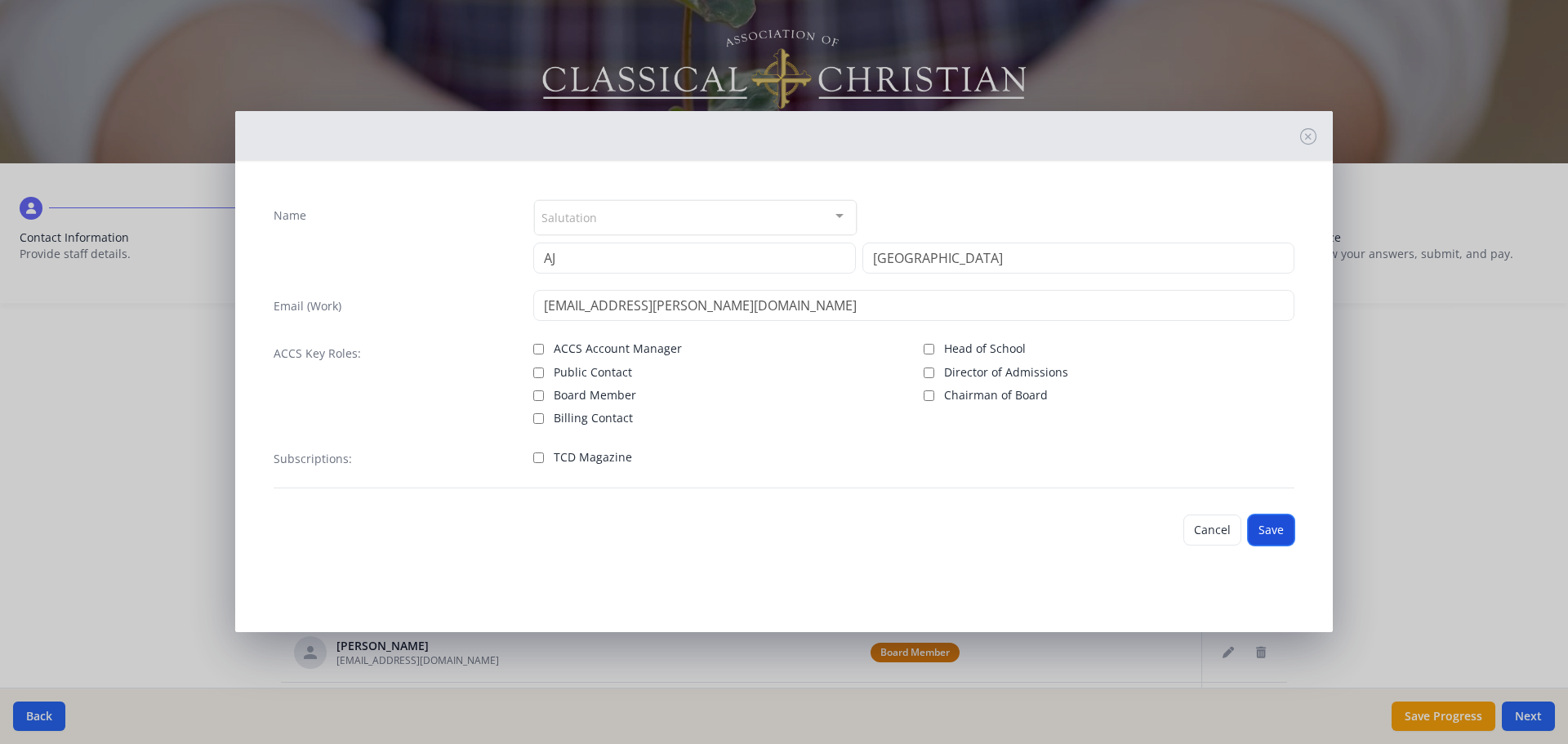
click at [1268, 523] on button "Save" at bounding box center [1271, 530] width 47 height 31
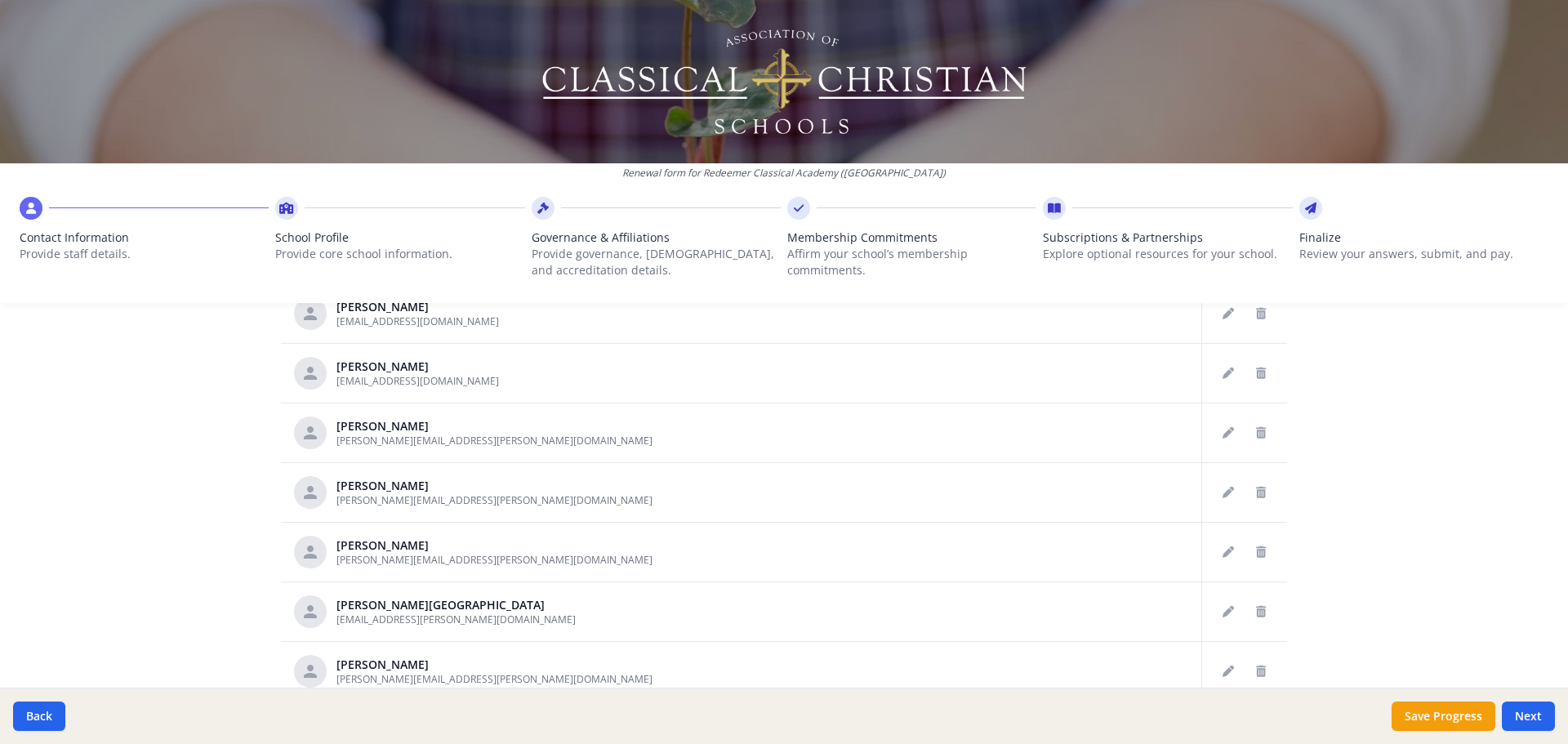
scroll to position [852, 0]
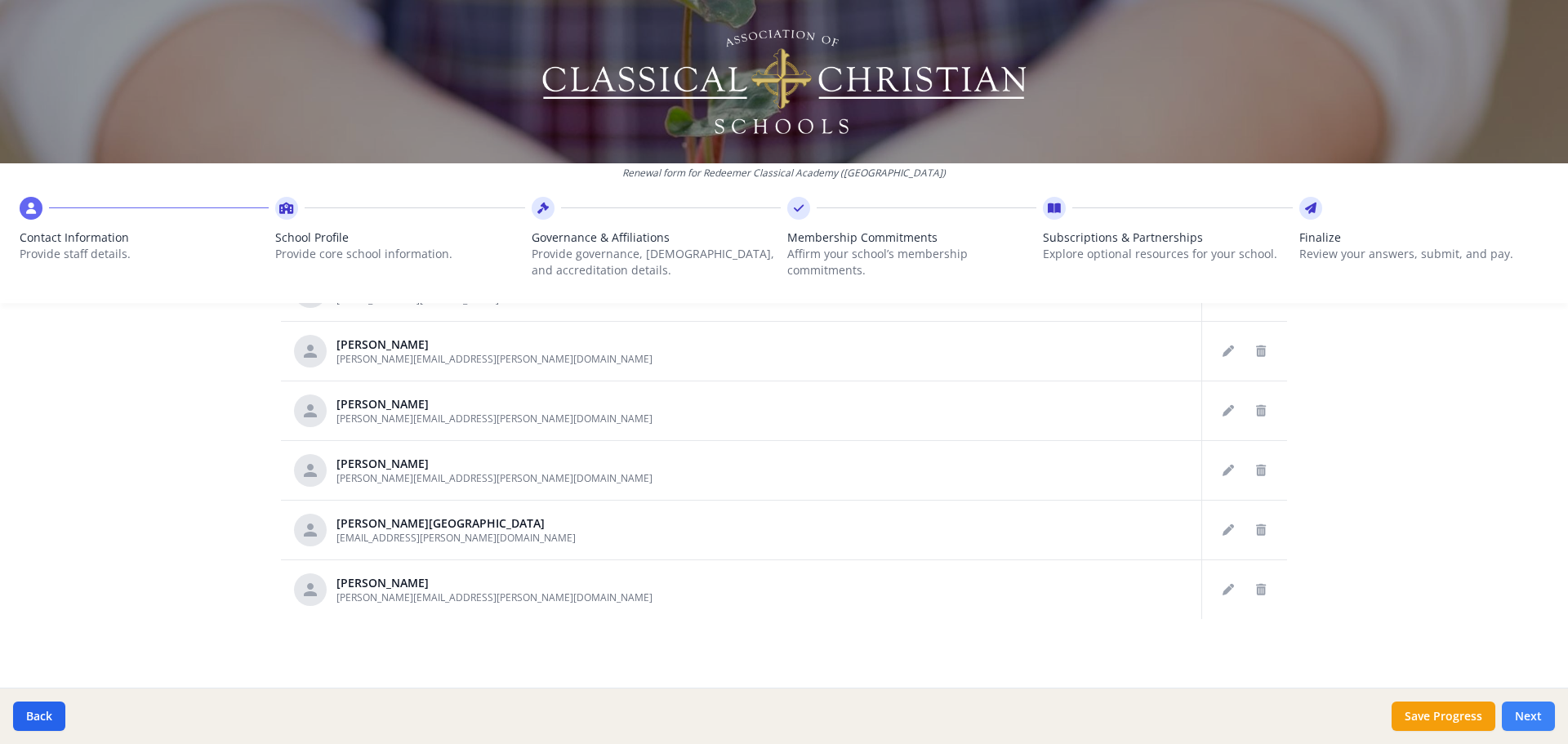
click at [1542, 711] on button "Next" at bounding box center [1528, 716] width 53 height 29
type input "(615) 904-0350"
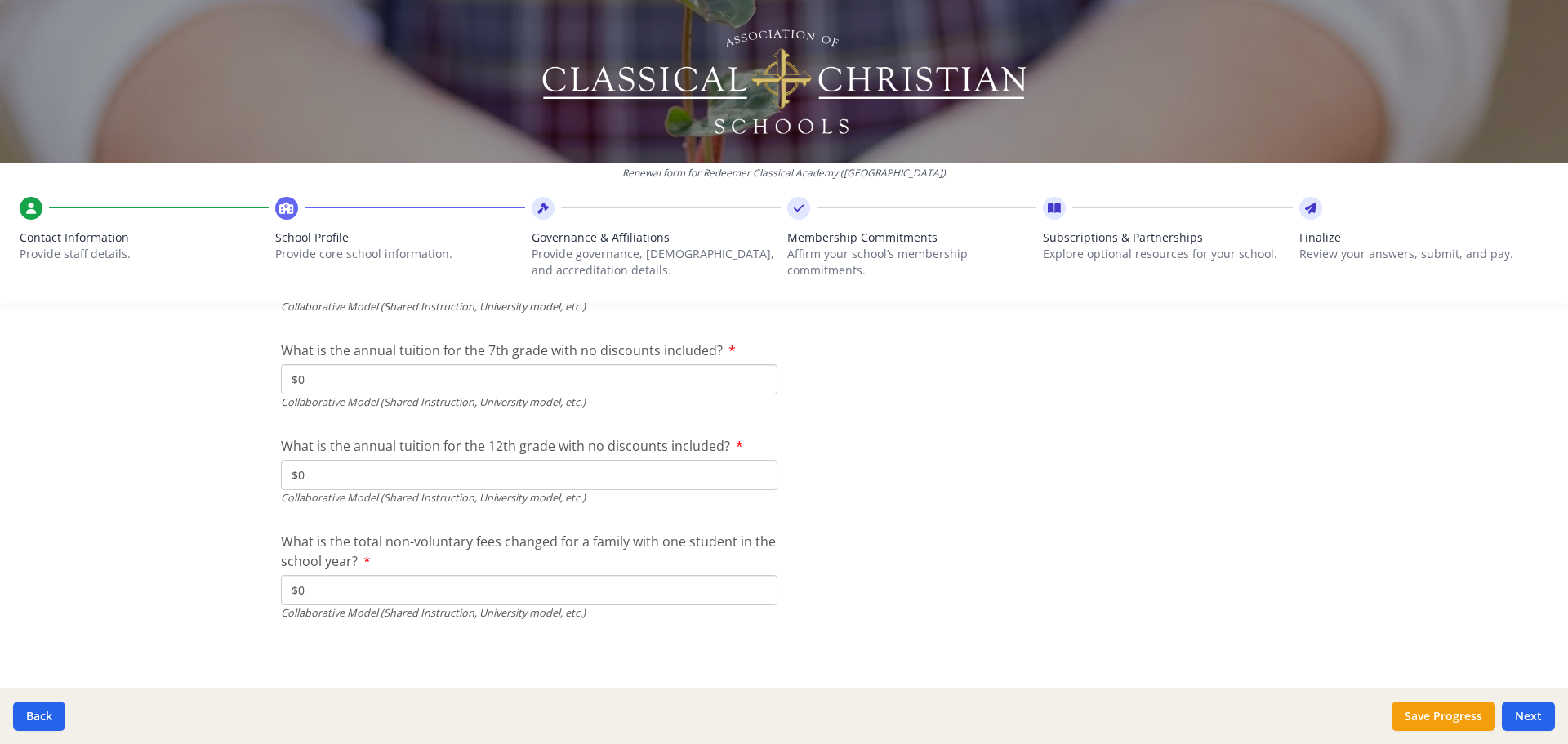
scroll to position [5355, 0]
click at [1538, 717] on button "Next" at bounding box center [1528, 716] width 53 height 29
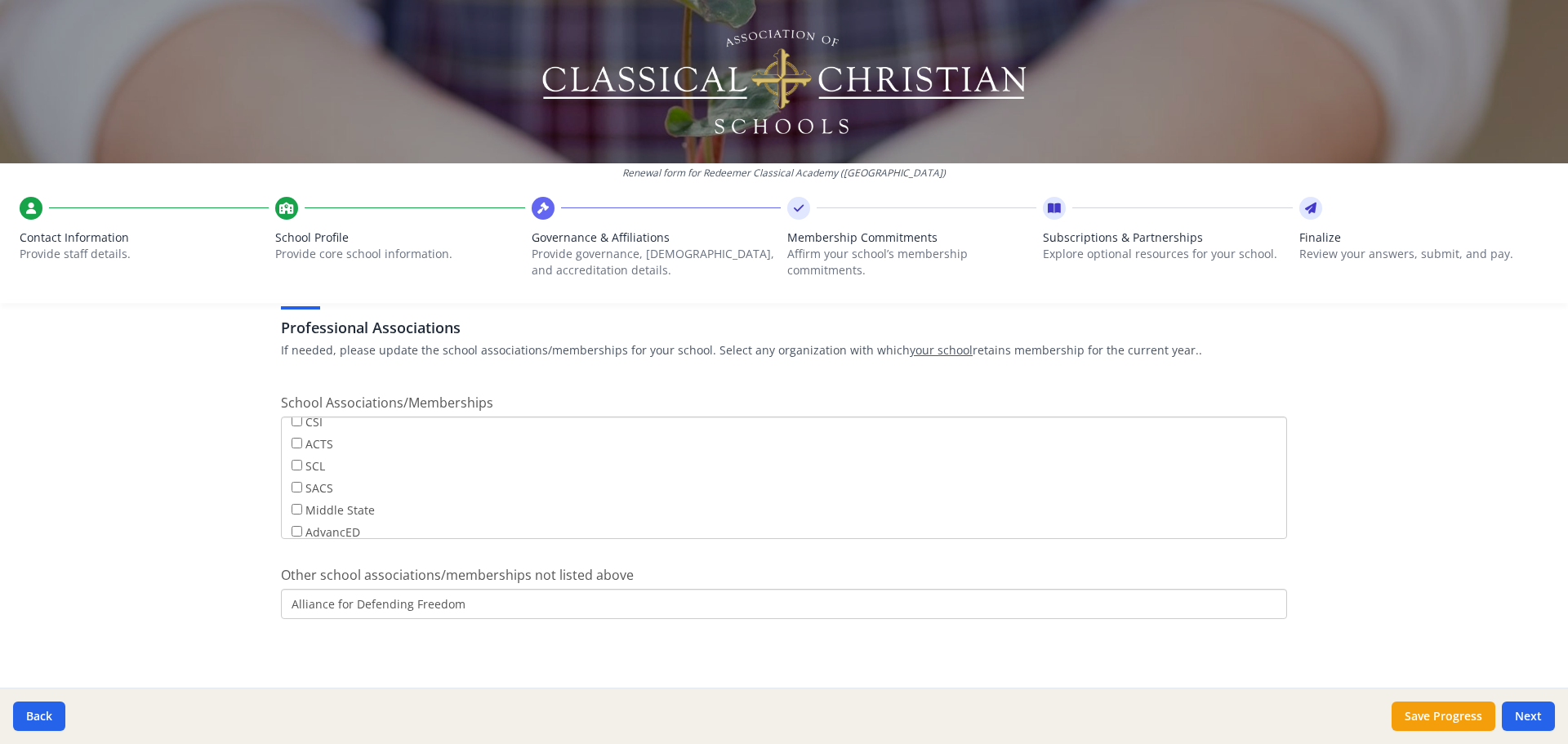
scroll to position [81, 0]
click at [1535, 711] on button "Next" at bounding box center [1528, 716] width 53 height 29
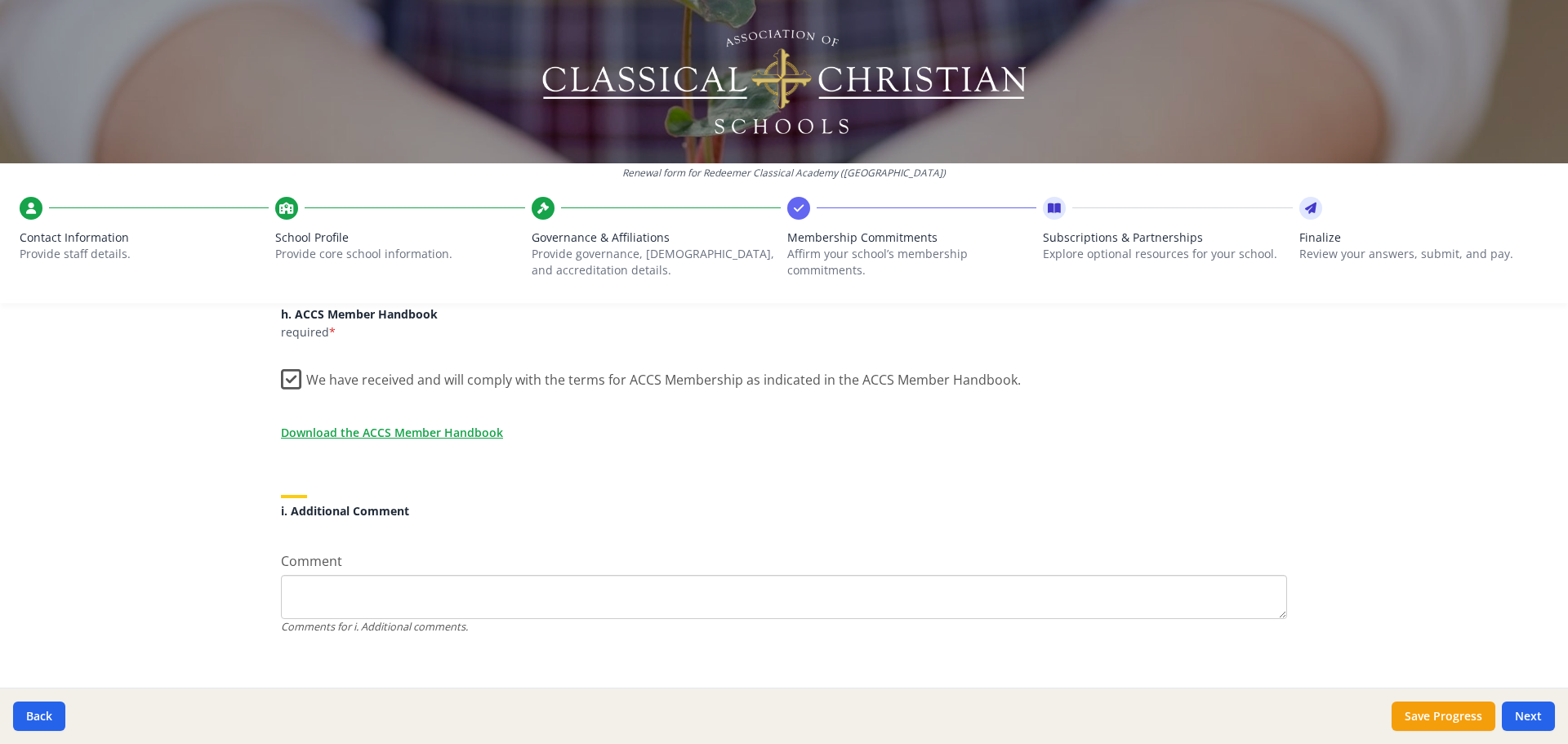
scroll to position [1421, 0]
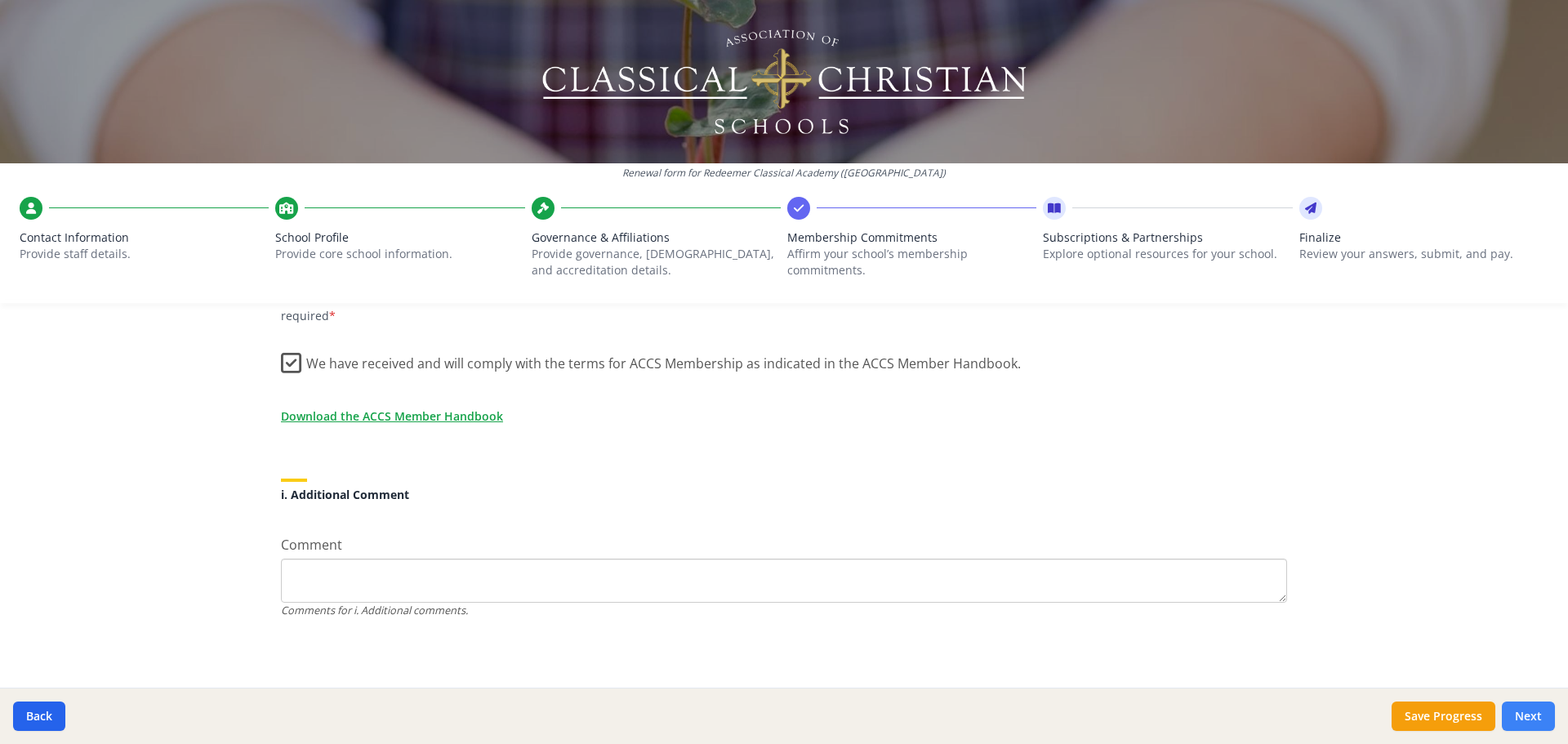
click at [1533, 718] on button "Next" at bounding box center [1528, 716] width 53 height 29
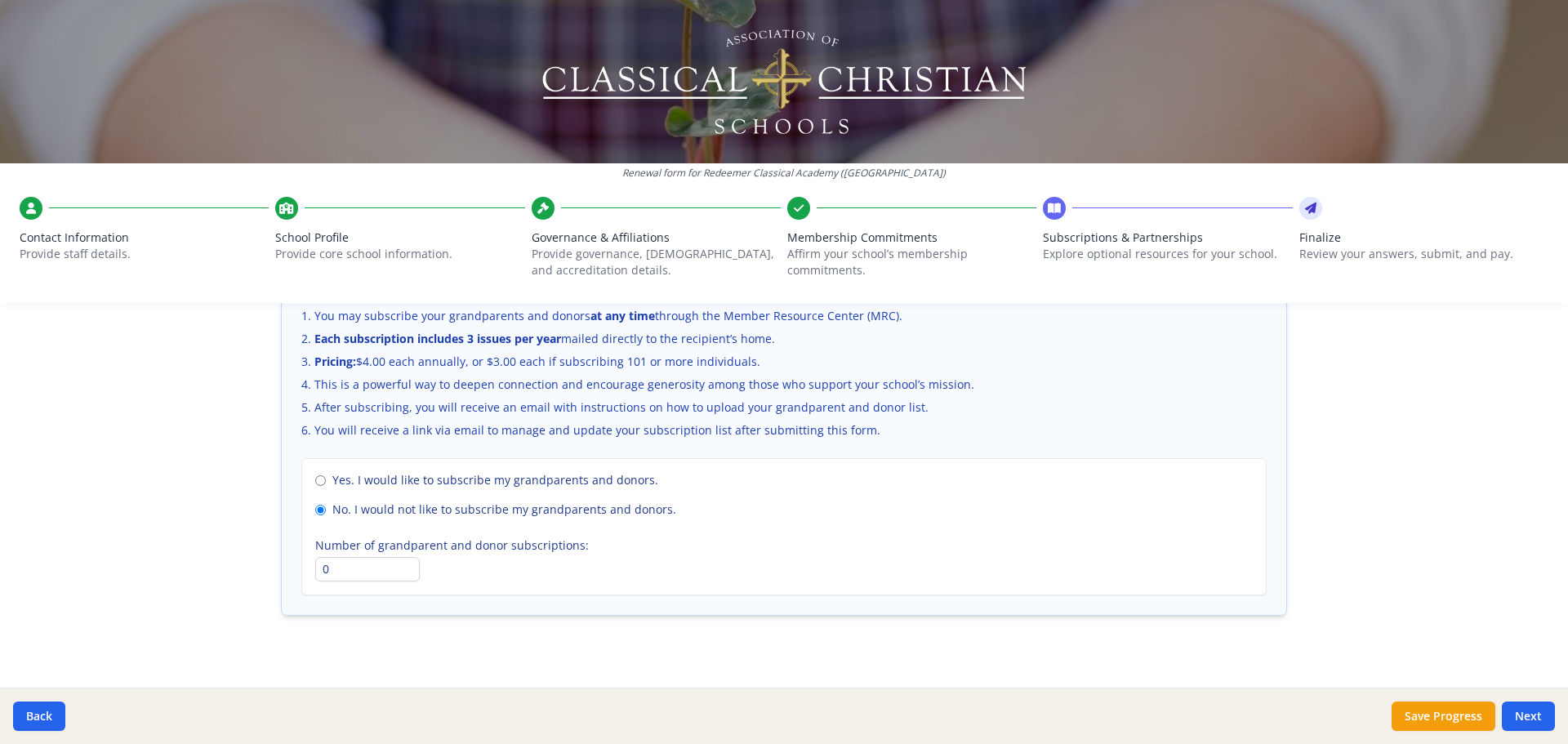
scroll to position [1123, 0]
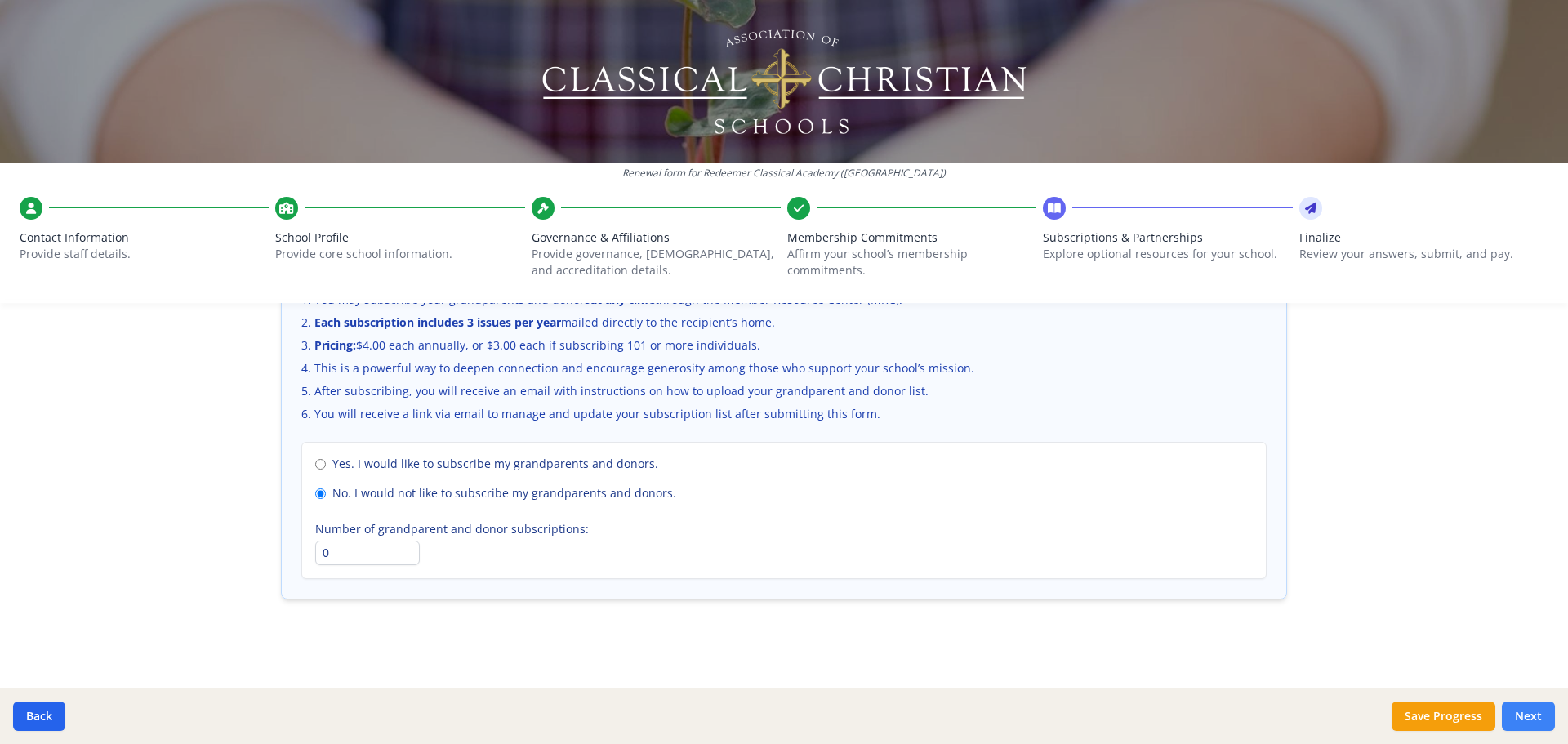
click at [1537, 711] on button "Next" at bounding box center [1528, 716] width 53 height 29
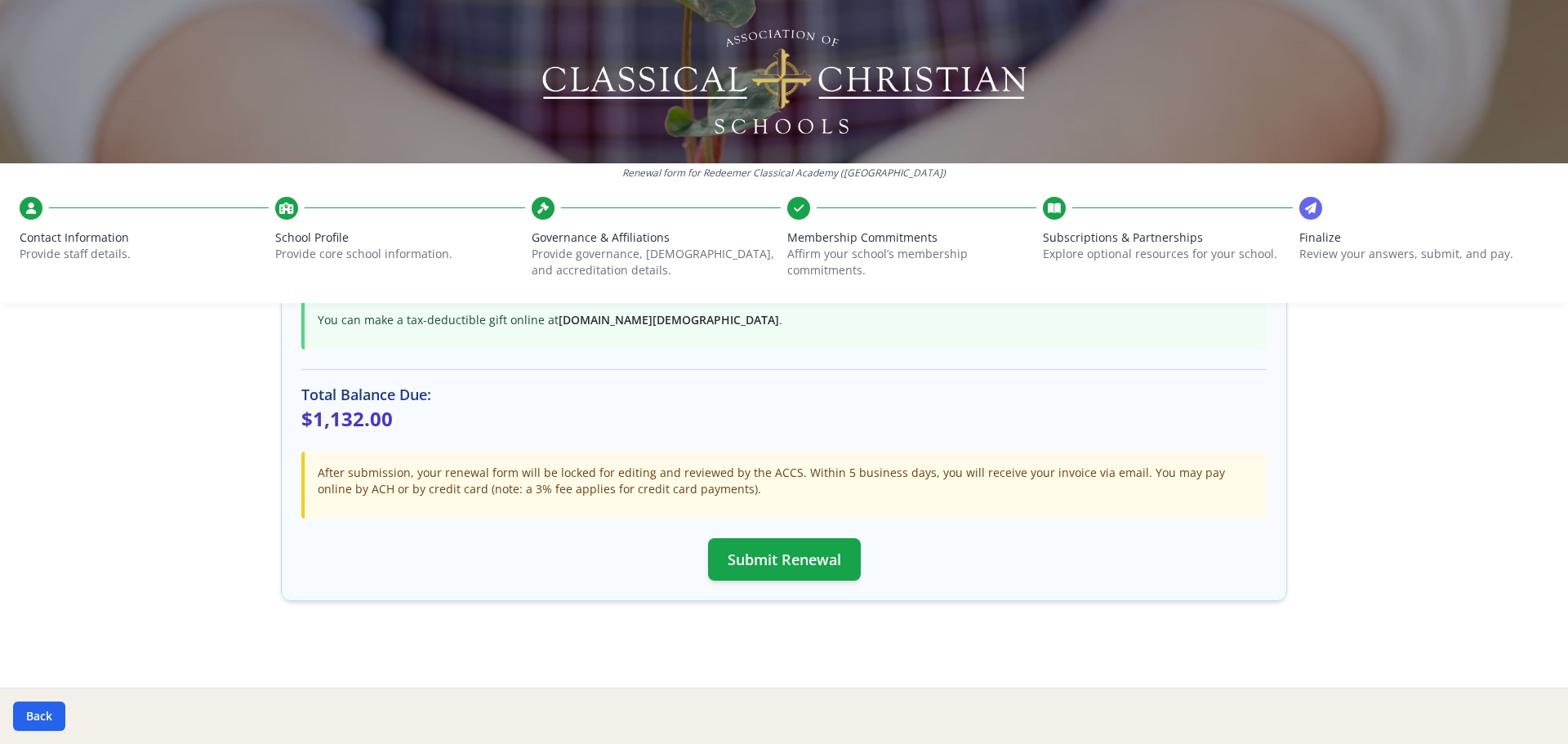
scroll to position [433, 0]
click at [797, 554] on button "Submit Renewal" at bounding box center [784, 557] width 153 height 42
